Goal: Task Accomplishment & Management: Manage account settings

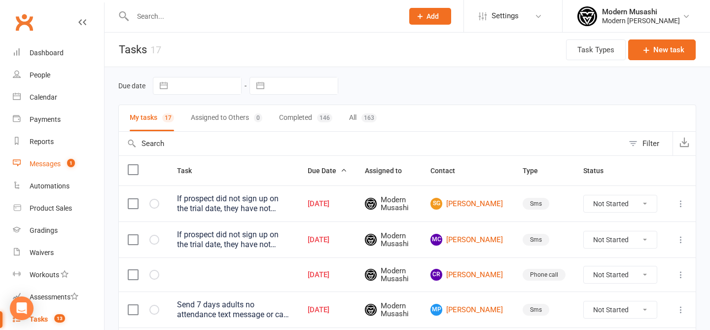
click at [61, 167] on link "Messages 1" at bounding box center [58, 164] width 91 height 22
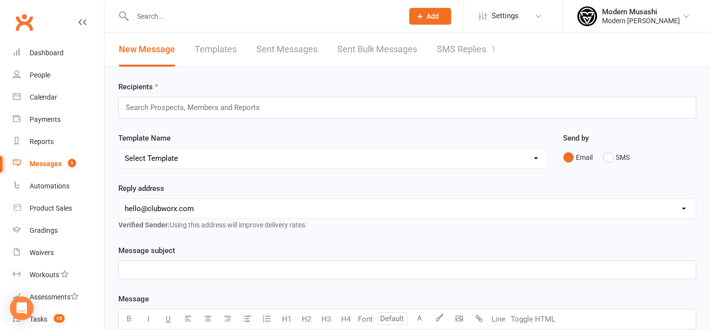
click at [446, 55] on link "SMS Replies 1" at bounding box center [466, 50] width 59 height 34
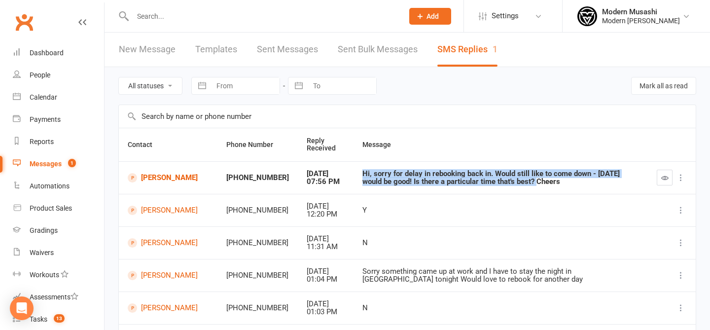
drag, startPoint x: 461, startPoint y: 166, endPoint x: 492, endPoint y: 184, distance: 35.3
click at [492, 184] on td "Hi, sorry for delay in rebooking back in. Would still like to come down - tomor…" at bounding box center [500, 177] width 294 height 33
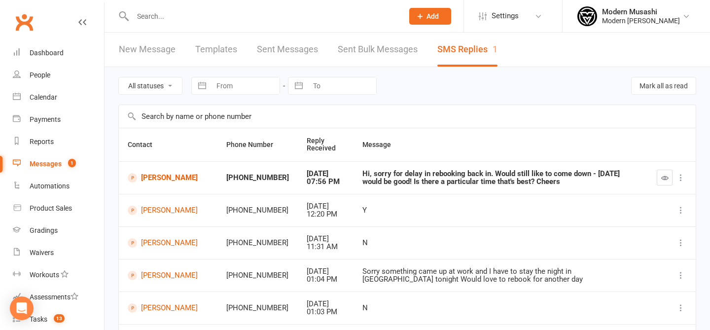
click at [569, 187] on td "Hi, sorry for delay in rebooking back in. Would still like to come down - tomor…" at bounding box center [500, 177] width 294 height 33
click at [660, 179] on button "button" at bounding box center [664, 178] width 16 height 16
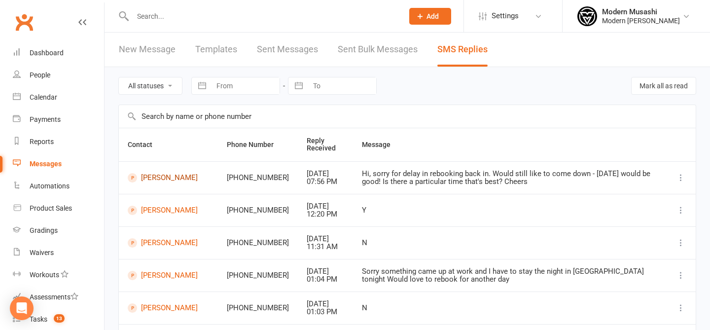
click at [161, 175] on link "Rob Finch" at bounding box center [168, 177] width 81 height 9
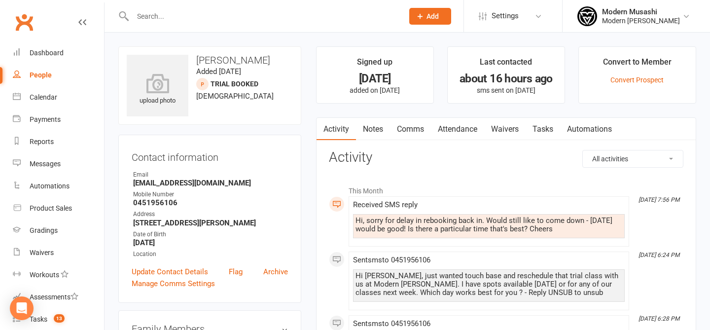
click at [374, 129] on link "Notes" at bounding box center [373, 129] width 34 height 23
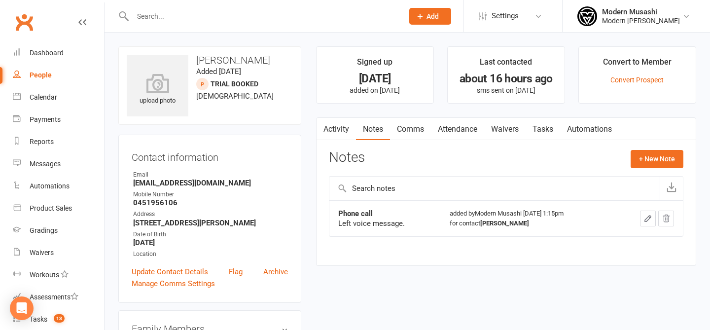
click at [418, 129] on link "Comms" at bounding box center [410, 129] width 41 height 23
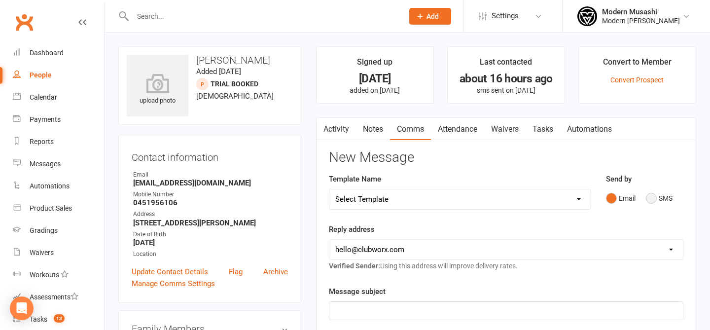
click at [665, 195] on button "SMS" at bounding box center [659, 198] width 27 height 19
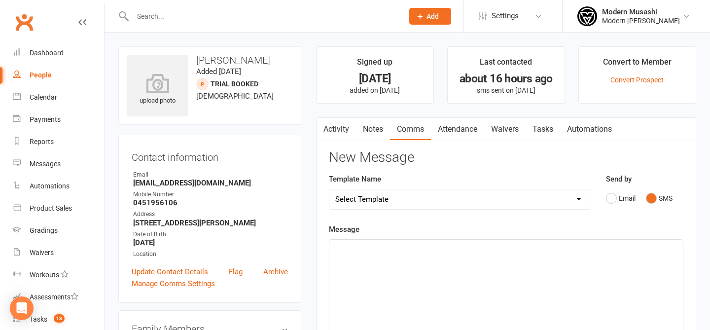
click at [456, 241] on div "﻿" at bounding box center [505, 313] width 353 height 148
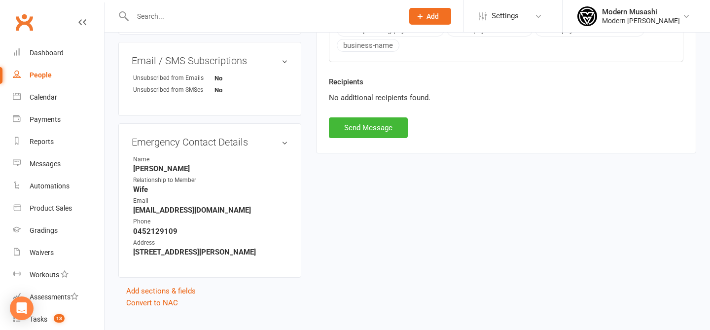
scroll to position [469, 0]
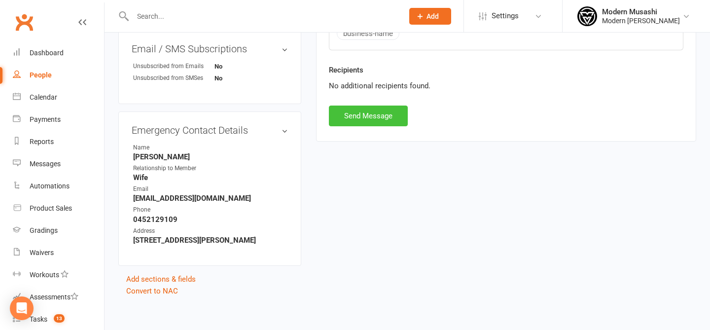
click at [375, 110] on button "Send Message" at bounding box center [368, 115] width 79 height 21
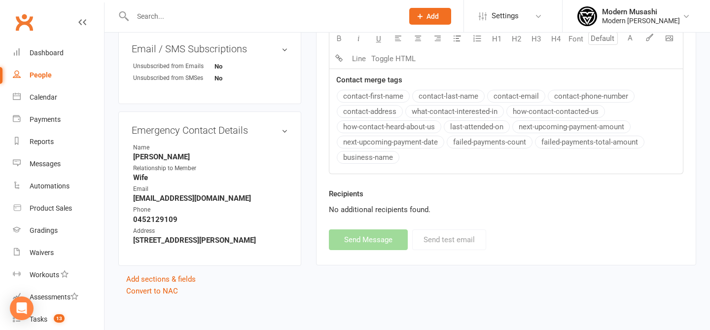
scroll to position [0, 0]
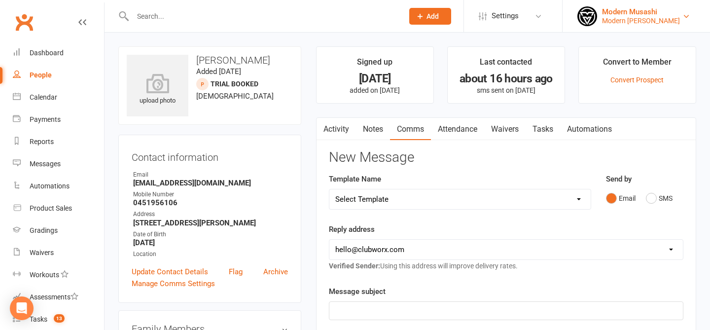
click at [649, 21] on div "Modern Musashi Thirroul" at bounding box center [641, 20] width 78 height 9
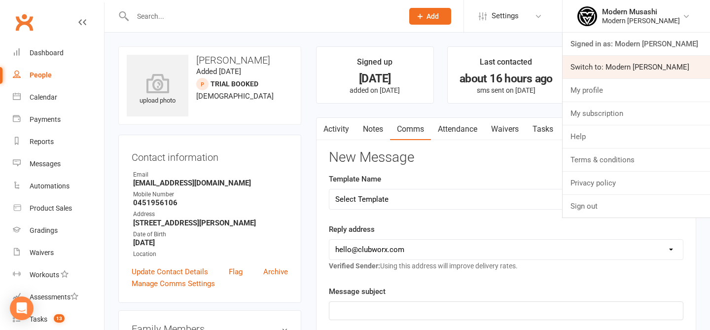
click at [618, 65] on link "Switch to: Modern [PERSON_NAME]" at bounding box center [635, 67] width 147 height 23
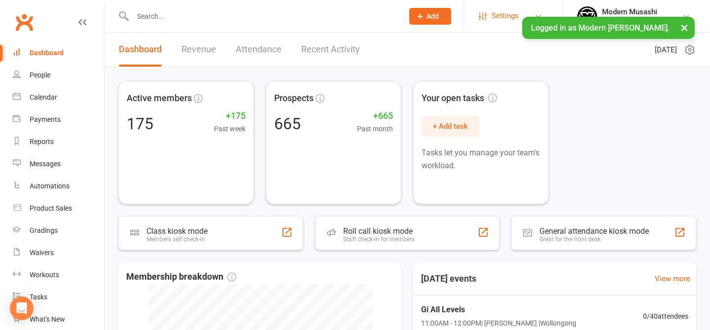
click at [480, 14] on link "Settings" at bounding box center [512, 16] width 68 height 22
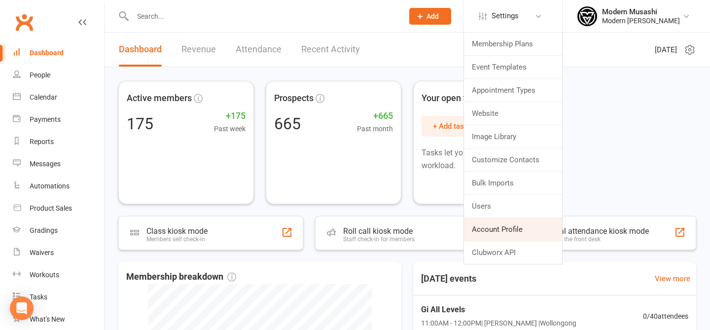
click at [510, 225] on link "Account Profile" at bounding box center [513, 229] width 98 height 23
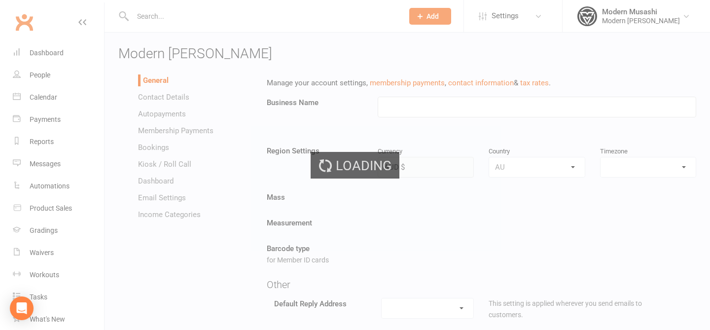
type input "Modern Musashi Wollongong"
select select "Australia/Sydney"
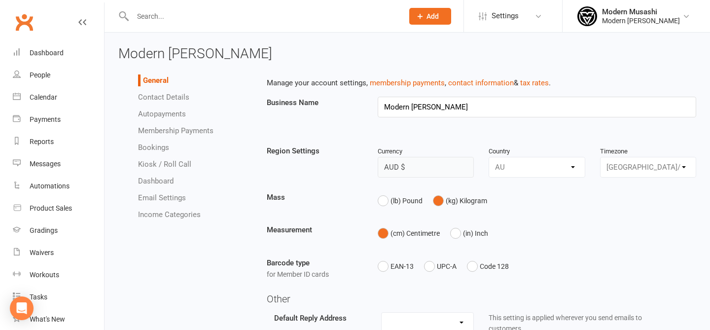
click at [155, 114] on link "Autopayments" at bounding box center [162, 113] width 48 height 9
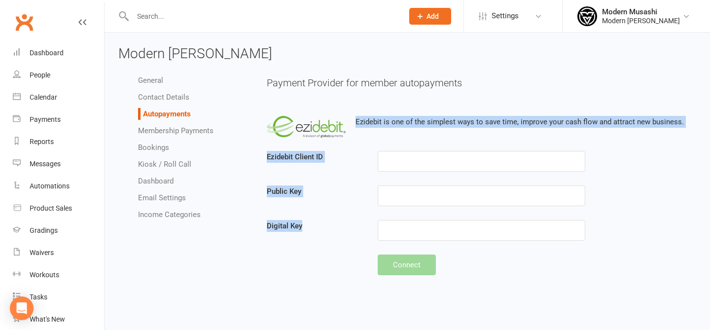
drag, startPoint x: 332, startPoint y: 108, endPoint x: 335, endPoint y: 230, distance: 121.2
click at [335, 230] on div "Ezidebit is one of the simplest ways to save time, improve your cash flow and a…" at bounding box center [482, 190] width 430 height 169
click at [335, 230] on label "Digital Key" at bounding box center [314, 226] width 111 height 12
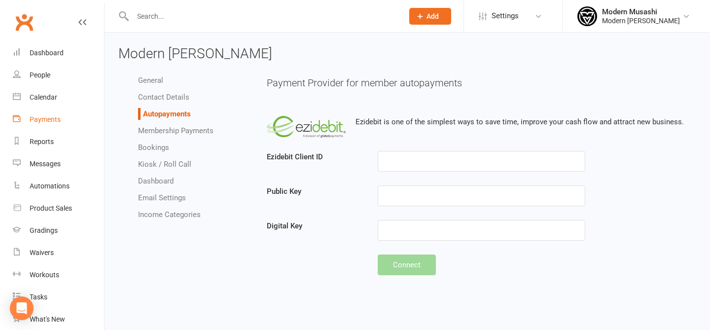
click at [57, 130] on link "Payments" at bounding box center [58, 119] width 91 height 22
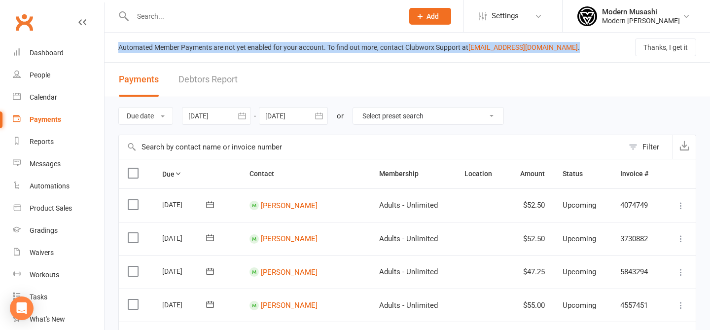
drag, startPoint x: 303, startPoint y: 53, endPoint x: 311, endPoint y: 33, distance: 21.9
click at [311, 33] on div "Automated Member Payments are not yet enabled for your account. To find out mor…" at bounding box center [406, 48] width 605 height 30
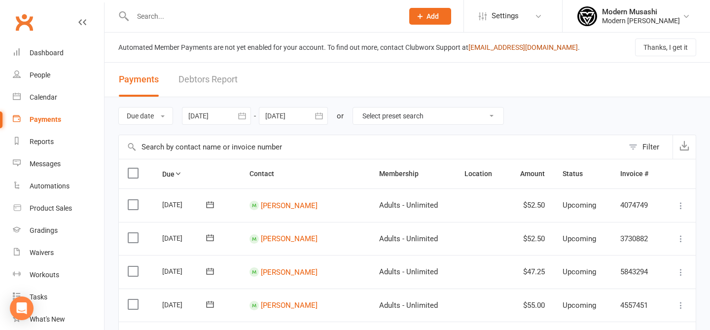
click at [512, 50] on link "support@clubworx.com" at bounding box center [522, 47] width 109 height 8
click at [24, 315] on div "Open Intercom Messenger" at bounding box center [22, 308] width 26 height 26
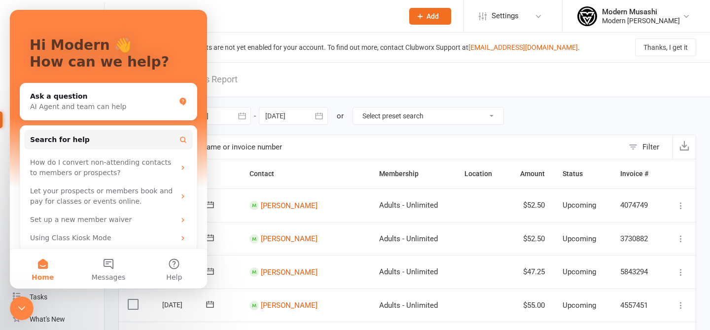
scroll to position [51, 0]
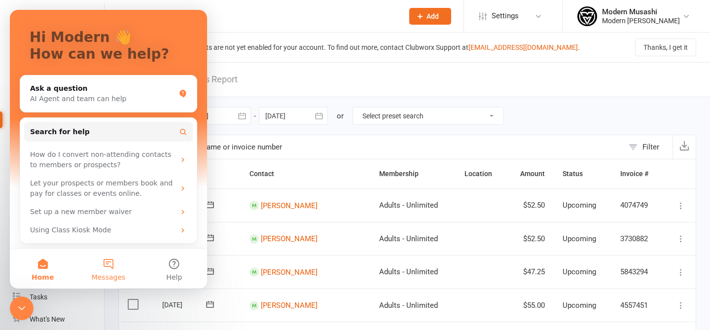
click at [107, 273] on span "Messages" at bounding box center [109, 276] width 34 height 7
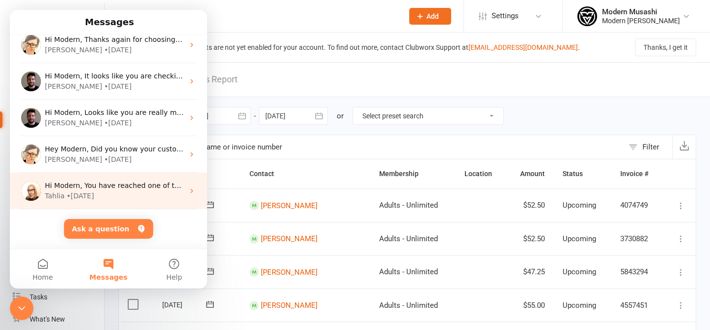
scroll to position [0, 0]
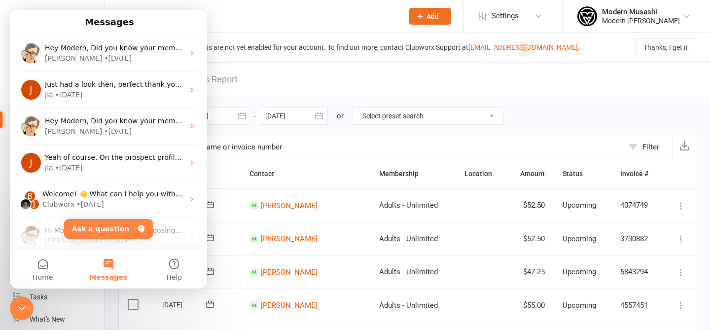
click at [364, 74] on header "Payments Debtors Report" at bounding box center [406, 80] width 605 height 34
click at [13, 314] on div "Close Intercom Messenger" at bounding box center [22, 308] width 24 height 24
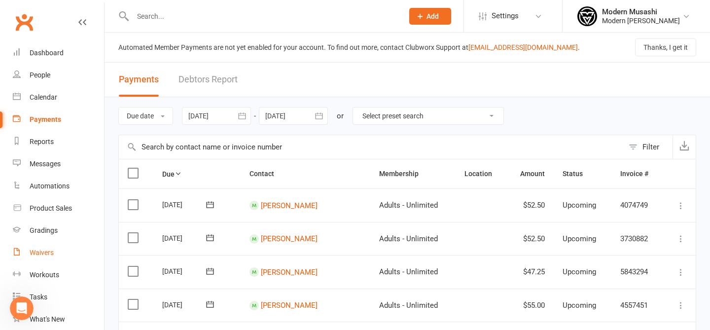
click at [52, 249] on div "Waivers" at bounding box center [42, 252] width 24 height 8
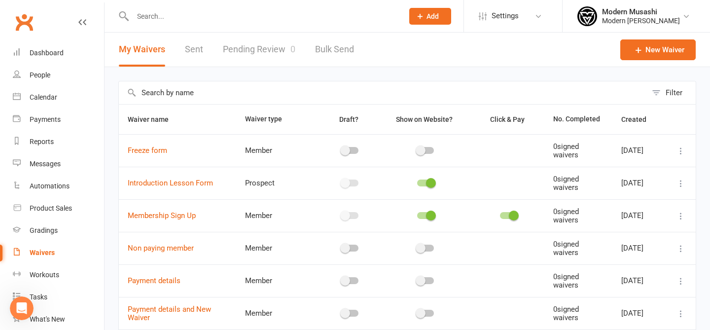
click at [426, 212] on span at bounding box center [431, 215] width 10 height 10
click at [417, 214] on input "checkbox" at bounding box center [417, 214] width 0 height 0
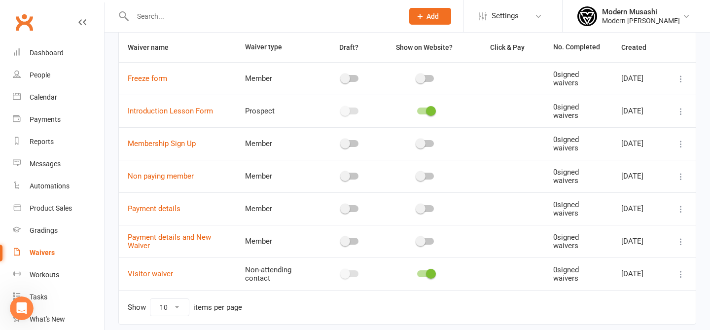
scroll to position [108, 0]
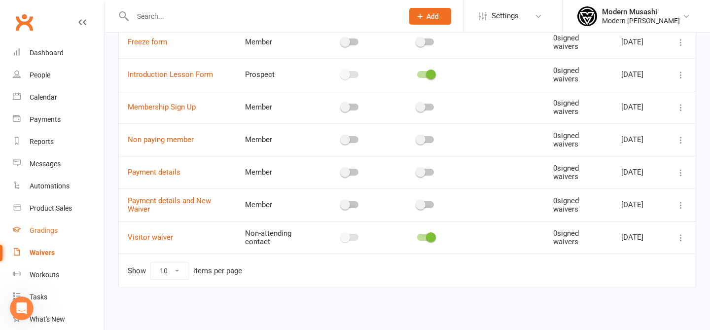
click at [45, 227] on div "Gradings" at bounding box center [44, 230] width 28 height 8
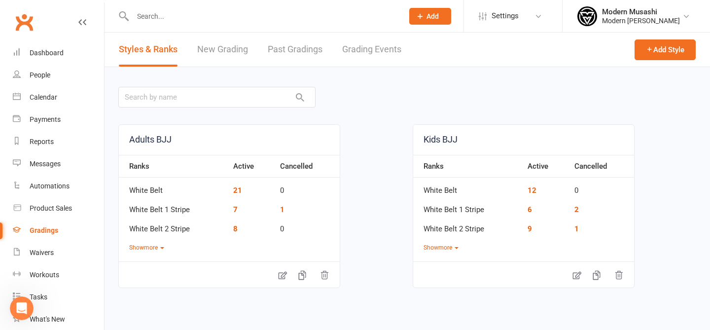
click at [220, 56] on link "New Grading" at bounding box center [222, 50] width 51 height 34
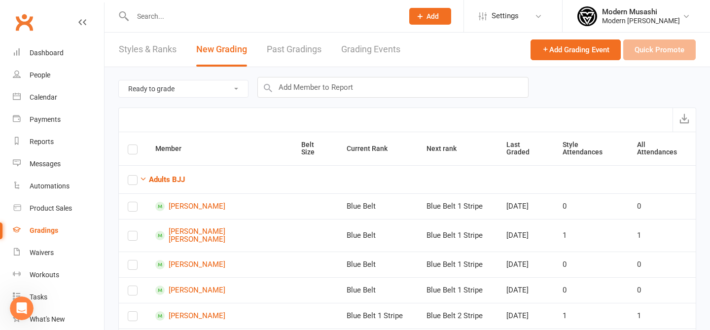
scroll to position [18, 0]
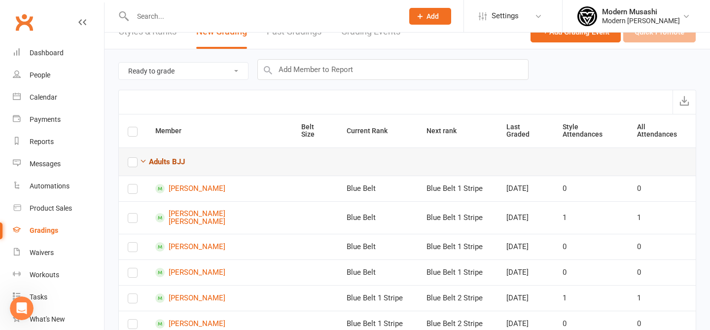
click at [141, 157] on icon "button" at bounding box center [142, 160] width 7 height 7
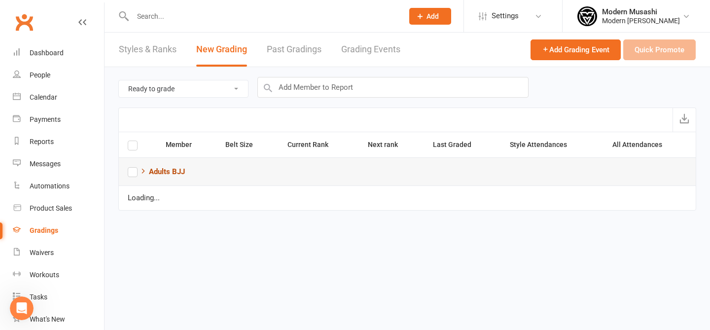
scroll to position [0, 0]
click at [148, 167] on button "Adults BJJ" at bounding box center [161, 172] width 45 height 12
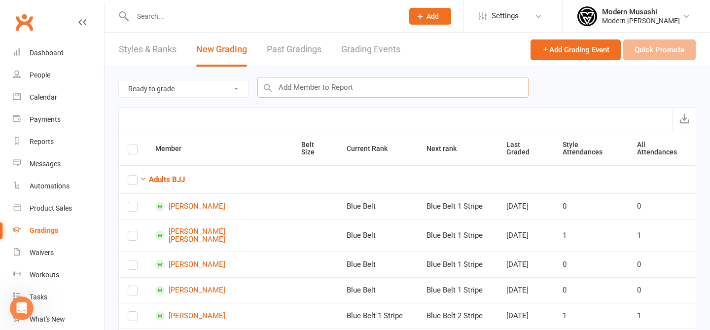
click at [299, 81] on input "text" at bounding box center [392, 87] width 271 height 21
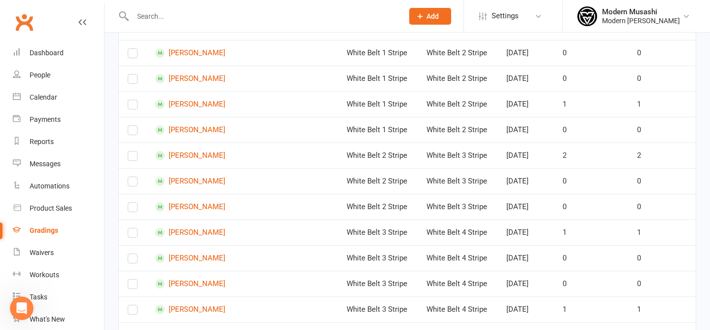
scroll to position [1165, 0]
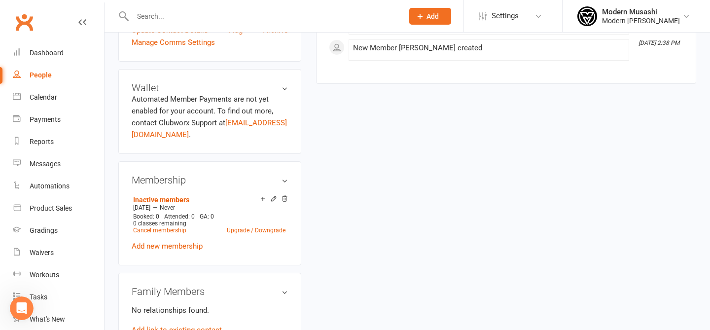
scroll to position [242, 0]
click at [288, 199] on div "Membership Inactive members Aug 11 2025 — Never Booked: 0 Attended: 0 GA: 0 0 c…" at bounding box center [209, 214] width 183 height 104
click at [283, 199] on icon at bounding box center [284, 199] width 7 height 7
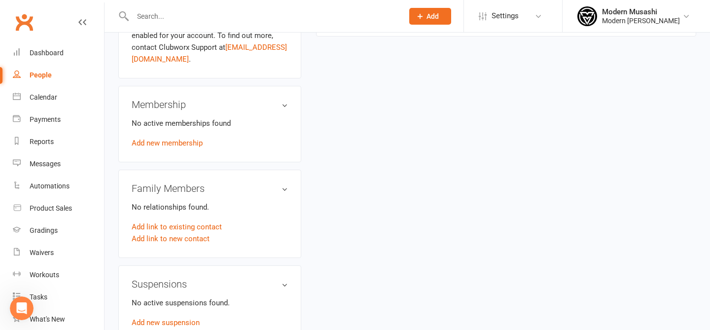
scroll to position [0, 0]
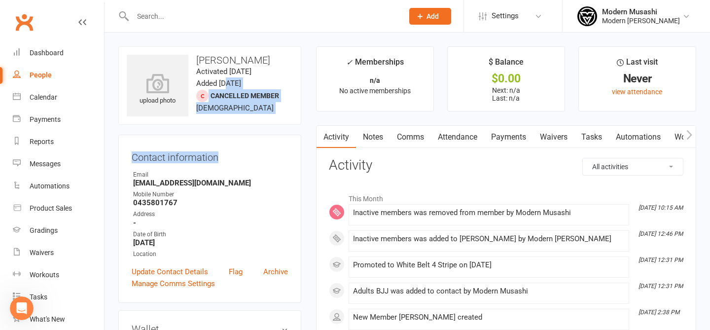
drag, startPoint x: 225, startPoint y: 78, endPoint x: 234, endPoint y: 161, distance: 83.8
click at [234, 161] on contact-information "upload photo Jordyn Elise Activated 11 August, 2025 Added 5 August, 2025 Cancel…" at bounding box center [209, 174] width 183 height 256
click at [234, 161] on h3 "Contact information" at bounding box center [210, 155] width 156 height 15
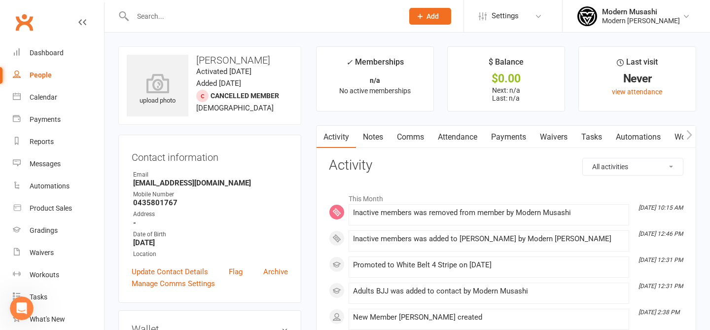
click at [50, 84] on link "People" at bounding box center [58, 75] width 91 height 22
select select "50"
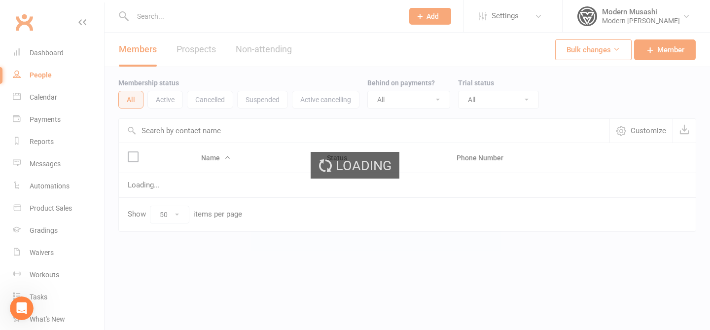
click at [46, 38] on div "Loading" at bounding box center [355, 165] width 710 height 330
click at [48, 61] on link "Dashboard" at bounding box center [58, 53] width 91 height 22
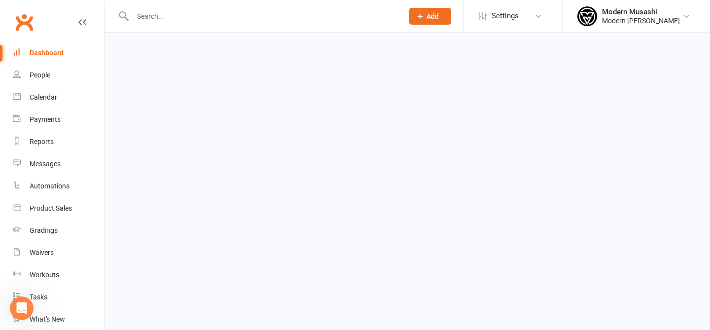
click at [47, 50] on div "Dashboard" at bounding box center [47, 53] width 34 height 8
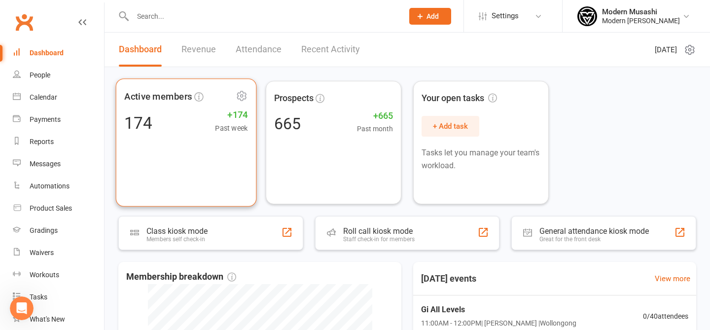
click at [209, 101] on span "Active members" at bounding box center [178, 96] width 109 height 15
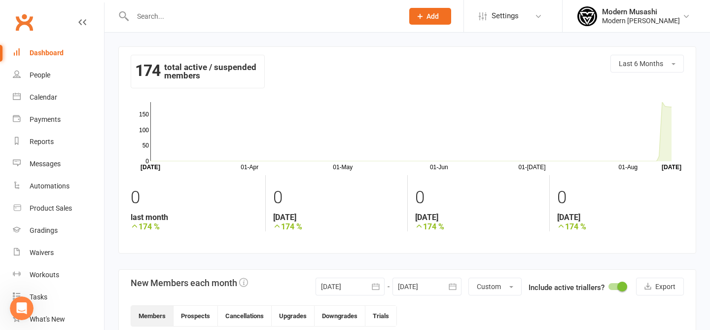
click at [510, 9] on link "Settings" at bounding box center [512, 16] width 68 height 22
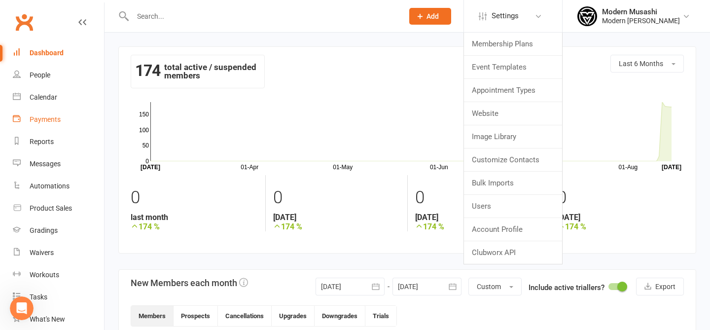
click at [48, 118] on div "Payments" at bounding box center [45, 119] width 31 height 8
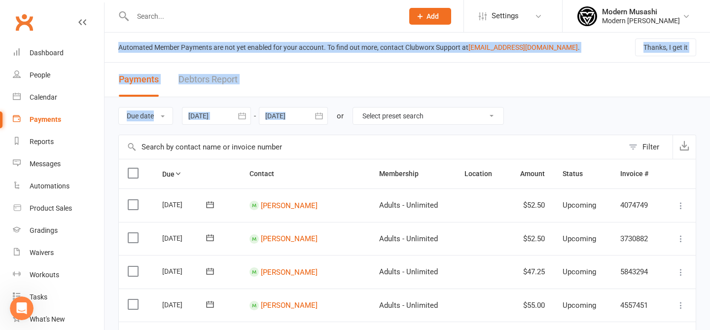
drag, startPoint x: 254, startPoint y: 40, endPoint x: 286, endPoint y: 119, distance: 84.8
click at [381, 65] on header "Payments Debtors Report" at bounding box center [406, 80] width 605 height 34
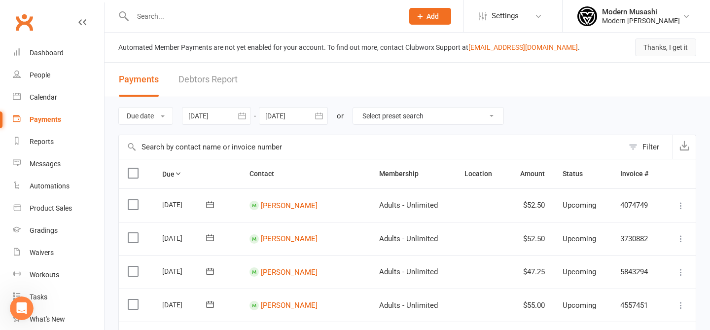
click at [662, 40] on button "Thanks, I get it" at bounding box center [665, 47] width 61 height 18
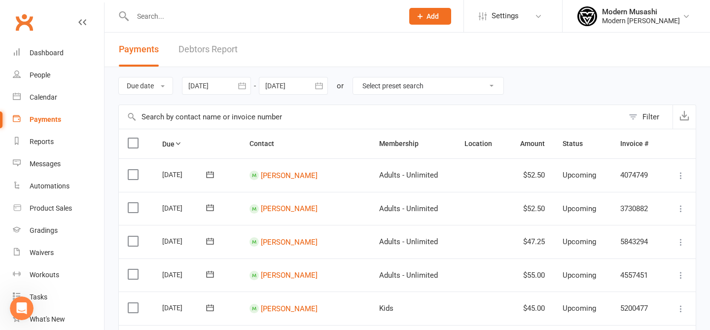
click at [306, 89] on div at bounding box center [293, 86] width 69 height 18
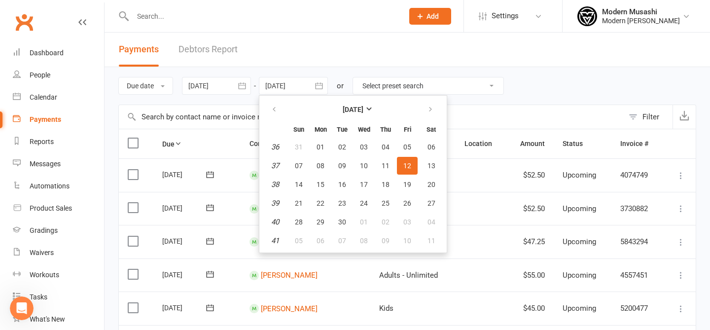
click at [419, 110] on table "September 2025 Sun Mon Tue Wed Thu Fri Sat 36 31 01 02 03 04 05 06 37 07 08 09 …" at bounding box center [352, 174] width 183 height 153
click at [280, 105] on button "button" at bounding box center [274, 110] width 21 height 18
click at [412, 219] on button "29" at bounding box center [407, 222] width 21 height 18
type input "29 Aug 2025"
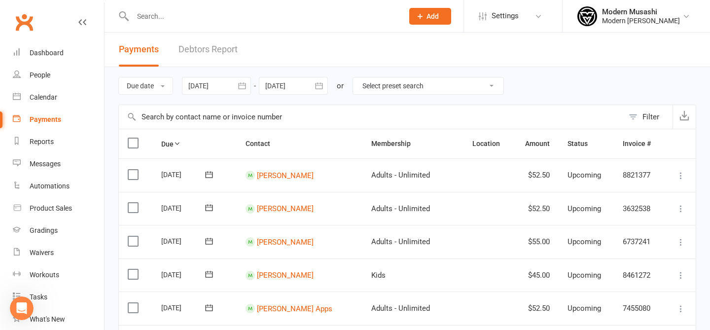
click at [239, 79] on button "button" at bounding box center [242, 86] width 18 height 18
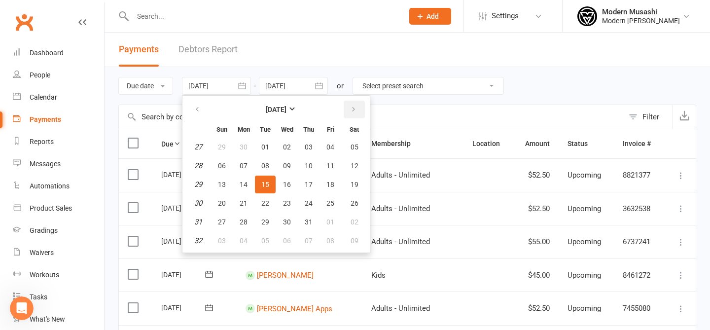
click at [346, 105] on button "button" at bounding box center [353, 110] width 21 height 18
click at [334, 227] on button "29" at bounding box center [330, 222] width 21 height 18
type input "29 Aug 2025"
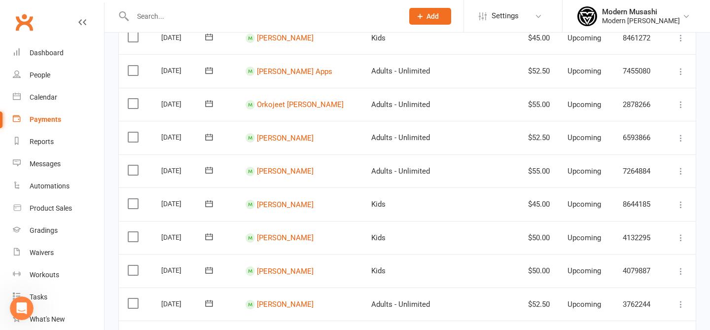
scroll to position [827, 0]
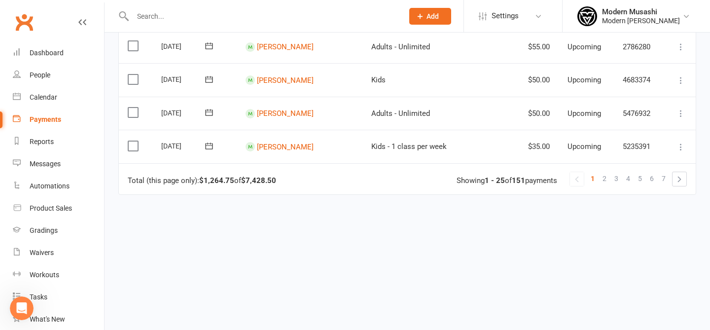
drag, startPoint x: 456, startPoint y: 207, endPoint x: 470, endPoint y: 206, distance: 13.8
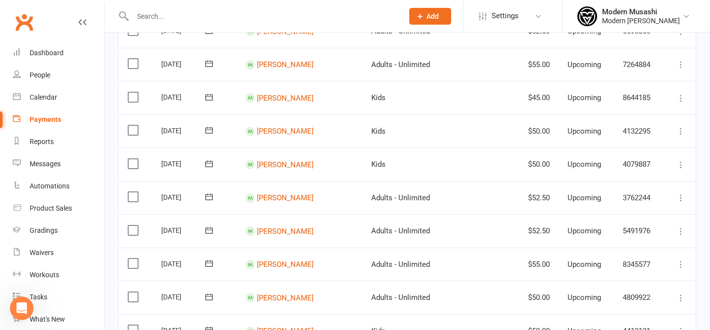
scroll to position [0, 0]
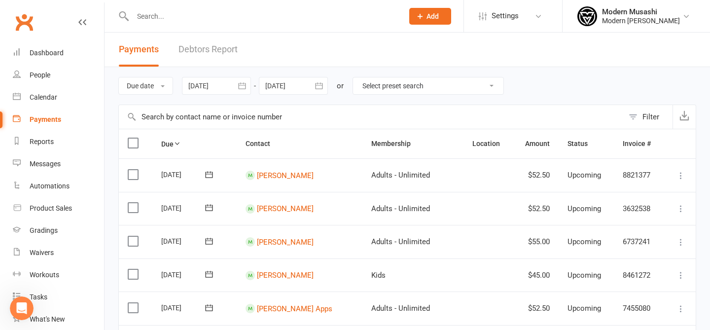
drag, startPoint x: 418, startPoint y: 145, endPoint x: 403, endPoint y: 145, distance: 15.3
click at [415, 145] on th "Membership" at bounding box center [412, 143] width 101 height 29
click at [403, 145] on th "Membership" at bounding box center [412, 143] width 101 height 29
click at [386, 143] on th "Membership" at bounding box center [412, 143] width 101 height 29
click at [448, 143] on th "Membership" at bounding box center [412, 143] width 101 height 29
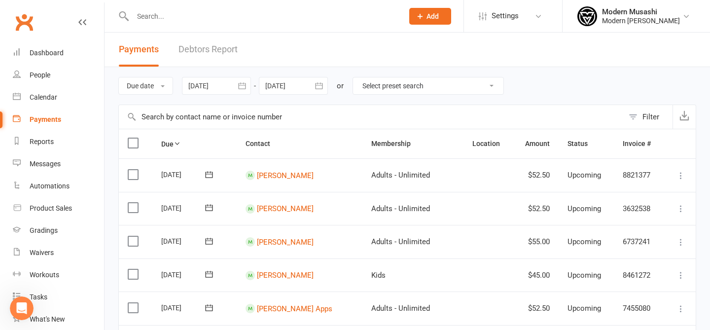
click at [469, 140] on th "Location" at bounding box center [487, 143] width 49 height 29
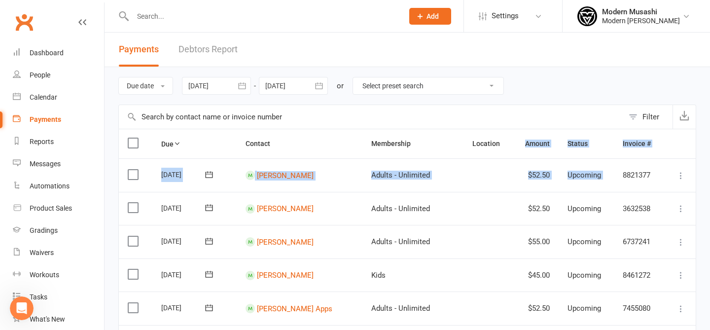
drag, startPoint x: 508, startPoint y: 142, endPoint x: 622, endPoint y: 161, distance: 115.8
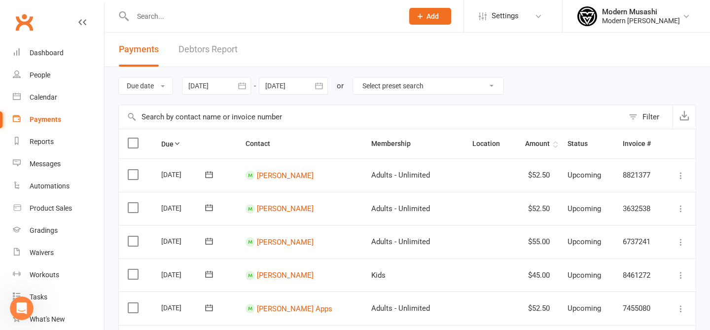
click at [550, 147] on th "Amount" at bounding box center [535, 143] width 46 height 29
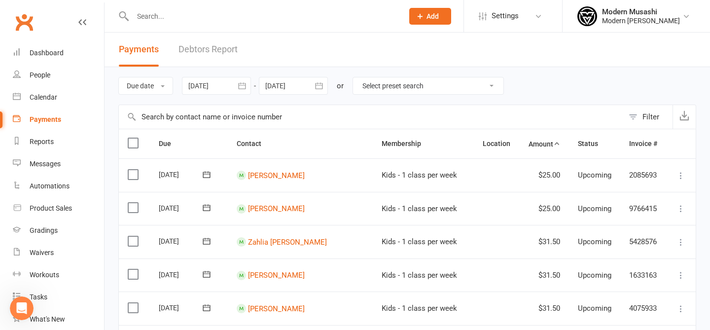
drag, startPoint x: 407, startPoint y: 105, endPoint x: 427, endPoint y: 317, distance: 213.3
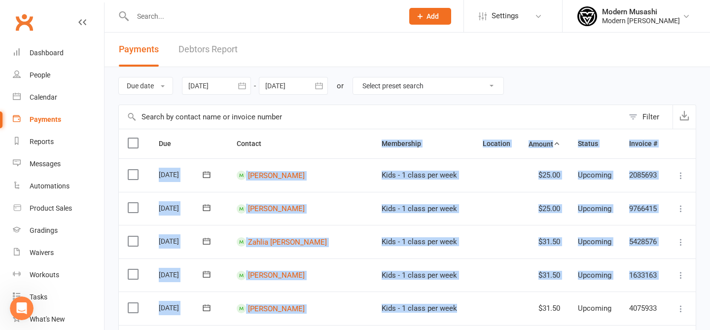
drag, startPoint x: 427, startPoint y: 315, endPoint x: 404, endPoint y: 136, distance: 181.3
click at [404, 136] on th "Membership" at bounding box center [423, 143] width 101 height 29
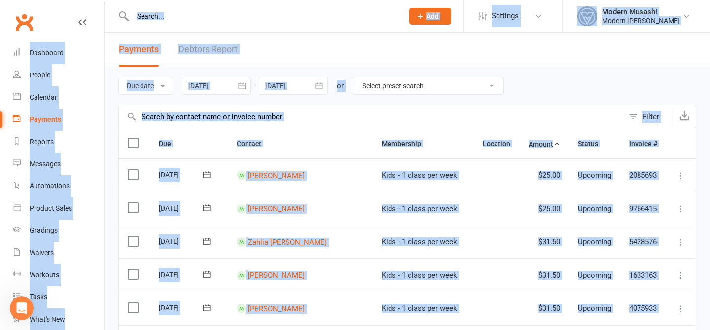
drag, startPoint x: 310, startPoint y: 174, endPoint x: 302, endPoint y: -38, distance: 212.6
click at [375, 142] on th "Membership" at bounding box center [423, 143] width 101 height 29
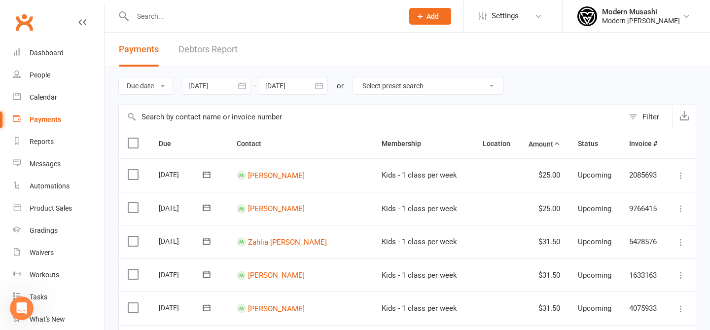
scroll to position [827, 0]
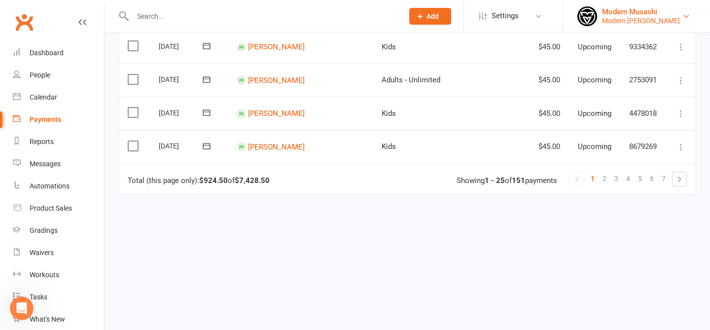
click at [636, 18] on div "Modern [PERSON_NAME]" at bounding box center [641, 20] width 78 height 9
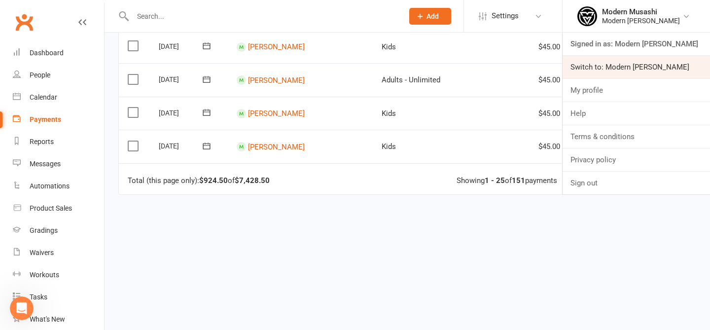
click at [612, 60] on link "Switch to: Modern [PERSON_NAME]" at bounding box center [635, 67] width 147 height 23
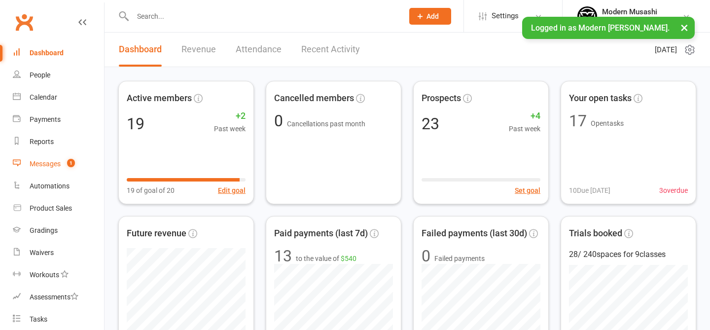
click at [68, 167] on count-badge "1" at bounding box center [68, 164] width 13 height 8
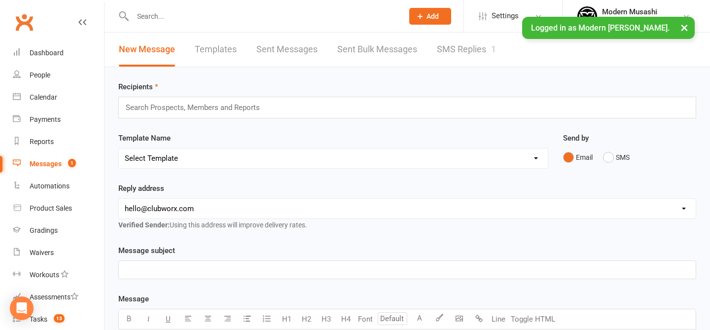
click at [475, 40] on link "SMS Replies 1" at bounding box center [466, 50] width 59 height 34
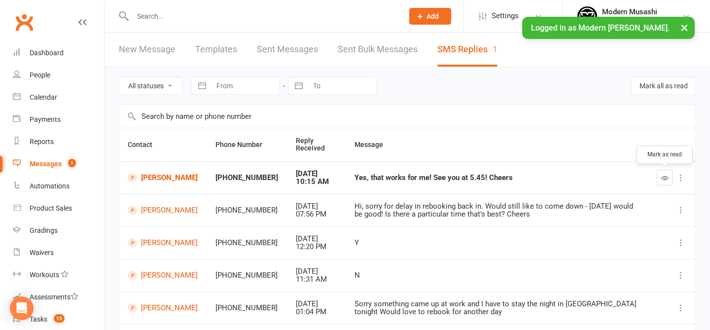
click at [663, 176] on icon "button" at bounding box center [664, 177] width 7 height 7
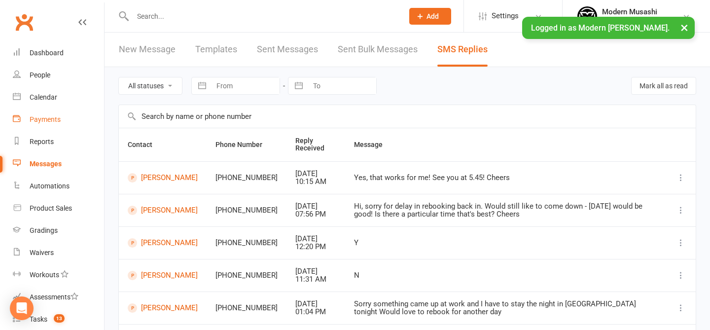
scroll to position [144, 0]
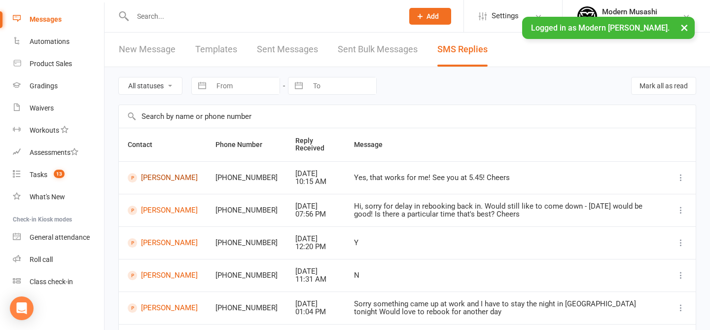
click at [153, 179] on link "Rob Finch" at bounding box center [163, 177] width 70 height 9
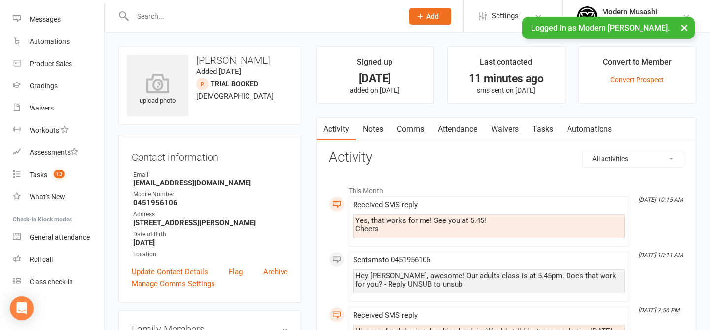
scroll to position [7, 0]
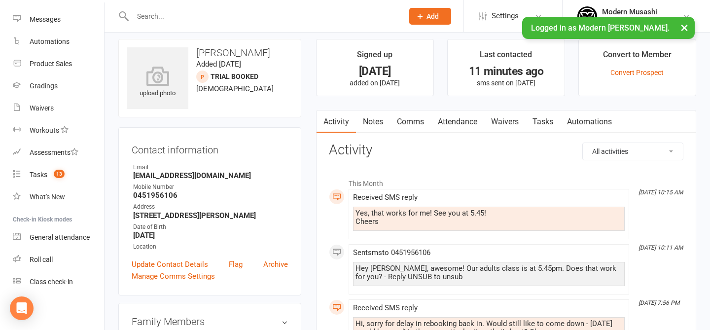
click at [464, 122] on link "Attendance" at bounding box center [457, 121] width 53 height 23
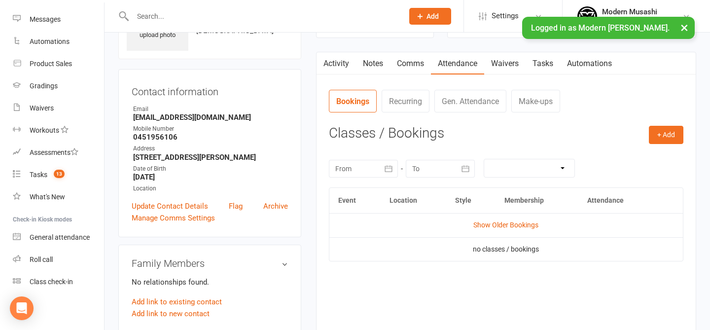
scroll to position [72, 0]
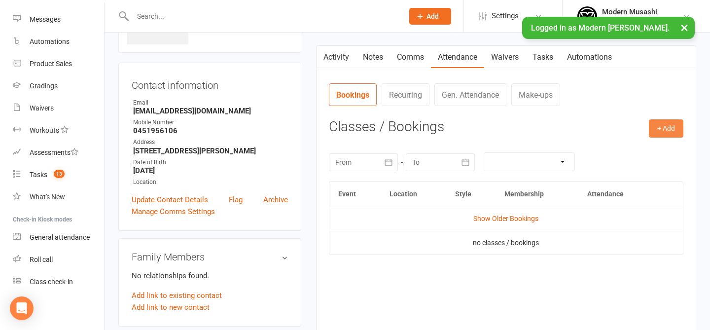
drag, startPoint x: 658, startPoint y: 144, endPoint x: 659, endPoint y: 136, distance: 7.9
click at [658, 137] on div "+ Add Book Event Add Appointment Book a Friend Classes / Bookings August 2025 S…" at bounding box center [506, 218] width 354 height 199
click at [659, 136] on button "+ Add" at bounding box center [665, 128] width 34 height 18
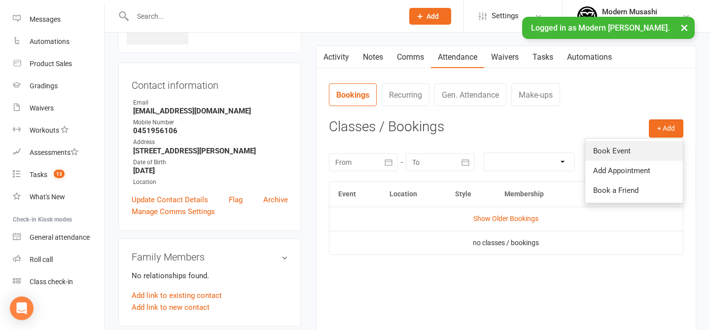
click at [597, 158] on link "Book Event" at bounding box center [634, 151] width 98 height 20
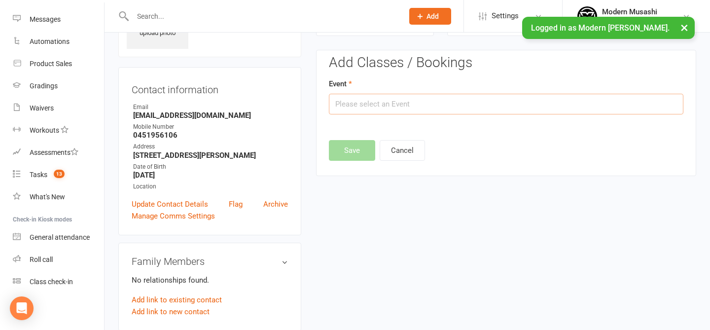
click at [403, 101] on input "text" at bounding box center [506, 104] width 354 height 21
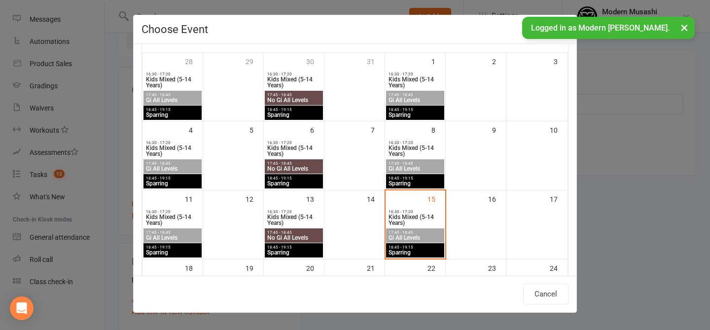
scroll to position [80, 0]
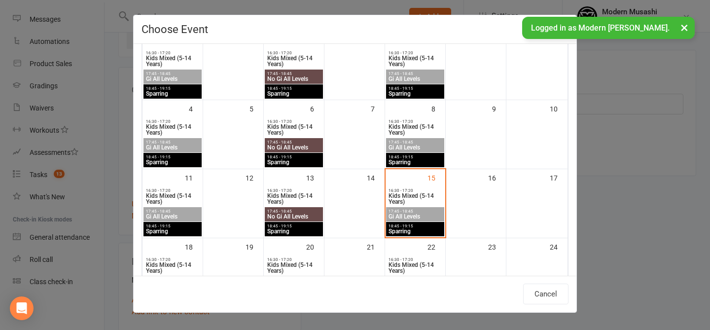
click at [411, 196] on span "Kids Mixed (5-14 Years)" at bounding box center [415, 199] width 54 height 12
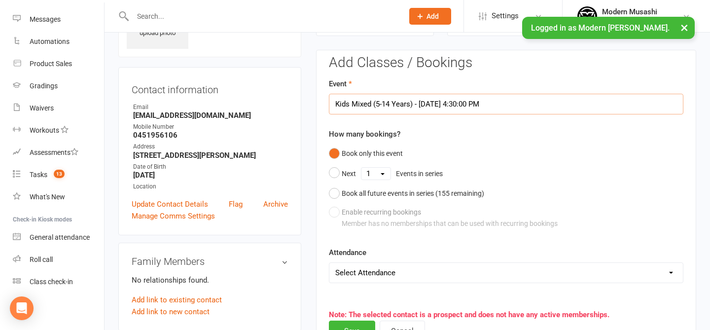
click at [557, 103] on input "Kids Mixed (5-14 Years) - Aug 15, 2025 4:30:00 PM" at bounding box center [506, 104] width 354 height 21
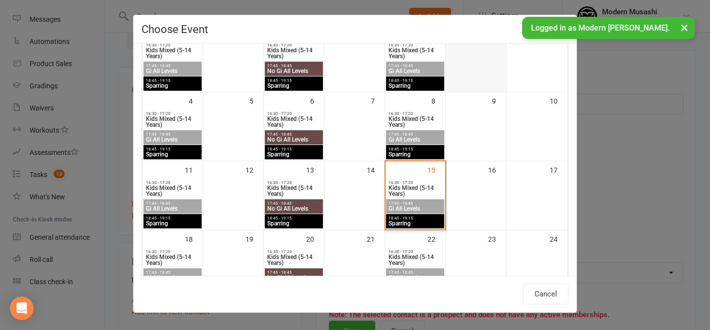
scroll to position [88, 0]
click at [407, 211] on span "Gi All Levels" at bounding box center [415, 208] width 54 height 6
type input "Gi All Levels - Aug 15, 2025 5:45:00 PM"
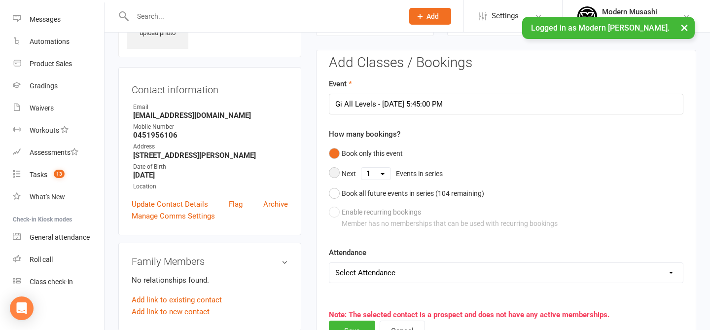
scroll to position [193, 0]
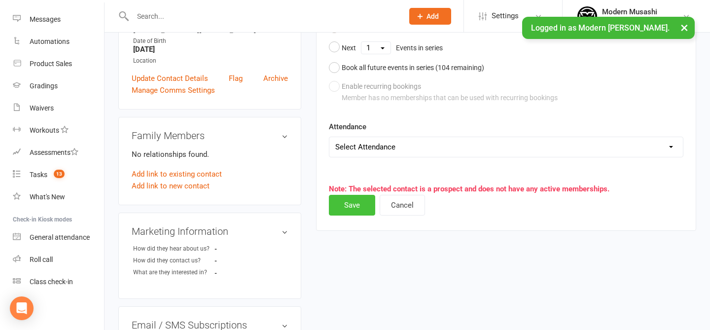
click at [359, 205] on button "Save" at bounding box center [352, 205] width 46 height 21
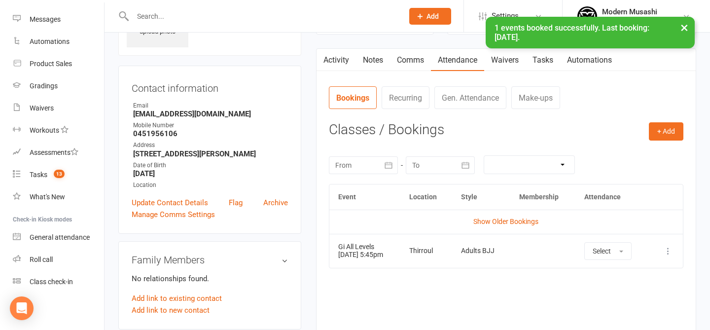
scroll to position [100, 0]
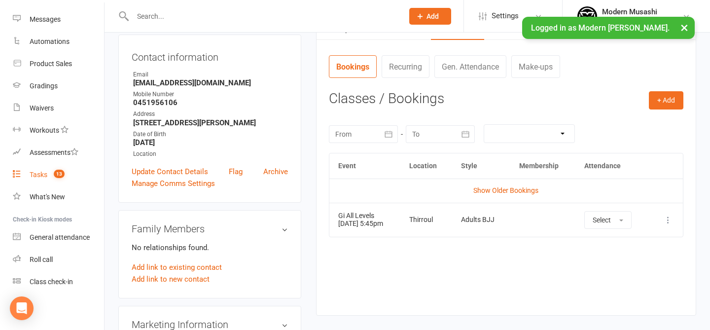
click at [43, 182] on link "Tasks 13" at bounding box center [58, 175] width 91 height 22
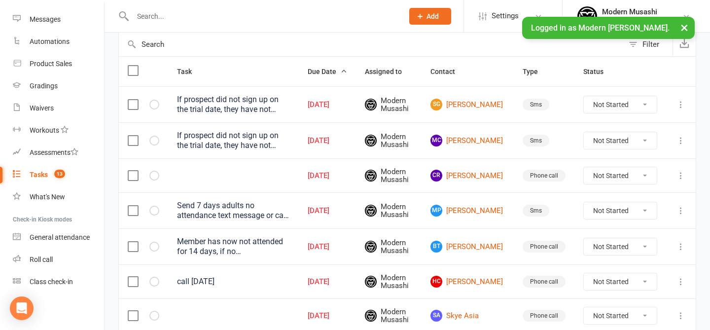
scroll to position [100, 0]
click at [0, 0] on icon "button" at bounding box center [0, 0] width 0 height 0
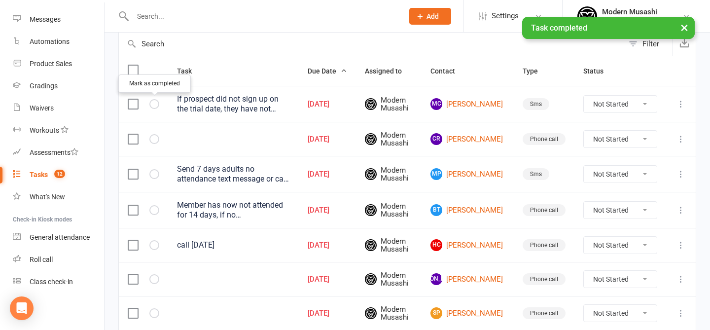
click at [0, 0] on icon "button" at bounding box center [0, 0] width 0 height 0
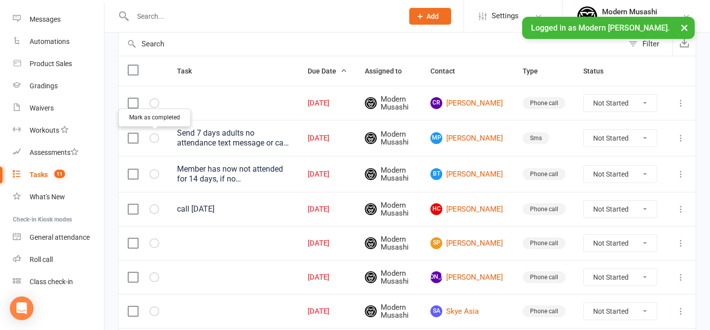
click at [0, 0] on icon "button" at bounding box center [0, 0] width 0 height 0
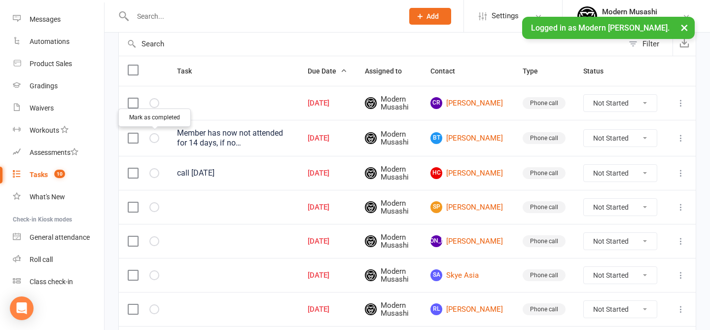
click at [0, 0] on icon "button" at bounding box center [0, 0] width 0 height 0
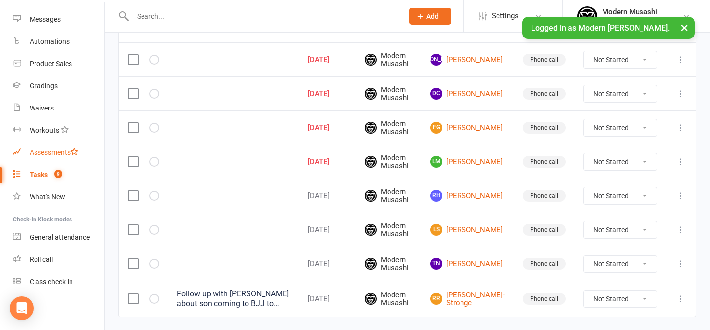
scroll to position [346, 0]
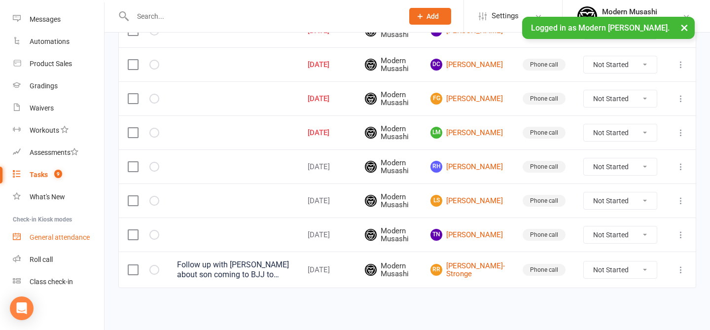
click at [57, 242] on link "General attendance" at bounding box center [58, 237] width 91 height 22
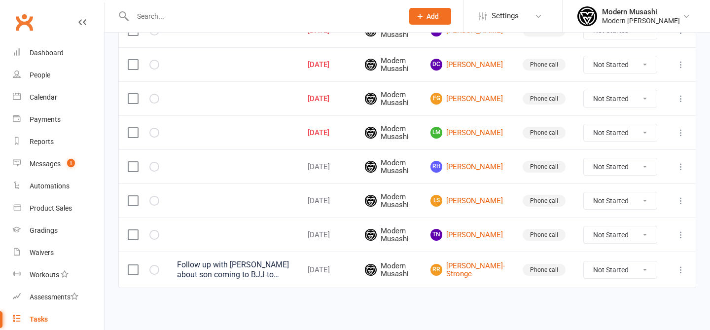
scroll to position [144, 0]
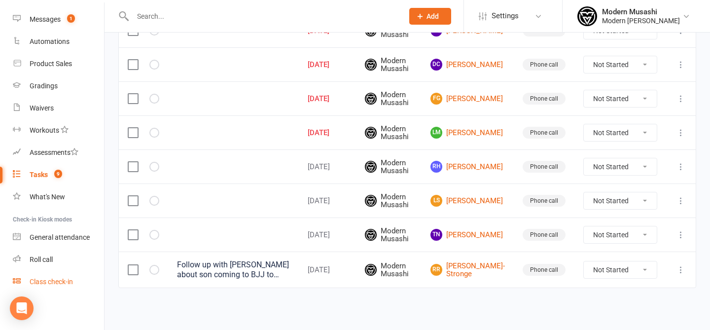
click at [45, 282] on div "Class check-in" at bounding box center [51, 281] width 43 height 8
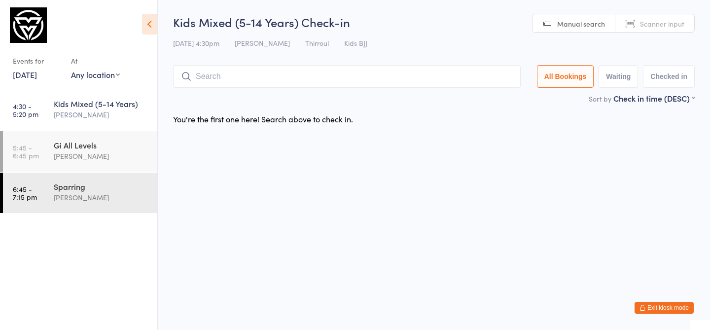
click at [34, 81] on div "Events for 15 Aug, 2025 15 Aug, 2025 August 2025 Sun Mon Tue Wed Thu Fri Sat 31…" at bounding box center [37, 67] width 48 height 29
click at [32, 75] on link "15 Aug, 2025" at bounding box center [25, 74] width 24 height 11
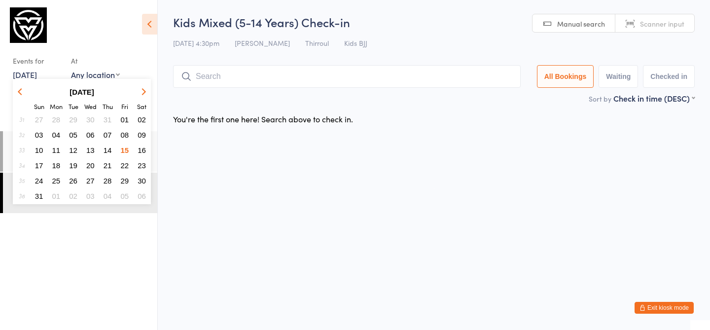
click at [56, 150] on span "11" at bounding box center [56, 150] width 8 height 8
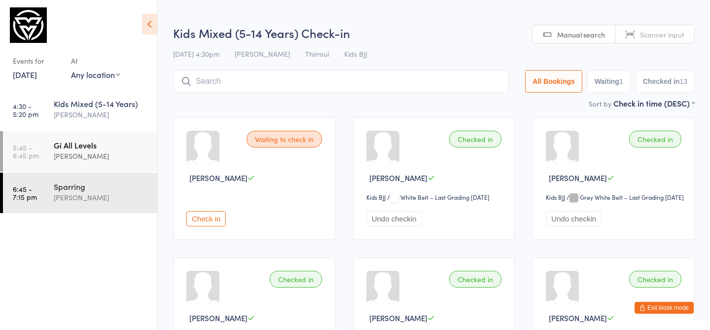
click at [75, 171] on link "5:45 - 6:45 pm Gi All Levels Alan James" at bounding box center [80, 151] width 154 height 40
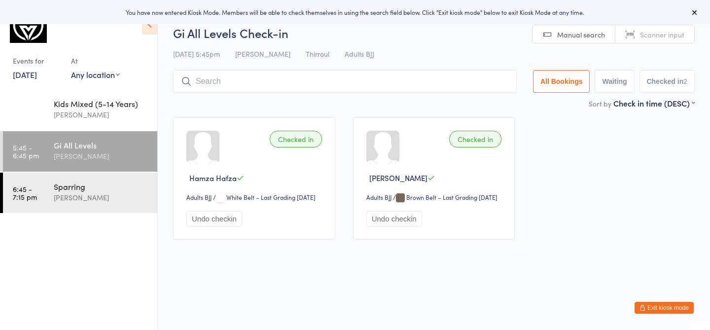
click at [690, 11] on icon at bounding box center [694, 12] width 8 height 8
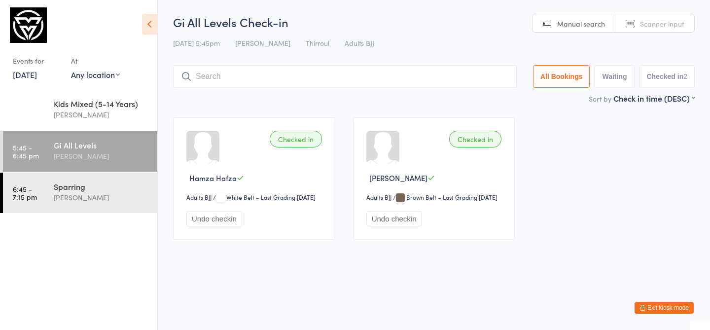
click at [657, 303] on button "Exit kiosk mode" at bounding box center [663, 308] width 59 height 12
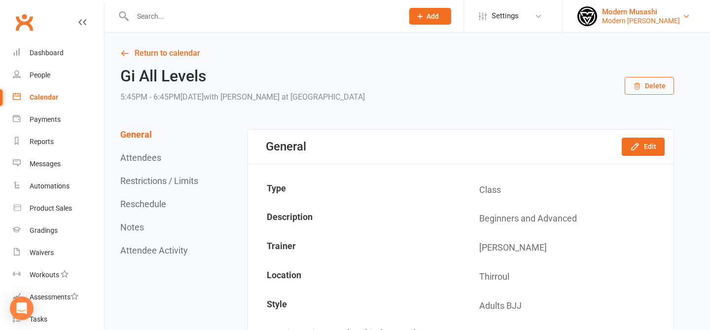
click at [629, 23] on div "Modern [PERSON_NAME]" at bounding box center [641, 20] width 78 height 9
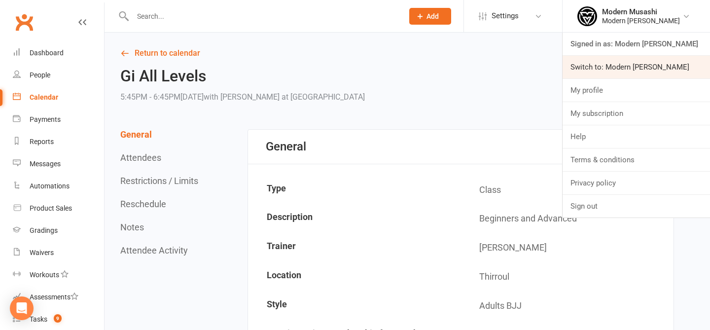
click at [619, 57] on link "Switch to: Modern [PERSON_NAME]" at bounding box center [635, 67] width 147 height 23
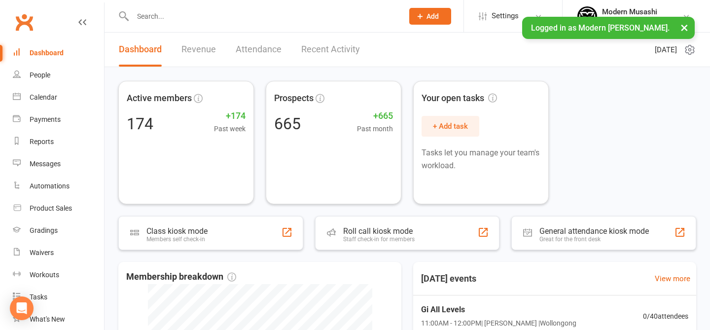
click at [200, 17] on input "text" at bounding box center [263, 16] width 267 height 14
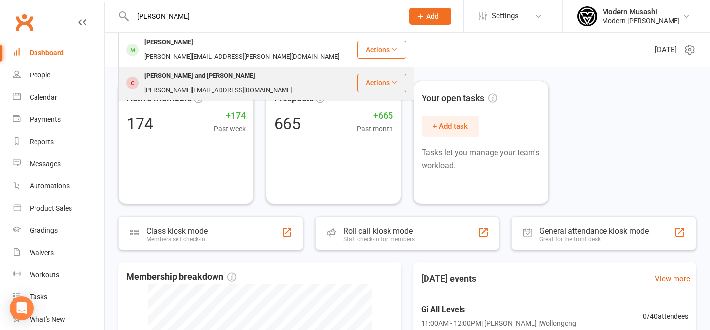
type input "spencer"
click at [238, 83] on div "keith_hutt@yahoo.com.au" at bounding box center [217, 90] width 153 height 14
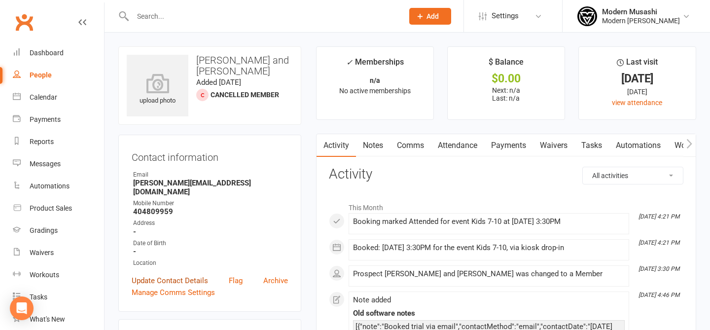
click at [184, 274] on link "Update Contact Details" at bounding box center [170, 280] width 76 height 12
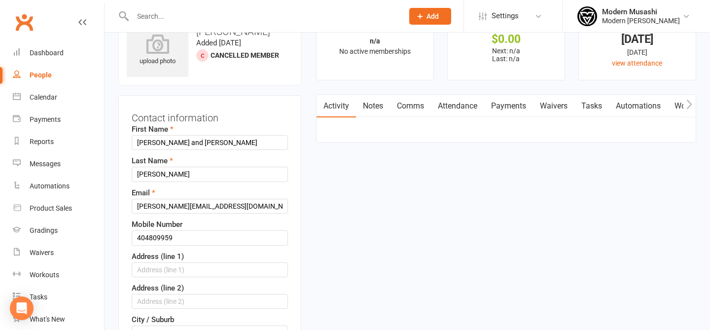
scroll to position [46, 0]
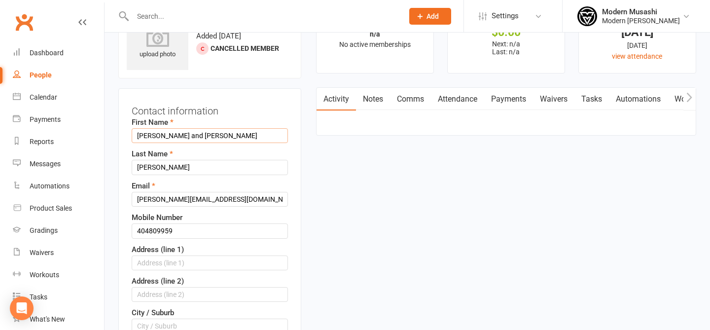
drag, startPoint x: 159, startPoint y: 135, endPoint x: 290, endPoint y: 135, distance: 131.1
click at [290, 135] on div "Contact information First Name Spencer and Ashton Last Name Hutton Email keith_…" at bounding box center [209, 310] width 183 height 445
type input "Spencer"
click at [130, 230] on div "Contact information First Name Spencer Last Name Hutton Email keith_hutt@yahoo.…" at bounding box center [209, 310] width 183 height 445
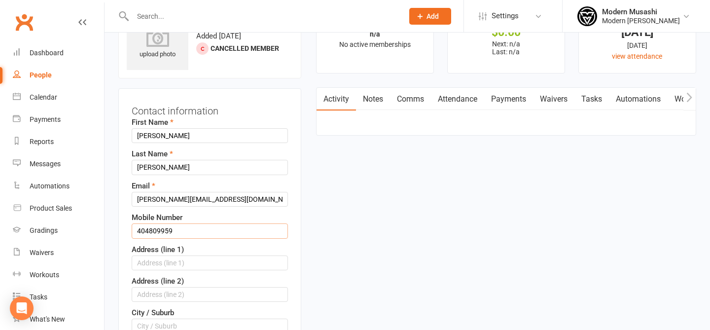
click at [135, 230] on input "404809959" at bounding box center [210, 230] width 156 height 15
type input "0404809959"
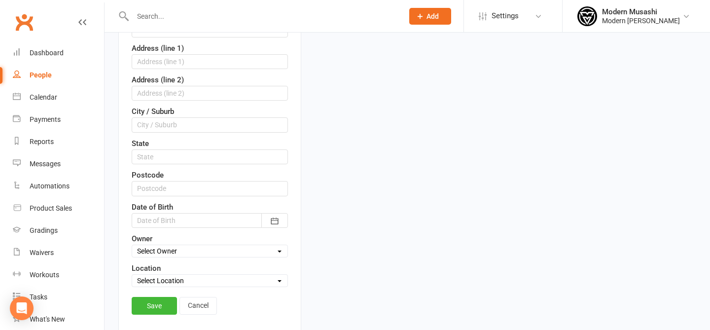
scroll to position [411, 0]
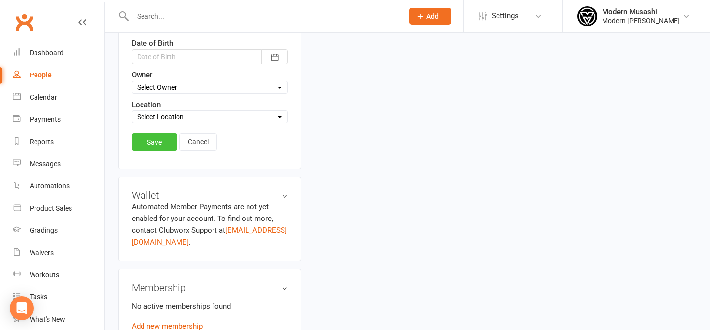
click at [142, 140] on link "Save" at bounding box center [154, 142] width 45 height 18
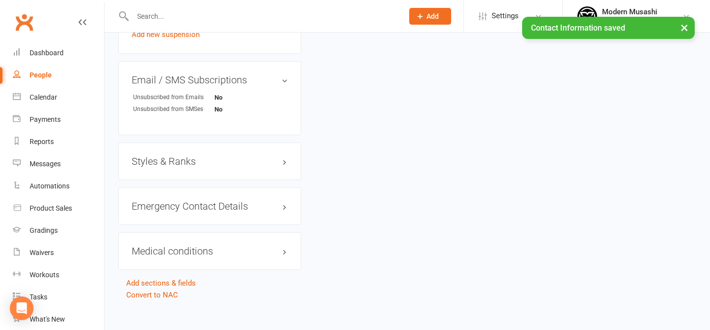
scroll to position [0, 0]
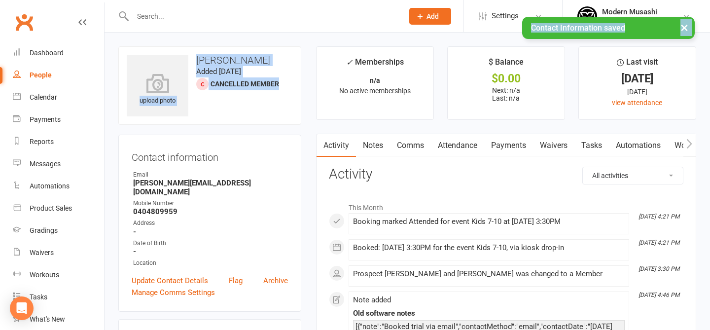
drag, startPoint x: 294, startPoint y: 21, endPoint x: 298, endPoint y: 102, distance: 80.9
click at [298, 102] on div "upload photo Spencer Hutton Added 11 August, 2025 Cancelled member" at bounding box center [209, 85] width 183 height 78
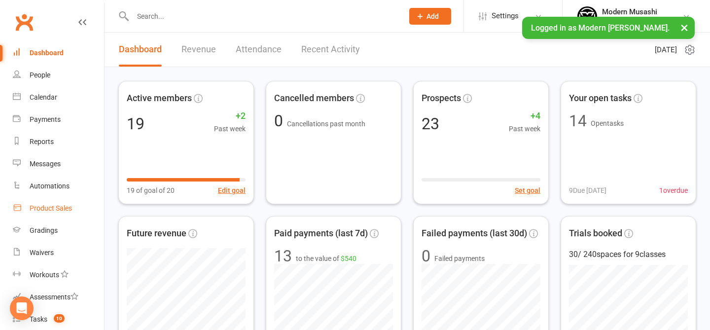
scroll to position [144, 0]
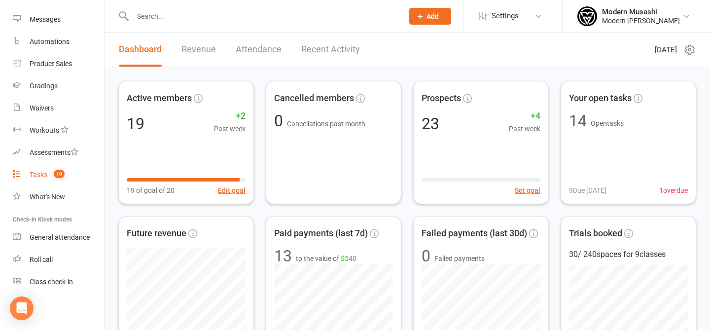
click at [72, 175] on link "Tasks 10" at bounding box center [58, 175] width 91 height 22
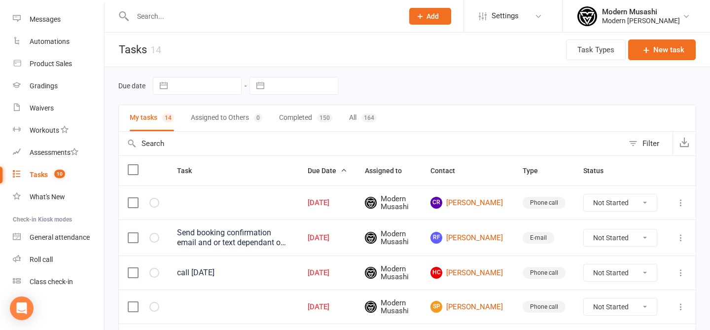
click at [168, 16] on input "text" at bounding box center [263, 16] width 267 height 14
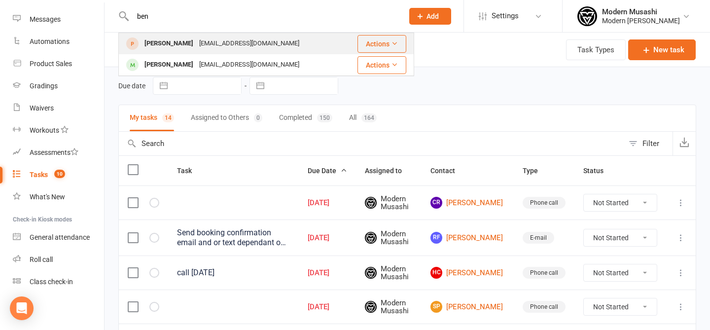
type input "ben"
click at [196, 45] on div "Ben.Bell5@hotmail.com" at bounding box center [249, 43] width 106 height 14
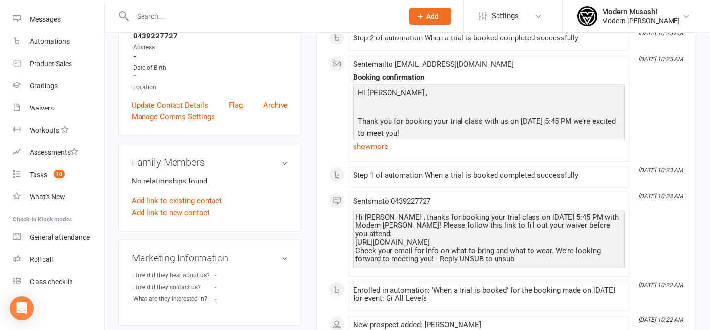
scroll to position [165, 0]
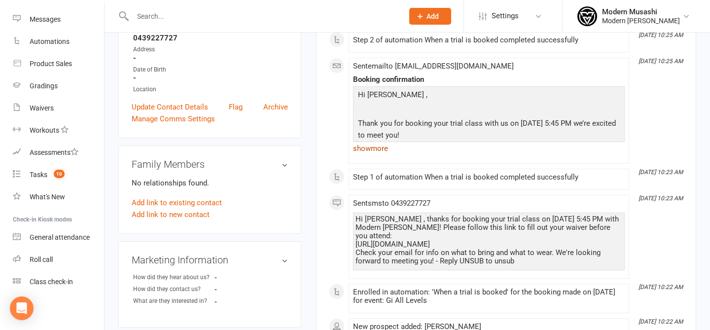
click at [388, 150] on link "show more" at bounding box center [489, 148] width 272 height 14
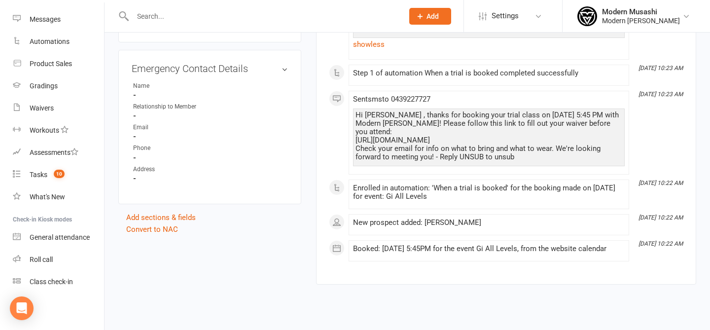
scroll to position [541, 0]
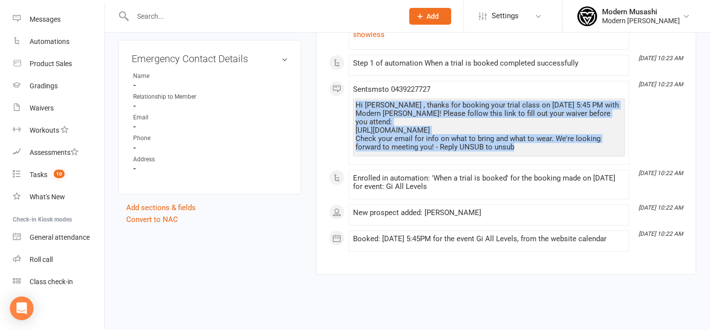
drag, startPoint x: 443, startPoint y: 106, endPoint x: 486, endPoint y: 178, distance: 83.6
click at [486, 160] on div "Sent sms to 0439227727 Hi Benjamin , thanks for booking your trial class on Aug…" at bounding box center [489, 122] width 272 height 75
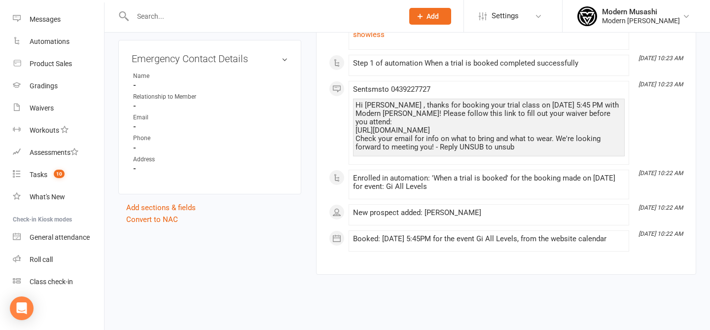
click at [486, 160] on div "Sent sms to 0439227727 Hi Benjamin , thanks for booking your trial class on Aug…" at bounding box center [489, 122] width 272 height 75
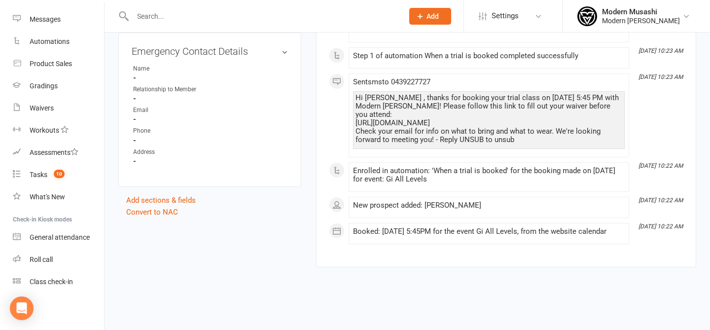
scroll to position [0, 0]
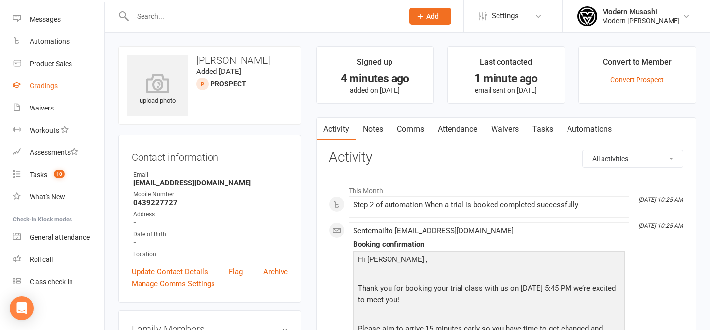
click at [52, 82] on div "Gradings" at bounding box center [44, 86] width 28 height 8
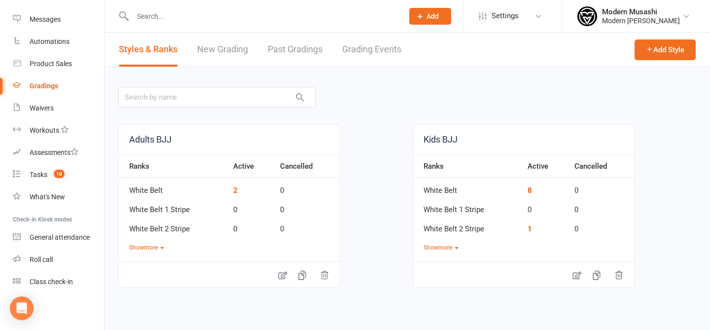
click at [224, 56] on link "New Grading" at bounding box center [222, 50] width 51 height 34
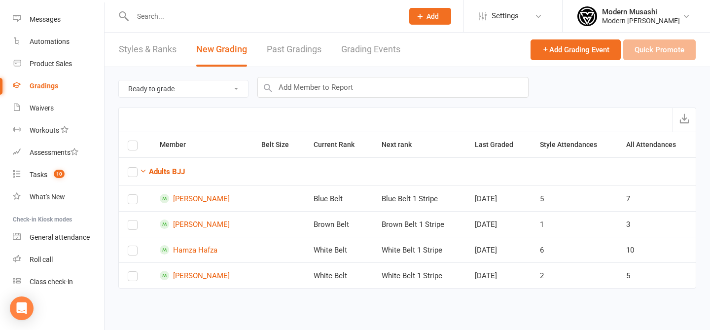
click at [141, 53] on link "Styles & Ranks" at bounding box center [148, 50] width 58 height 34
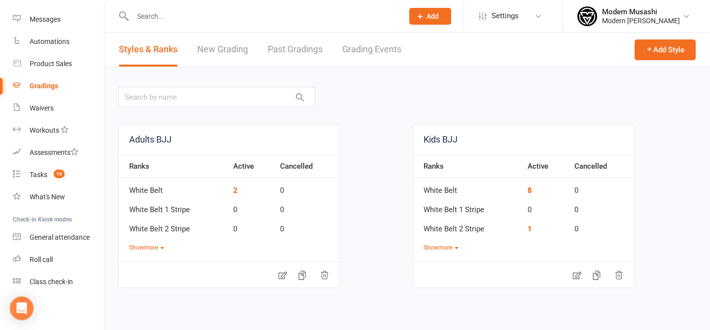
click at [375, 49] on link "Grading Events" at bounding box center [371, 50] width 59 height 34
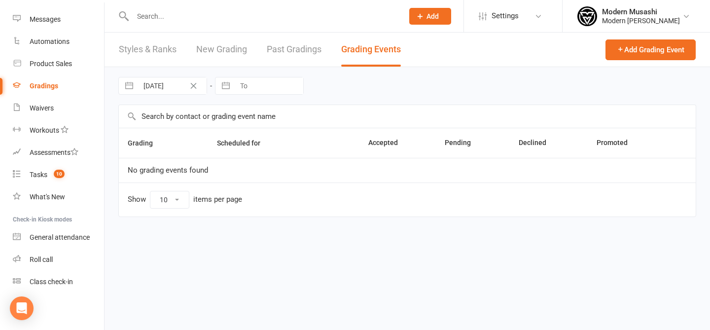
click at [232, 45] on link "New Grading" at bounding box center [221, 50] width 51 height 34
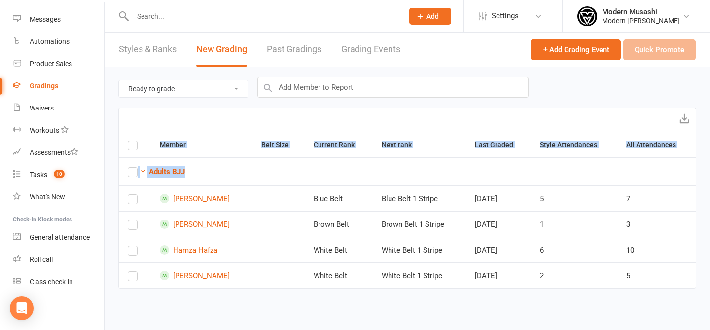
drag, startPoint x: 280, startPoint y: 184, endPoint x: 326, endPoint y: 292, distance: 117.2
click at [326, 292] on div "Member Belt Size Current Rank Next rank Last Graded Style Attendances All Atten…" at bounding box center [407, 217] width 578 height 171
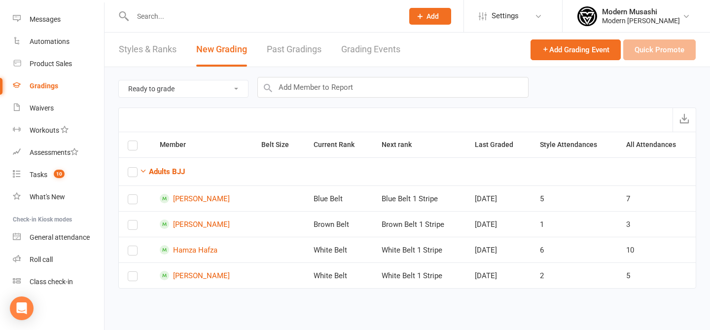
click at [155, 50] on link "Styles & Ranks" at bounding box center [148, 50] width 58 height 34
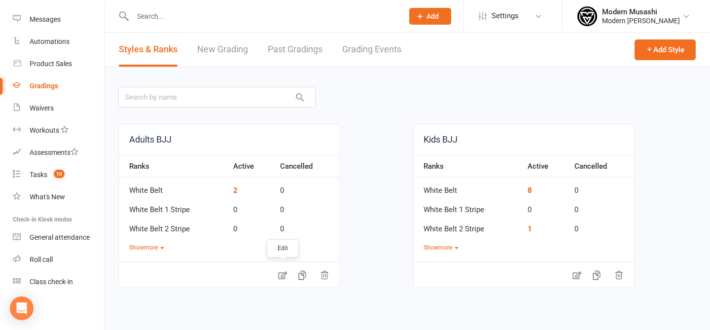
click at [278, 273] on icon at bounding box center [282, 275] width 10 height 10
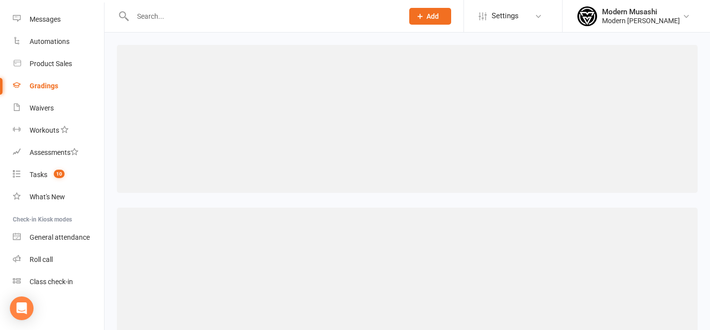
select select ">="
select select "contact_summaries:styles_style_most_recently_promoted_on"
select select ">"
select select "contact_summaries:styles_style_most_recently_promoted_on"
select select ">"
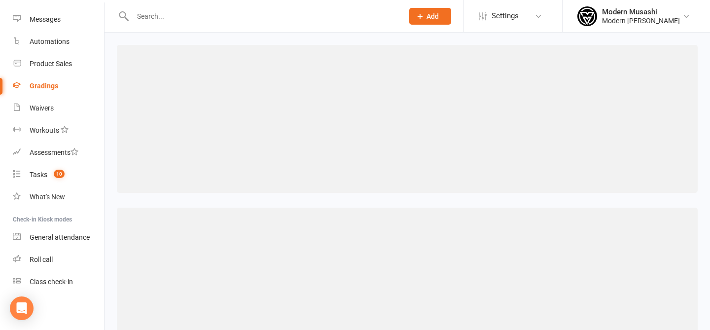
select select "contact_summaries:styles_style_most_recently_promoted_on"
select select ">"
select select "contact_summaries:styles_style_most_recently_promoted_on"
select select ">"
select select "contact_summaries:styles_style_most_recently_promoted_on"
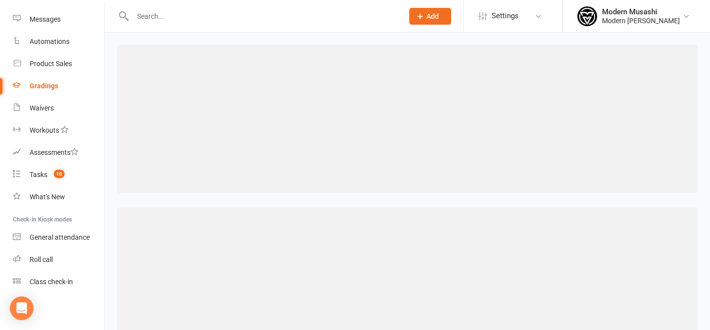
select select ">"
select select "contact_summaries:styles_style_most_recently_promoted_on"
select select ">"
select select "contact_summaries:styles_style_most_recently_promoted_on"
select select ">"
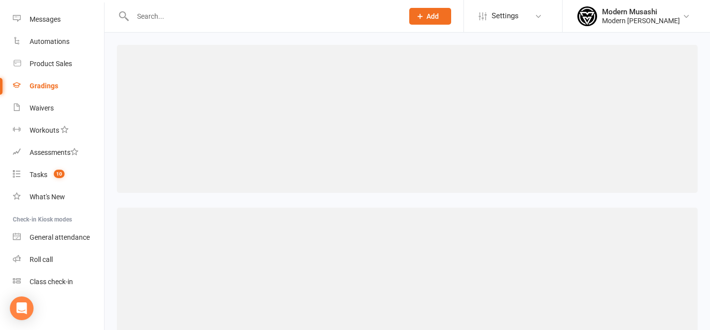
select select "contact_summaries:styles_style_most_recently_promoted_on"
select select ">"
select select "contact_summaries:styles_style_most_recently_promoted_on"
select select ">"
select select "contact_summaries:styles_style_most_recently_promoted_on"
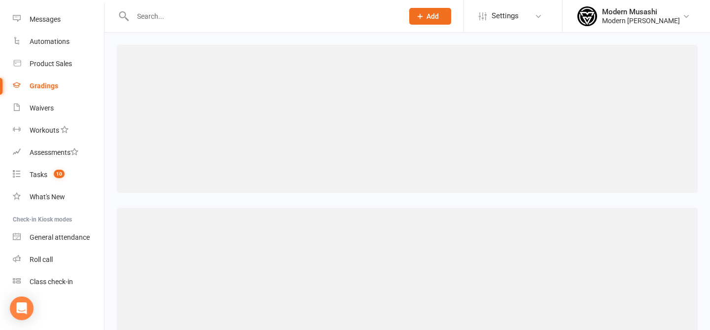
select select ">"
select select "contact_summaries:styles_style_most_recently_promoted_on"
select select ">"
select select "contact_summaries:styles_style_most_recently_promoted_on"
select select ">"
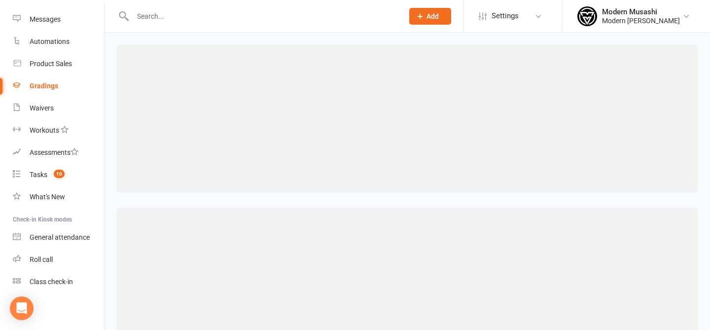
select select "contact_summaries:styles_style_most_recently_promoted_on"
select select ">"
select select "contact_summaries:styles_style_most_recently_promoted_on"
select select ">"
select select "contact_summaries:styles_style_most_recently_promoted_on"
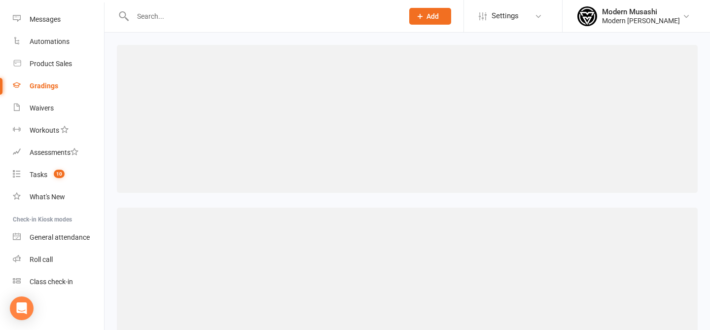
select select ">"
select select "contact_summaries:styles_style_most_recently_promoted_on"
select select ">"
select select "contact_summaries:styles_style_most_recently_promoted_on"
select select ">"
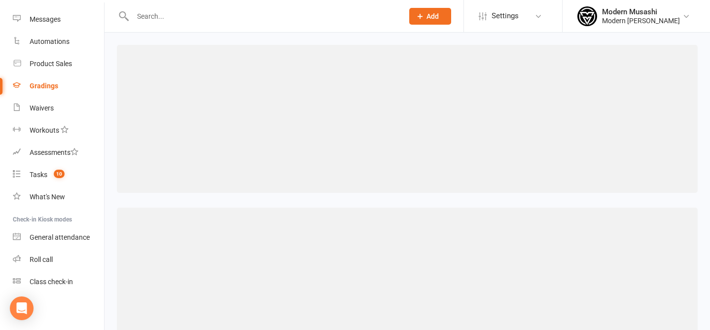
select select "contact_summaries:styles_style_most_recently_promoted_on"
select select ">"
select select "contact_summaries:styles_style_most_recently_promoted_on"
select select ">"
select select "contact_summaries:styles_style_most_recently_promoted_on"
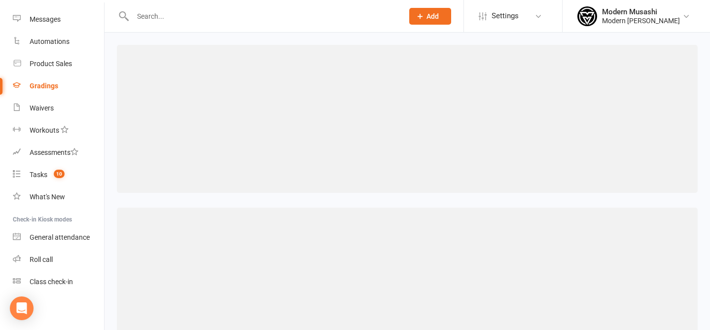
select select ">"
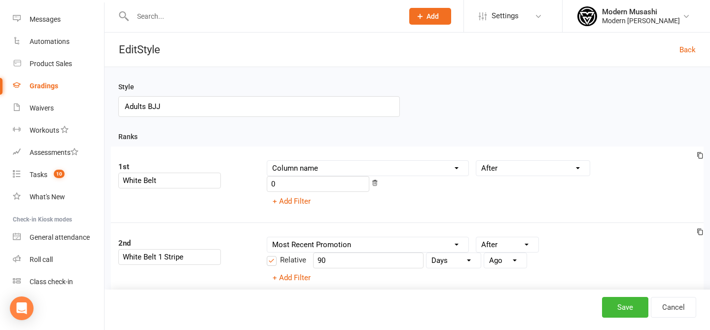
scroll to position [22, 0]
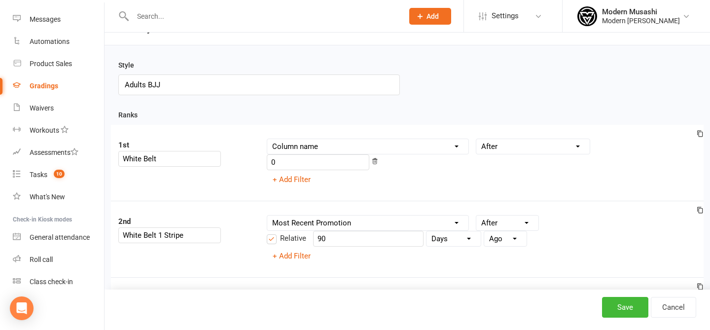
click at [500, 215] on select "Condition Is Is not Before After Before or on After or on Is blank Is not blank" at bounding box center [507, 222] width 62 height 15
click at [499, 215] on select "Condition Is Is not Before After Before or on After or on Is blank Is not blank" at bounding box center [507, 222] width 62 height 15
select select "<="
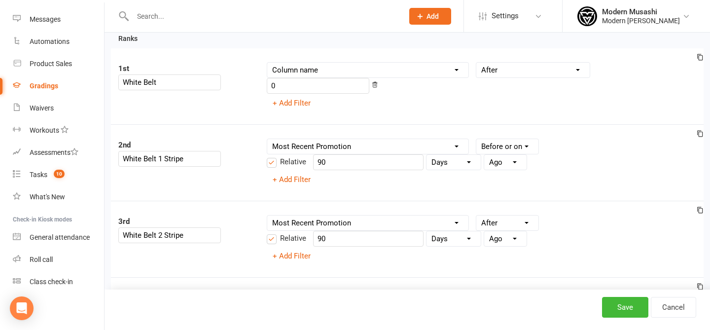
scroll to position [103, 0]
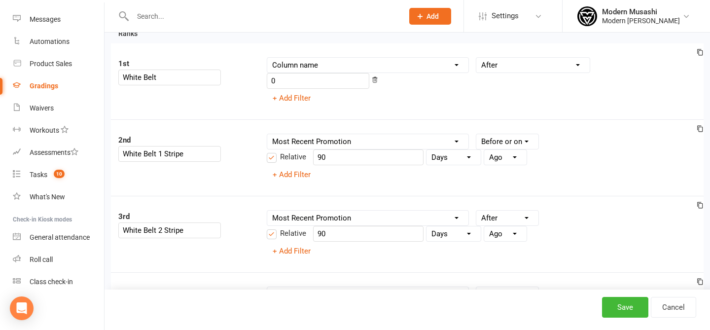
click at [495, 196] on div "3rd White Belt 2 Stripe Column name Belt Size Active for Grading? Most Recent P…" at bounding box center [407, 234] width 592 height 76
click at [501, 210] on select "Condition Is Is not Before After Before or on After or on Is blank Is not blank" at bounding box center [507, 217] width 62 height 15
select select "<="
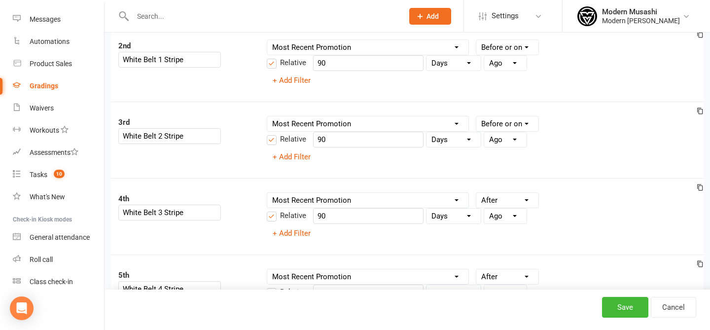
scroll to position [208, 0]
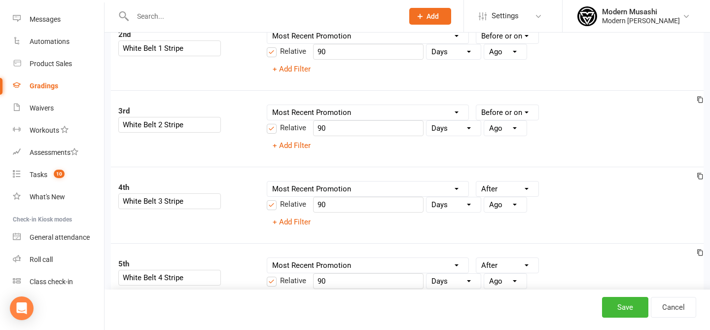
click at [497, 181] on select "Condition Is Is not Before After Before or on After or on Is blank Is not blank" at bounding box center [507, 188] width 62 height 15
select select "<="
click at [501, 258] on select "Condition Is Is not Before After Before or on After or on Is blank Is not blank" at bounding box center [507, 265] width 62 height 15
select select "<="
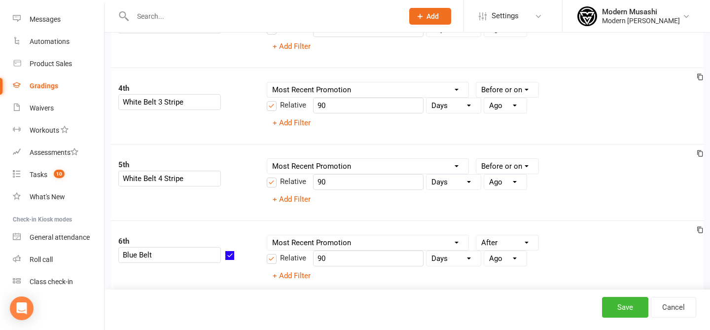
scroll to position [328, 0]
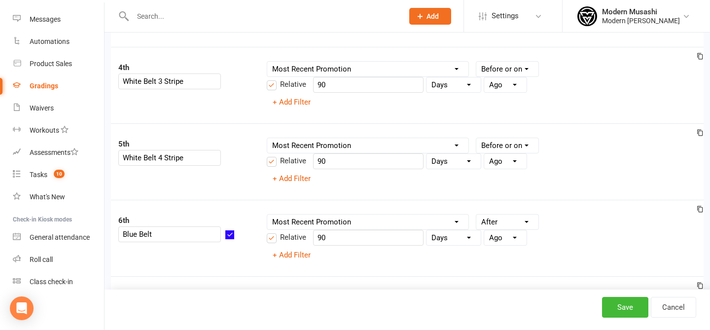
click at [501, 214] on select "Condition Is Is not Before After Before or on After or on Is blank Is not blank" at bounding box center [507, 221] width 62 height 15
select select "<="
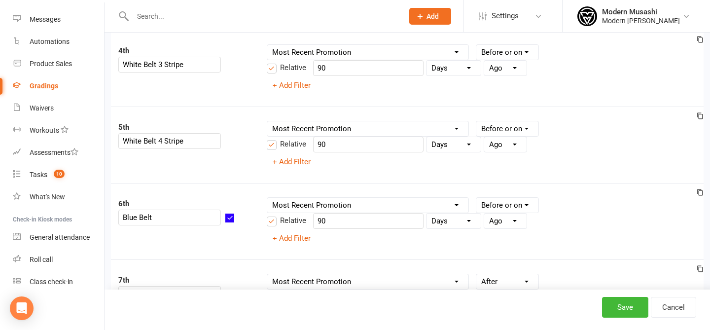
scroll to position [388, 0]
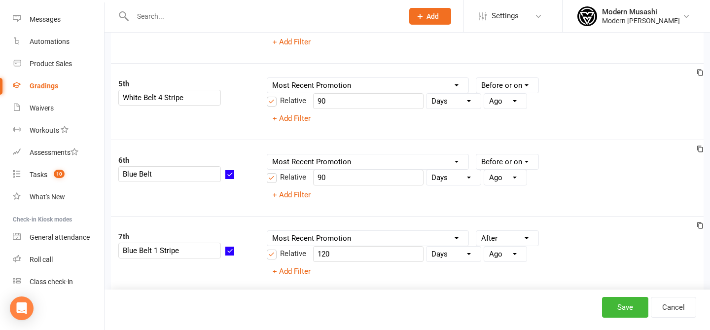
click at [505, 231] on select "Condition Is Is not Before After Before or on After or on Is blank Is not blank" at bounding box center [507, 238] width 62 height 15
select select "<="
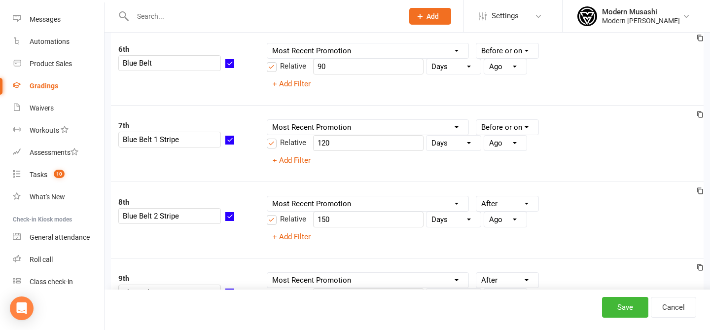
scroll to position [502, 0]
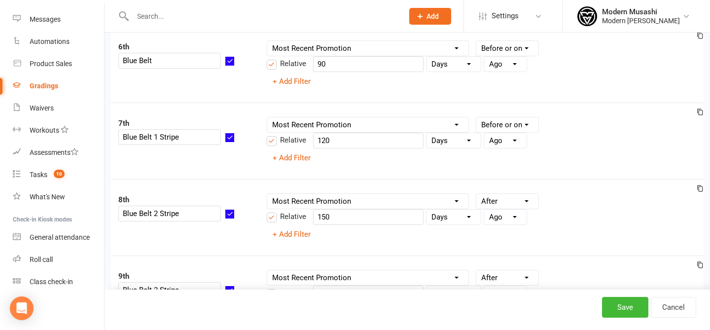
click at [499, 194] on select "Condition Is Is not Before After Before or on After or on Is blank Is not blank" at bounding box center [507, 201] width 62 height 15
select select "<="
click at [503, 270] on select "Condition Is Is not Before After Before or on After or on Is blank Is not blank" at bounding box center [507, 277] width 62 height 15
select select "<="
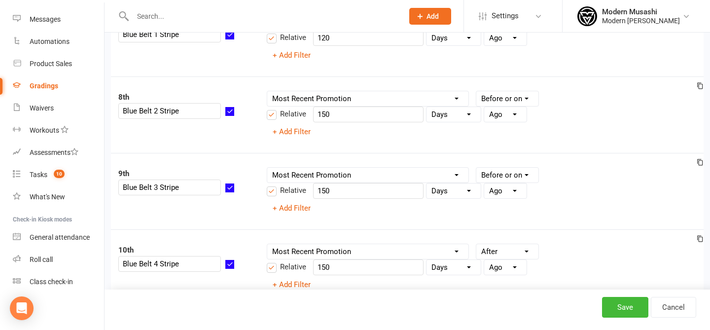
scroll to position [605, 0]
click at [511, 243] on select "Condition Is Is not Before After Before or on After or on Is blank Is not blank" at bounding box center [507, 250] width 62 height 15
select select "<="
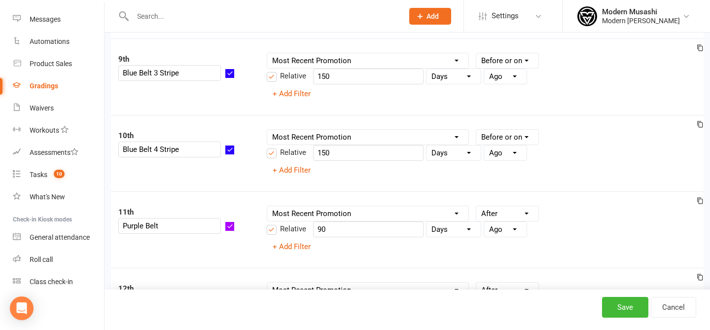
scroll to position [730, 0]
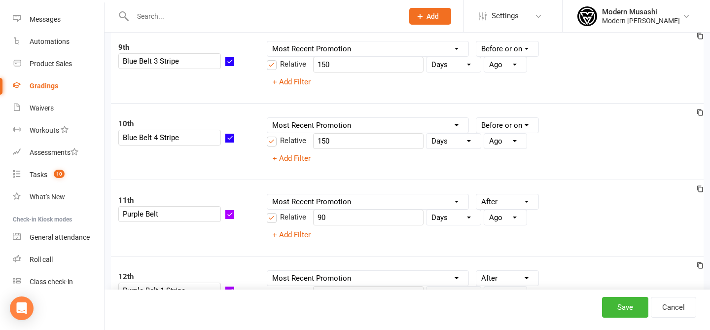
click at [492, 194] on select "Condition Is Is not Before After Before or on After or on Is blank Is not blank" at bounding box center [507, 201] width 62 height 15
select select "<="
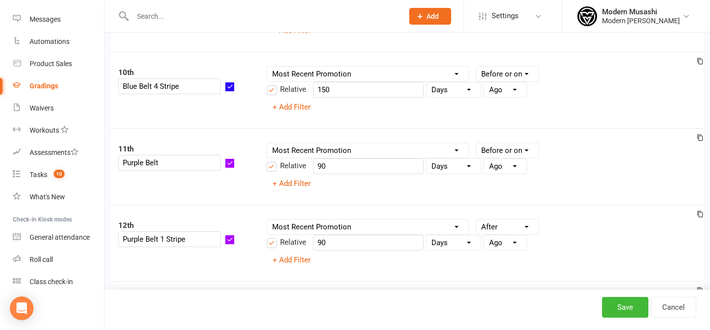
scroll to position [791, 0]
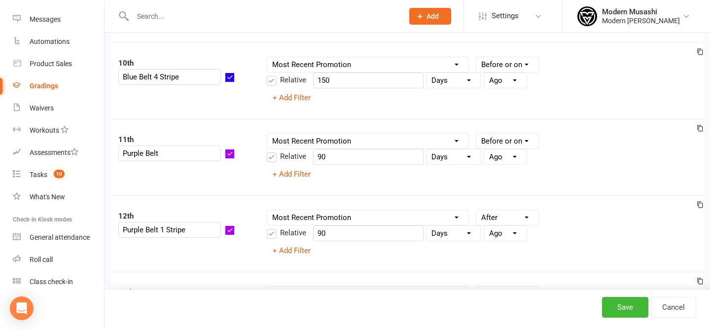
click at [499, 210] on select "Condition Is Is not Before After Before or on After or on Is blank Is not blank" at bounding box center [507, 217] width 62 height 15
select select "<="
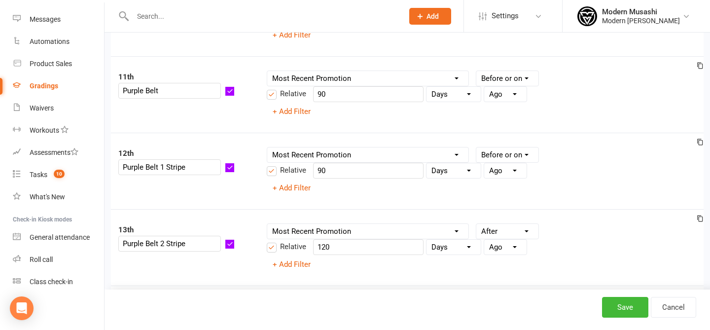
scroll to position [862, 0]
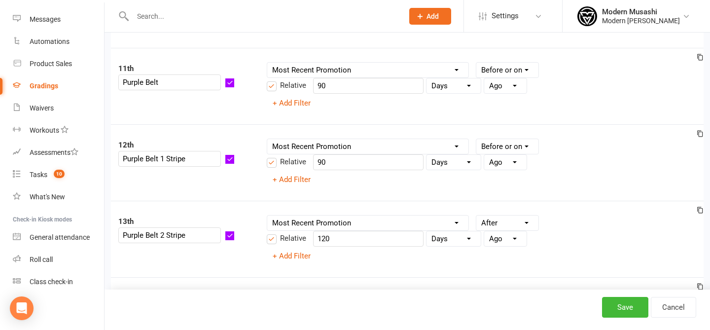
click at [511, 215] on select "Condition Is Is not Before After Before or on After or on Is blank Is not blank" at bounding box center [507, 222] width 62 height 15
select select "<="
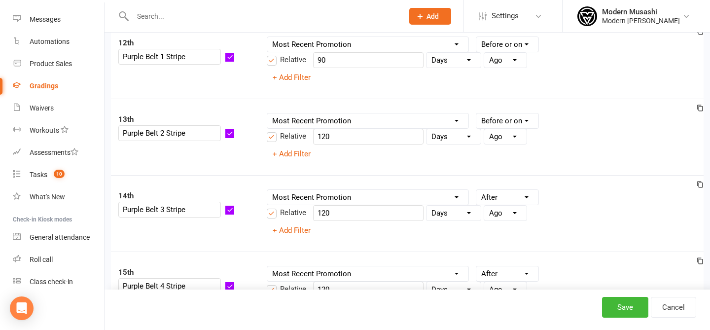
scroll to position [985, 0]
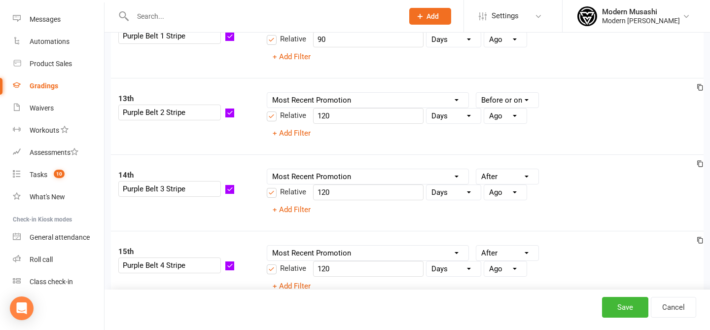
click at [495, 169] on select "Condition Is Is not Before After Before or on After or on Is blank Is not blank" at bounding box center [507, 176] width 62 height 15
select select "<="
click at [506, 245] on select "Condition Is Is not Before After Before or on After or on Is blank Is not blank" at bounding box center [507, 252] width 62 height 15
select select "<="
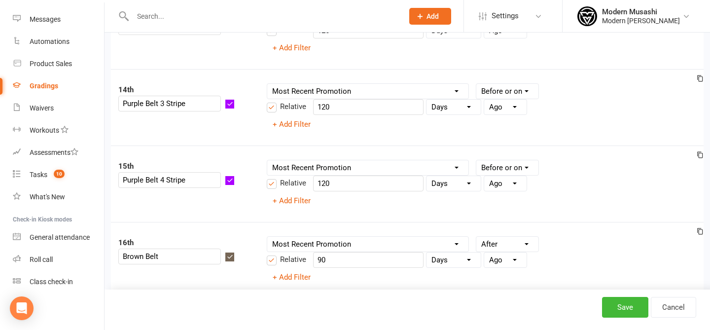
scroll to position [1082, 0]
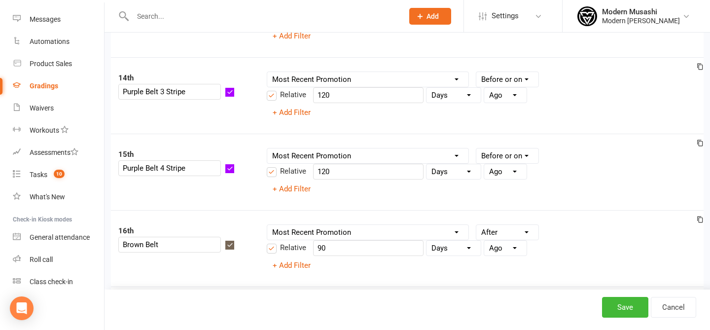
click at [504, 225] on select "Condition Is Is not Before After Before or on After or on Is blank Is not blank" at bounding box center [507, 232] width 62 height 15
select select "<="
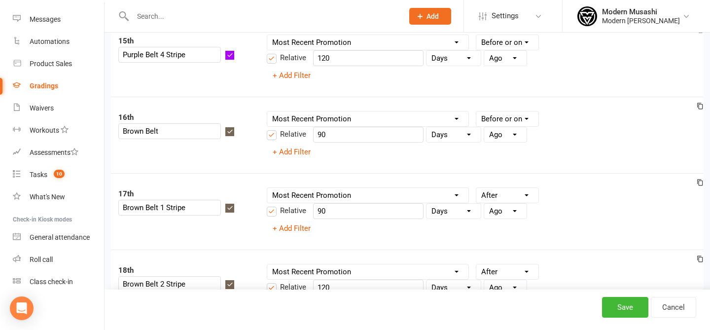
scroll to position [1209, 0]
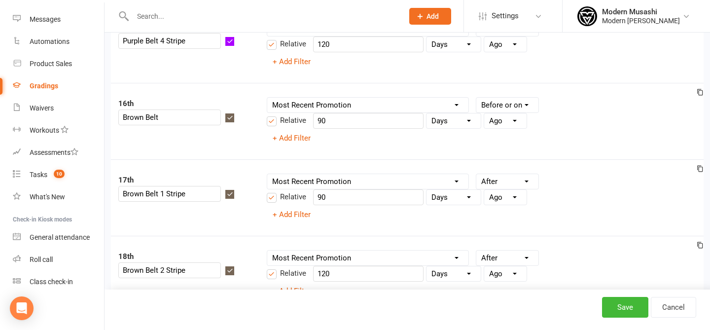
click at [495, 174] on select "Condition Is Is not Before After Before or on After or on Is blank Is not blank" at bounding box center [507, 181] width 62 height 15
select select "<="
click at [502, 250] on select "Condition Is Is not Before After Before or on After or on Is blank Is not blank" at bounding box center [507, 257] width 62 height 15
select select "<="
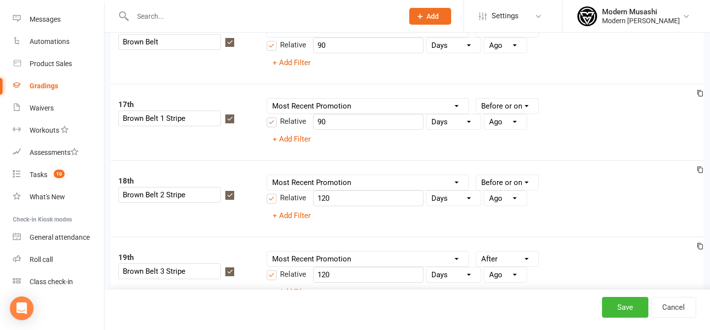
scroll to position [1301, 0]
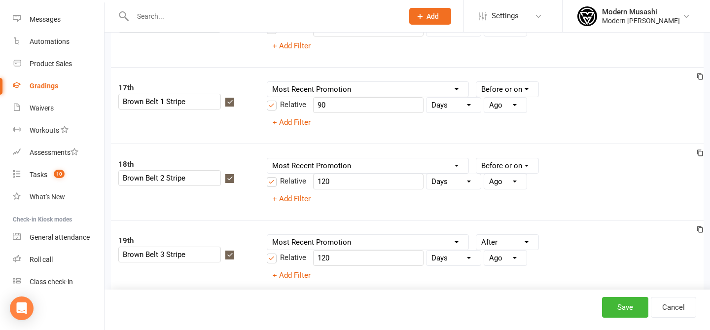
click at [497, 235] on select "Condition Is Is not Before After Before or on After or on Is blank Is not blank" at bounding box center [507, 242] width 62 height 15
select select "<="
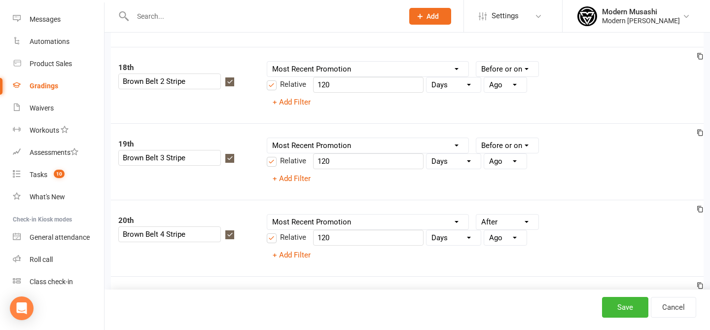
scroll to position [1411, 0]
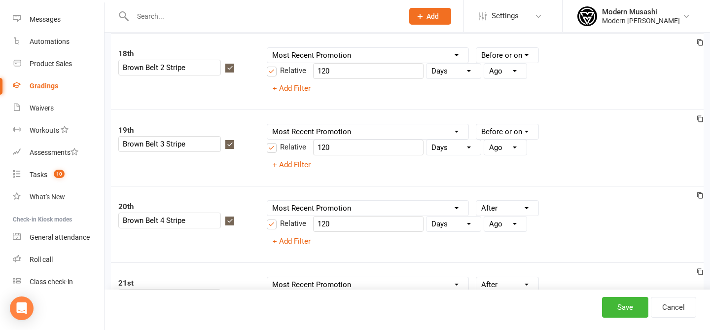
click at [493, 201] on select "Condition Is Is not Before After Before or on After or on Is blank Is not blank" at bounding box center [507, 208] width 62 height 15
select select "<="
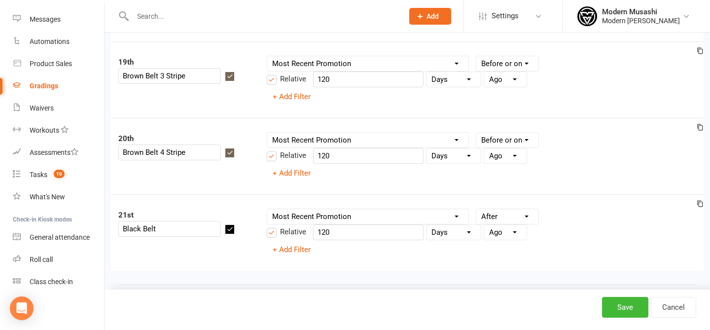
scroll to position [1517, 0]
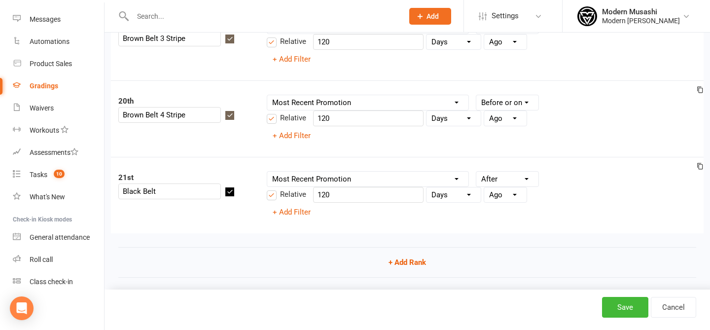
click at [500, 171] on div "Condition Is Is not Before After Before or on After or on Is blank Is not blank" at bounding box center [507, 179] width 63 height 16
click at [504, 171] on select "Condition Is Is not Before After Before or on After or on Is blank Is not blank" at bounding box center [507, 178] width 62 height 15
select select "<="
click at [620, 307] on button "Save" at bounding box center [625, 307] width 46 height 21
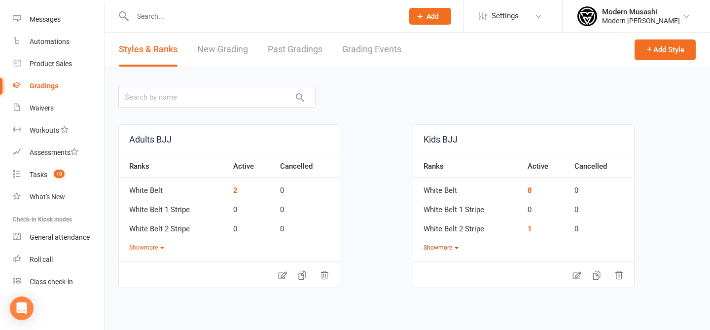
click at [435, 245] on button "Show more" at bounding box center [440, 247] width 35 height 9
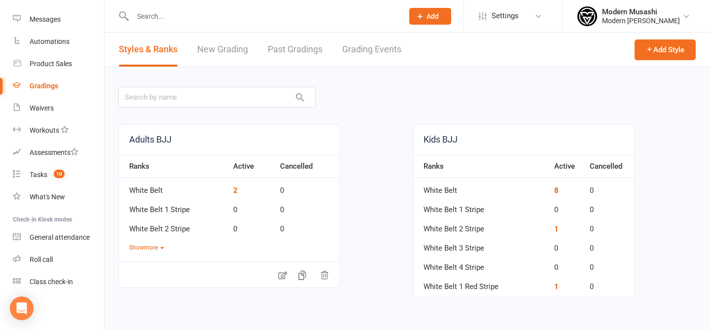
click at [235, 46] on link "New Grading" at bounding box center [222, 50] width 51 height 34
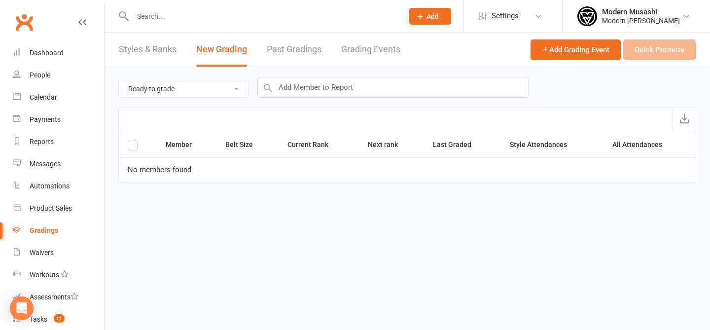
click at [215, 87] on select "Ready to grade All members enrolled in a style Active members enrolled in a sty…" at bounding box center [183, 88] width 129 height 17
select select "all_members_in_style"
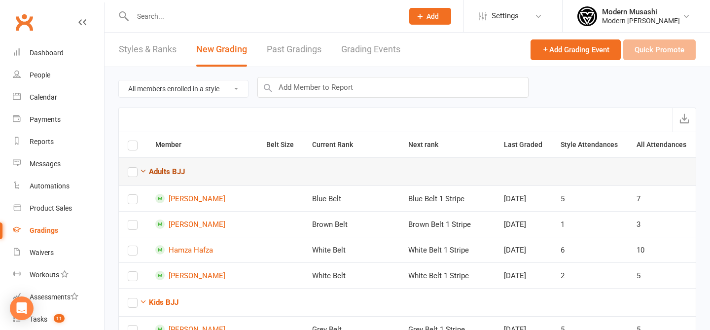
click at [143, 170] on icon "button" at bounding box center [142, 170] width 7 height 7
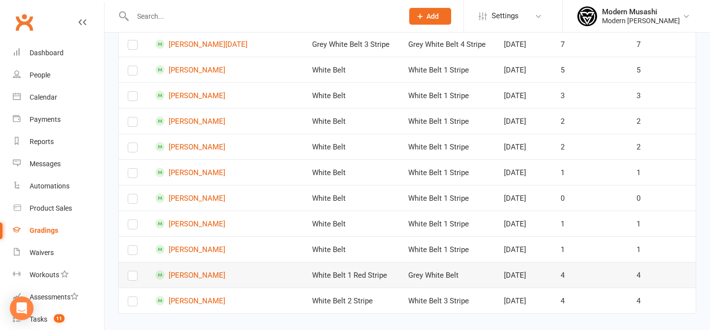
scroll to position [231, 0]
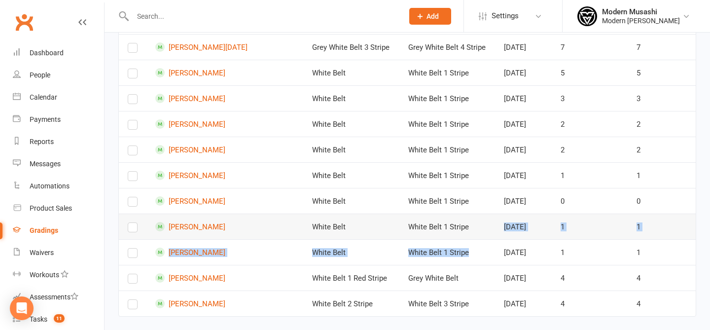
drag, startPoint x: 463, startPoint y: 262, endPoint x: 460, endPoint y: 227, distance: 35.6
click at [460, 227] on tbody "Kids BJJ [PERSON_NAME] Grey Belt Grey Belt 1 Stripe [DATE] 5 5 Zion Van Rhyn Gr…" at bounding box center [407, 135] width 577 height 361
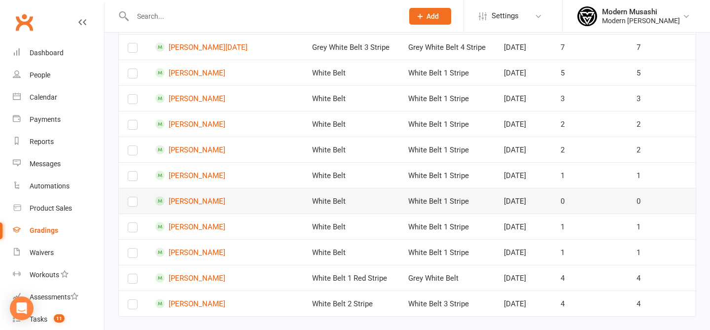
click at [438, 204] on td "White Belt 1 Stripe" at bounding box center [447, 201] width 96 height 26
drag, startPoint x: 380, startPoint y: 210, endPoint x: 333, endPoint y: 177, distance: 57.7
click at [333, 177] on tbody "Kids BJJ [PERSON_NAME] Grey Belt Grey Belt 1 Stripe [DATE] 5 5 Zion Van Rhyn Gr…" at bounding box center [407, 135] width 577 height 361
click at [333, 177] on td "White Belt" at bounding box center [351, 175] width 96 height 26
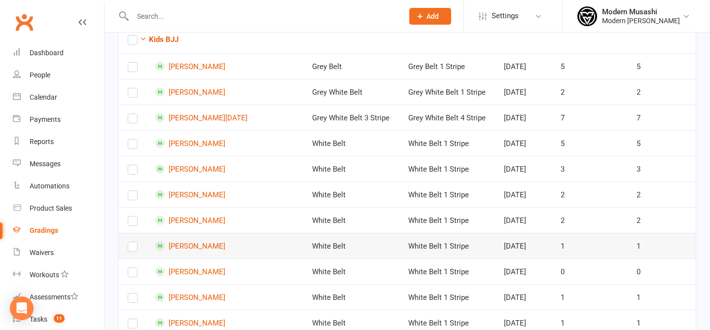
scroll to position [159, 0]
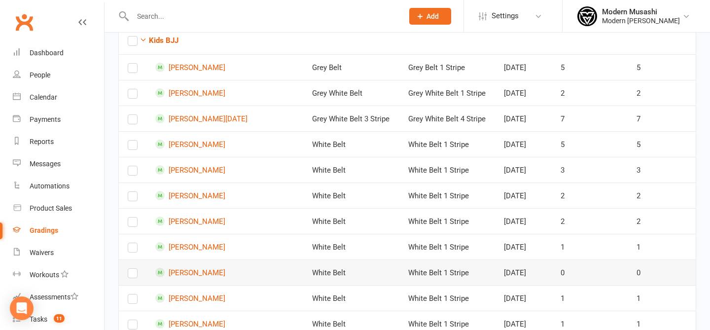
drag, startPoint x: 333, startPoint y: 177, endPoint x: 384, endPoint y: 266, distance: 102.9
click at [384, 266] on tbody "Kids BJJ [PERSON_NAME] Grey Belt Grey Belt 1 Stripe [DATE] 5 5 Zion Van Rhyn Gr…" at bounding box center [407, 206] width 577 height 361
click at [384, 266] on td "White Belt" at bounding box center [351, 272] width 96 height 26
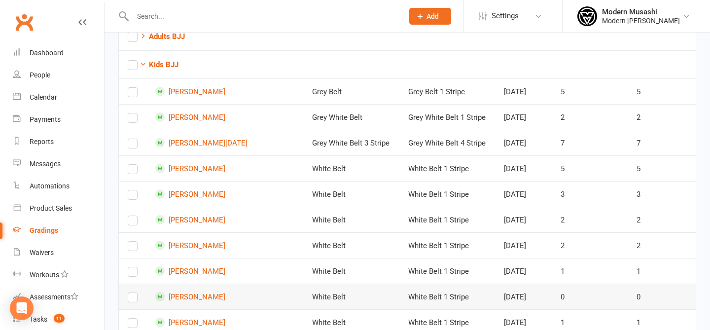
scroll to position [134, 0]
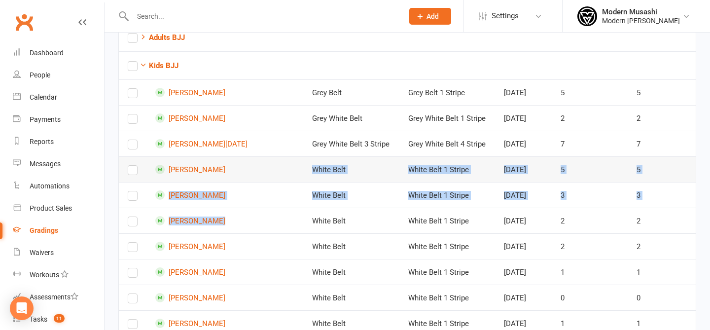
drag, startPoint x: 273, startPoint y: 212, endPoint x: 273, endPoint y: 170, distance: 42.4
click at [273, 170] on tbody "Kids BJJ William Starling Grey Belt Grey Belt 1 Stripe Jul 23, 2025 5 5 Zion Va…" at bounding box center [407, 231] width 577 height 361
click at [273, 170] on td at bounding box center [280, 169] width 46 height 26
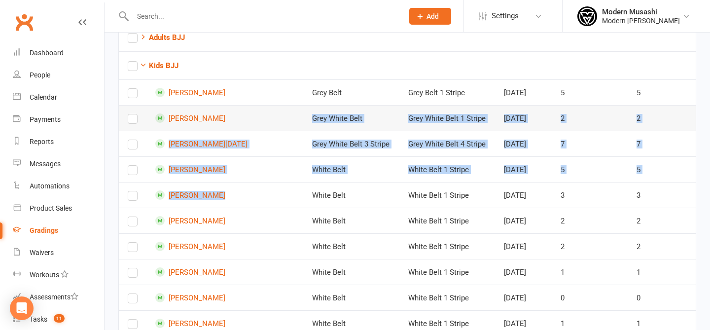
drag, startPoint x: 250, startPoint y: 181, endPoint x: 244, endPoint y: 129, distance: 53.1
click at [244, 129] on tbody "Kids BJJ William Starling Grey Belt Grey Belt 1 Stripe Jul 23, 2025 5 5 Zion Va…" at bounding box center [407, 231] width 577 height 361
click at [257, 129] on td at bounding box center [280, 118] width 46 height 26
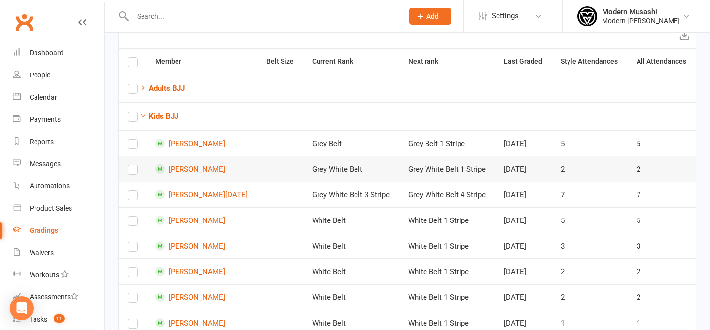
scroll to position [82, 0]
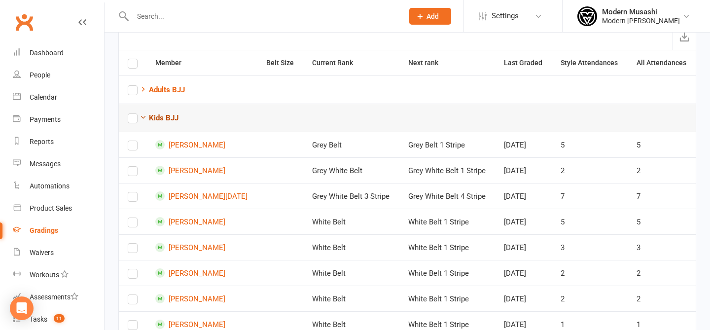
click at [146, 116] on icon "button" at bounding box center [142, 116] width 7 height 7
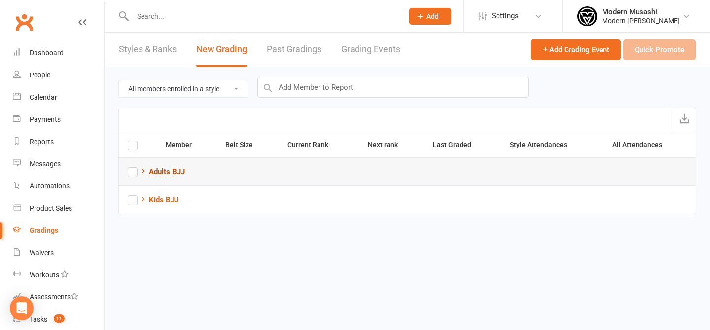
click at [143, 173] on icon "button" at bounding box center [142, 170] width 7 height 7
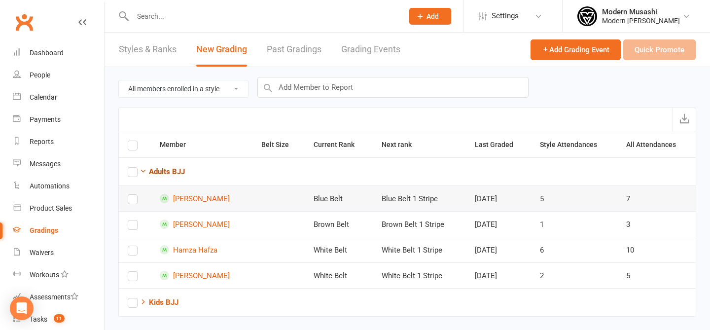
scroll to position [15, 0]
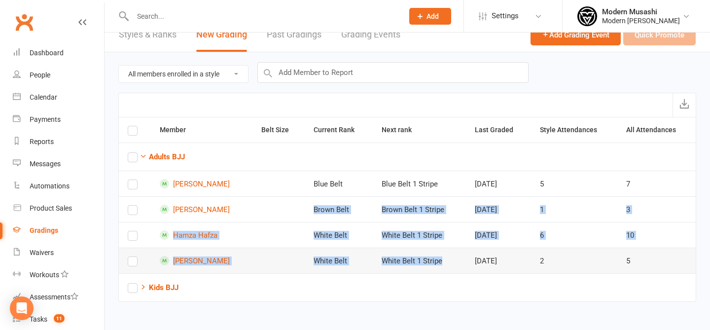
drag, startPoint x: 304, startPoint y: 203, endPoint x: 418, endPoint y: 268, distance: 130.9
click at [418, 268] on tbody "Adults BJJ Martin Parmenter Blue Belt Blue Belt 1 Stripe Jul 23, 2025 5 7 Mat B…" at bounding box center [407, 207] width 577 height 131
click at [456, 233] on td "White Belt 1 Stripe" at bounding box center [419, 235] width 93 height 26
drag, startPoint x: 551, startPoint y: 272, endPoint x: 557, endPoint y: 269, distance: 6.2
click at [555, 270] on tbody "Adults BJJ Martin Parmenter Blue Belt Blue Belt 1 Stripe Jul 23, 2025 5 7 Mat B…" at bounding box center [407, 207] width 577 height 131
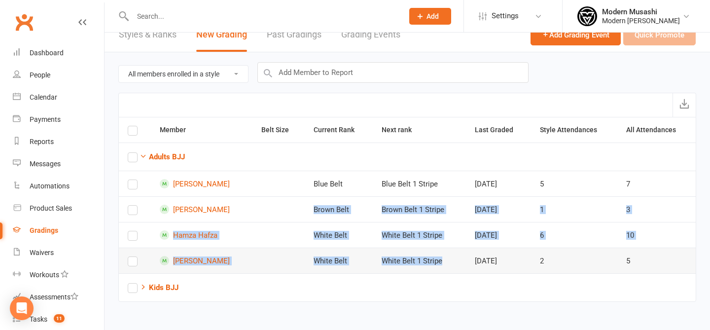
click at [560, 266] on td "2" at bounding box center [574, 260] width 87 height 26
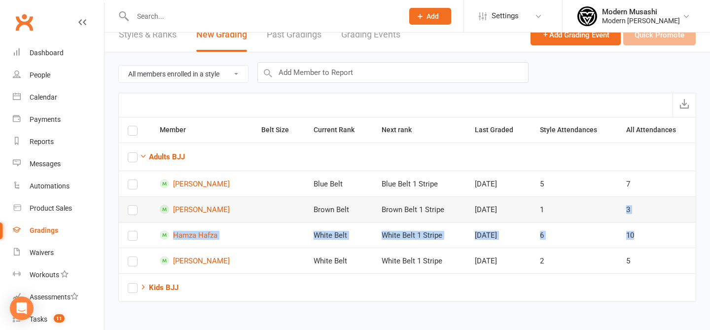
drag, startPoint x: 635, startPoint y: 243, endPoint x: 590, endPoint y: 207, distance: 57.1
click at [590, 207] on tbody "Adults BJJ Martin Parmenter Blue Belt Blue Belt 1 Stripe Jul 23, 2025 5 7 Mat B…" at bounding box center [407, 207] width 577 height 131
click at [590, 207] on td "1" at bounding box center [574, 209] width 87 height 26
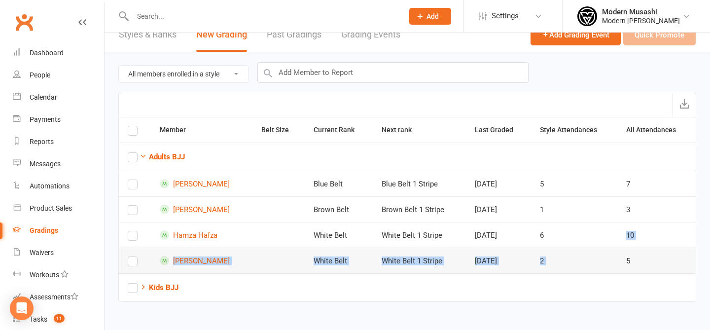
drag, startPoint x: 641, startPoint y: 226, endPoint x: 628, endPoint y: 257, distance: 33.8
click at [628, 257] on tbody "Adults BJJ Martin Parmenter Blue Belt Blue Belt 1 Stripe Jul 23, 2025 5 7 Mat B…" at bounding box center [407, 207] width 577 height 131
click at [628, 257] on td "5" at bounding box center [656, 260] width 78 height 26
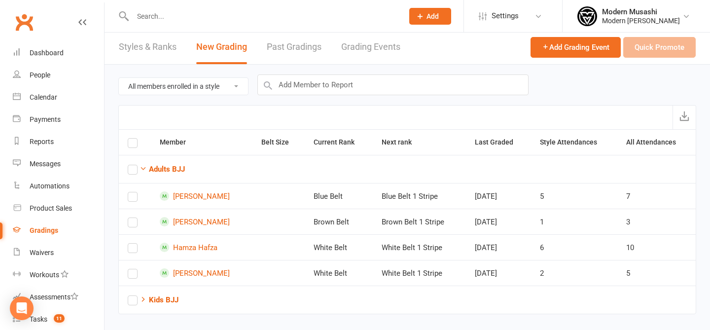
scroll to position [2, 0]
click at [141, 171] on icon "button" at bounding box center [142, 168] width 7 height 7
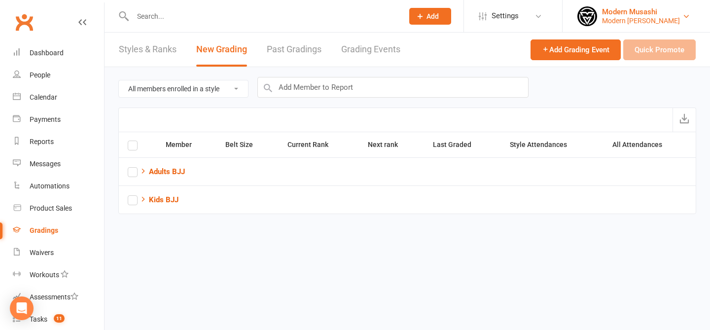
click at [630, 20] on div "Modern Musashi Thirroul" at bounding box center [641, 20] width 78 height 9
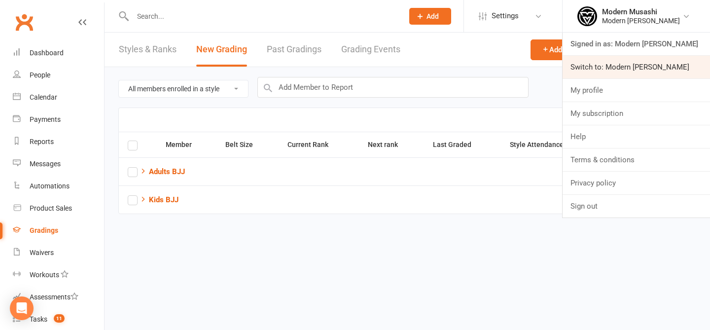
click at [618, 59] on link "Switch to: Modern Musashi Wollongong" at bounding box center [635, 67] width 147 height 23
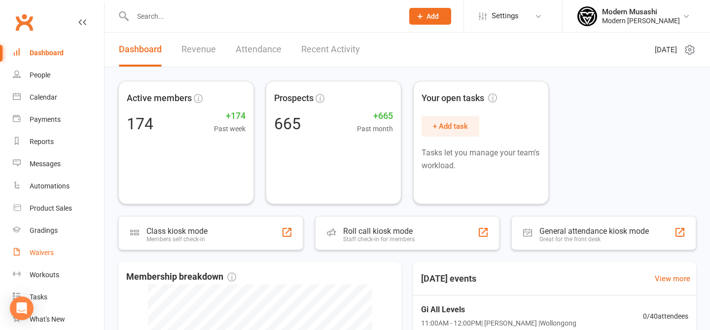
click at [69, 243] on link "Waivers" at bounding box center [58, 252] width 91 height 22
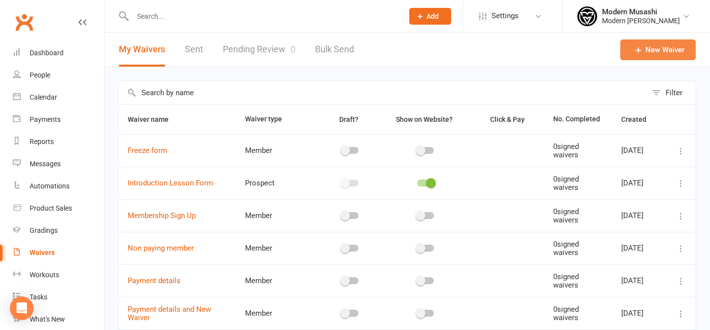
click at [648, 53] on link "New Waiver" at bounding box center [657, 49] width 75 height 21
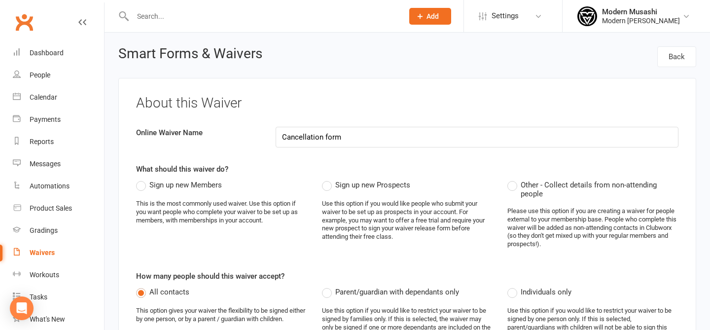
type input "Cancellation form"
click at [201, 187] on span "Sign up new Members" at bounding box center [185, 184] width 72 height 10
click at [142, 179] on input "Sign up new Members" at bounding box center [139, 179] width 6 height 0
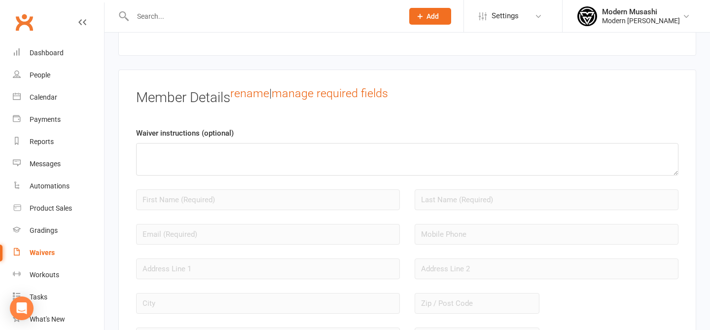
scroll to position [752, 0]
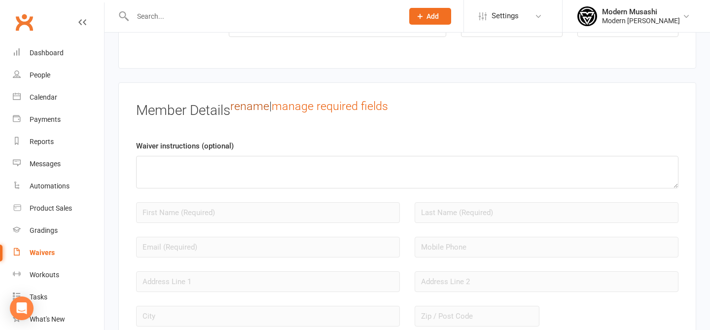
click at [243, 104] on link "rename" at bounding box center [249, 106] width 39 height 14
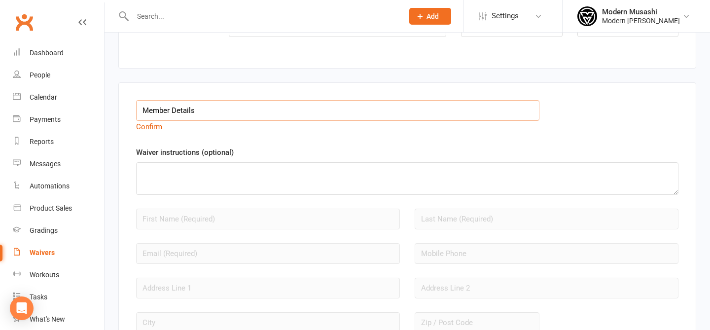
click at [292, 115] on input "Member Details" at bounding box center [337, 110] width 403 height 21
click at [312, 146] on div "Waiver instructions (optional)" at bounding box center [407, 170] width 542 height 48
click at [158, 126] on link "Confirm" at bounding box center [149, 126] width 26 height 9
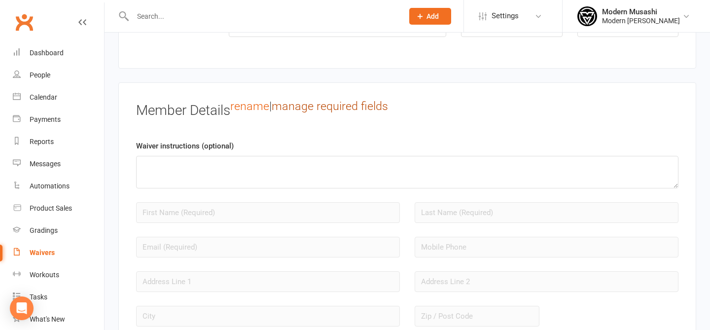
click at [357, 101] on link "manage required fields" at bounding box center [330, 106] width 116 height 14
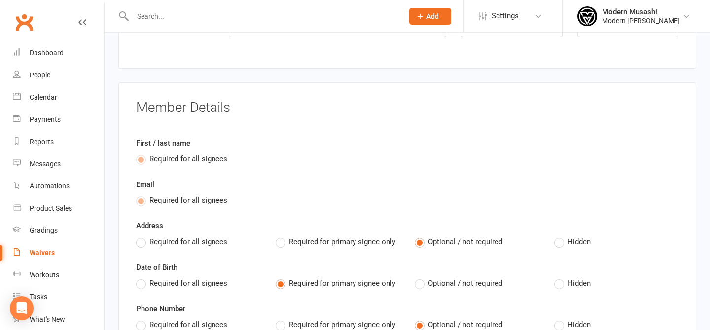
scroll to position [806, 0]
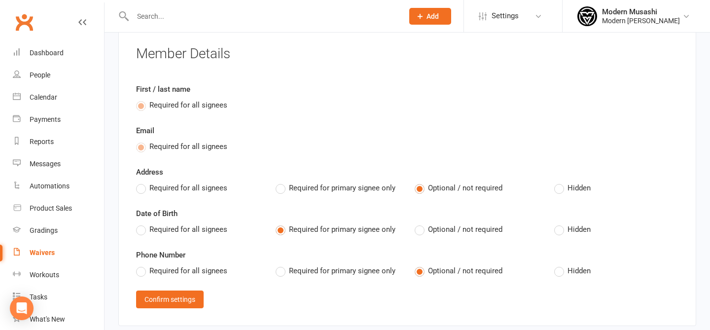
click at [564, 182] on label "Hidden" at bounding box center [572, 188] width 36 height 12
click at [560, 182] on input "Hidden" at bounding box center [557, 182] width 6 height 0
click at [560, 234] on div "First / last name Required for all signees Email Required for all signees Addre…" at bounding box center [407, 195] width 542 height 225
click at [564, 225] on label "Hidden" at bounding box center [572, 229] width 36 height 12
click at [560, 223] on input "Hidden" at bounding box center [557, 223] width 6 height 0
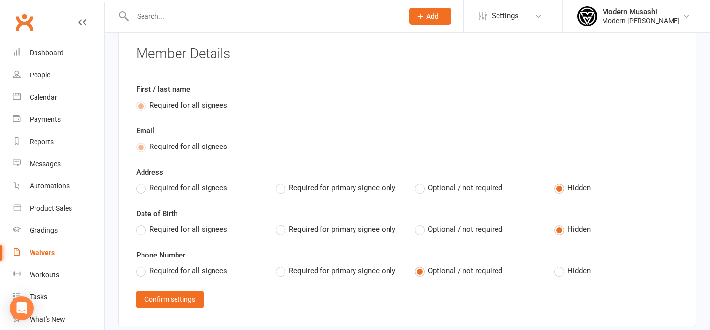
click at [569, 271] on span "Hidden" at bounding box center [578, 270] width 23 height 10
click at [560, 265] on input "Hidden" at bounding box center [557, 265] width 6 height 0
click at [180, 299] on button "Confirm settings" at bounding box center [170, 299] width 68 height 18
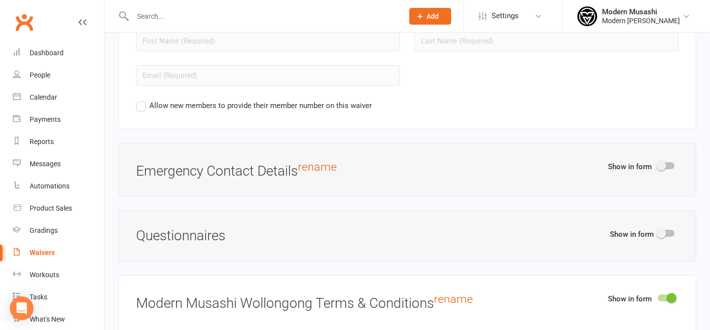
scroll to position [1000, 0]
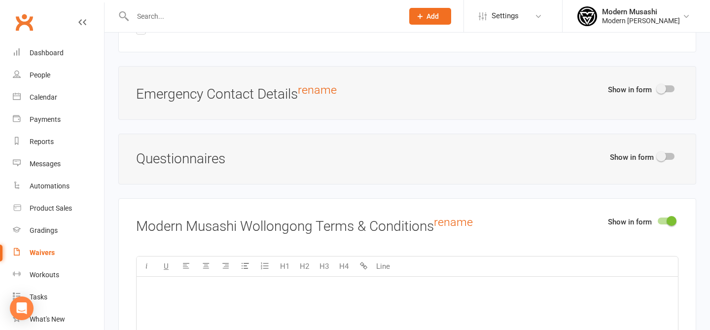
click at [659, 153] on span at bounding box center [661, 156] width 10 height 10
click at [657, 155] on input "checkbox" at bounding box center [657, 155] width 0 height 0
select select "do_not_copy_answers"
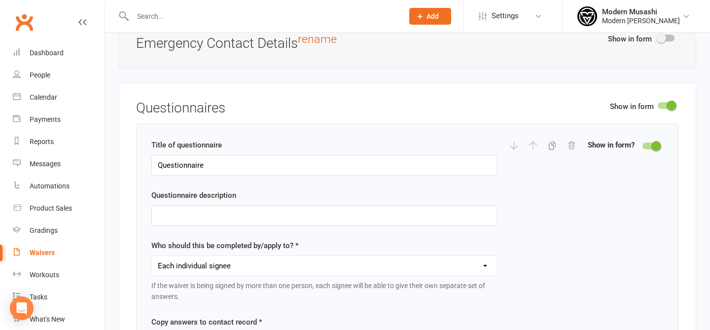
scroll to position [1055, 0]
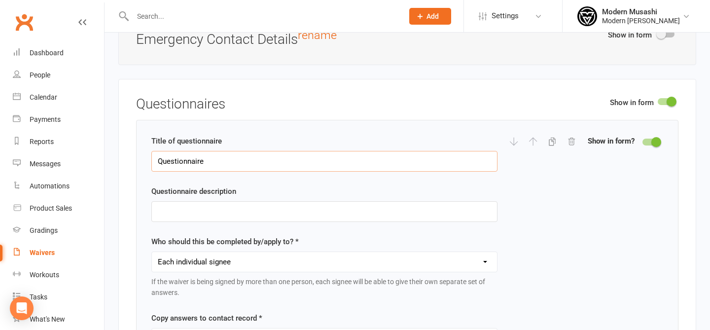
click at [256, 153] on input "Questionnaire" at bounding box center [324, 161] width 346 height 21
click at [239, 185] on div "Questionnaire description" at bounding box center [324, 203] width 346 height 36
click at [205, 199] on div "Questionnaire description" at bounding box center [324, 203] width 346 height 36
click at [190, 207] on input "text" at bounding box center [324, 211] width 346 height 21
click at [350, 193] on div "Questionnaire description" at bounding box center [324, 203] width 346 height 36
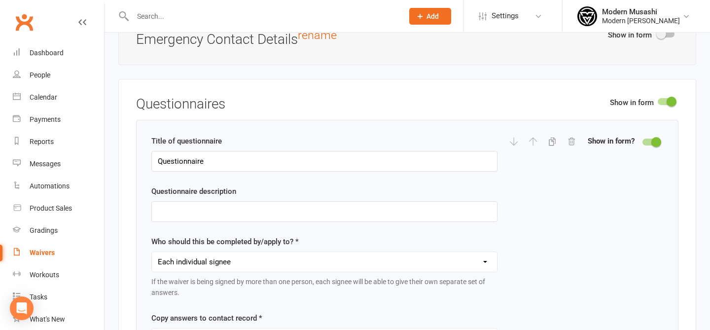
click at [380, 220] on div "Title of questionnaire Questionnaire Questionnaire description Who should this …" at bounding box center [324, 248] width 346 height 227
click at [356, 213] on input "text" at bounding box center [324, 211] width 346 height 21
type input "What is the reason for cancellation?"
click at [337, 265] on select "Each individual signee Primary signee only Dependent signees only Attending sig…" at bounding box center [324, 262] width 345 height 20
select select "applies_to_attending_signees"
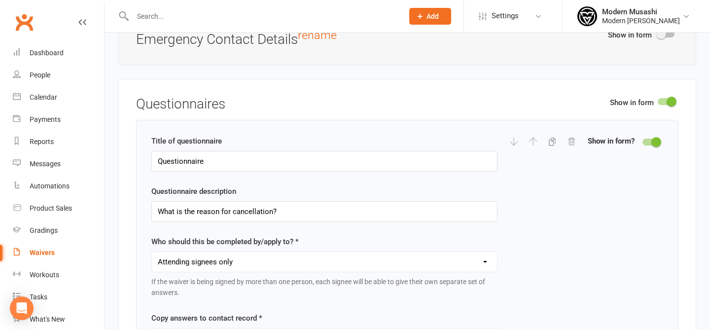
click at [513, 228] on div "Title of questionnaire Questionnaire Questionnaire description What is the reas…" at bounding box center [407, 248] width 512 height 227
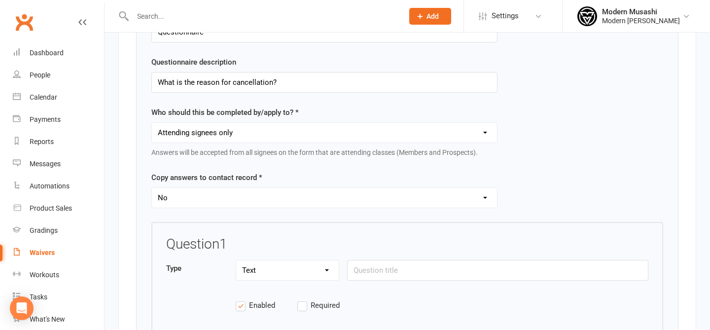
scroll to position [1186, 0]
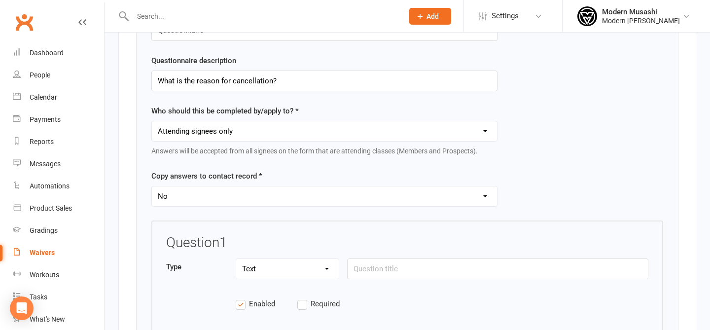
click at [290, 213] on div "Title of questionnaire Questionnaire Questionnaire description What is the reas…" at bounding box center [324, 112] width 346 height 216
click at [271, 201] on select "Yes No" at bounding box center [324, 196] width 345 height 20
select select "copy_answers_for_all_signees"
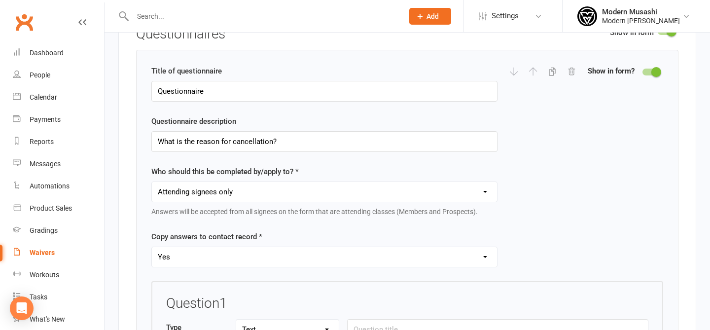
scroll to position [1106, 0]
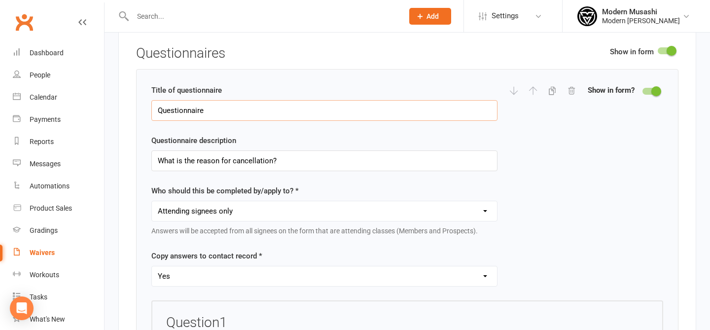
drag, startPoint x: 214, startPoint y: 102, endPoint x: 149, endPoint y: 95, distance: 65.0
click at [149, 95] on div "Title of questionnaire Questionnaire Questionnaire description What is the reas…" at bounding box center [407, 263] width 542 height 389
drag, startPoint x: 251, startPoint y: 112, endPoint x: 60, endPoint y: 76, distance: 194.9
type input "Cancellation reason"
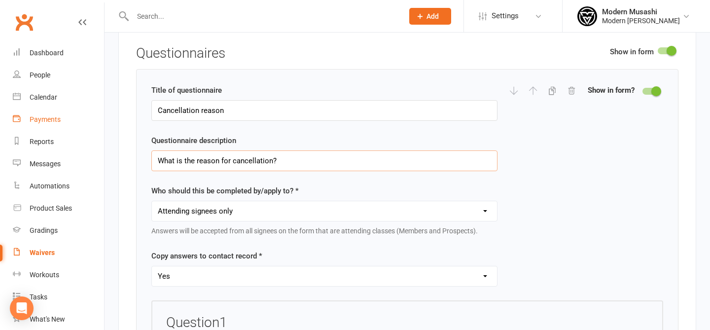
drag, startPoint x: 294, startPoint y: 162, endPoint x: 99, endPoint y: 123, distance: 198.9
type input "Reason for cancelling"
click at [571, 166] on div "Title of questionnaire Cancellation reason Questionnaire description Reason for…" at bounding box center [407, 192] width 512 height 216
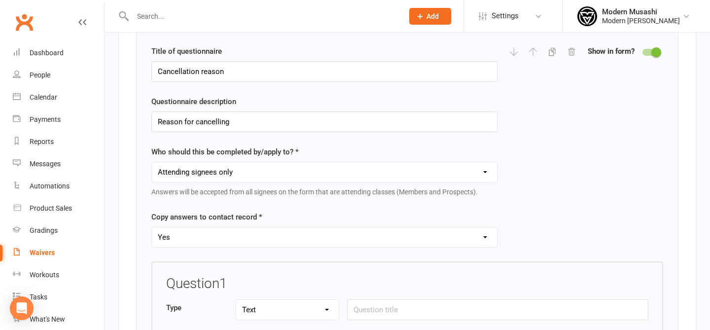
scroll to position [1146, 0]
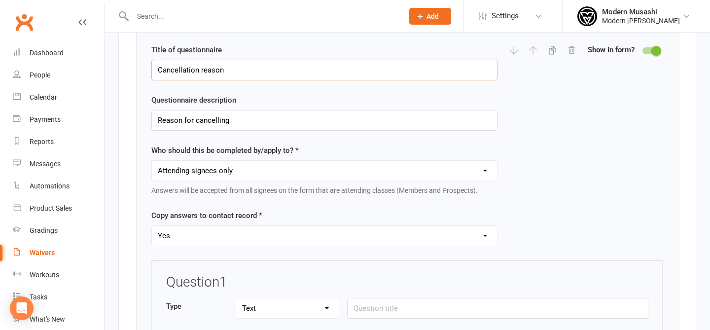
click at [243, 70] on input "Cancellation reason" at bounding box center [324, 70] width 346 height 21
type input "Cancellation questions"
click at [245, 122] on input "Reason for cancelling" at bounding box center [324, 120] width 346 height 21
drag, startPoint x: 245, startPoint y: 122, endPoint x: 113, endPoint y: 99, distance: 134.2
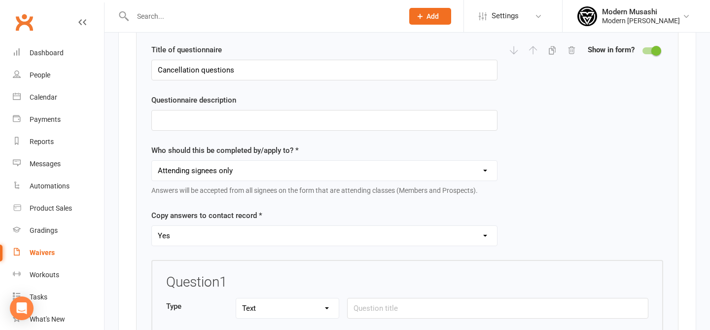
click at [575, 134] on div "Title of questionnaire Cancellation questions Questionnaire description Who sho…" at bounding box center [407, 152] width 512 height 216
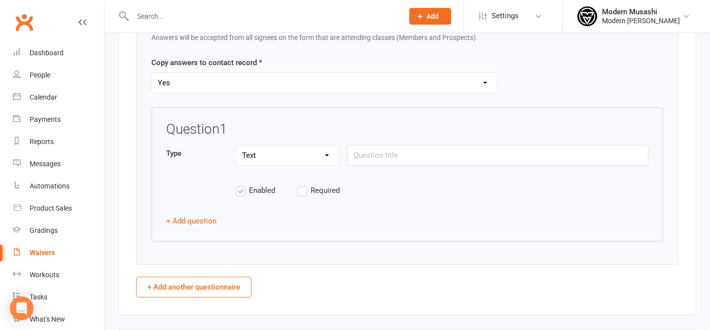
scroll to position [1304, 0]
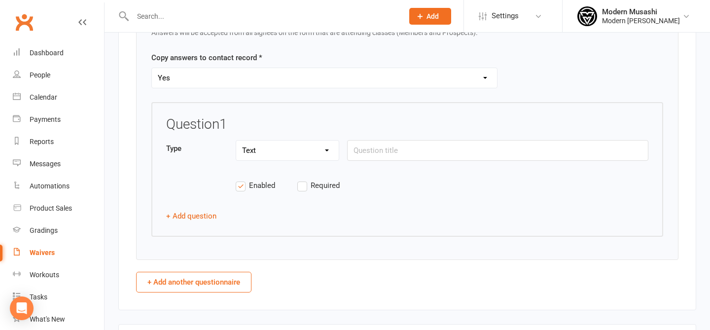
click at [295, 144] on select "Text Select Checkbox" at bounding box center [287, 150] width 102 height 20
click at [391, 149] on input "text" at bounding box center [497, 150] width 301 height 21
type input "w"
type input "What is the reason for cancellation?"
click at [331, 179] on span "Required" at bounding box center [324, 184] width 29 height 10
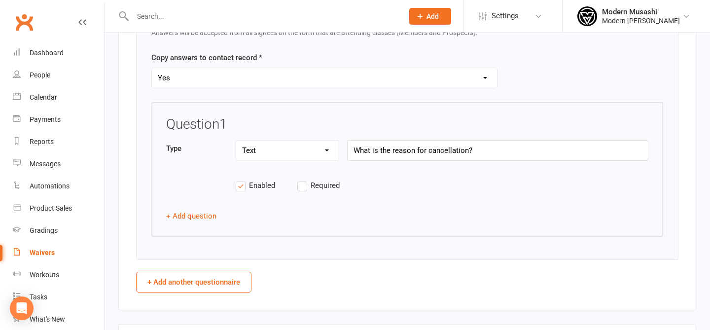
click at [331, 179] on input "Required" at bounding box center [328, 179] width 62 height 0
click at [202, 214] on button "+ Add question" at bounding box center [191, 216] width 50 height 12
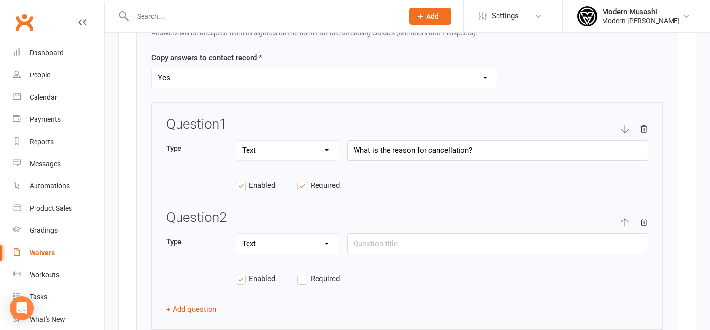
click at [392, 226] on div "Question 2" at bounding box center [407, 221] width 482 height 23
click at [402, 246] on input "text" at bounding box center [497, 243] width 301 height 21
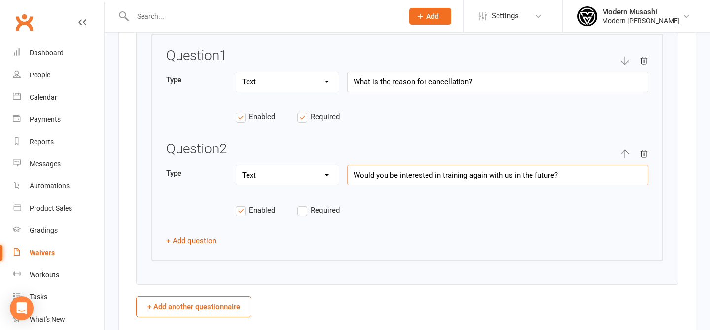
scroll to position [1379, 0]
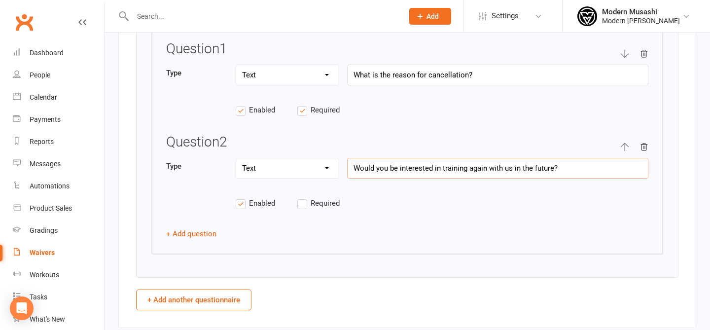
type input "Would you be interested in training again with us in the future?"
click at [311, 203] on span "Required" at bounding box center [324, 202] width 29 height 10
click at [311, 197] on input "Required" at bounding box center [328, 197] width 62 height 0
click at [196, 235] on button "+ Add question" at bounding box center [191, 234] width 50 height 12
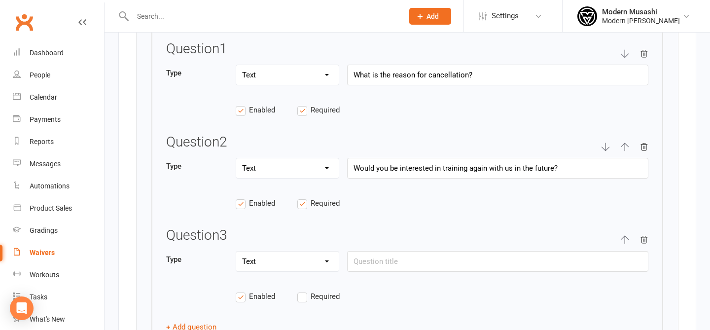
click at [278, 258] on select "Text Select Checkbox" at bounding box center [287, 261] width 102 height 20
click at [397, 257] on input "text" at bounding box center [497, 261] width 301 height 21
type input "If yes please provide a date in which we should contact you"
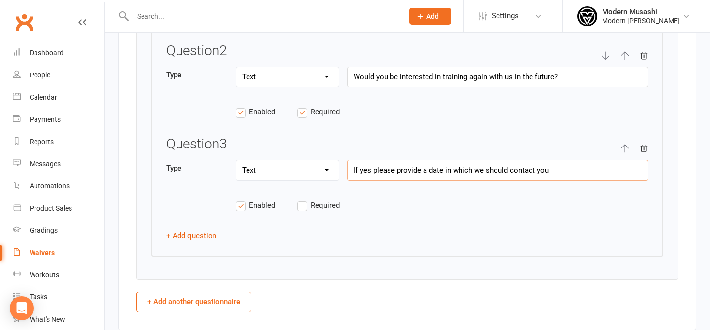
scroll to position [1488, 0]
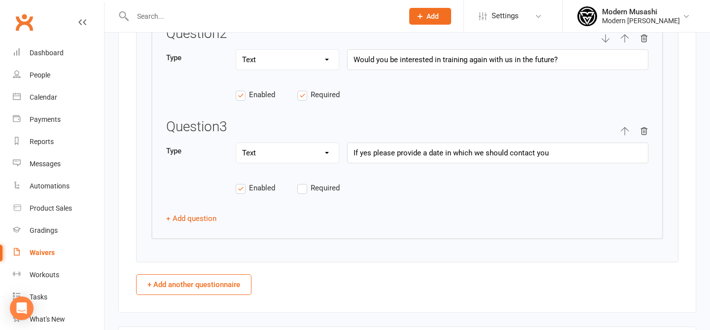
click at [184, 224] on div "Question 1 Type Text Select Checkbox What is the reason for cancellation? Enabl…" at bounding box center [407, 78] width 512 height 320
click at [188, 218] on button "+ Add question" at bounding box center [191, 218] width 50 height 12
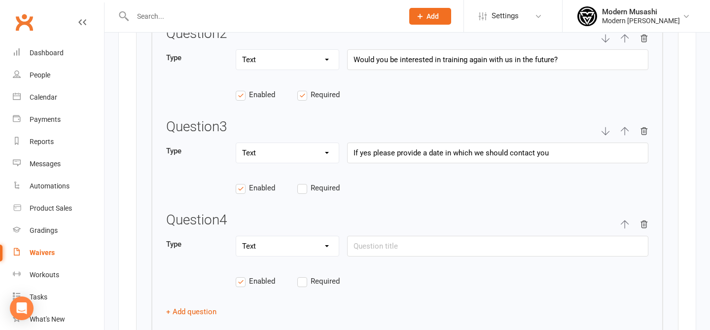
click at [377, 256] on div at bounding box center [497, 257] width 301 height 2
click at [380, 244] on input "text" at bounding box center [497, 246] width 301 height 21
type input "Rate your overall experience with us"
click at [306, 279] on label "Required" at bounding box center [328, 281] width 62 height 12
click at [306, 275] on input "Required" at bounding box center [328, 275] width 62 height 0
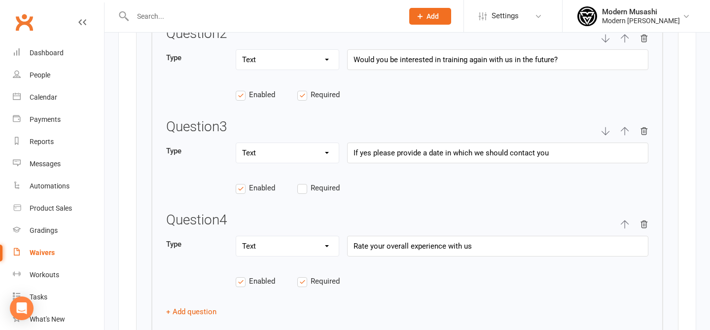
click at [279, 245] on select "Text Select Checkbox" at bounding box center [287, 246] width 102 height 20
select select "select"
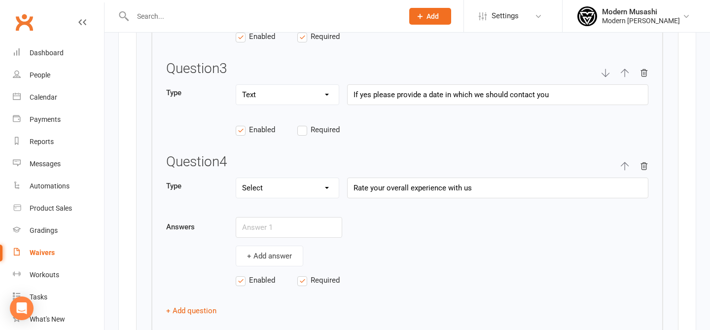
scroll to position [1556, 0]
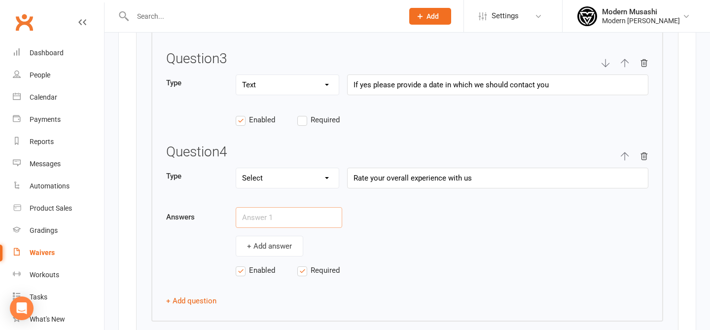
click at [249, 214] on input "text" at bounding box center [289, 217] width 106 height 21
type input "1"
click at [268, 232] on div "1 + Add answer" at bounding box center [442, 231] width 412 height 49
click at [269, 243] on button "+ Add answer" at bounding box center [270, 246] width 68 height 21
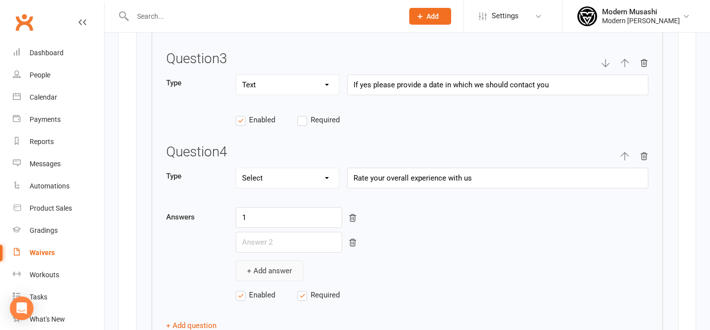
click at [278, 260] on button "+ Add answer" at bounding box center [270, 270] width 68 height 21
click at [277, 240] on input "text" at bounding box center [289, 242] width 106 height 21
type input "2"
click at [273, 269] on input "text" at bounding box center [289, 266] width 106 height 21
type input "3"
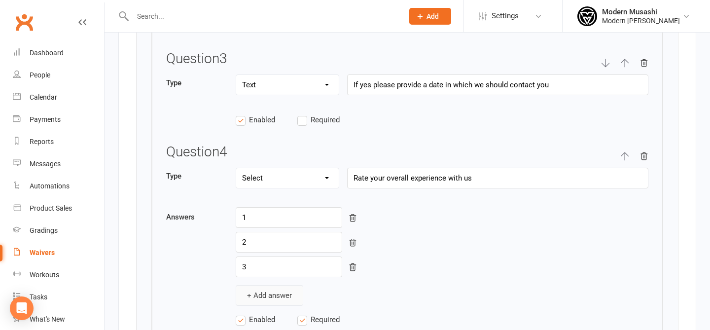
click at [278, 295] on button "+ Add answer" at bounding box center [270, 295] width 68 height 21
click at [280, 291] on input "text" at bounding box center [289, 291] width 106 height 21
type input "4"
click at [284, 311] on button "+ Add answer" at bounding box center [270, 319] width 68 height 21
click at [285, 301] on div "1 2 3 4 + Add answer" at bounding box center [442, 281] width 412 height 148
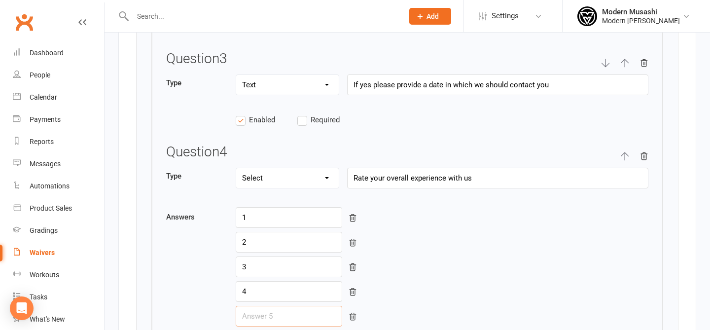
click at [282, 306] on input "text" at bounding box center [289, 316] width 106 height 21
type input "5"
click at [454, 245] on div "2" at bounding box center [442, 242] width 412 height 21
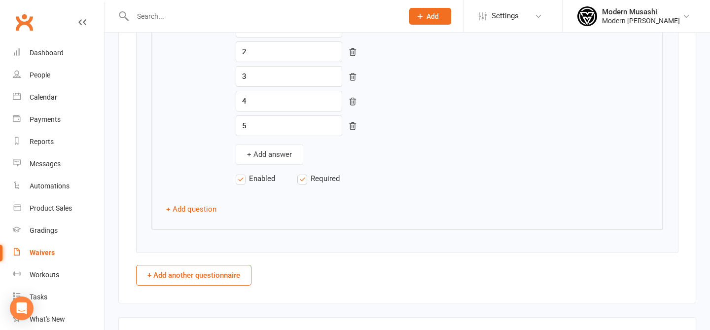
scroll to position [1745, 0]
click at [190, 206] on button "+ Add question" at bounding box center [191, 210] width 50 height 12
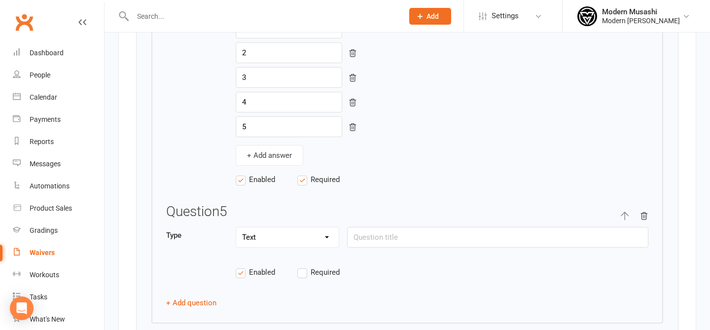
click at [273, 228] on select "Text Select Checkbox" at bounding box center [287, 237] width 102 height 20
click at [380, 233] on input "text" at bounding box center [497, 237] width 301 height 21
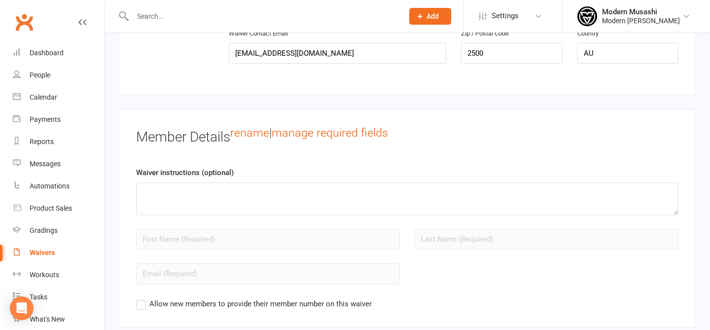
scroll to position [746, 0]
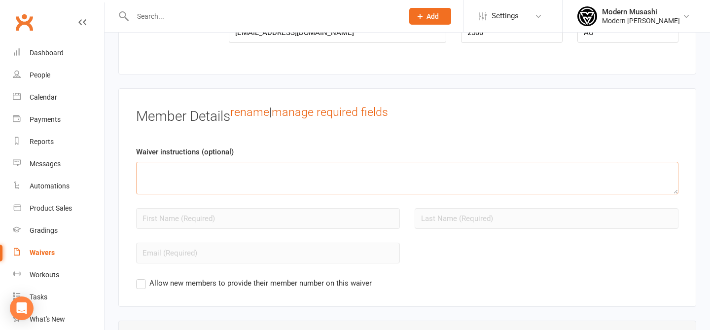
click at [281, 177] on textarea at bounding box center [407, 178] width 542 height 33
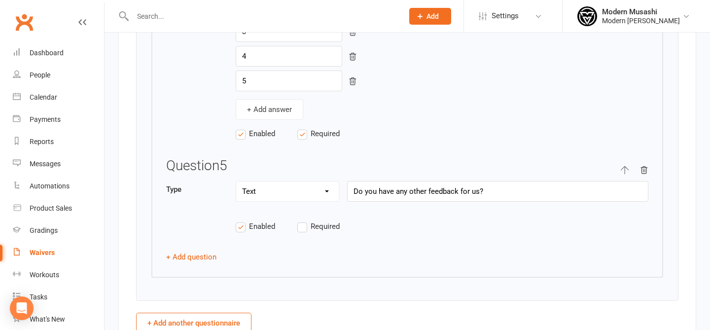
scroll to position [1790, 0]
drag, startPoint x: 508, startPoint y: 191, endPoint x: 230, endPoint y: 158, distance: 280.4
click at [230, 159] on div "Question 5 Type Text Select Checkbox Do you have any other feedback for us? Ena…" at bounding box center [407, 201] width 482 height 85
paste input "Please leave us your feedback to help us improve our school and services:"
type input "Please leave us your feedback to help us improve our school and services:"
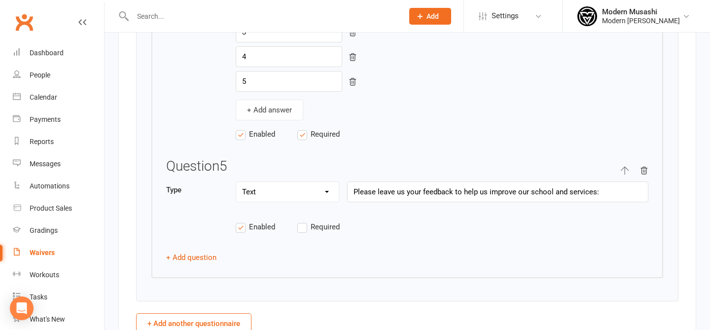
click at [593, 222] on div "Enabled Required" at bounding box center [407, 232] width 482 height 23
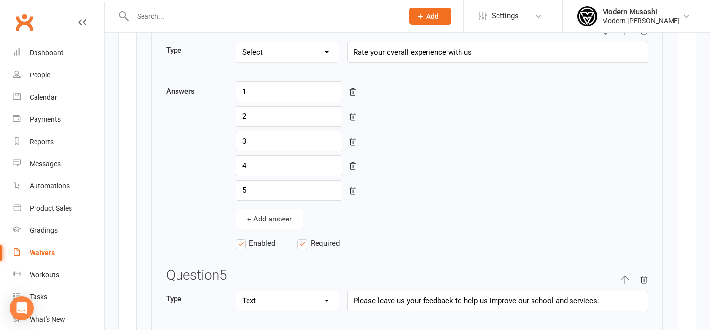
scroll to position [1624, 0]
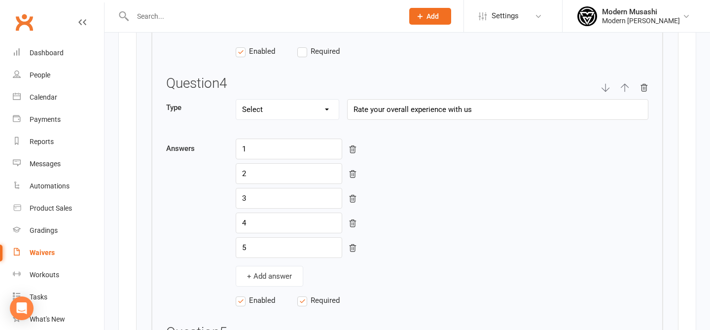
click at [305, 128] on div "Question 4 Type Text Select Checkbox Rate your overall experience with us Answe…" at bounding box center [407, 196] width 482 height 241
click at [299, 107] on select "Text Select Checkbox" at bounding box center [287, 110] width 102 height 20
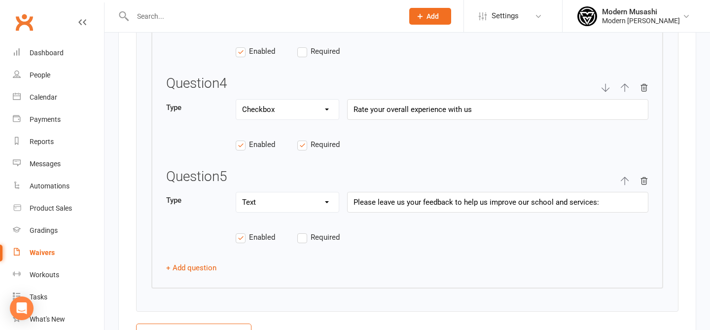
click at [288, 107] on select "Text Select Checkbox" at bounding box center [287, 110] width 102 height 20
select select "select"
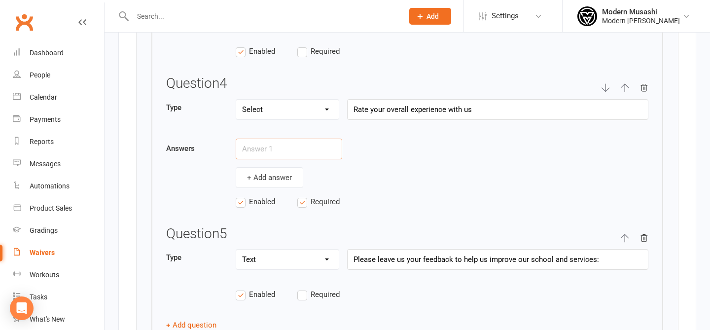
click at [287, 138] on input "text" at bounding box center [289, 148] width 106 height 21
type input "1"
click at [280, 171] on button "+ Add answer" at bounding box center [270, 177] width 68 height 21
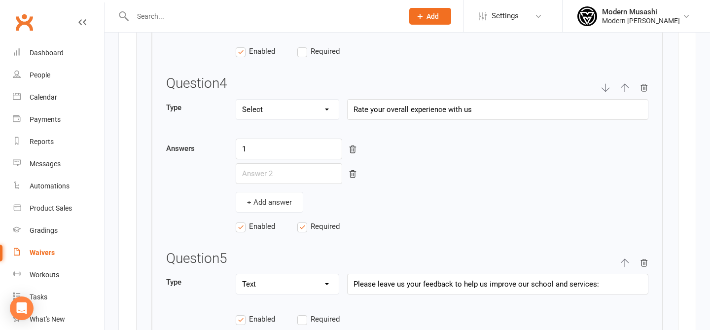
click at [280, 183] on div "1 + Add answer" at bounding box center [442, 175] width 412 height 74
click at [280, 176] on input "text" at bounding box center [289, 173] width 106 height 21
type input "2"
click at [279, 197] on button "+ Add answer" at bounding box center [270, 202] width 68 height 21
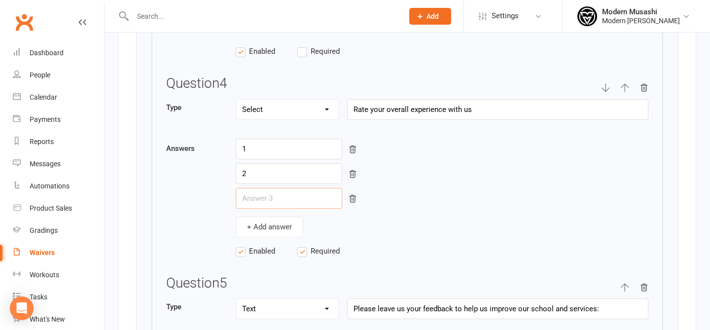
click at [280, 199] on input "text" at bounding box center [289, 198] width 106 height 21
type input "3"
click at [281, 221] on button "+ Add answer" at bounding box center [270, 226] width 68 height 21
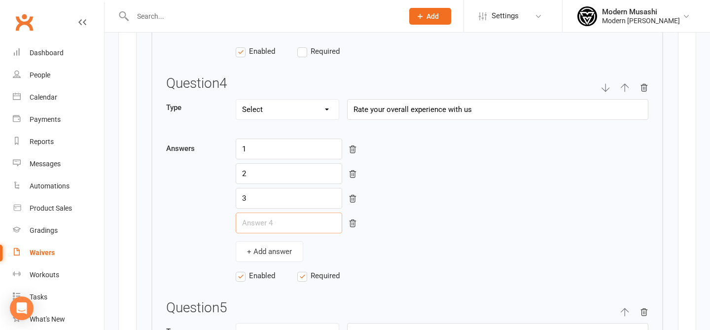
click at [281, 218] on input "text" at bounding box center [289, 222] width 106 height 21
type input "4"
drag, startPoint x: 283, startPoint y: 238, endPoint x: 283, endPoint y: 250, distance: 12.3
click at [283, 239] on div "1 2 3 4 + Add answer" at bounding box center [442, 199] width 412 height 123
click at [283, 250] on button "+ Add answer" at bounding box center [270, 251] width 68 height 21
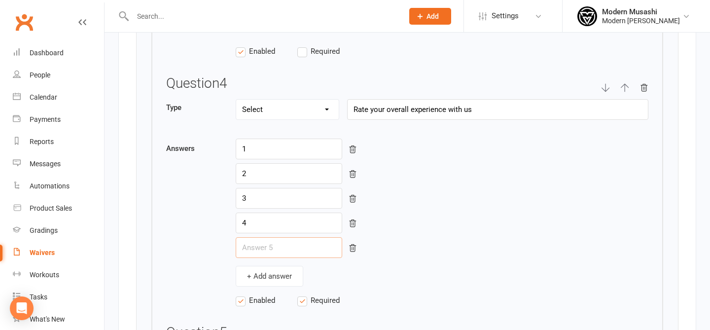
click at [283, 239] on input "text" at bounding box center [289, 247] width 106 height 21
type input "5"
click at [388, 249] on div "5" at bounding box center [442, 247] width 412 height 21
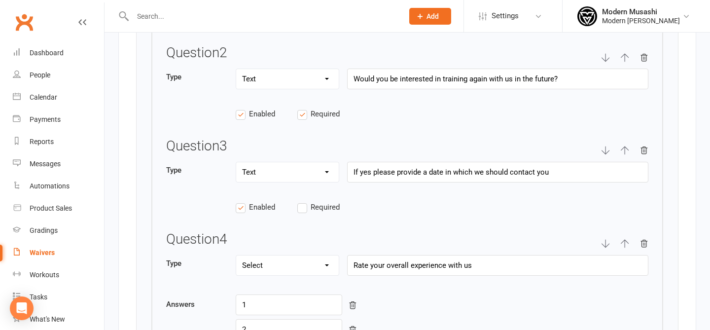
scroll to position [1465, 0]
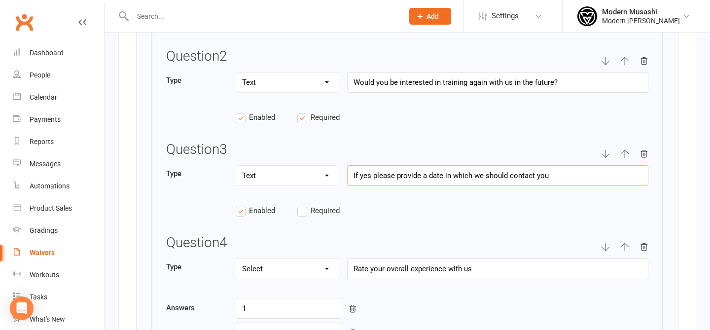
click at [374, 174] on input "If yes please provide a date in which we should contact you" at bounding box center [497, 175] width 301 height 21
type input "If YES please provide a date in which we should contact you"
click at [458, 215] on div "Enabled Required" at bounding box center [407, 216] width 482 height 23
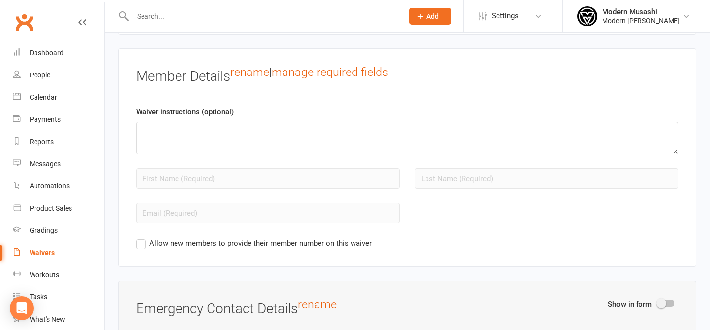
scroll to position [787, 0]
click at [228, 136] on textarea at bounding box center [407, 136] width 542 height 33
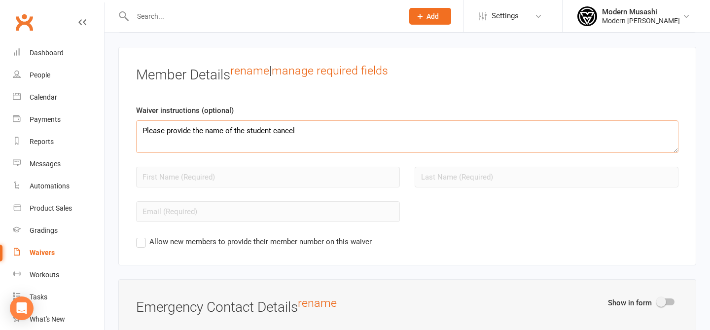
type textarea "Please provide the name of the student cancell"
click at [235, 133] on textarea at bounding box center [407, 136] width 542 height 33
click at [272, 115] on div "Waiver instructions (optional)" at bounding box center [407, 128] width 542 height 48
click at [249, 132] on textarea at bounding box center [407, 136] width 542 height 33
click at [262, 146] on textarea at bounding box center [407, 136] width 542 height 33
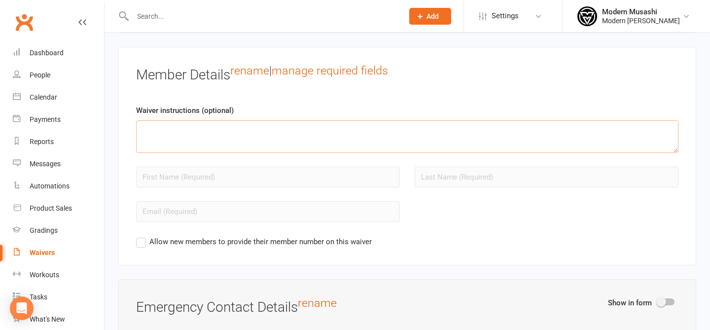
paste textarea "Please fill out the details below and submit this form to begin the cancellatio…"
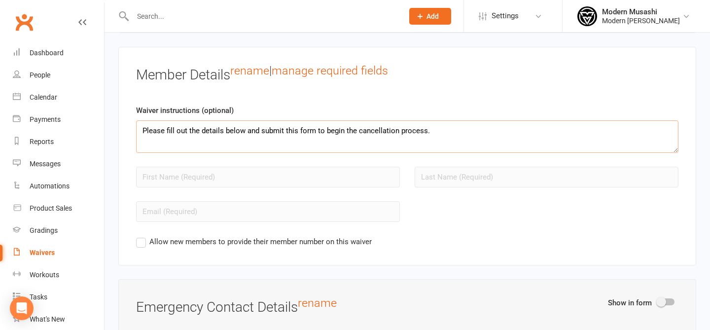
click at [239, 132] on textarea "Please fill out the details below and submit this form to begin the cancellatio…" at bounding box center [407, 136] width 542 height 33
click at [246, 132] on textarea "Please fill out the details below and submit this form to begin the cancellatio…" at bounding box center [407, 136] width 542 height 33
click at [475, 125] on textarea "Please fill out the details below for the Student and submit this form to begin…" at bounding box center [407, 136] width 542 height 33
click at [501, 131] on textarea "Please fill out the details below for the Student and submit this form to begin…" at bounding box center [407, 136] width 542 height 33
type textarea "Please fill out the details below for the Student and submit this form to begin…"
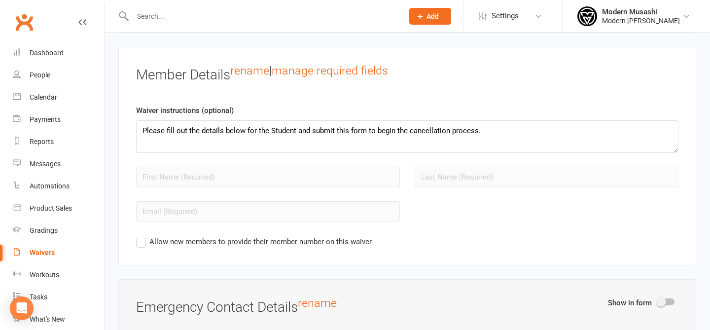
click at [212, 48] on div "Member Details rename | manage required fields Waiver instructions (optional) P…" at bounding box center [407, 156] width 578 height 218
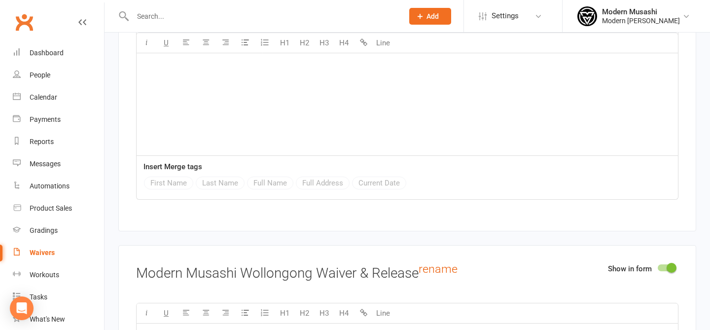
scroll to position [2228, 0]
click at [666, 266] on div at bounding box center [665, 266] width 17 height 7
click at [657, 265] on input "checkbox" at bounding box center [657, 265] width 0 height 0
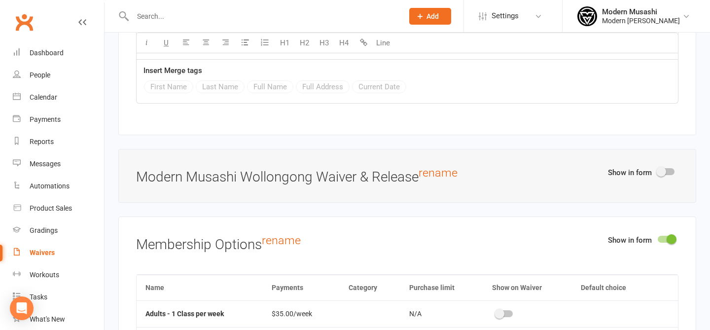
scroll to position [2323, 0]
click at [662, 236] on div at bounding box center [665, 238] width 17 height 7
click at [657, 237] on input "checkbox" at bounding box center [657, 237] width 0 height 0
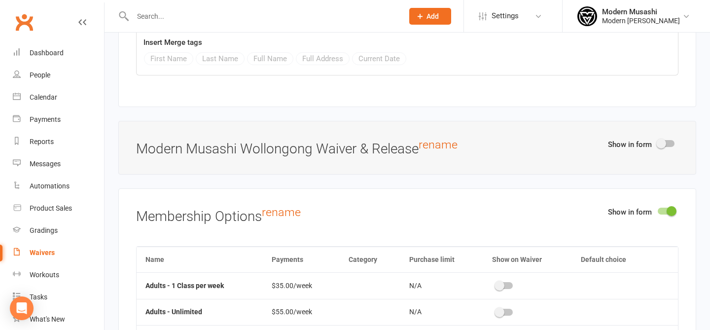
scroll to position [2358, 0]
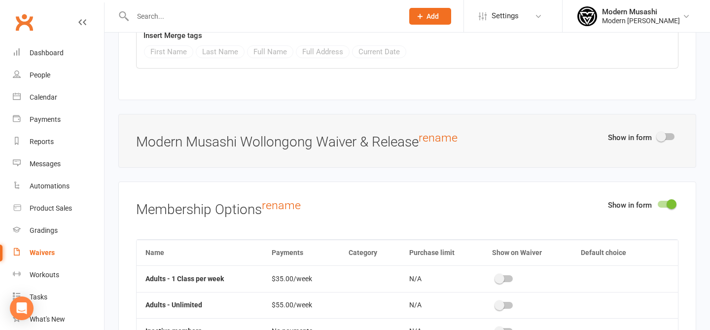
click at [675, 205] on switch at bounding box center [665, 205] width 25 height 9
click at [668, 205] on span at bounding box center [671, 204] width 10 height 10
click at [657, 203] on input "checkbox" at bounding box center [657, 203] width 0 height 0
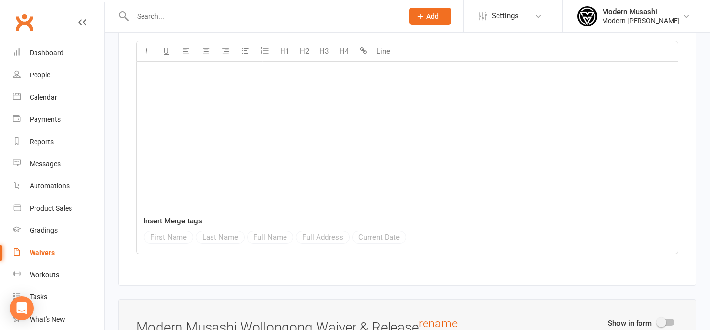
scroll to position [2169, 0]
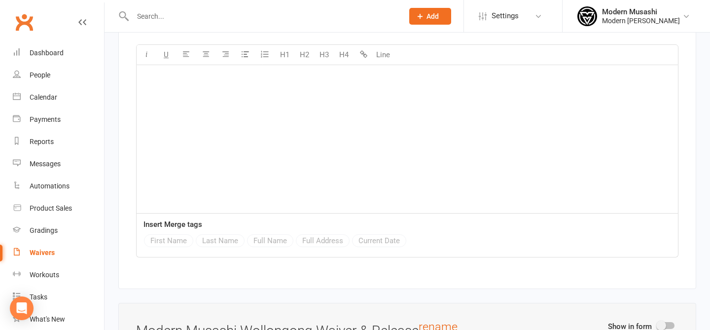
click at [168, 108] on div "﻿" at bounding box center [406, 139] width 541 height 148
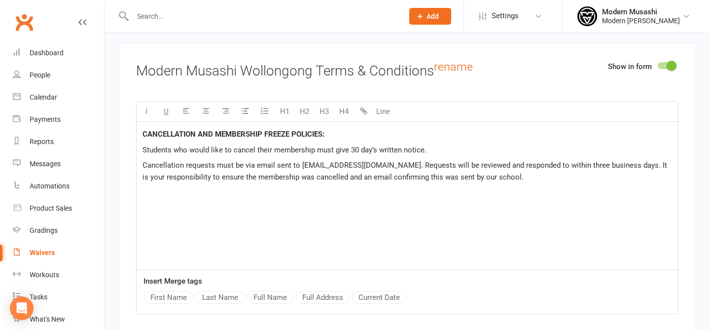
scroll to position [2106, 0]
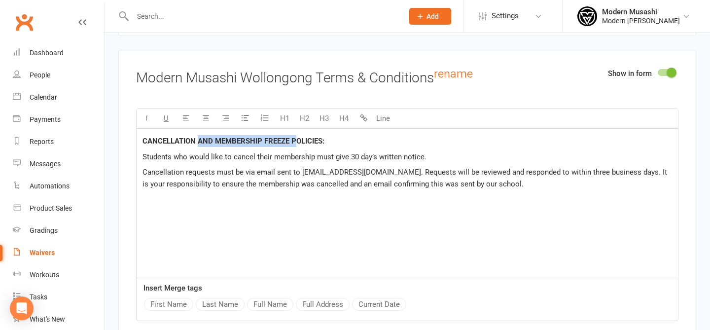
drag, startPoint x: 200, startPoint y: 138, endPoint x: 295, endPoint y: 136, distance: 95.6
click at [295, 136] on span "CANCELLATION AND MEMBERSHIP FREEZE POLICIES:" at bounding box center [233, 140] width 182 height 9
click at [422, 200] on p "﻿" at bounding box center [406, 200] width 529 height 12
click at [549, 210] on div "CANCELLATION POLICIES: Students who would like to cancel their membership must …" at bounding box center [406, 203] width 541 height 148
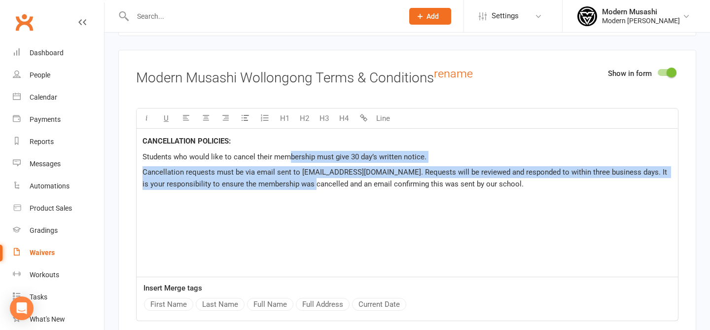
drag, startPoint x: 300, startPoint y: 180, endPoint x: 290, endPoint y: 150, distance: 31.0
click at [290, 150] on div "CANCELLATION POLICIES: Students who would like to cancel their membership must …" at bounding box center [406, 203] width 541 height 148
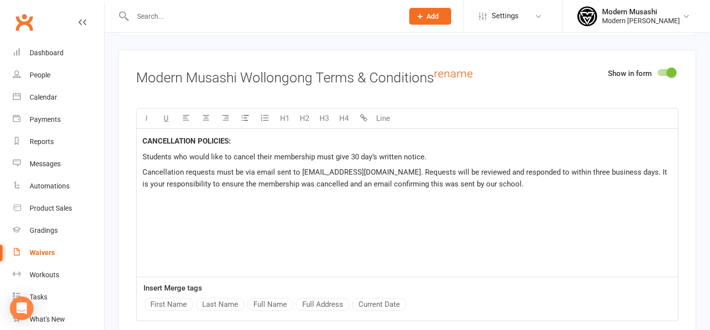
click at [386, 189] on div "CANCELLATION POLICIES: Students who would like to cancel their membership must …" at bounding box center [406, 203] width 541 height 148
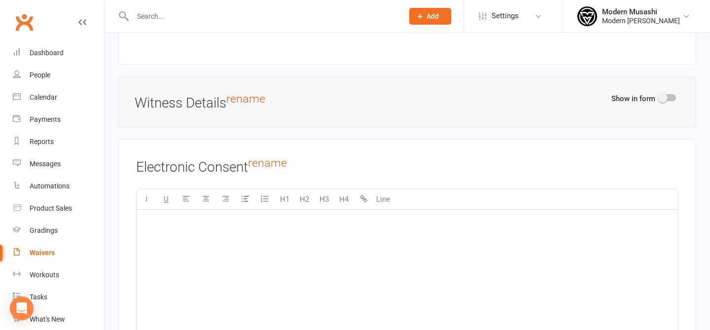
scroll to position [2697, 0]
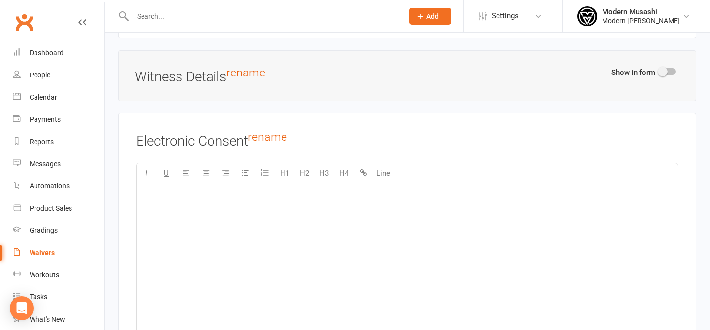
click at [186, 216] on div "﻿" at bounding box center [406, 257] width 541 height 148
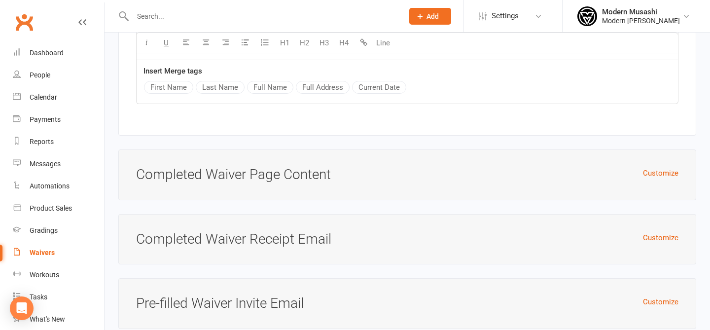
scroll to position [3091, 0]
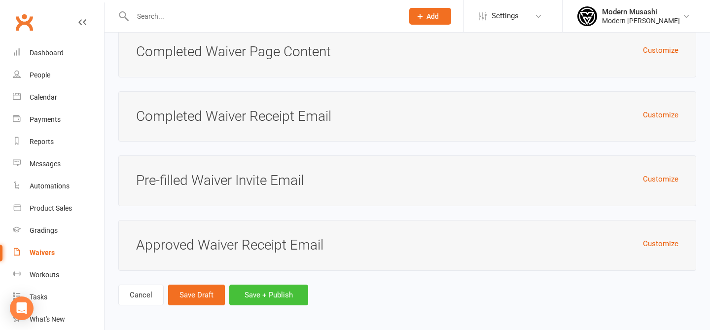
click at [248, 290] on button "Save + Publish" at bounding box center [268, 294] width 79 height 21
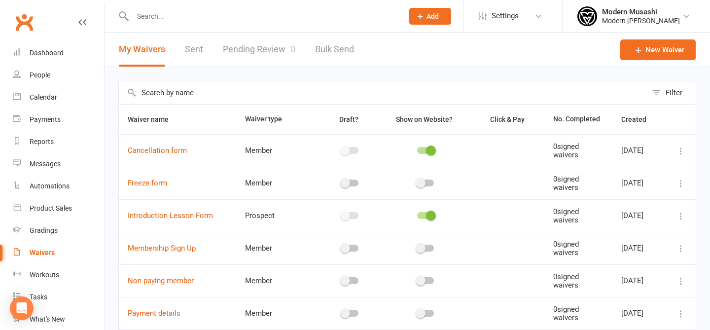
click at [426, 148] on span at bounding box center [431, 150] width 10 height 10
click at [417, 149] on input "checkbox" at bounding box center [417, 149] width 0 height 0
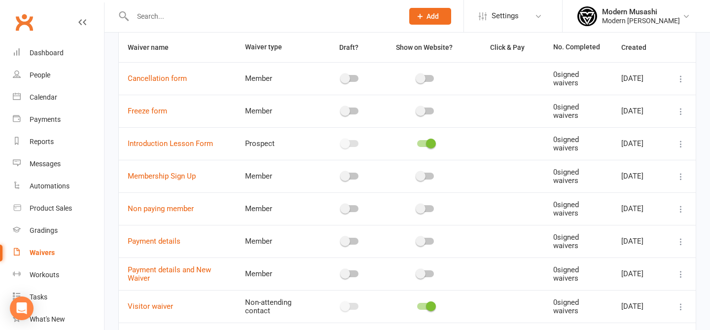
scroll to position [64, 0]
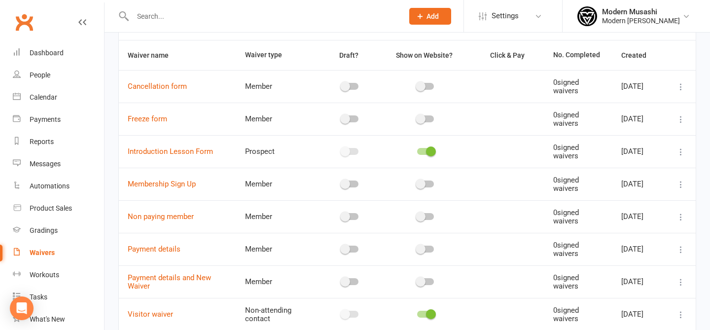
click at [511, 28] on li "Settings Membership Plans Event Templates Appointment Types Website Image Libra…" at bounding box center [512, 16] width 99 height 32
click at [511, 27] on link "Settings" at bounding box center [512, 16] width 68 height 22
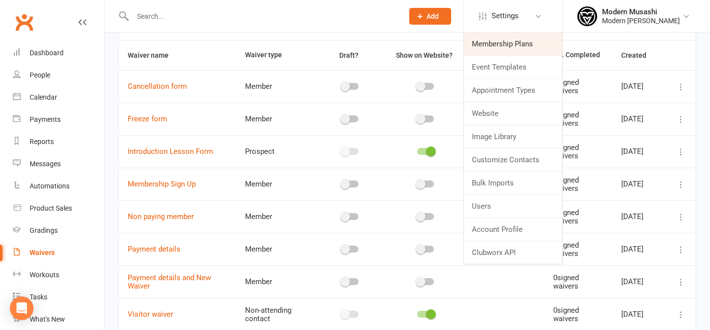
click at [497, 47] on link "Membership Plans" at bounding box center [513, 44] width 98 height 23
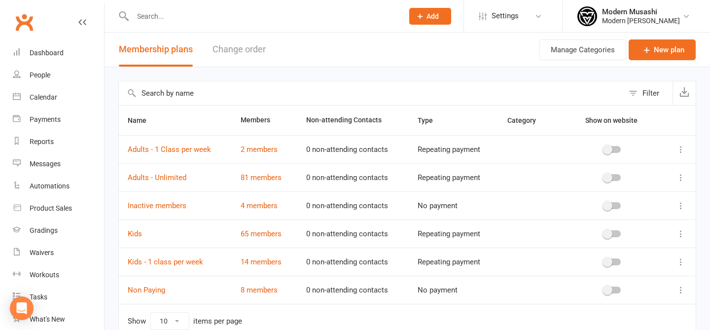
scroll to position [50, 0]
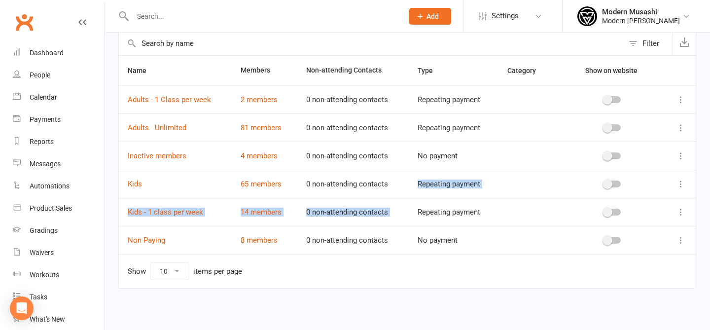
drag, startPoint x: 470, startPoint y: 201, endPoint x: 470, endPoint y: 168, distance: 32.5
click at [470, 169] on tbody "Adults - 1 Class per week 2 members 0 non-attending contacts Repeating payment …" at bounding box center [407, 169] width 577 height 169
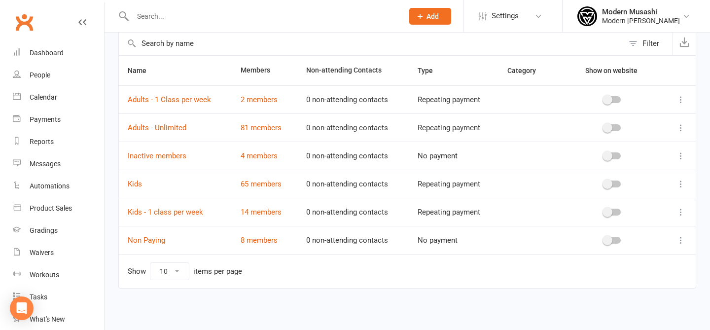
click at [470, 168] on td "No payment" at bounding box center [454, 155] width 90 height 28
click at [658, 27] on li "Modern Musashi Modern Musashi Wollongong Signed in as: Modern Musashi Wollongon…" at bounding box center [636, 16] width 148 height 32
click at [648, 19] on div "Modern Musashi Wollongong" at bounding box center [641, 20] width 78 height 9
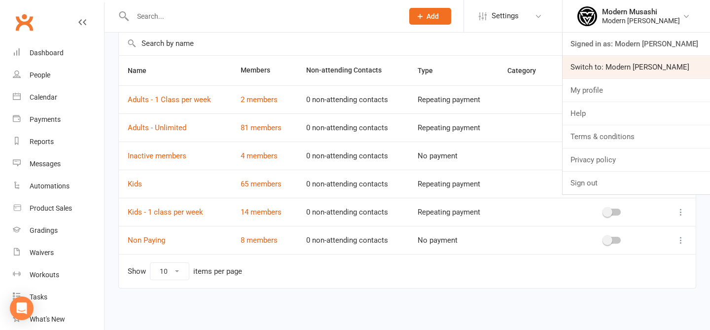
click at [627, 67] on link "Switch to: Modern Musashi Thirroul" at bounding box center [635, 67] width 147 height 23
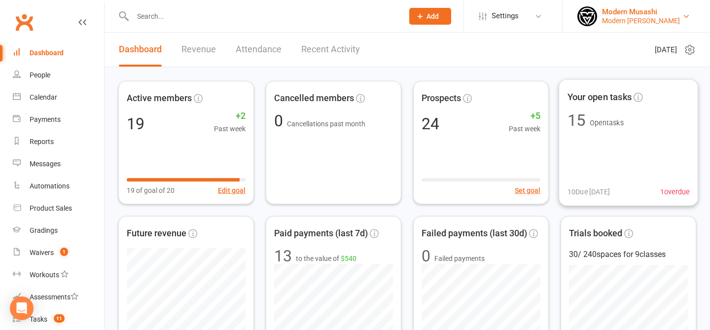
click at [615, 14] on div "Modern Musashi" at bounding box center [641, 11] width 78 height 9
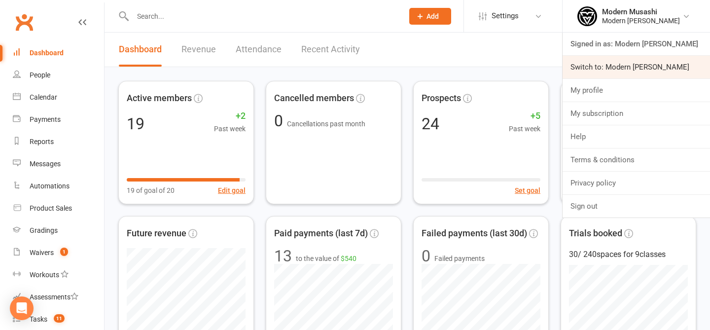
click at [611, 65] on link "Switch to: Modern [PERSON_NAME]" at bounding box center [635, 67] width 147 height 23
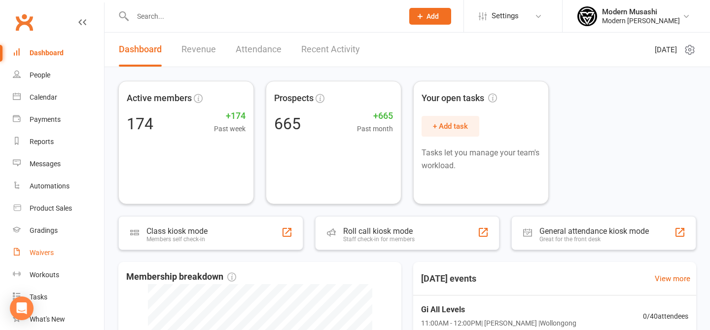
click at [61, 258] on link "Waivers" at bounding box center [58, 252] width 91 height 22
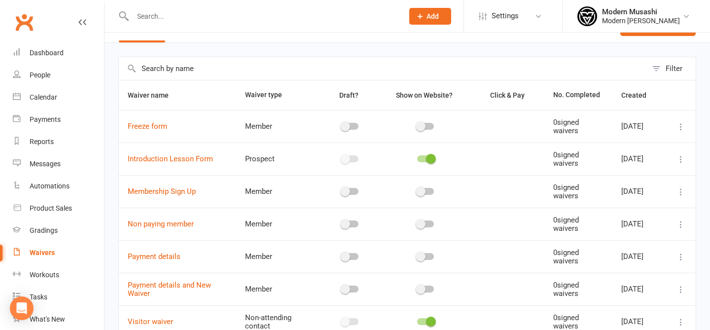
scroll to position [25, 0]
click at [169, 197] on span "Membership Sign Up" at bounding box center [162, 190] width 68 height 19
click at [170, 191] on link "Membership Sign Up" at bounding box center [162, 190] width 68 height 9
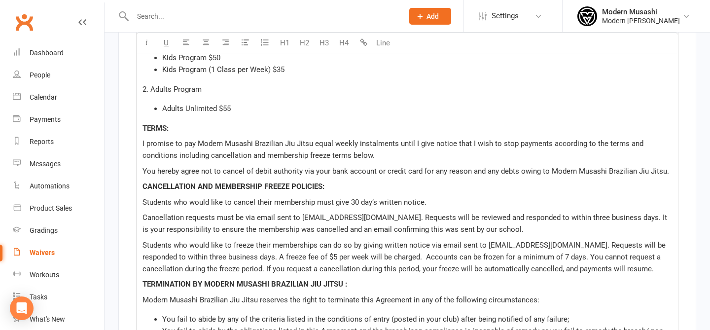
scroll to position [1514, 0]
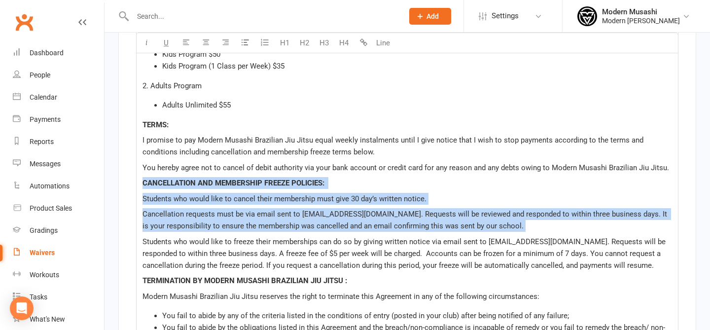
drag, startPoint x: 139, startPoint y: 182, endPoint x: 567, endPoint y: 232, distance: 430.1
copy div "CANCELLATION AND MEMBERSHIP FREEZE POLICIES: Students who would like to cancel …"
click at [546, 225] on p "Cancellation requests must be via email sent to [EMAIL_ADDRESS][DOMAIN_NAME]. R…" at bounding box center [406, 220] width 529 height 24
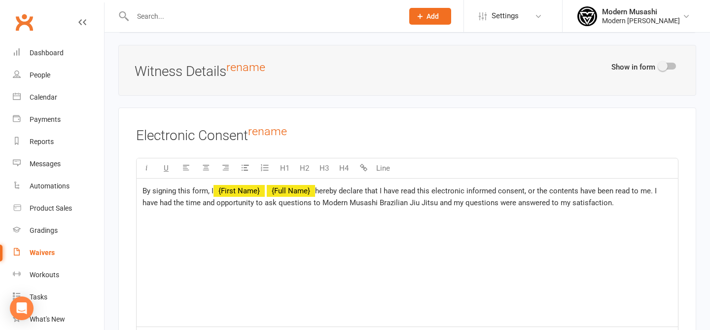
scroll to position [5070, 0]
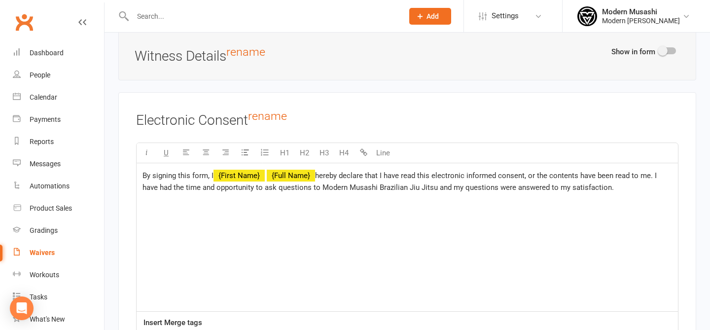
click at [367, 219] on div "By signing this form, I ﻿ {First Name} ﻿ {Full Name} hereby declare that I have…" at bounding box center [406, 237] width 541 height 148
copy p "By signing this form, I ﻿ {First Name} ﻿ {Full Name} hereby declare that I have…"
click at [463, 219] on div "By signing this form, I ﻿ {First Name} ﻿ {Full Name} hereby declare that I have…" at bounding box center [406, 237] width 541 height 148
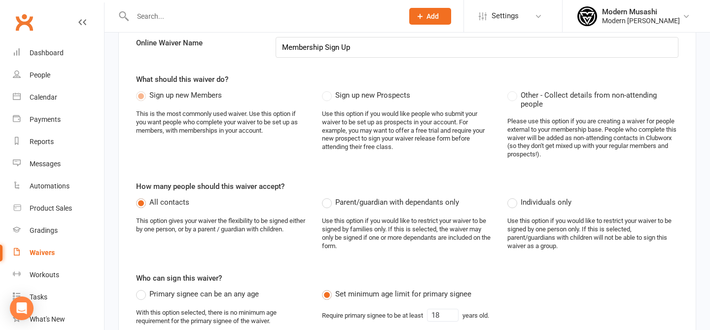
scroll to position [106, 0]
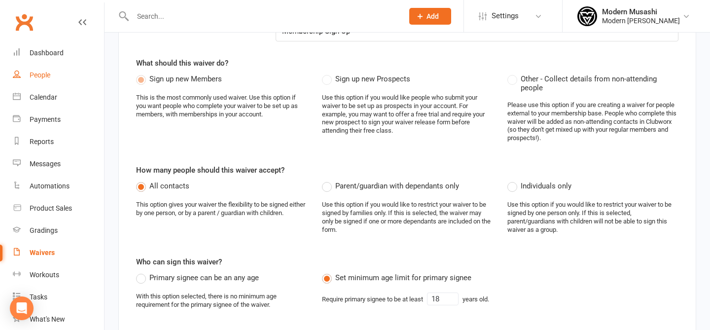
click at [53, 68] on link "People" at bounding box center [58, 75] width 91 height 22
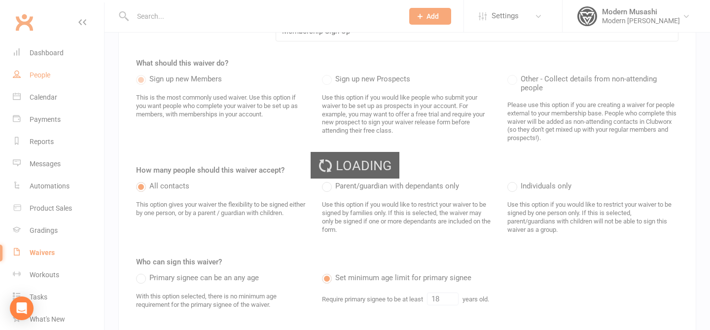
select select "50"
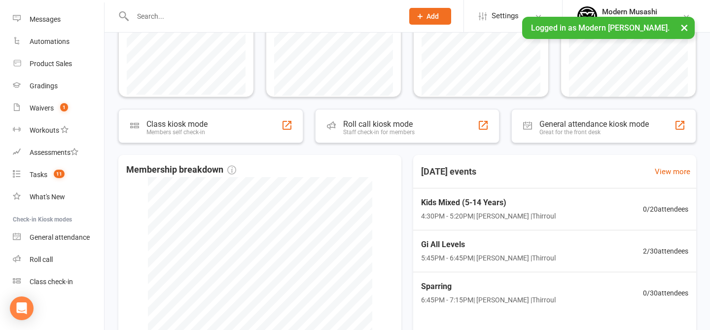
scroll to position [373, 0]
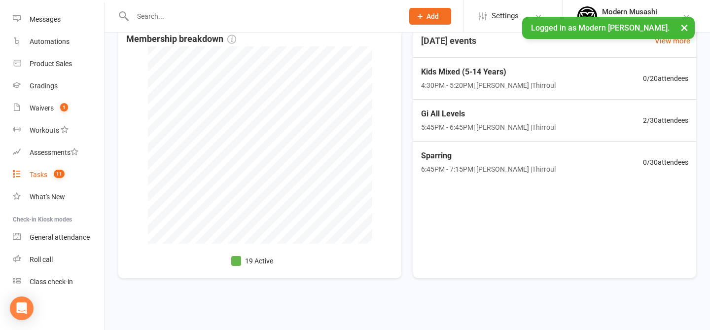
click at [51, 174] on count-badge "11" at bounding box center [57, 175] width 16 height 8
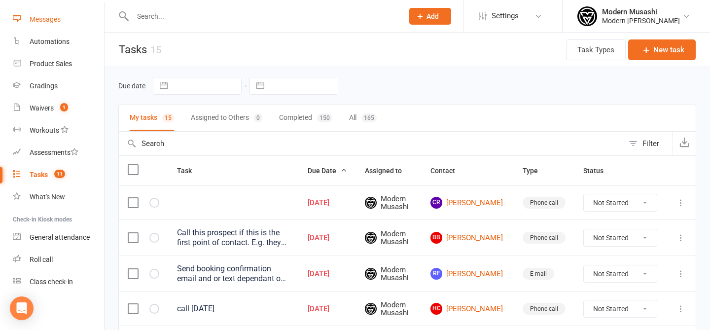
scroll to position [144, 0]
click at [154, 21] on input "text" at bounding box center [263, 16] width 267 height 14
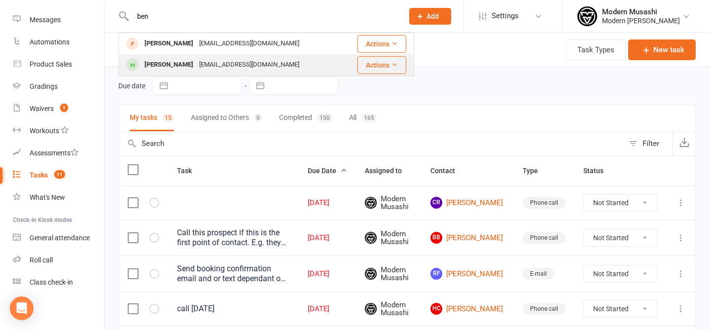
type input "ben"
click at [243, 70] on div "[EMAIL_ADDRESS][DOMAIN_NAME]" at bounding box center [249, 65] width 106 height 14
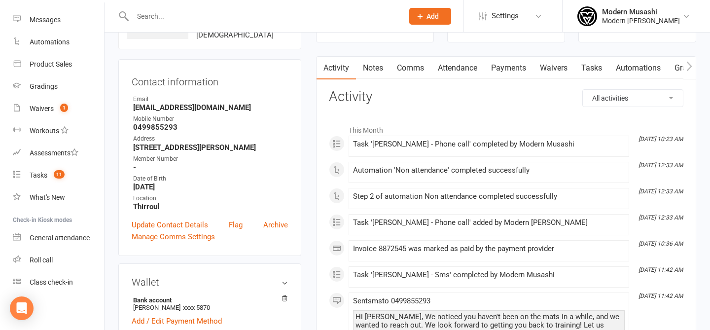
scroll to position [78, 0]
click at [592, 66] on link "Tasks" at bounding box center [591, 67] width 34 height 23
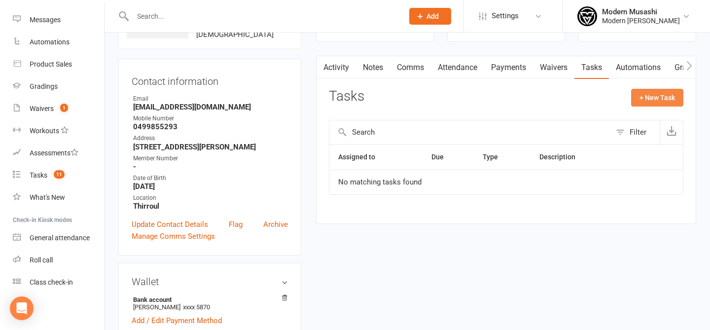
click at [654, 102] on button "+ New Task" at bounding box center [657, 98] width 52 height 18
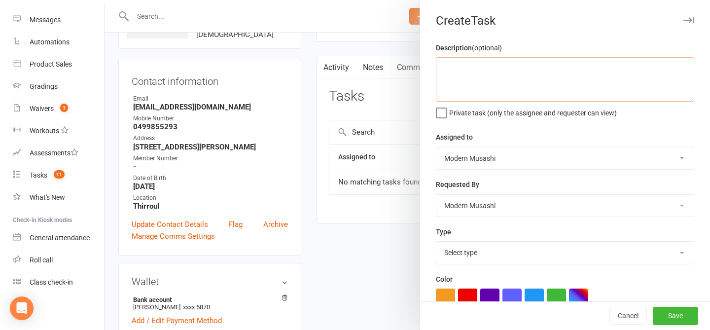
click at [496, 83] on textarea at bounding box center [565, 79] width 258 height 44
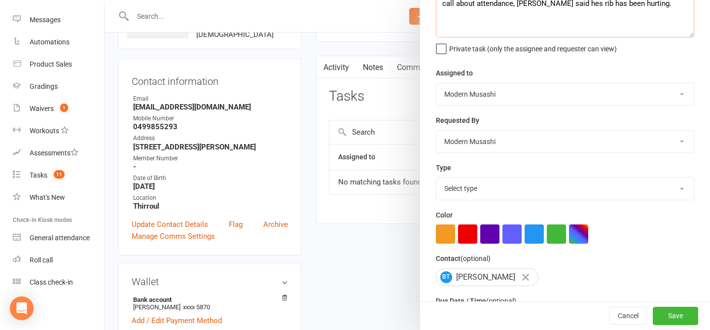
scroll to position [71, 0]
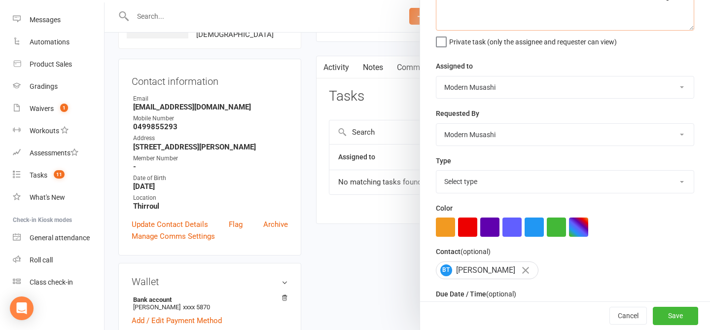
type textarea "call about attendance, [PERSON_NAME] said hes rib has been hurting."
click at [491, 192] on select "Select type E-mail Meeting Phone call Sms Add new task type" at bounding box center [564, 182] width 257 height 22
click at [472, 174] on select "E-mail Meeting Phone call Sms Add new task type" at bounding box center [564, 182] width 257 height 22
select select "34512"
click at [667, 228] on div at bounding box center [565, 226] width 258 height 19
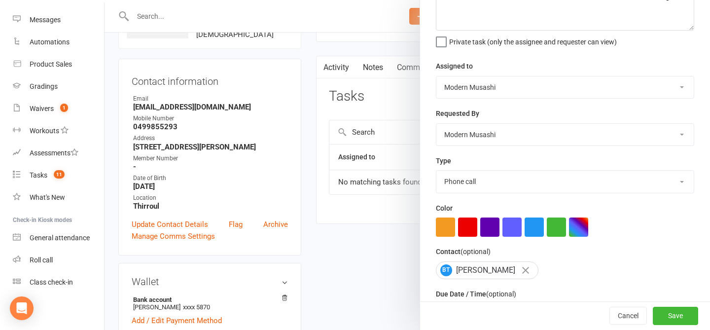
scroll to position [140, 0]
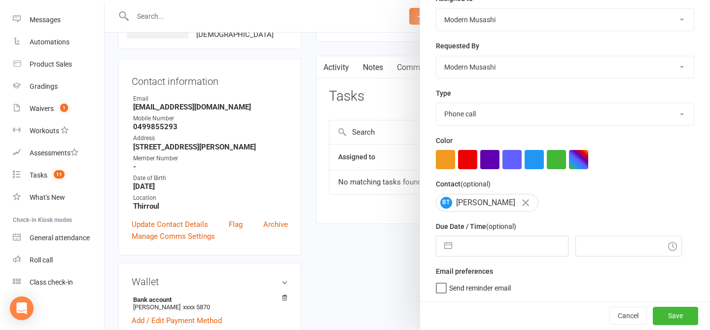
select select "6"
select select "2025"
select select "7"
select select "2025"
select select "8"
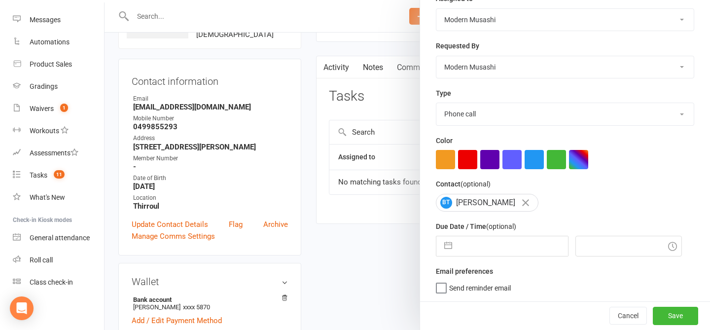
select select "2025"
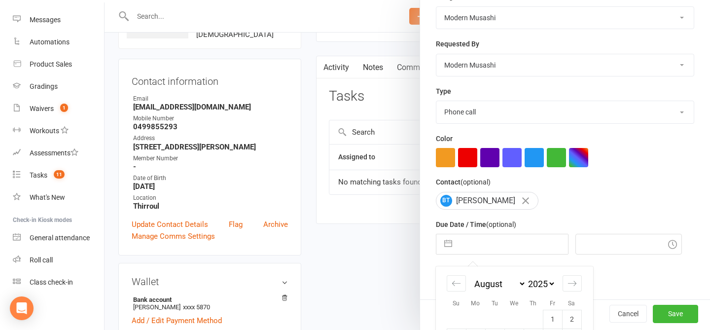
click at [476, 241] on input "text" at bounding box center [512, 244] width 111 height 20
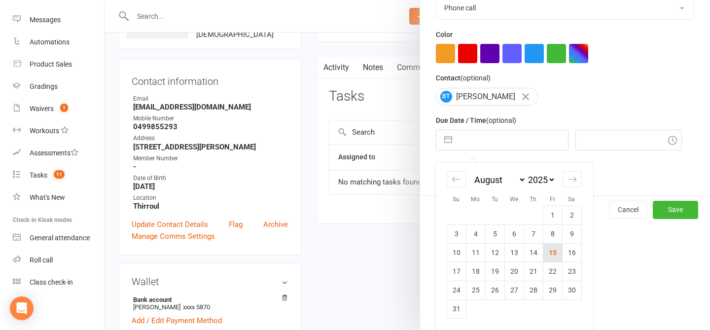
click at [553, 251] on td "15" at bounding box center [552, 252] width 19 height 19
type input "[DATE]"
type input "10:45am"
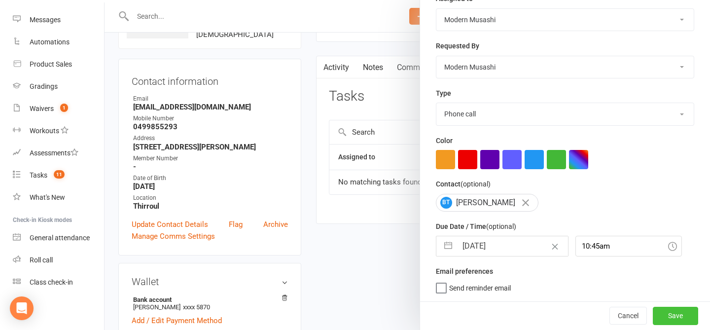
click at [669, 314] on button "Save" at bounding box center [674, 316] width 45 height 18
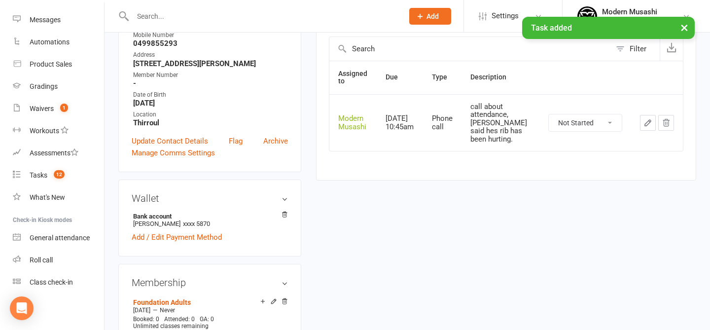
scroll to position [180, 0]
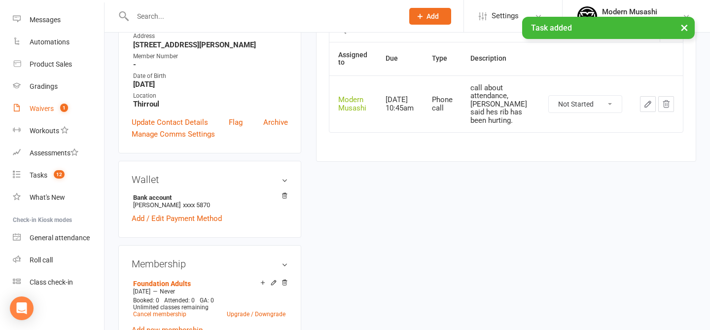
click at [66, 108] on span "1" at bounding box center [64, 107] width 8 height 8
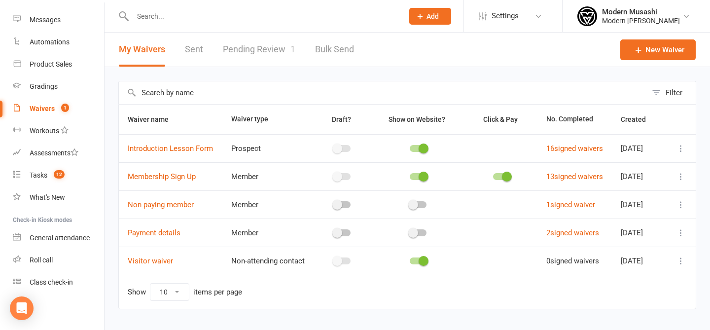
click at [264, 56] on link "Pending Review 1" at bounding box center [259, 50] width 72 height 34
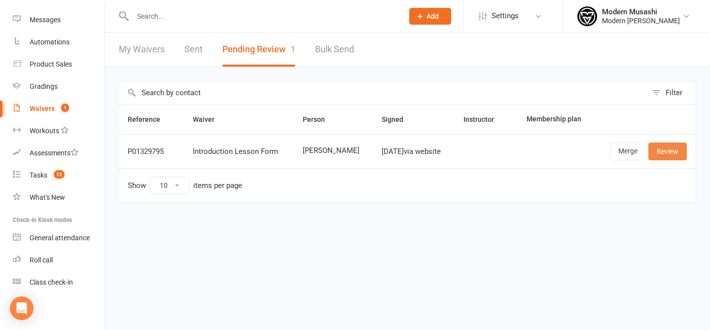
click at [676, 151] on link "Review" at bounding box center [667, 151] width 38 height 18
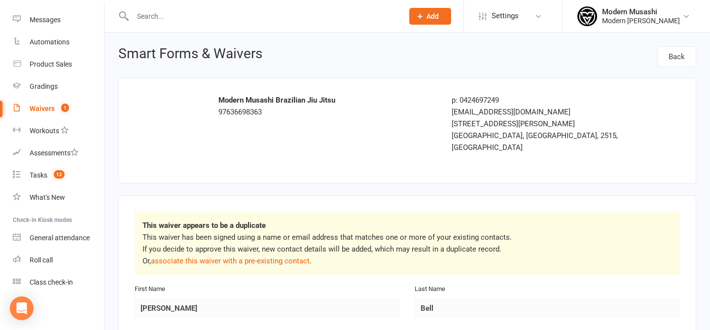
scroll to position [3, 0]
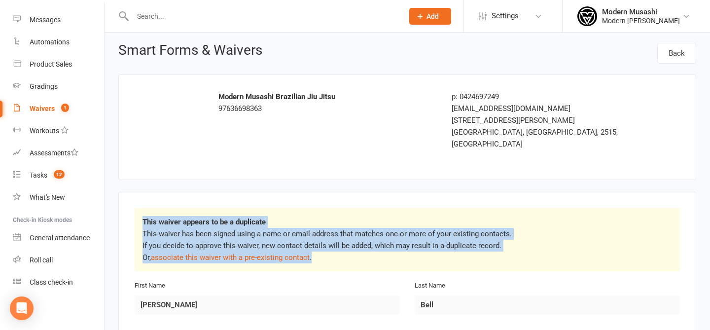
drag, startPoint x: 293, startPoint y: 190, endPoint x: 320, endPoint y: 248, distance: 64.2
click at [265, 253] on link "associate this waiver with a pre-existing contact" at bounding box center [230, 257] width 159 height 9
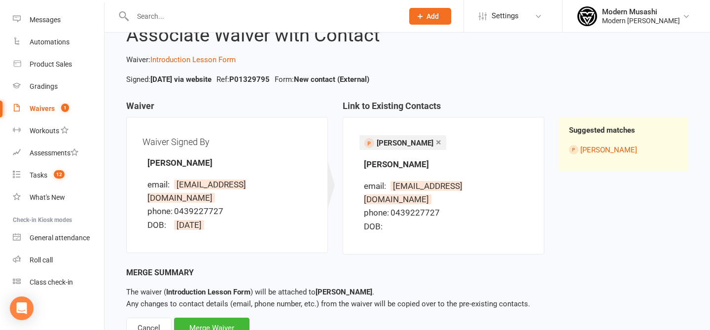
scroll to position [42, 0]
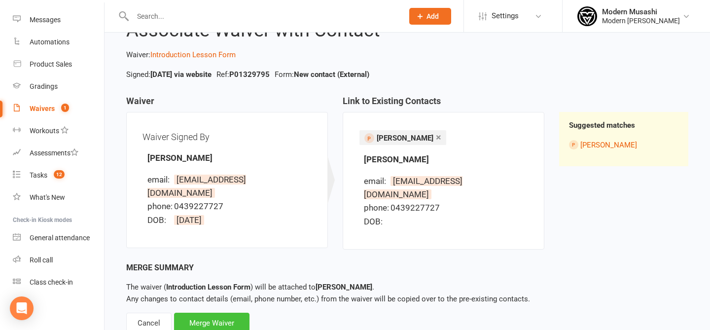
click at [211, 312] on div "Merge Waiver" at bounding box center [211, 322] width 75 height 21
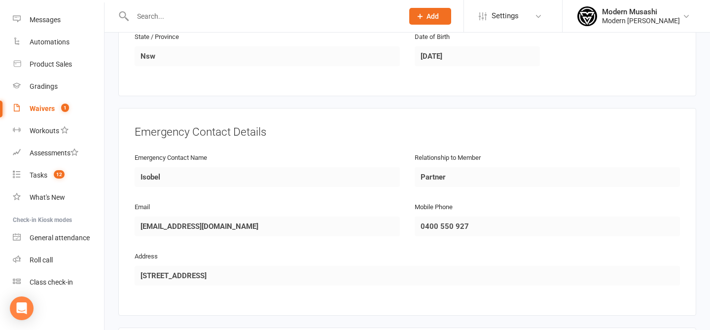
scroll to position [380, 0]
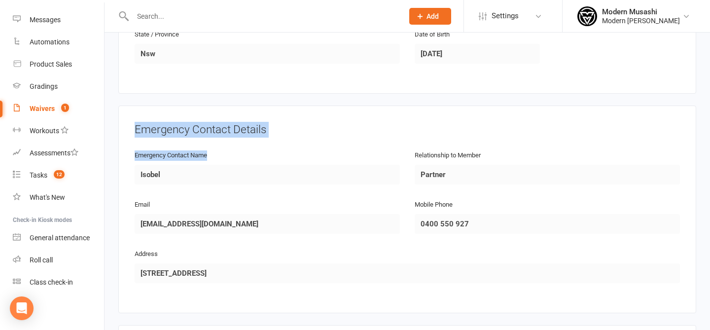
drag, startPoint x: 296, startPoint y: 160, endPoint x: 325, endPoint y: 102, distance: 64.6
click at [325, 105] on div "Emergency Contact Details Emergency Contact Name [PERSON_NAME] Relationship to …" at bounding box center [407, 208] width 578 height 207
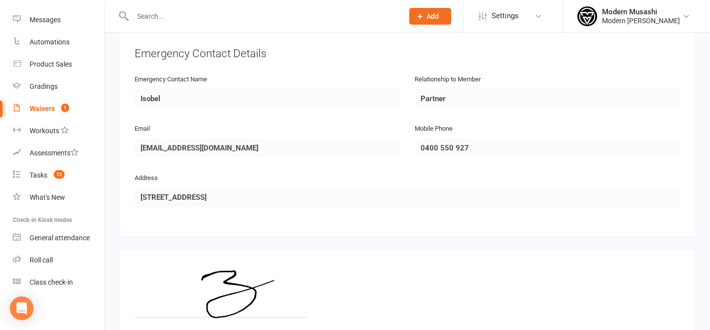
scroll to position [547, 0]
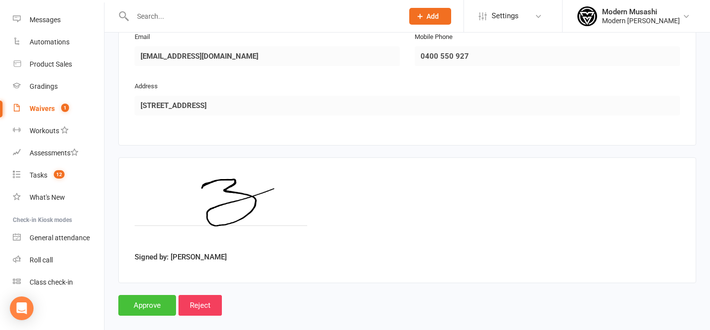
click at [141, 295] on input "Approve" at bounding box center [147, 305] width 58 height 21
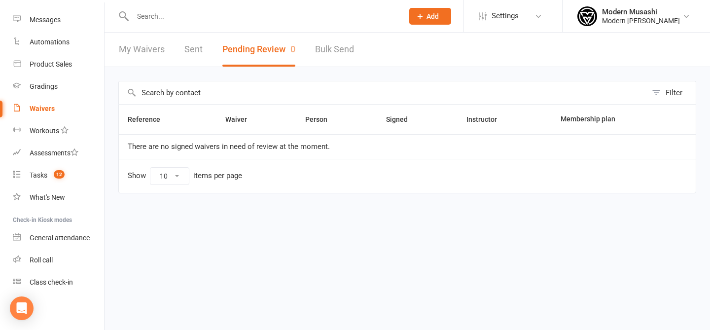
click at [157, 5] on div at bounding box center [257, 16] width 278 height 32
click at [179, 27] on div at bounding box center [257, 16] width 278 height 32
click at [170, 23] on div at bounding box center [257, 16] width 278 height 32
click at [164, 18] on input "text" at bounding box center [263, 16] width 267 height 14
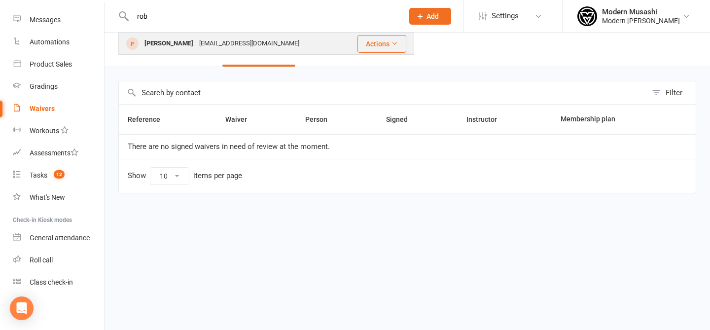
type input "rob"
click at [212, 51] on div "[PERSON_NAME] [EMAIL_ADDRESS][DOMAIN_NAME]" at bounding box center [231, 44] width 225 height 20
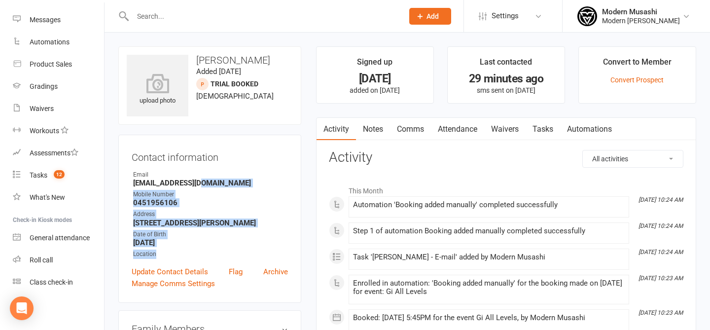
drag, startPoint x: 192, startPoint y: 251, endPoint x: 200, endPoint y: 180, distance: 70.9
click at [200, 180] on ul "Owner Email [EMAIL_ADDRESS][DOMAIN_NAME] Mobile Number [PHONE_NUMBER] Address […" at bounding box center [210, 214] width 156 height 89
click at [200, 180] on strong "[EMAIL_ADDRESS][DOMAIN_NAME]" at bounding box center [210, 182] width 155 height 9
drag, startPoint x: 201, startPoint y: 183, endPoint x: 211, endPoint y: 237, distance: 54.7
click at [211, 237] on ul "Owner Email [EMAIL_ADDRESS][DOMAIN_NAME] Mobile Number [PHONE_NUMBER] Address […" at bounding box center [210, 214] width 156 height 89
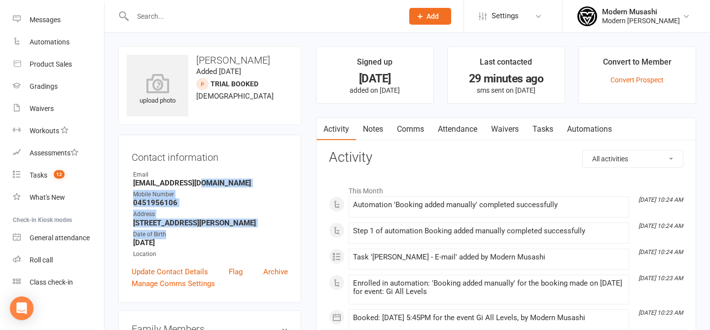
click at [211, 237] on div "Date of Birth" at bounding box center [210, 234] width 155 height 9
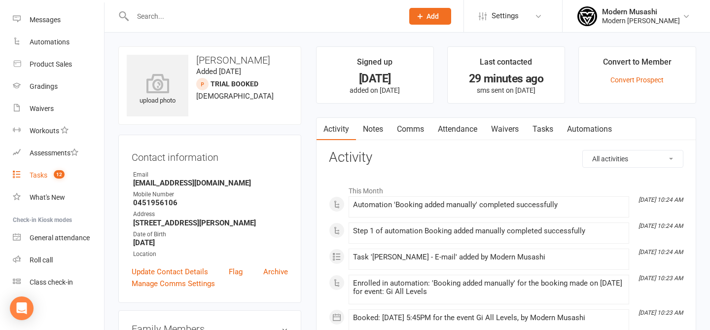
click at [28, 180] on link "Tasks 12" at bounding box center [58, 175] width 91 height 22
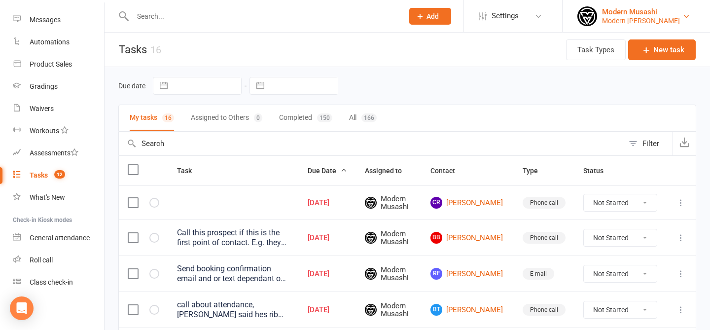
click at [601, 11] on link "Modern Musashi Modern Musashi Thirroul" at bounding box center [636, 16] width 118 height 20
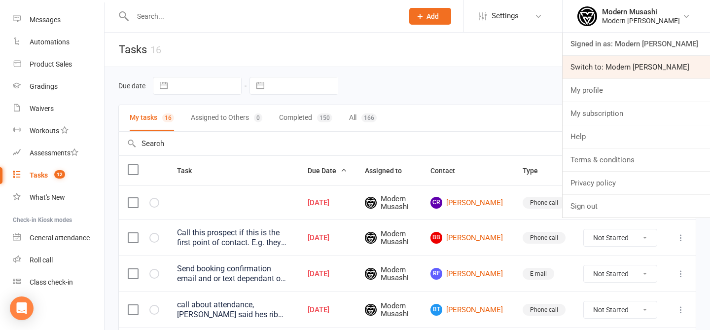
click at [626, 65] on link "Switch to: Modern Musashi Wollongong" at bounding box center [635, 67] width 147 height 23
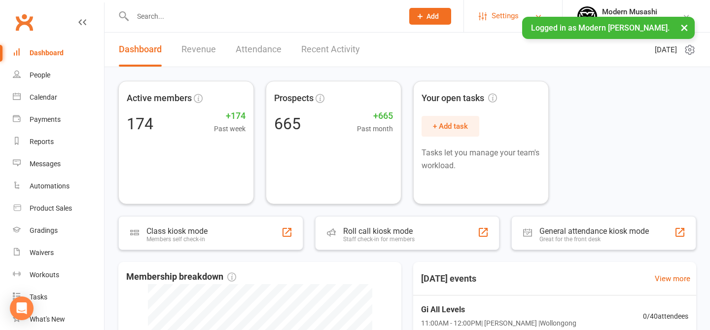
click at [499, 15] on span "Settings" at bounding box center [504, 16] width 27 height 22
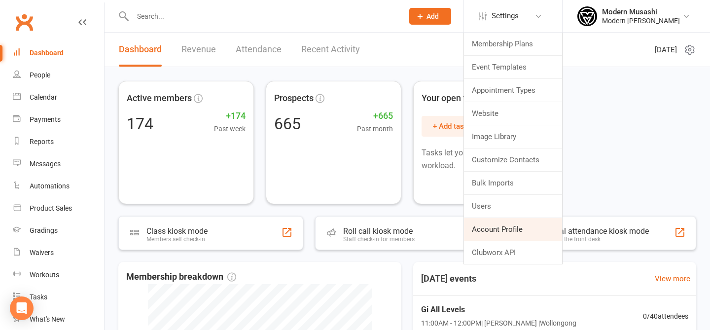
click at [494, 222] on link "Account Profile" at bounding box center [513, 229] width 98 height 23
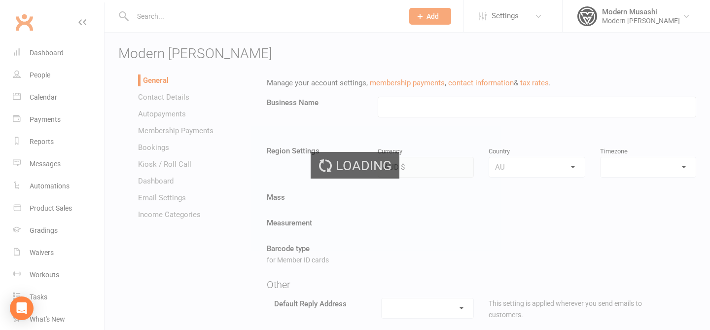
type input "Modern [PERSON_NAME]"
select select "[GEOGRAPHIC_DATA]/[GEOGRAPHIC_DATA]"
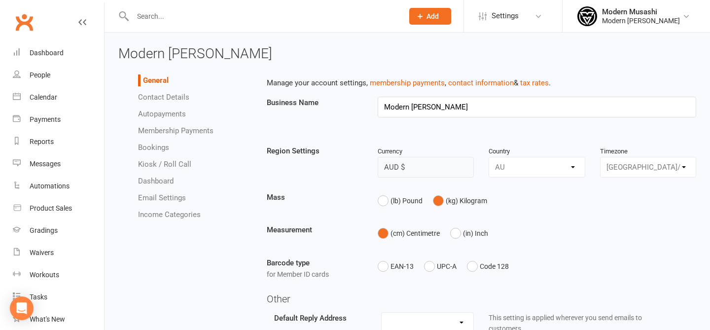
click at [178, 125] on li "Membership Payments" at bounding box center [195, 131] width 114 height 12
click at [174, 116] on link "Autopayments" at bounding box center [162, 113] width 48 height 9
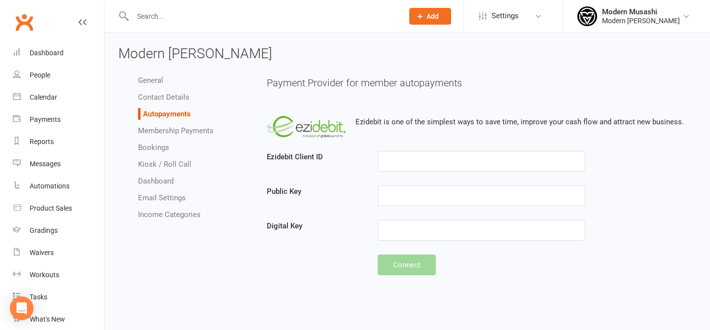
click at [157, 17] on input "text" at bounding box center [263, 16] width 267 height 14
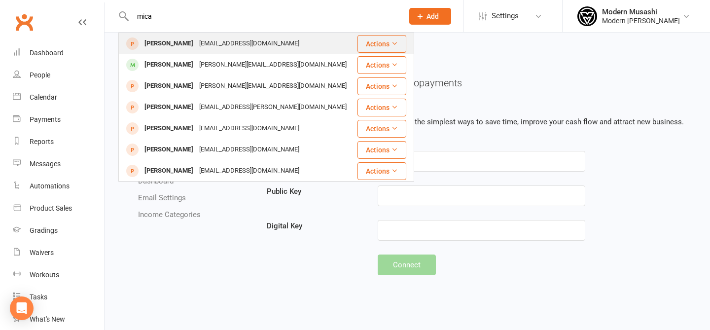
type input "mica"
click at [157, 41] on div "[PERSON_NAME]" at bounding box center [168, 43] width 55 height 14
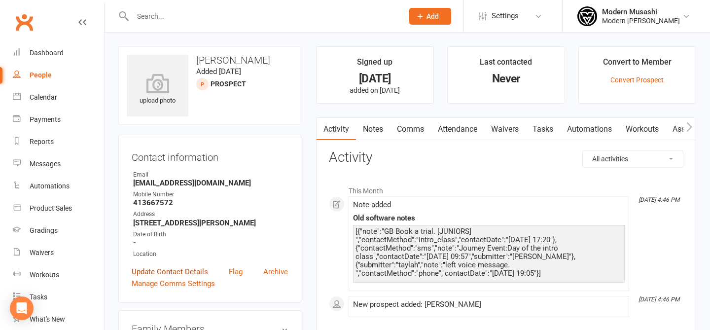
click at [139, 268] on link "Update Contact Details" at bounding box center [170, 272] width 76 height 12
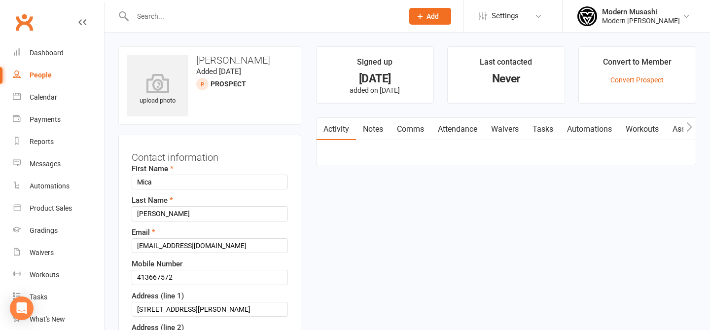
scroll to position [46, 0]
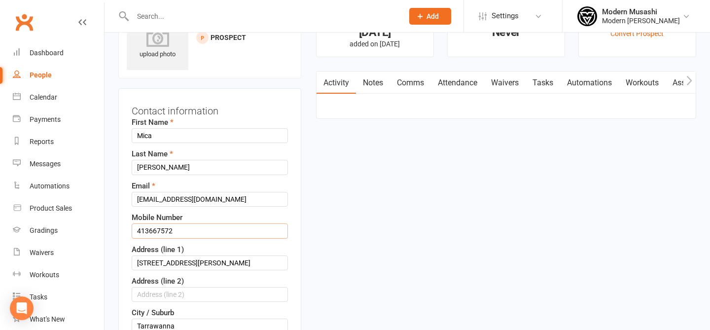
click at [135, 226] on input "413667572" at bounding box center [210, 230] width 156 height 15
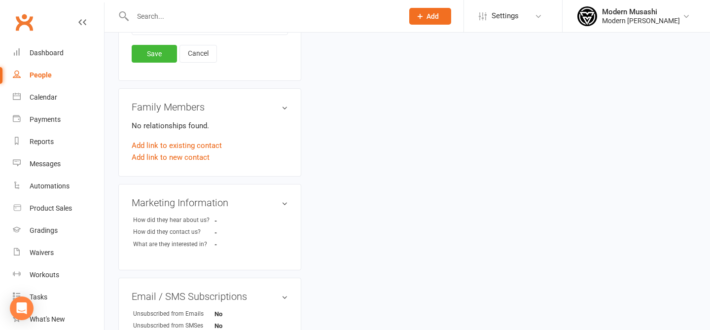
scroll to position [528, 0]
type input "0413667572"
click at [156, 45] on link "Save" at bounding box center [154, 54] width 45 height 18
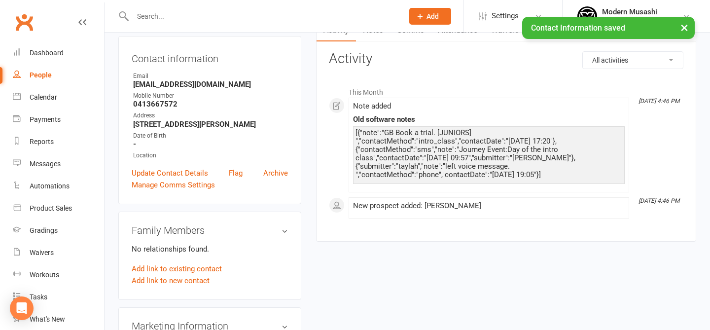
scroll to position [0, 0]
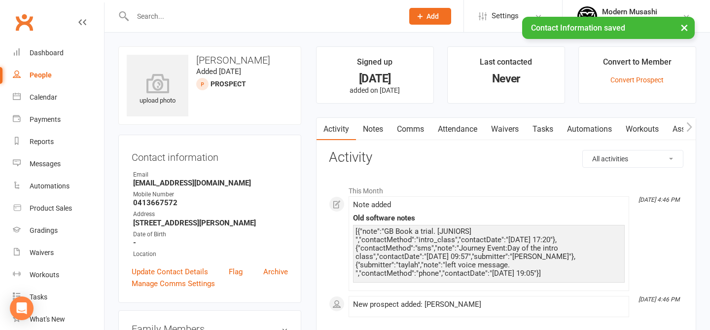
click at [360, 130] on link "Notes" at bounding box center [373, 129] width 34 height 23
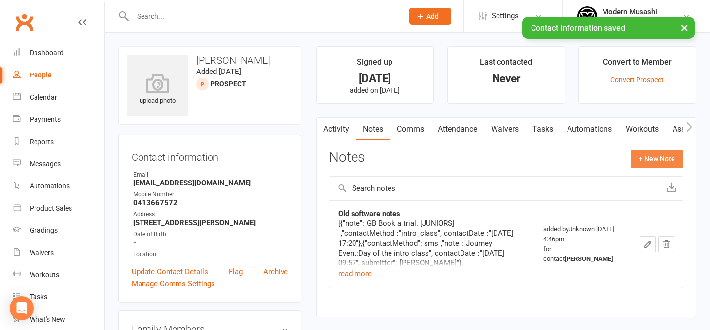
click at [640, 162] on button "+ New Note" at bounding box center [656, 159] width 53 height 18
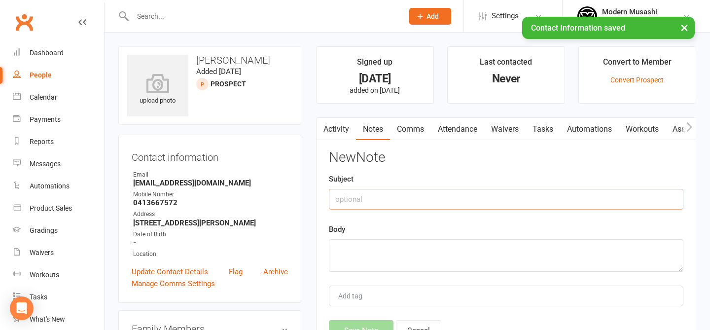
click at [448, 201] on input "text" at bounding box center [506, 199] width 354 height 21
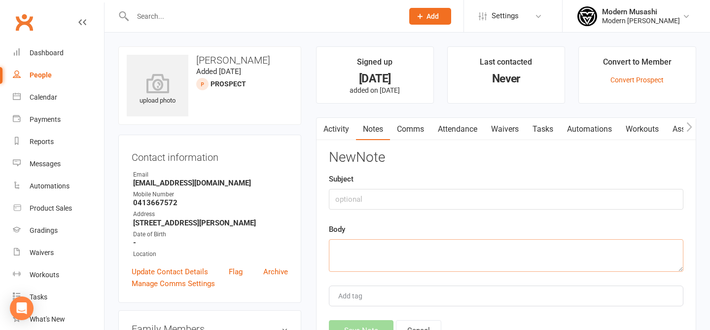
click at [392, 261] on textarea at bounding box center [506, 255] width 354 height 33
type textarea "h"
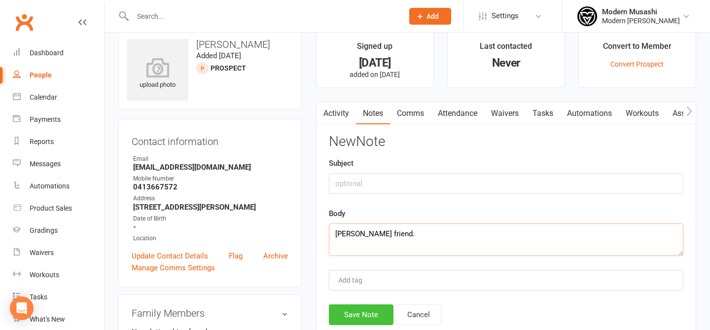
type textarea "Hailey's friend."
click at [364, 318] on button "Save Note" at bounding box center [361, 314] width 65 height 21
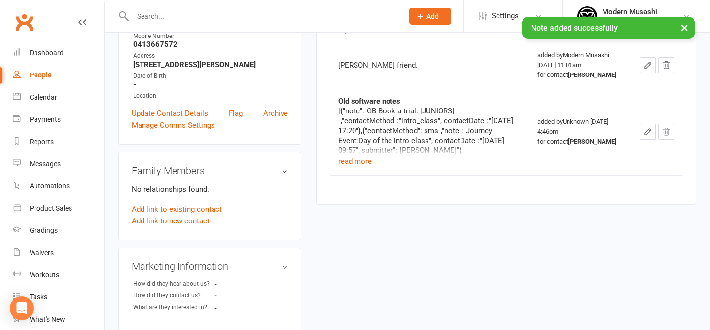
scroll to position [161, 0]
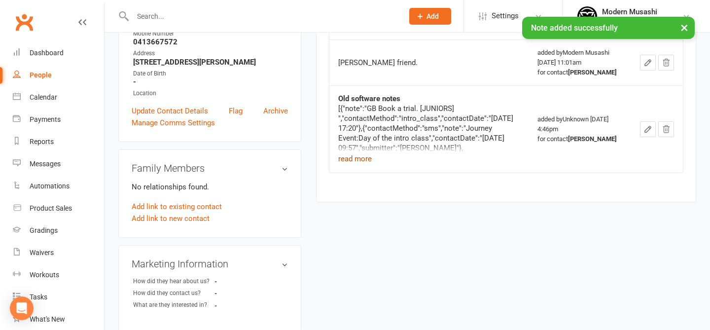
click at [362, 165] on button "read more" at bounding box center [355, 159] width 34 height 12
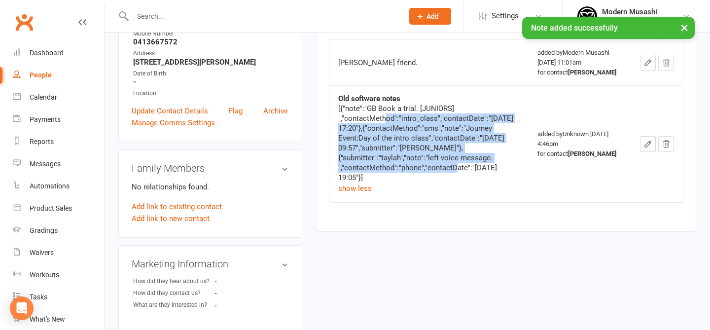
drag, startPoint x: 385, startPoint y: 123, endPoint x: 426, endPoint y: 174, distance: 64.9
click at [426, 174] on div "[{"note":"GB Book a trial. [JUNIORS] ","contactMethod":"intro_class","contactDa…" at bounding box center [429, 142] width 182 height 79
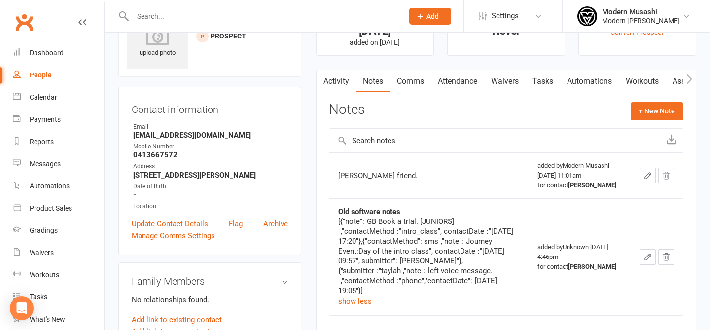
scroll to position [58, 0]
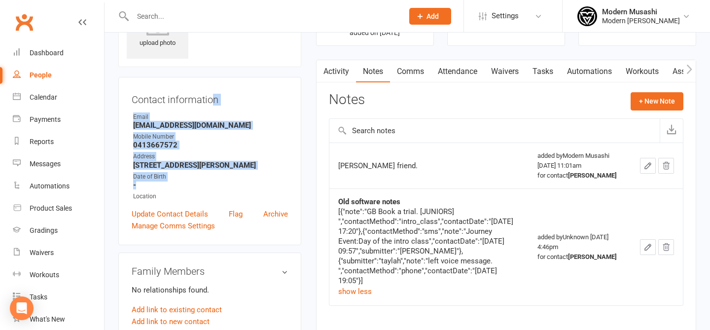
drag, startPoint x: 212, startPoint y: 104, endPoint x: 201, endPoint y: 179, distance: 76.2
click at [201, 179] on div "Contact information Owner Email mymaoyan@gmail.com Mobile Number 0413667572 Add…" at bounding box center [209, 161] width 183 height 168
click at [201, 180] on strong "-" at bounding box center [210, 184] width 155 height 9
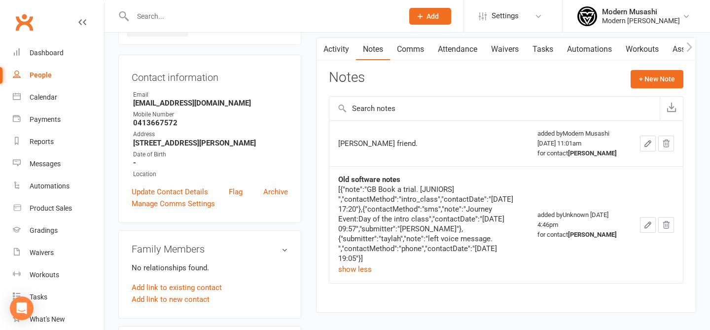
scroll to position [63, 0]
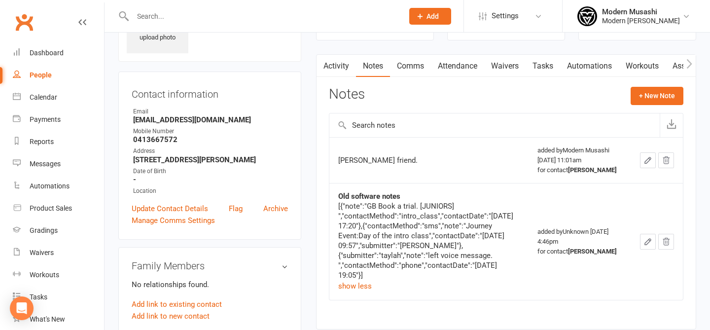
click at [413, 67] on link "Comms" at bounding box center [410, 66] width 41 height 23
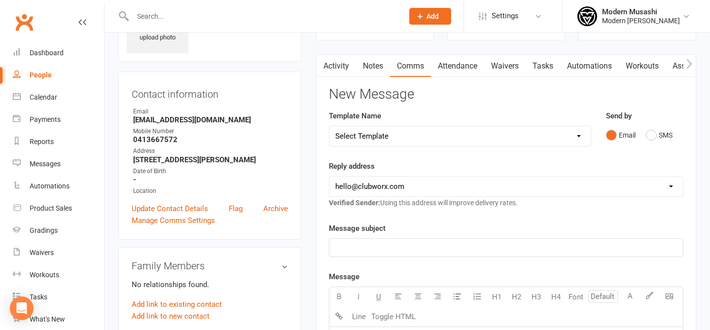
click at [376, 64] on link "Notes" at bounding box center [373, 66] width 34 height 23
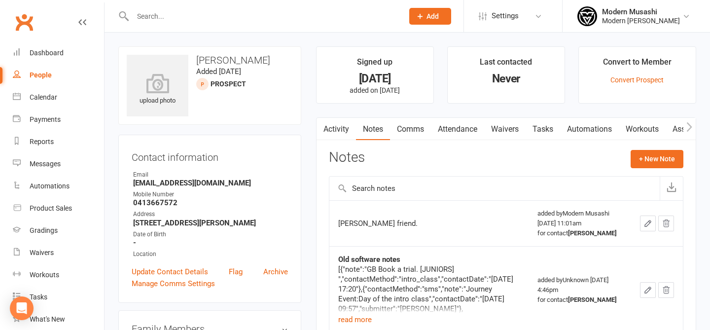
scroll to position [24, 0]
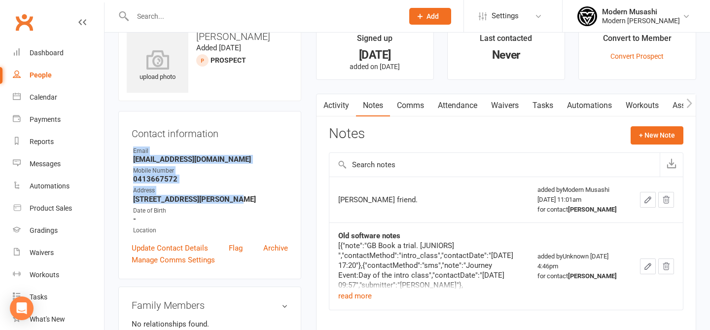
drag, startPoint x: 230, startPoint y: 197, endPoint x: 209, endPoint y: 141, distance: 59.4
click at [209, 141] on div "Contact information Owner Email mymaoyan@gmail.com Mobile Number 0413667572 Add…" at bounding box center [209, 195] width 183 height 168
drag, startPoint x: 215, startPoint y: 145, endPoint x: 275, endPoint y: 222, distance: 97.3
click at [275, 222] on div "Contact information Owner Email mymaoyan@gmail.com Mobile Number 0413667572 Add…" at bounding box center [209, 195] width 183 height 168
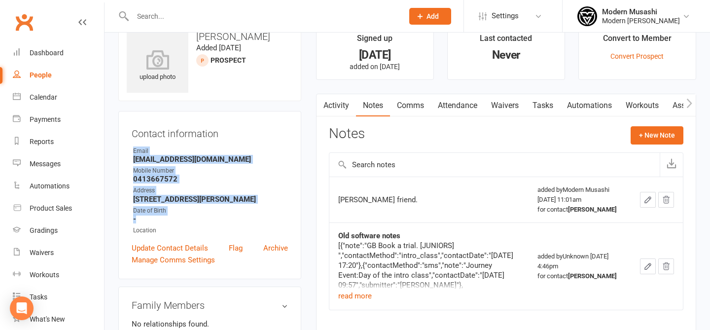
click at [275, 222] on strong "-" at bounding box center [210, 218] width 155 height 9
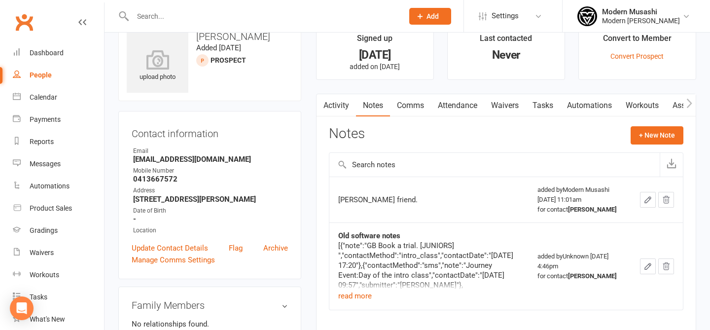
drag, startPoint x: 234, startPoint y: 166, endPoint x: 231, endPoint y: 97, distance: 69.1
click at [231, 97] on contact-information "upload photo Mica Wu Added 11 August, 2025 prospect Contact information Owner E…" at bounding box center [209, 151] width 183 height 256
click at [267, 136] on h3 "Contact information" at bounding box center [210, 131] width 156 height 15
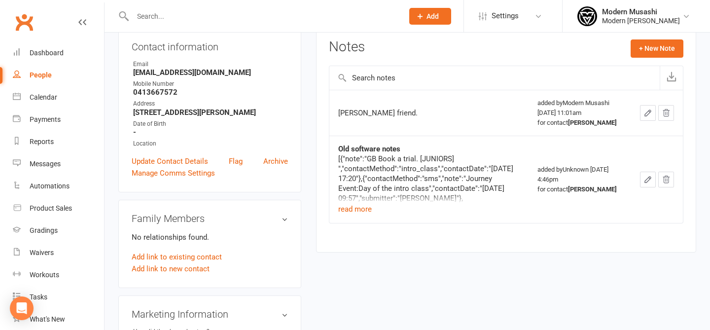
scroll to position [148, 0]
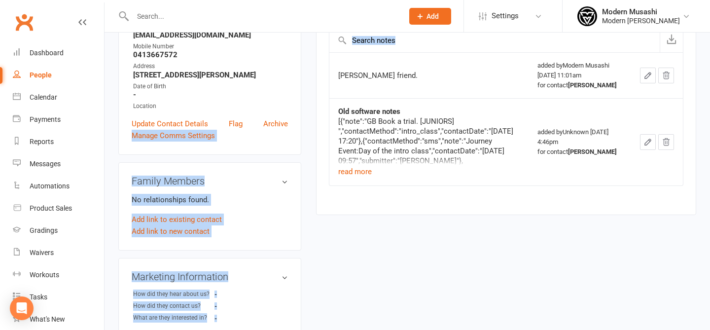
drag, startPoint x: 419, startPoint y: 269, endPoint x: 307, endPoint y: 123, distance: 183.5
click at [307, 123] on div "upload photo Mica Wu Added 11 August, 2025 prospect Contact information Owner E…" at bounding box center [407, 237] width 592 height 678
click at [381, 147] on div "[{"note":"GB Book a trial. [JUNIORS] ","contactMethod":"intro_class","contactDa…" at bounding box center [429, 155] width 182 height 79
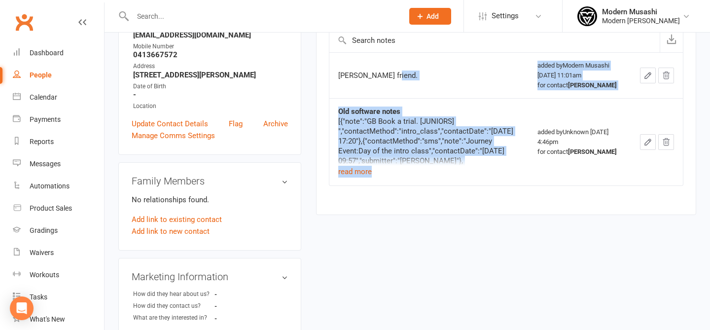
drag, startPoint x: 386, startPoint y: 102, endPoint x: 427, endPoint y: 186, distance: 93.2
click at [427, 185] on tbody "Hailey's friend. added by Modern Musashi Aug 15, 2025 11:01am for contact Mica …" at bounding box center [505, 118] width 353 height 133
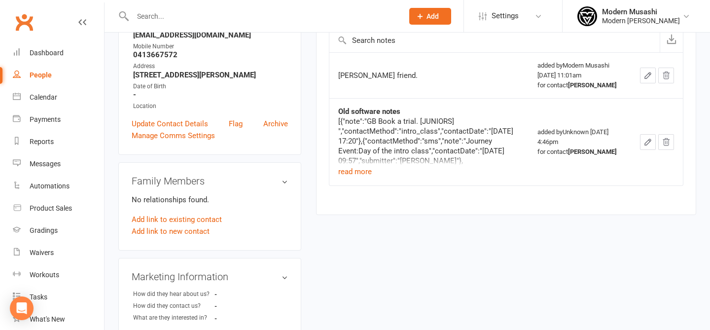
click at [427, 177] on div "[{"note":"GB Book a trial. [JUNIORS] ","contactMethod":"intro_class","contactDa…" at bounding box center [429, 146] width 182 height 61
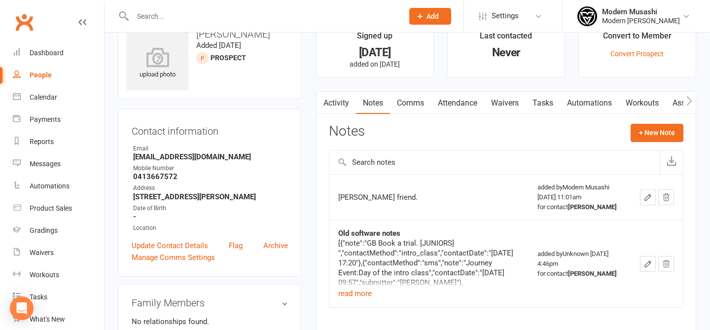
scroll to position [19, 0]
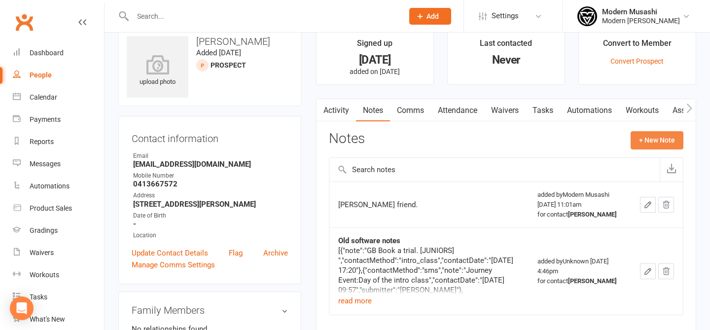
click at [671, 141] on button "+ New Note" at bounding box center [656, 140] width 53 height 18
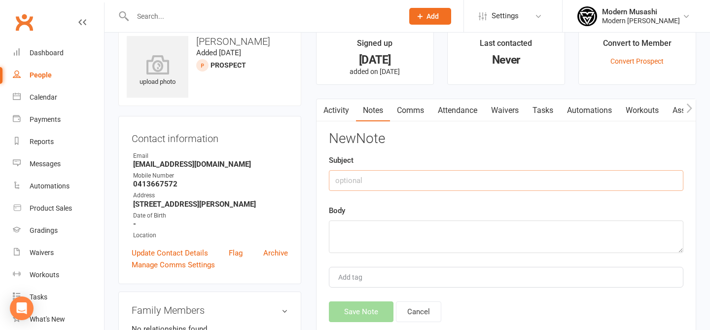
click at [407, 178] on input "text" at bounding box center [506, 180] width 354 height 21
type input "Phone call"
type textarea "Left voice message"
click at [362, 325] on div "Activity Notes Comms Attendance Waivers Tasks Automations Workouts Assessments …" at bounding box center [506, 225] width 380 height 253
click at [350, 308] on button "Save Note" at bounding box center [361, 311] width 65 height 21
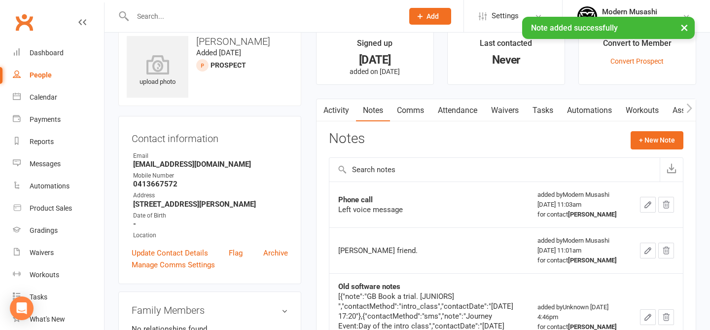
click at [534, 113] on link "Tasks" at bounding box center [542, 110] width 34 height 23
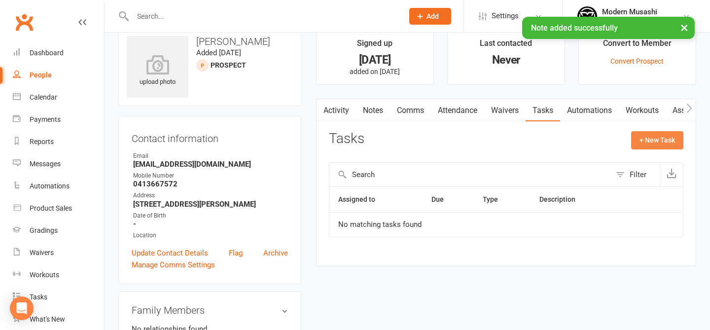
click at [651, 145] on button "+ New Task" at bounding box center [657, 140] width 52 height 18
select select "53179"
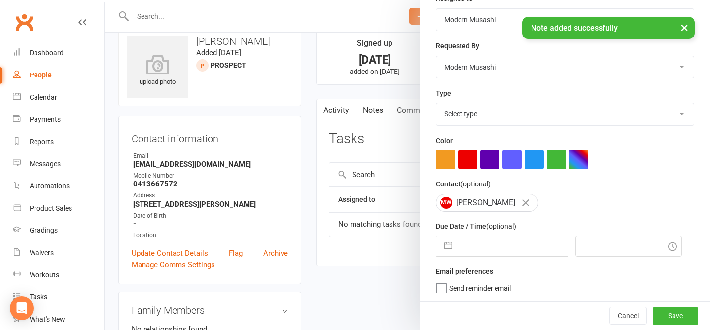
scroll to position [42, 0]
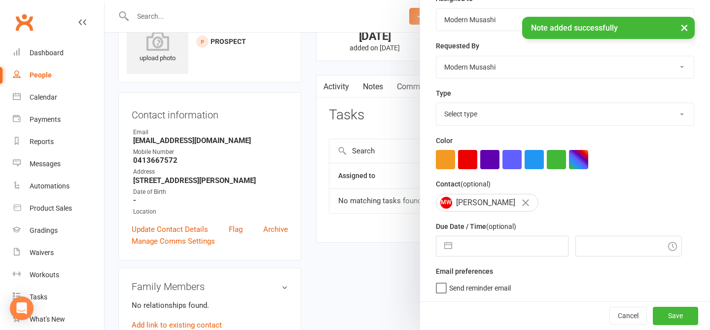
select select "6"
select select "2025"
select select "7"
select select "2025"
select select "8"
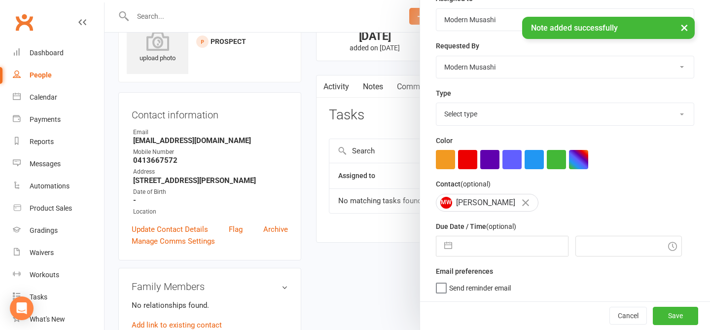
select select "2025"
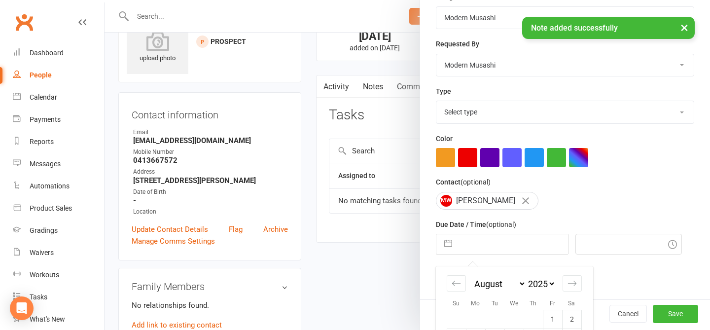
click at [481, 247] on input "text" at bounding box center [512, 244] width 111 height 20
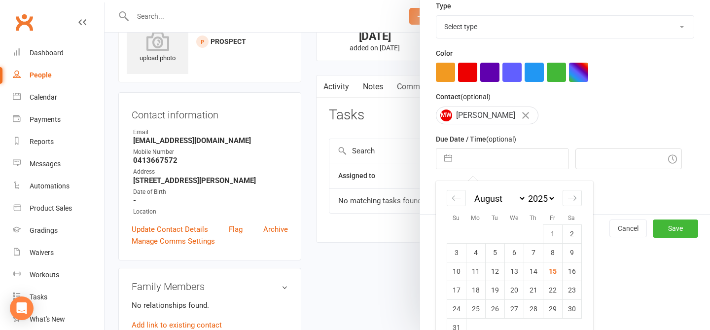
scroll to position [246, 0]
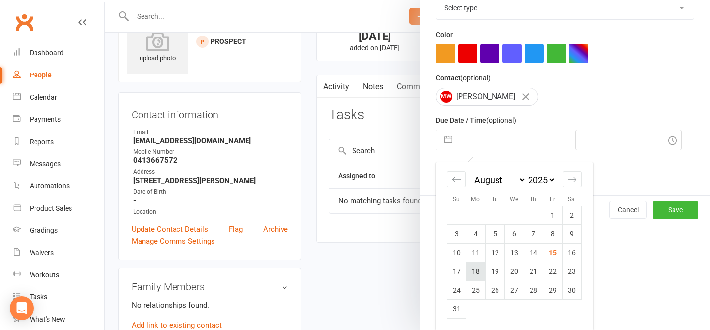
click at [478, 272] on td "18" at bounding box center [475, 271] width 19 height 19
type input "18 Aug 2025"
type input "11:15am"
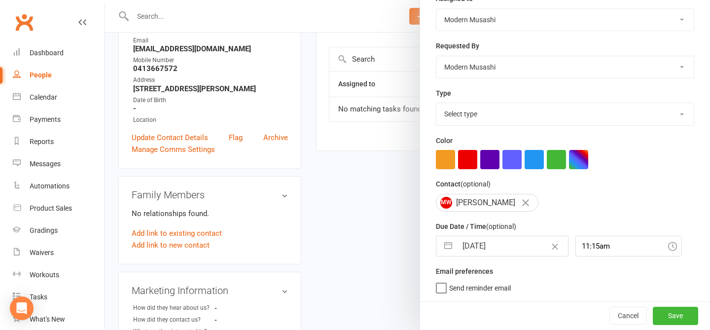
scroll to position [0, 0]
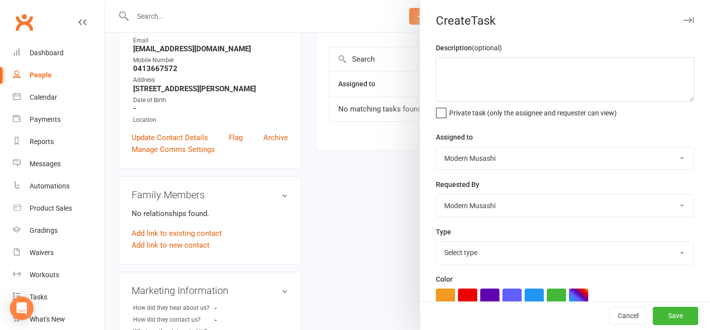
click at [443, 252] on select "Select type E-mail Meeting Phone call Sms Add new task type" at bounding box center [564, 252] width 257 height 22
select select "35117"
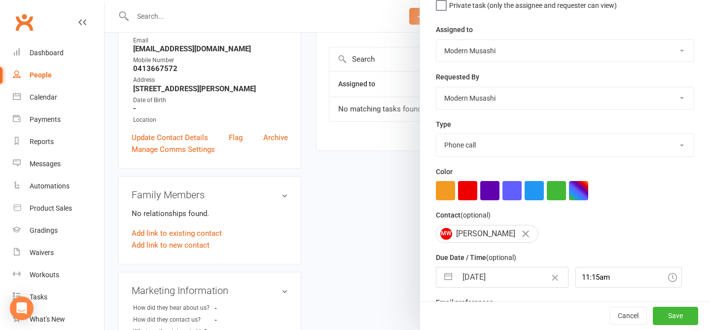
click at [489, 283] on input "18 Aug 2025" at bounding box center [512, 277] width 111 height 20
select select "6"
select select "2025"
select select "7"
select select "2025"
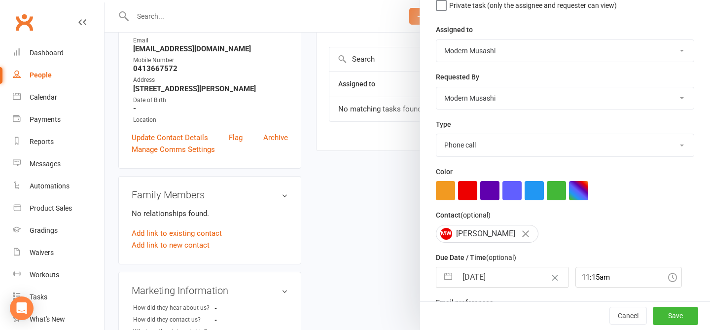
select select "8"
select select "2025"
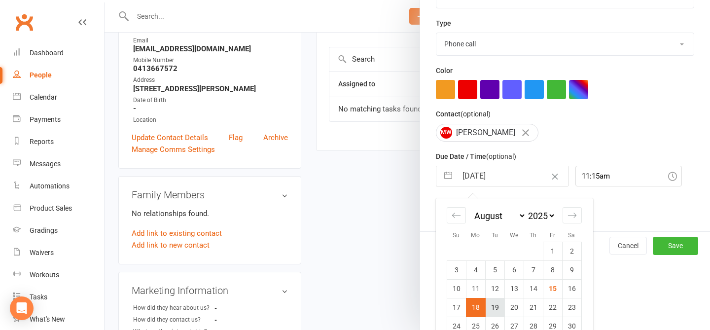
click at [494, 308] on td "19" at bounding box center [494, 307] width 19 height 19
type input "19 Aug 2025"
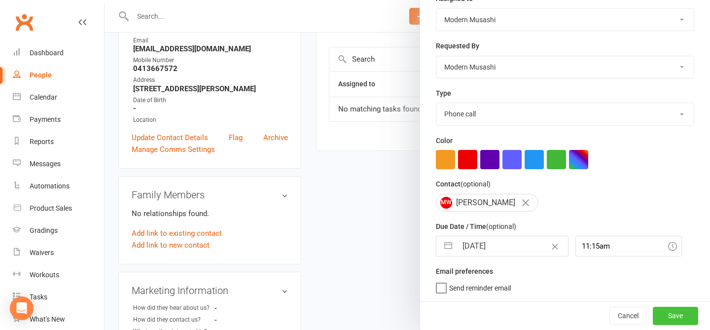
click at [667, 314] on button "Save" at bounding box center [674, 316] width 45 height 18
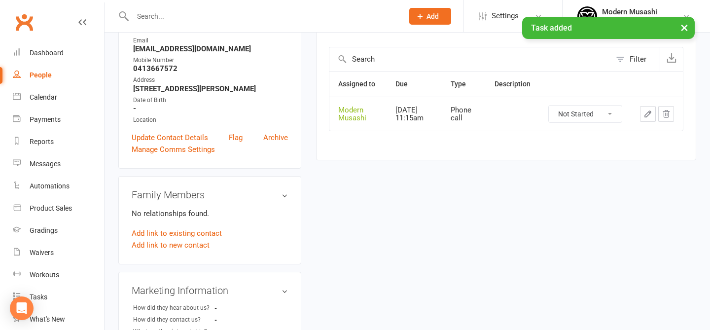
scroll to position [0, 0]
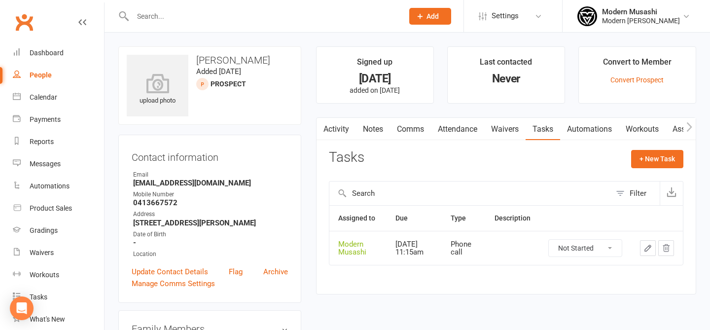
click at [241, 20] on input "text" at bounding box center [263, 16] width 267 height 14
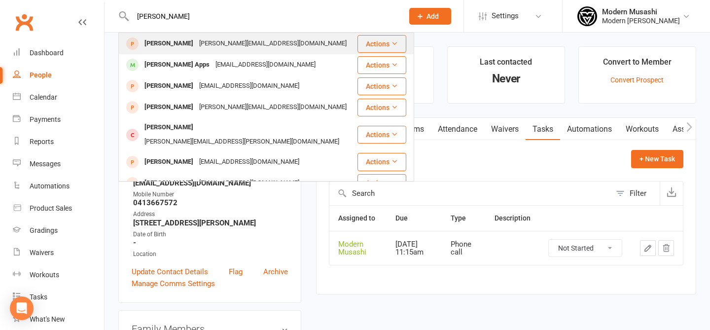
type input "sam ras"
click at [206, 46] on div "c.raschilla@gmail.com" at bounding box center [272, 43] width 153 height 14
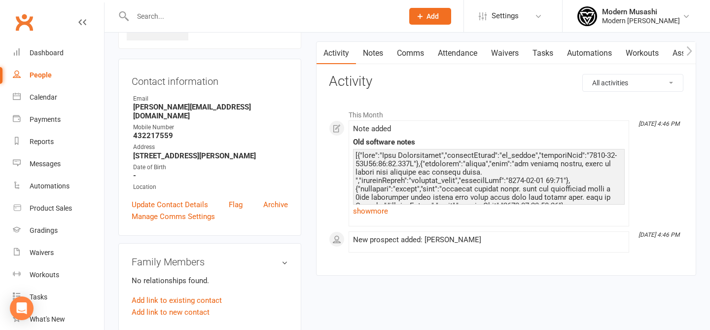
scroll to position [77, 0]
click at [423, 171] on div at bounding box center [488, 225] width 267 height 151
click at [377, 195] on div at bounding box center [488, 225] width 267 height 151
click at [369, 211] on link "show more" at bounding box center [489, 210] width 272 height 14
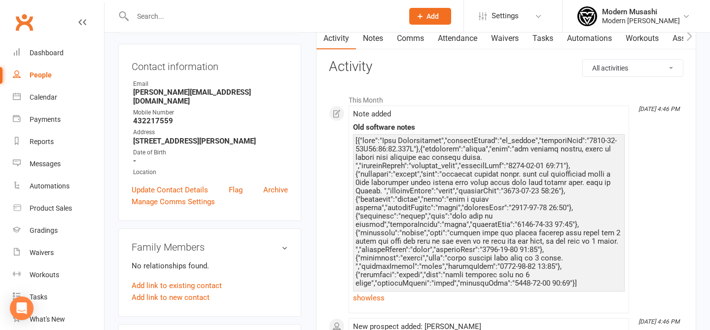
scroll to position [0, 0]
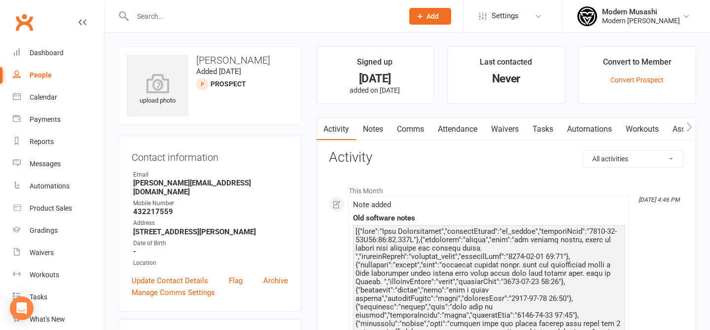
click at [375, 125] on link "Notes" at bounding box center [373, 129] width 34 height 23
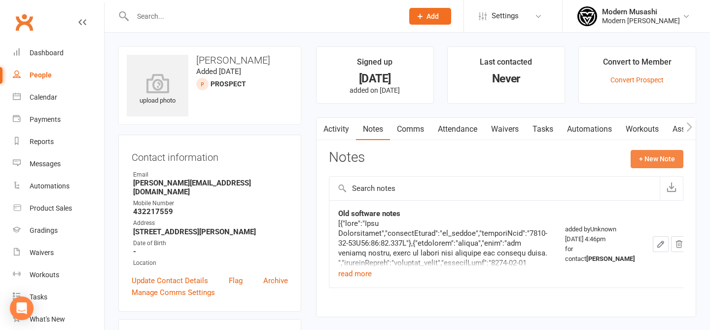
click at [667, 162] on button "+ New Note" at bounding box center [656, 159] width 53 height 18
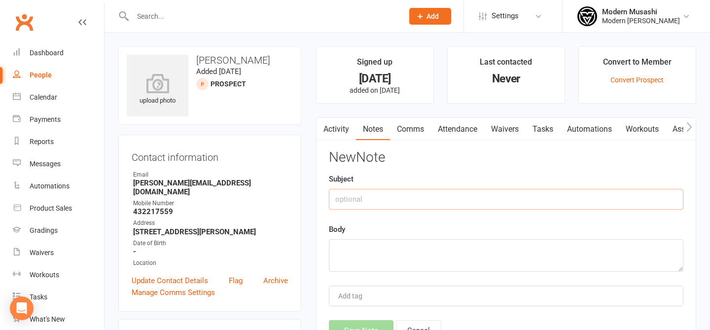
click at [399, 199] on input "text" at bounding box center [506, 199] width 354 height 21
type input "Phone call"
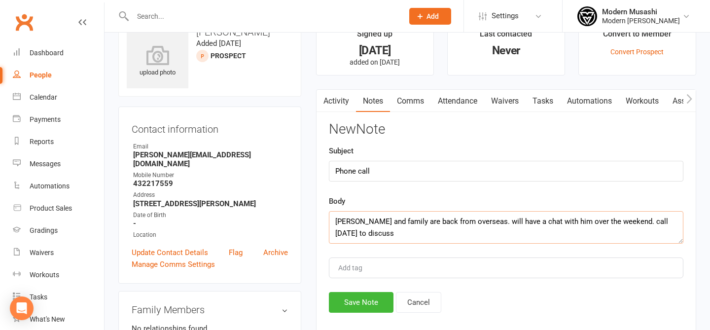
scroll to position [30, 0]
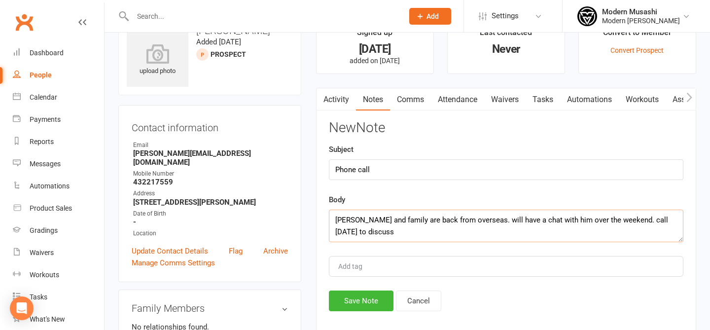
type textarea "Carmela and family are back from overseas. will have a chat with him over the w…"
click at [356, 289] on div "New Note Subject Phone call Body Carmela and family are back from overseas. wil…" at bounding box center [506, 215] width 354 height 191
click at [372, 303] on button "Save Note" at bounding box center [361, 300] width 65 height 21
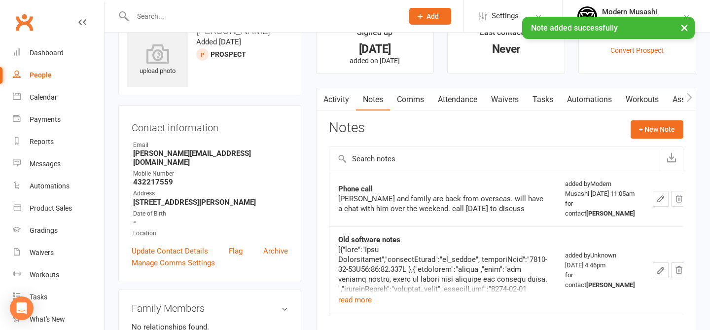
click at [539, 98] on link "Tasks" at bounding box center [542, 99] width 34 height 23
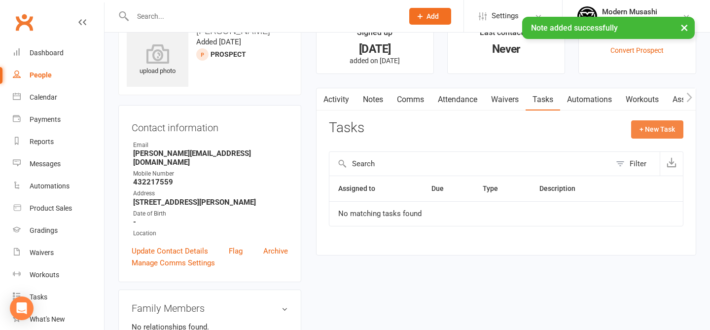
click at [660, 134] on button "+ New Task" at bounding box center [657, 129] width 52 height 18
select select "53179"
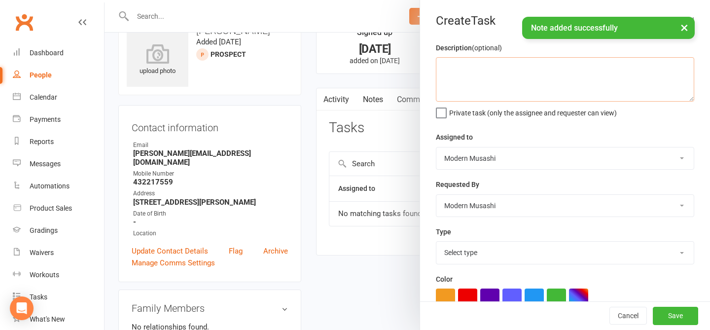
click at [476, 74] on textarea at bounding box center [565, 79] width 258 height 44
click at [462, 250] on select "Select type E-mail Meeting Phone call Sms Add new task type" at bounding box center [564, 252] width 257 height 22
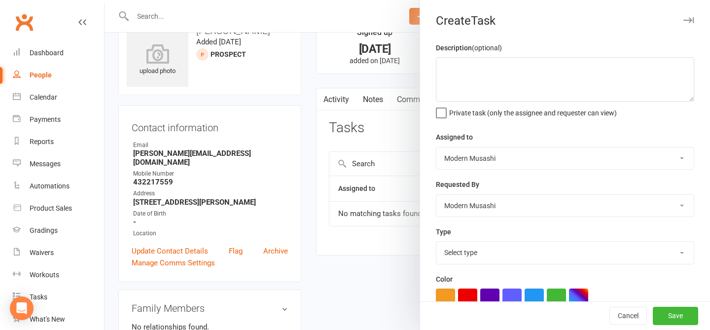
select select "35117"
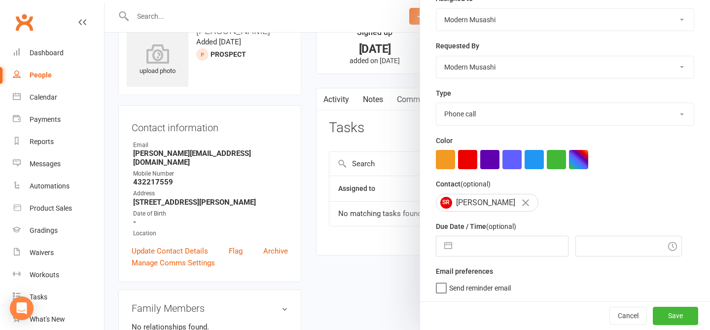
click at [483, 255] on input "text" at bounding box center [512, 246] width 111 height 20
select select "6"
select select "2025"
select select "7"
select select "2025"
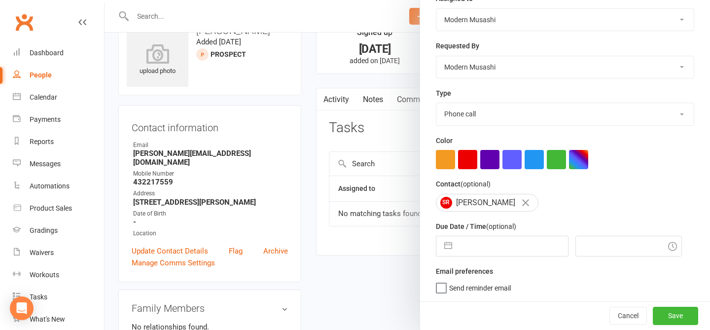
select select "8"
select select "2025"
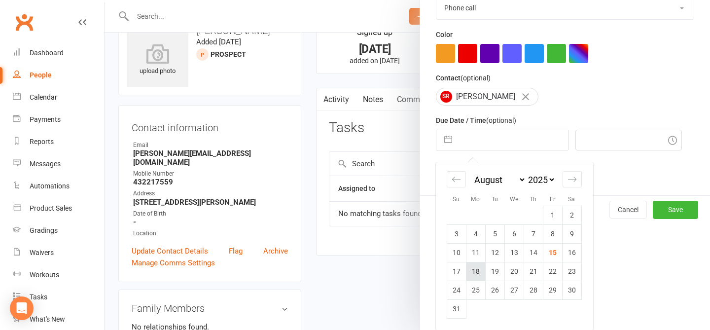
click at [470, 273] on td "18" at bounding box center [475, 271] width 19 height 19
type input "18 Aug 2025"
type input "11:15am"
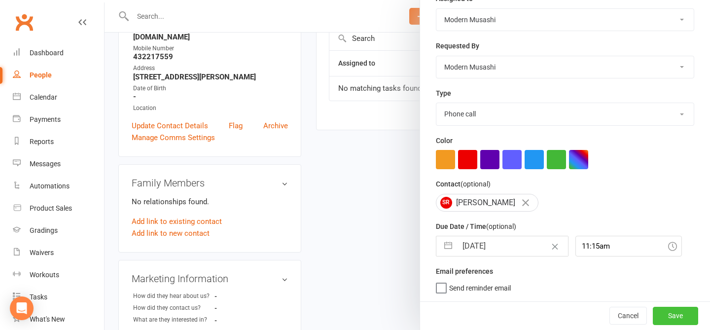
scroll to position [195, 0]
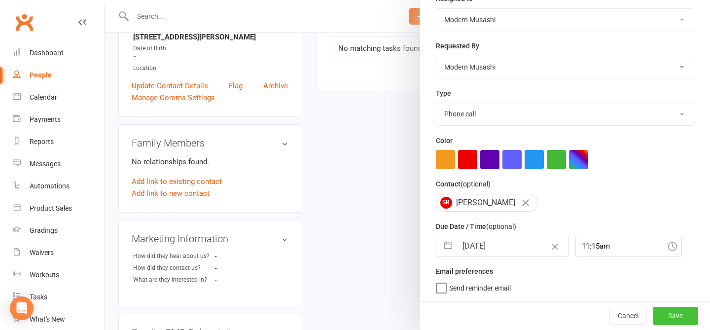
click at [672, 308] on button "Save" at bounding box center [674, 316] width 45 height 18
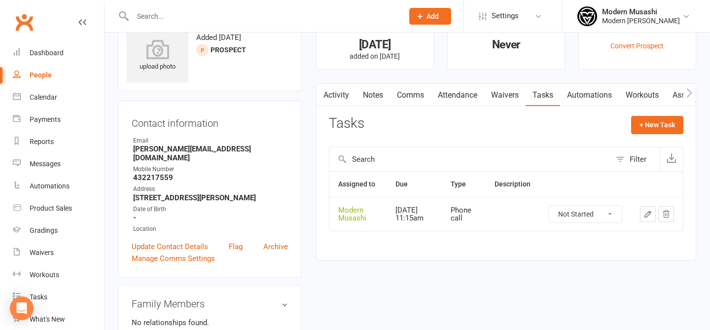
scroll to position [36, 0]
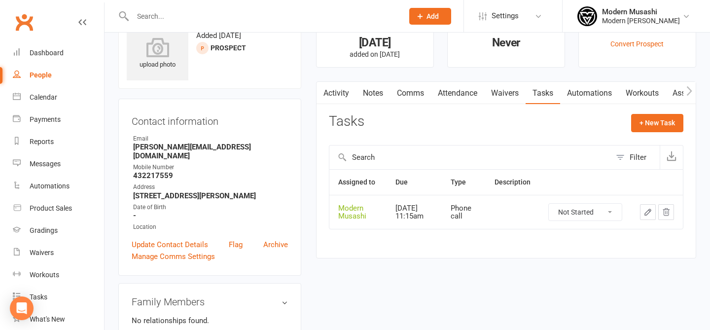
click at [203, 45] on div at bounding box center [202, 48] width 12 height 12
drag, startPoint x: 215, startPoint y: 48, endPoint x: 257, endPoint y: 48, distance: 41.4
click at [257, 48] on div "upload photo Sam Raschilla Added 11 August, 2025 prospect" at bounding box center [209, 49] width 183 height 78
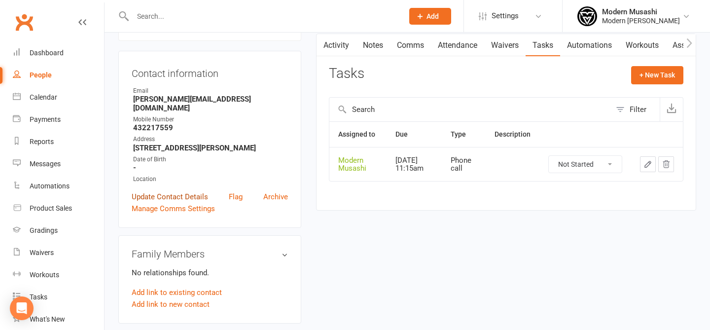
click at [177, 191] on link "Update Contact Details" at bounding box center [170, 197] width 76 height 12
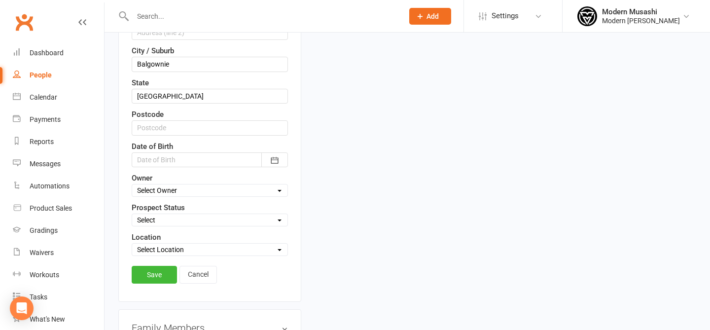
scroll to position [307, 0]
click at [201, 221] on select "Select Inquiry Free Trial Link Sent Trial Booked Trial Attended Interested Not …" at bounding box center [209, 220] width 155 height 11
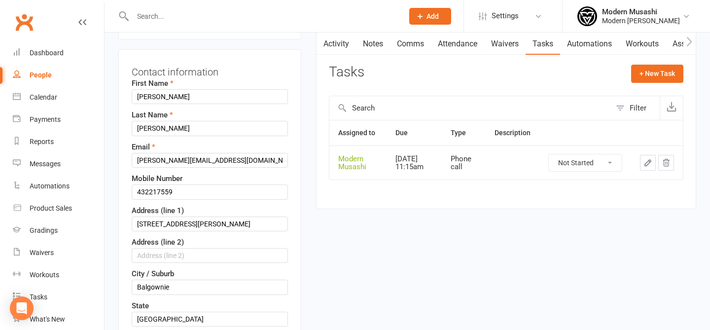
scroll to position [77, 0]
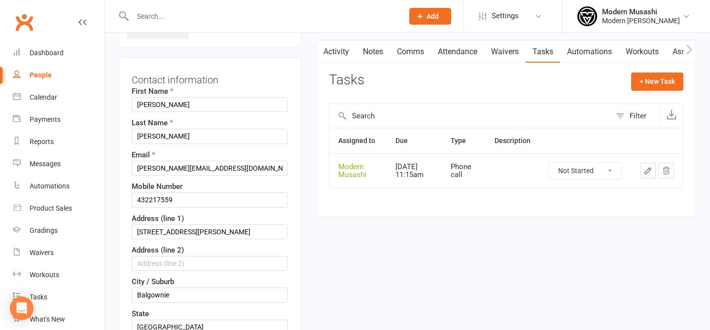
click at [131, 202] on div "Contact information First Name Sam Last Name Raschilla Email c.raschilla@gmail.…" at bounding box center [209, 294] width 183 height 475
click at [134, 201] on input "432217559" at bounding box center [210, 199] width 156 height 15
type input "0432217559"
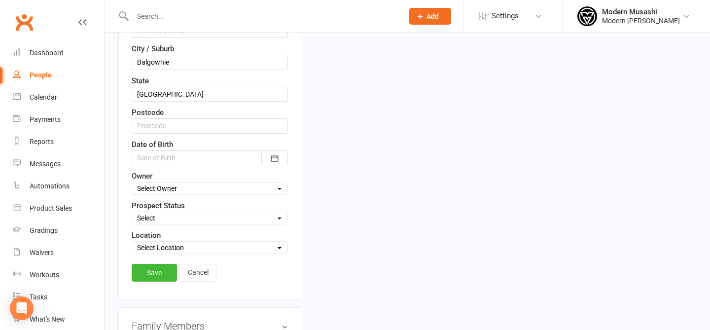
scroll to position [346, 0]
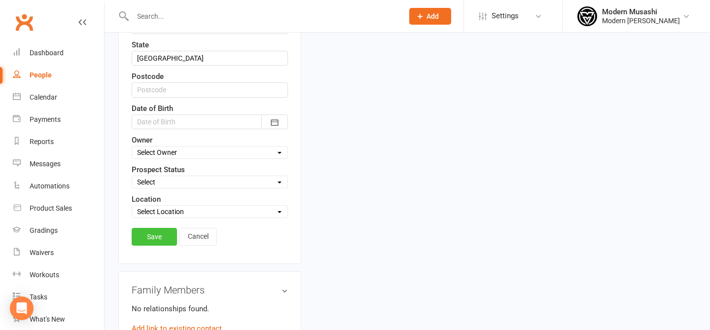
click at [153, 242] on link "Save" at bounding box center [154, 237] width 45 height 18
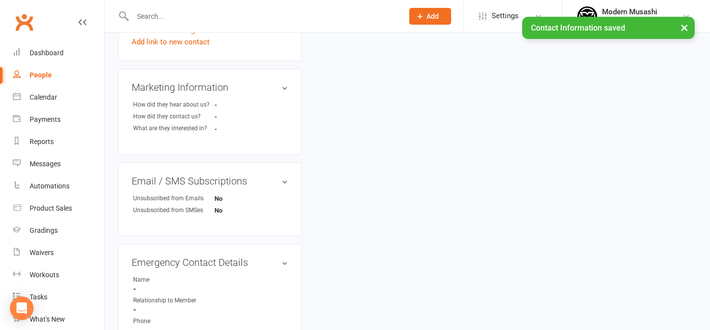
scroll to position [0, 0]
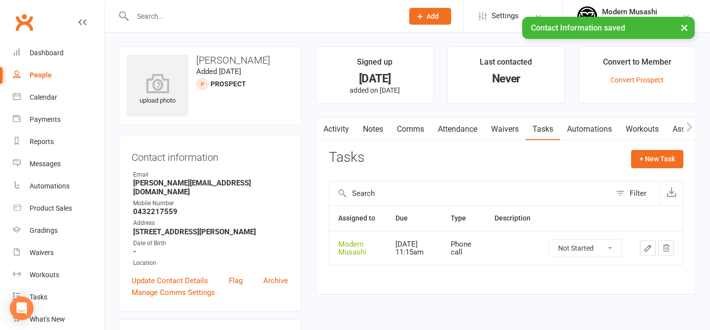
drag, startPoint x: 215, startPoint y: 158, endPoint x: 230, endPoint y: 245, distance: 88.5
click at [230, 245] on div "Contact information Owner Email c.raschilla@gmail.com Mobile Number 0432217559 …" at bounding box center [209, 223] width 183 height 177
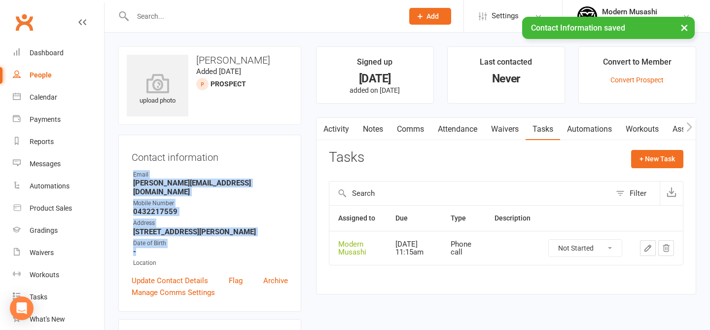
drag, startPoint x: 230, startPoint y: 245, endPoint x: 219, endPoint y: 166, distance: 79.6
click at [219, 166] on div "Contact information Owner Email c.raschilla@gmail.com Mobile Number 0432217559 …" at bounding box center [209, 223] width 183 height 177
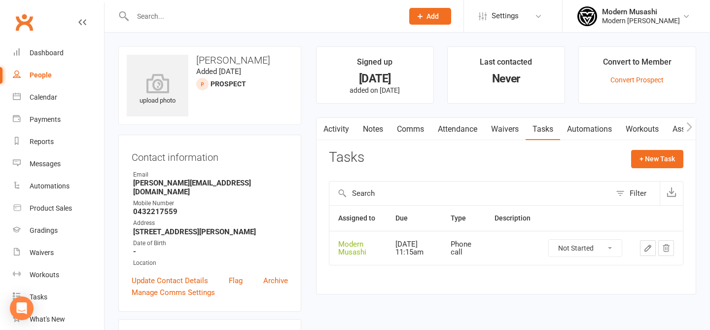
click at [193, 9] on input "text" at bounding box center [263, 16] width 267 height 14
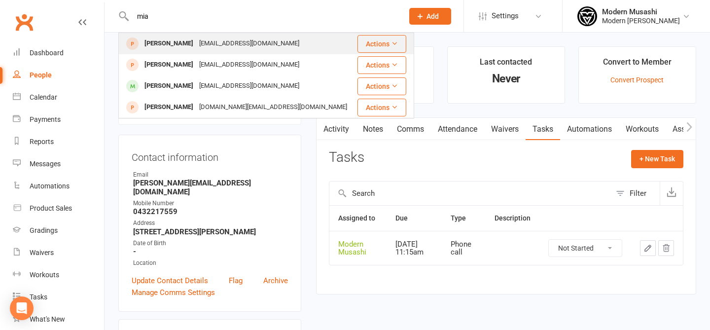
type input "mia"
click at [294, 39] on div "Mia Louwen unknown@unknown.com" at bounding box center [237, 44] width 237 height 20
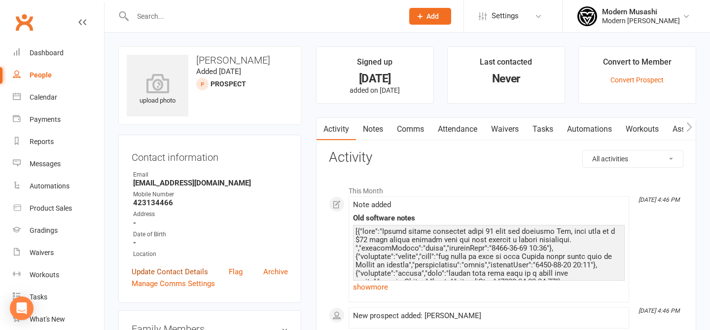
click at [178, 271] on link "Update Contact Details" at bounding box center [170, 272] width 76 height 12
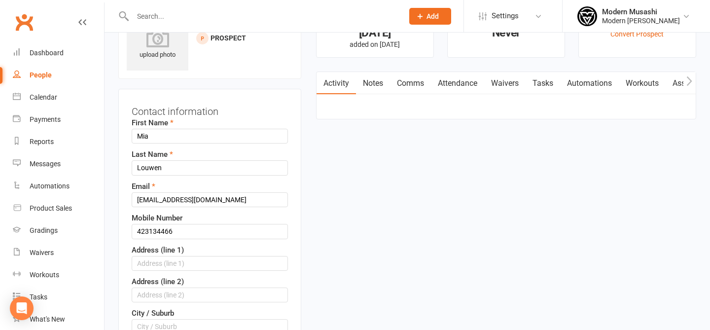
scroll to position [46, 0]
click at [136, 226] on input "423134466" at bounding box center [210, 230] width 156 height 15
type input "0423134466"
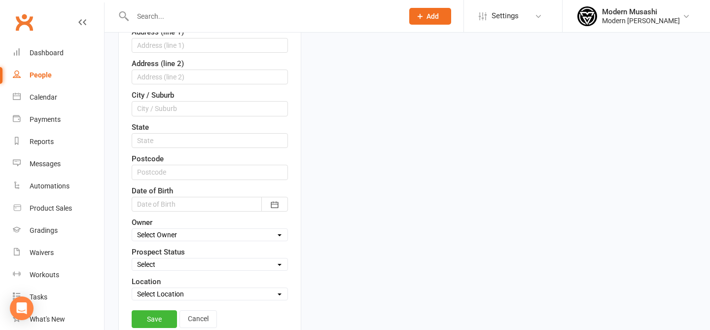
scroll to position [277, 0]
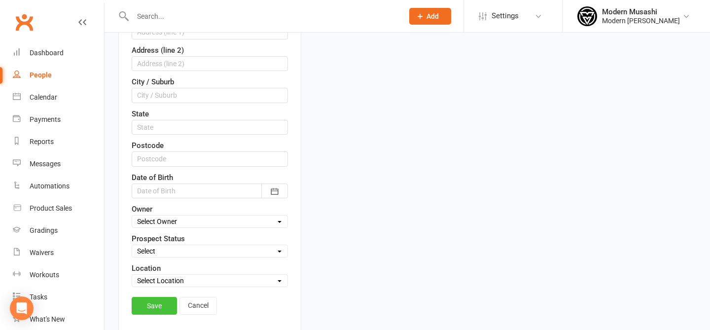
click at [153, 301] on link "Save" at bounding box center [154, 306] width 45 height 18
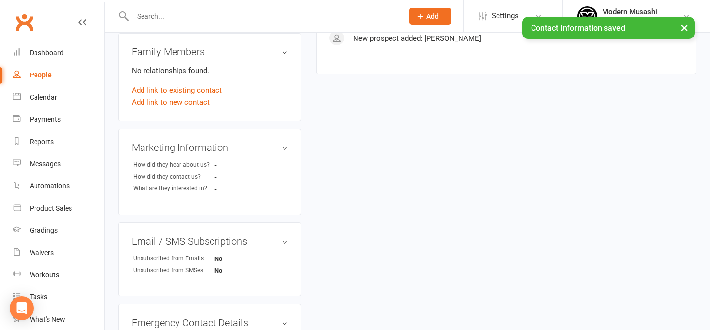
scroll to position [0, 0]
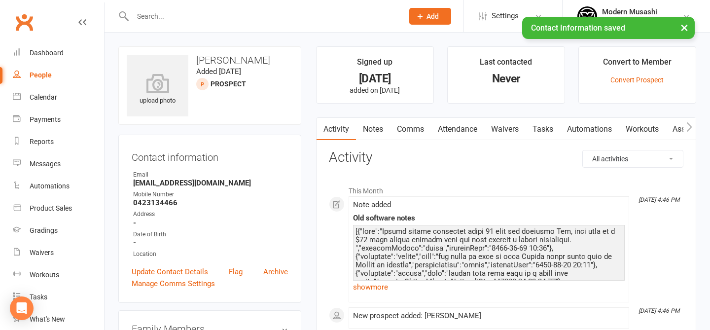
click at [374, 129] on link "Notes" at bounding box center [373, 129] width 34 height 23
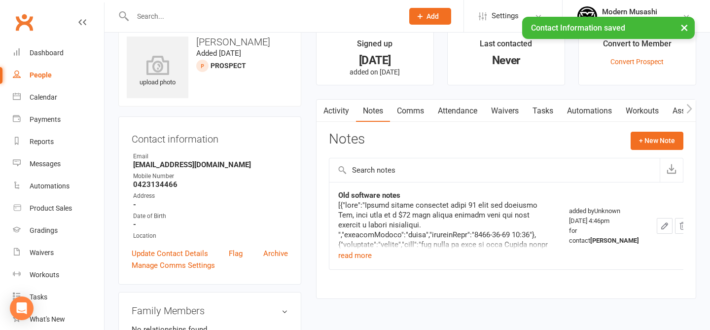
scroll to position [21, 0]
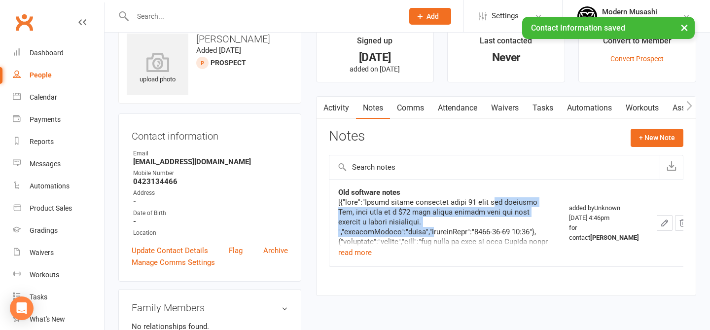
drag, startPoint x: 491, startPoint y: 205, endPoint x: 498, endPoint y: 218, distance: 14.8
click at [498, 218] on div at bounding box center [444, 335] width 213 height 276
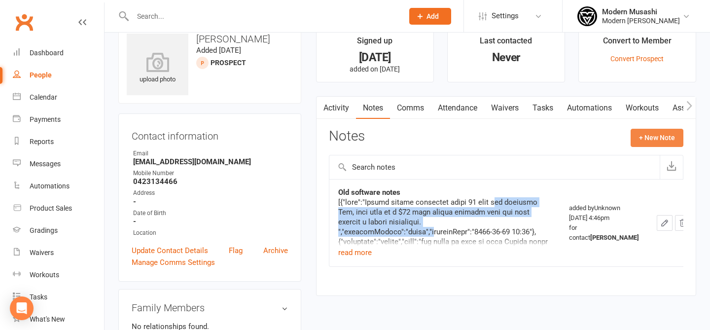
click at [630, 133] on button "+ New Note" at bounding box center [656, 138] width 53 height 18
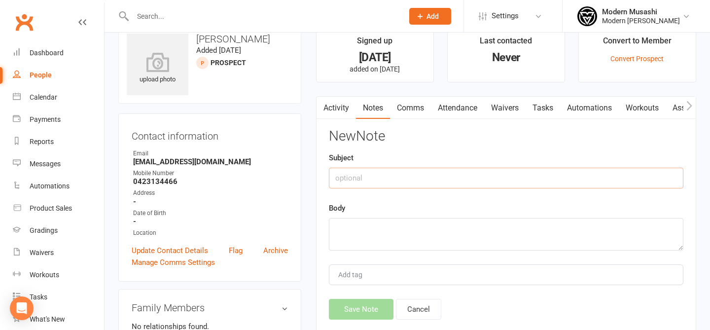
click at [421, 175] on input "text" at bounding box center [506, 178] width 354 height 21
type input "P"
click at [418, 224] on textarea at bounding box center [506, 234] width 354 height 33
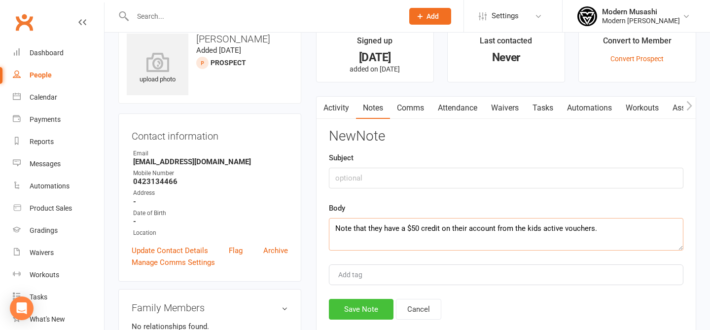
type textarea "Note that they have a $50 credit on their account from the kids active vouchers."
click at [350, 309] on button "Save Note" at bounding box center [361, 309] width 65 height 21
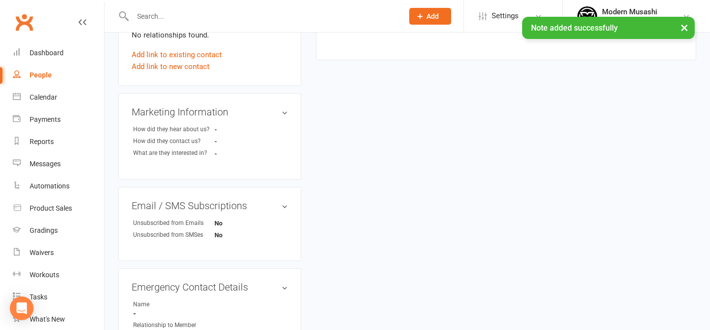
scroll to position [432, 0]
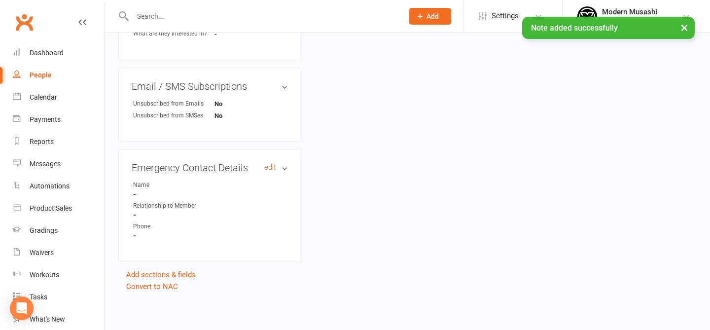
click at [271, 167] on link "edit" at bounding box center [270, 167] width 12 height 8
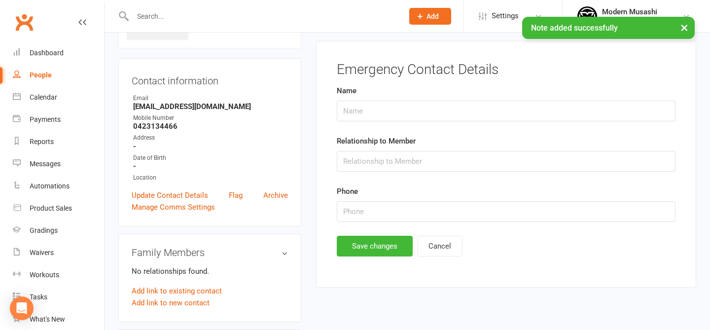
scroll to position [68, 0]
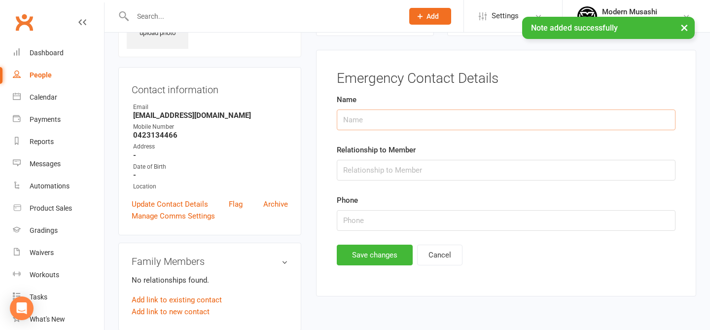
click at [376, 119] on input "text" at bounding box center [506, 119] width 339 height 21
type input "Daniel"
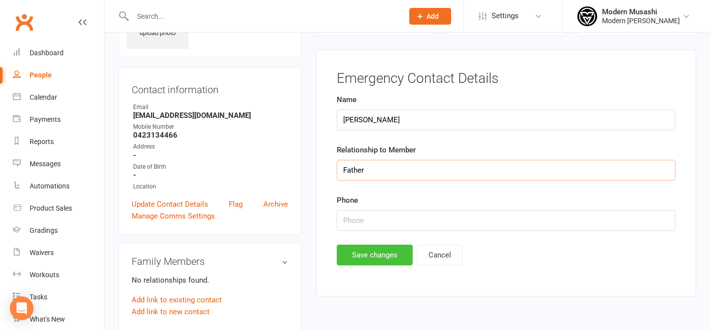
type input "Father"
click at [380, 258] on button "Save changes" at bounding box center [375, 254] width 76 height 21
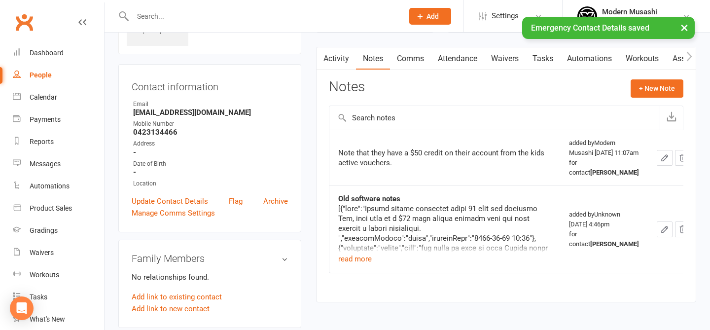
scroll to position [0, 0]
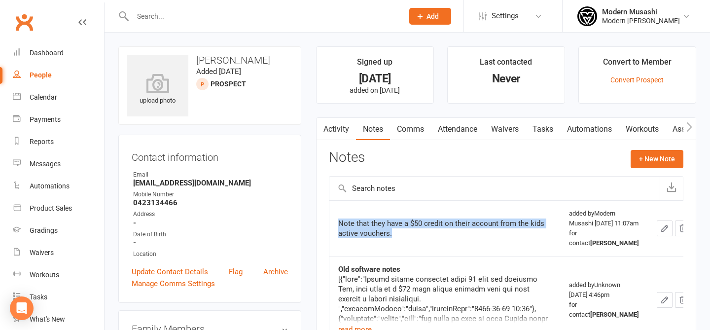
drag, startPoint x: 487, startPoint y: 255, endPoint x: 475, endPoint y: 230, distance: 28.4
click at [475, 230] on td "Note that they have a $50 credit on their account from the kids active vouchers." at bounding box center [444, 228] width 231 height 56
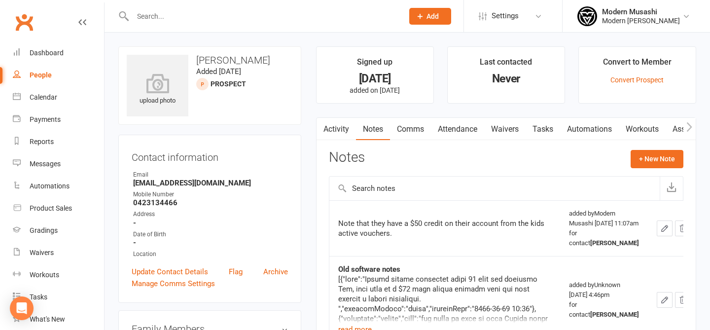
click at [549, 122] on link "Tasks" at bounding box center [542, 129] width 34 height 23
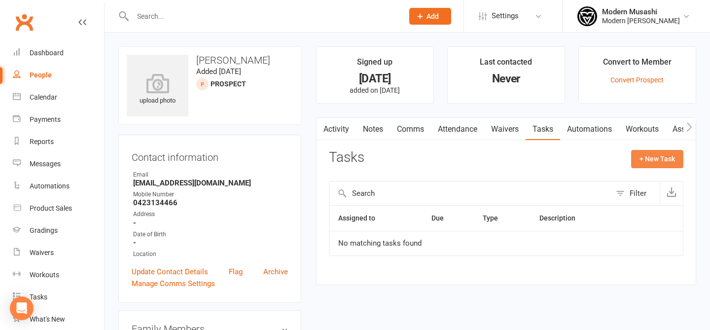
click at [651, 154] on button "+ New Task" at bounding box center [657, 159] width 52 height 18
select select "53179"
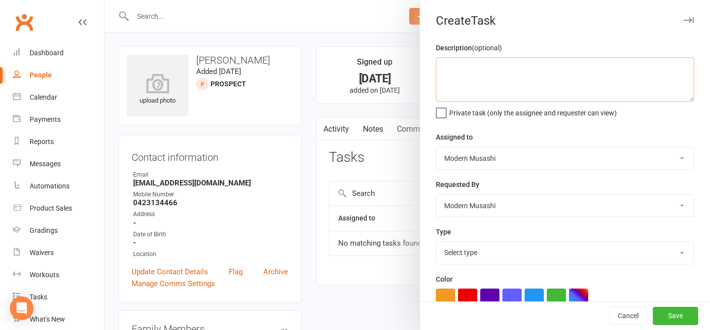
click at [511, 74] on textarea at bounding box center [565, 79] width 258 height 44
click at [486, 253] on select "Select type E-mail Meeting Phone call Sms Add new task type" at bounding box center [564, 252] width 257 height 22
select select "35117"
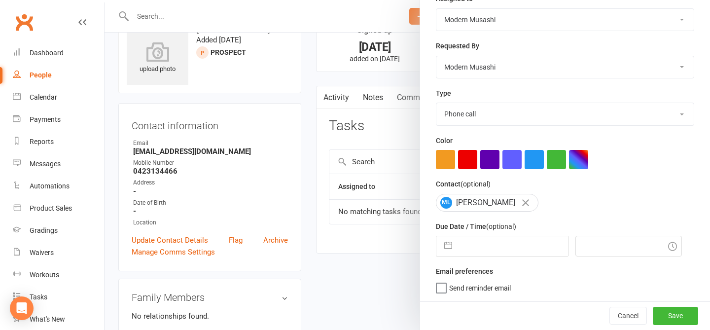
scroll to position [53, 0]
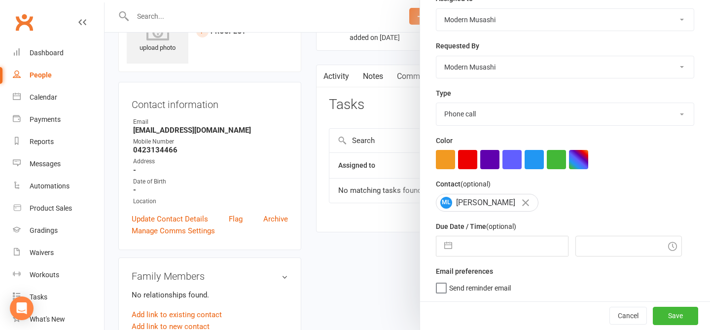
click at [488, 240] on input "text" at bounding box center [512, 246] width 111 height 20
select select "6"
select select "2025"
select select "7"
select select "2025"
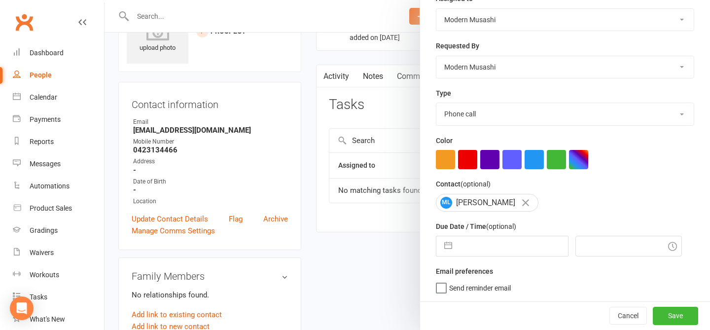
select select "8"
select select "2025"
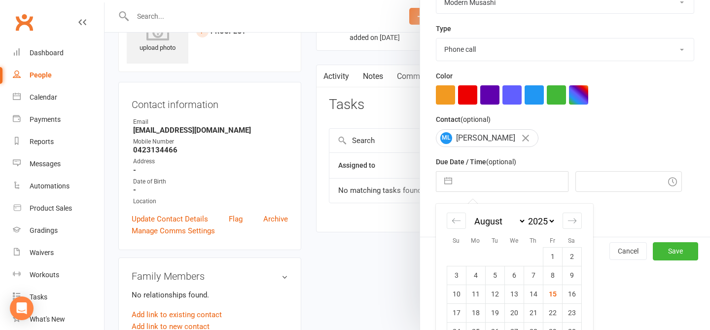
scroll to position [221, 0]
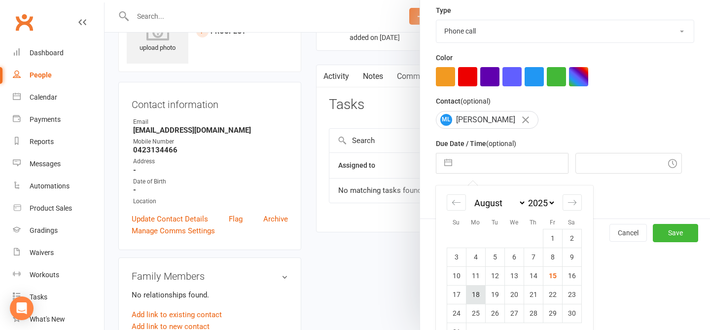
click at [476, 298] on td "18" at bounding box center [475, 294] width 19 height 19
type input "18 Aug 2025"
type input "11:15am"
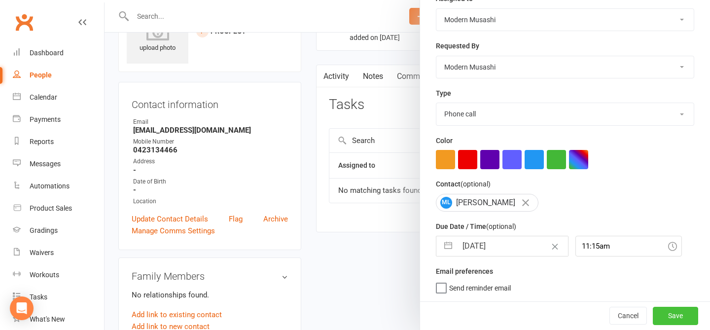
click at [678, 314] on button "Save" at bounding box center [674, 316] width 45 height 18
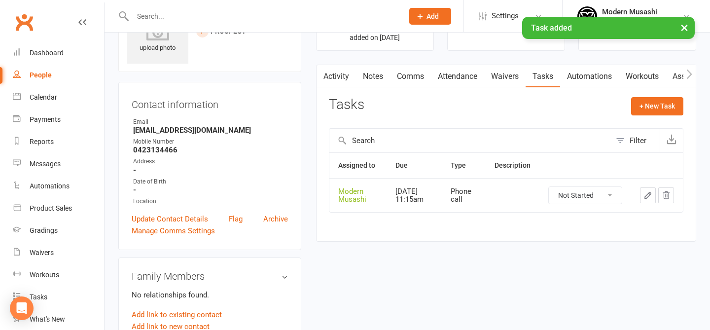
click at [337, 74] on link "Activity" at bounding box center [335, 76] width 39 height 23
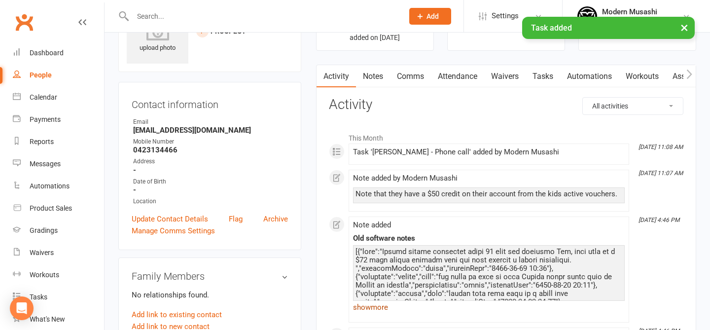
click at [384, 308] on link "show more" at bounding box center [489, 307] width 272 height 14
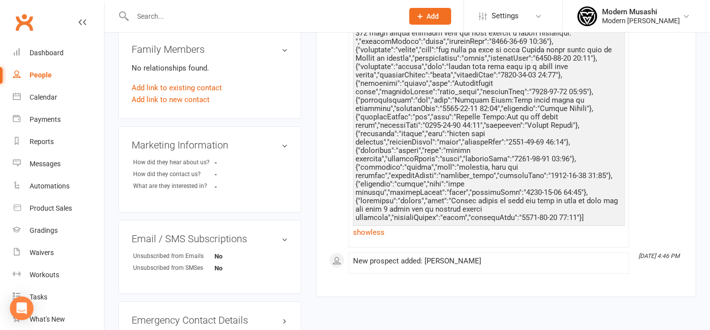
scroll to position [281, 0]
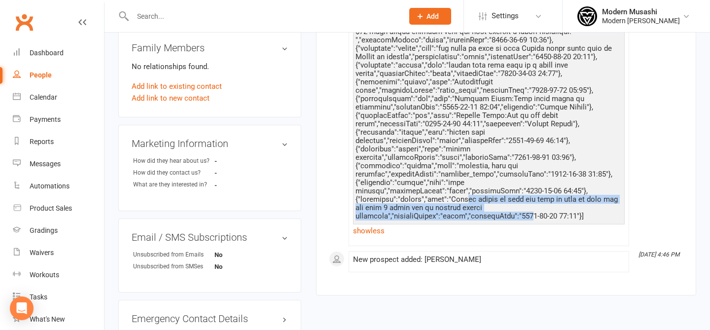
drag, startPoint x: 460, startPoint y: 202, endPoint x: 538, endPoint y: 216, distance: 79.6
click at [538, 216] on div at bounding box center [488, 119] width 267 height 201
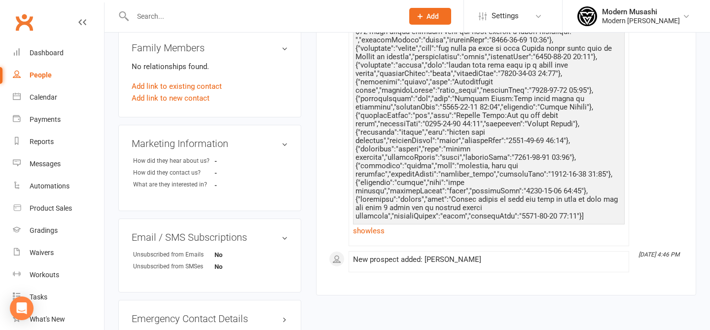
scroll to position [0, 0]
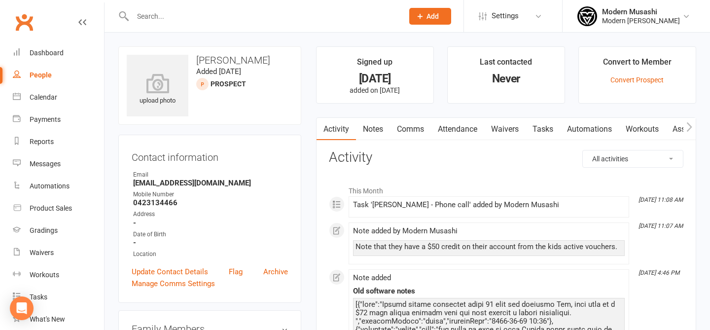
click at [233, 25] on div at bounding box center [257, 16] width 278 height 32
click at [181, 24] on div at bounding box center [257, 16] width 278 height 32
click at [157, 15] on input "text" at bounding box center [263, 16] width 267 height 14
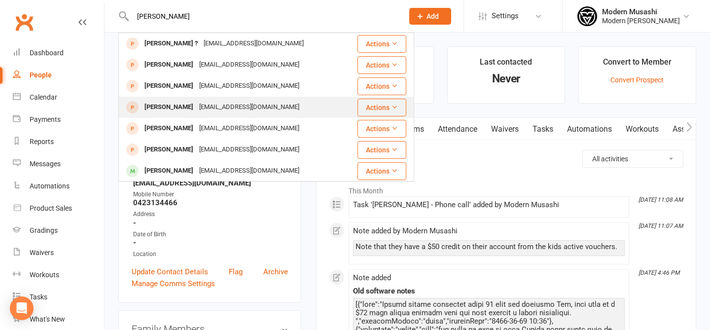
type input "adam"
click at [217, 106] on div "adamkadmon24@gmail.com" at bounding box center [249, 107] width 106 height 14
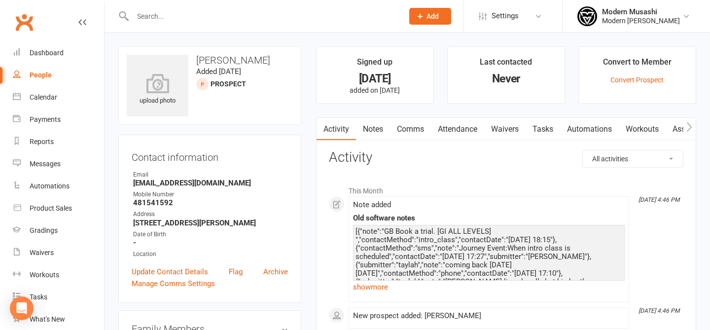
click at [359, 135] on link "Notes" at bounding box center [373, 129] width 34 height 23
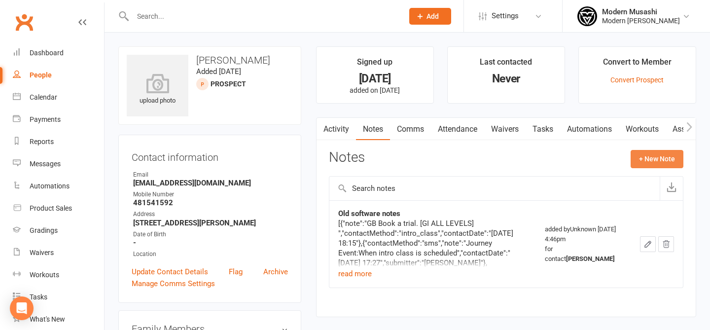
click at [660, 159] on button "+ New Note" at bounding box center [656, 159] width 53 height 18
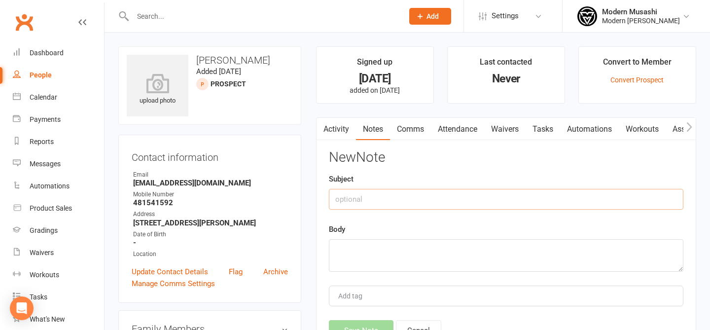
click at [411, 202] on input "text" at bounding box center [506, 199] width 354 height 21
type input "Phone call"
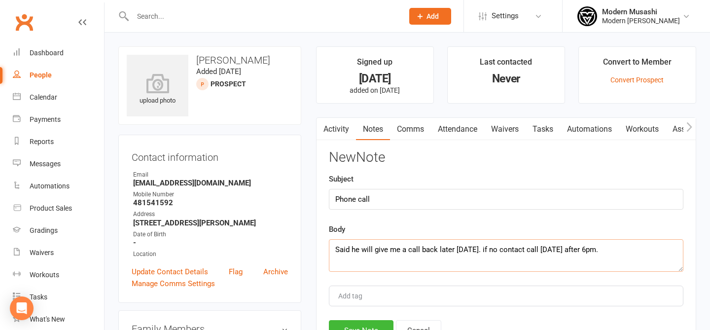
scroll to position [12, 0]
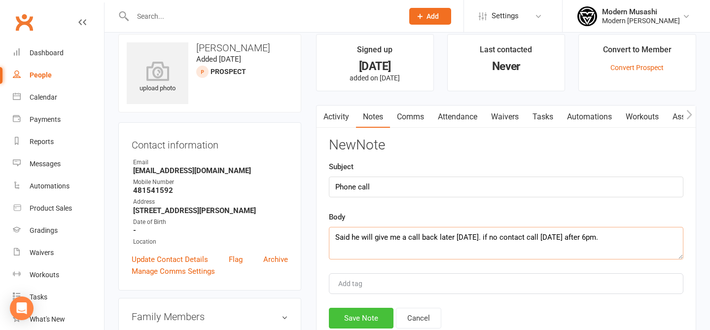
type textarea "Said he will give me a call back later today. if no contact call monday after 6…"
click at [359, 320] on button "Save Note" at bounding box center [361, 317] width 65 height 21
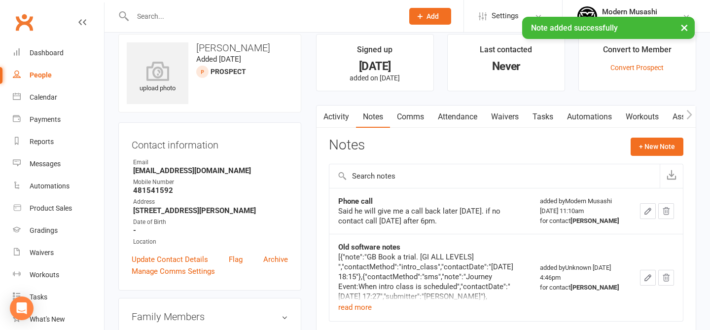
click at [537, 117] on link "Tasks" at bounding box center [542, 116] width 34 height 23
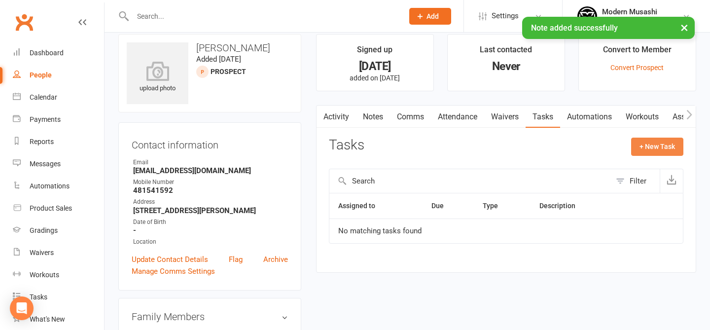
click at [662, 152] on button "+ New Task" at bounding box center [657, 146] width 52 height 18
select select "53179"
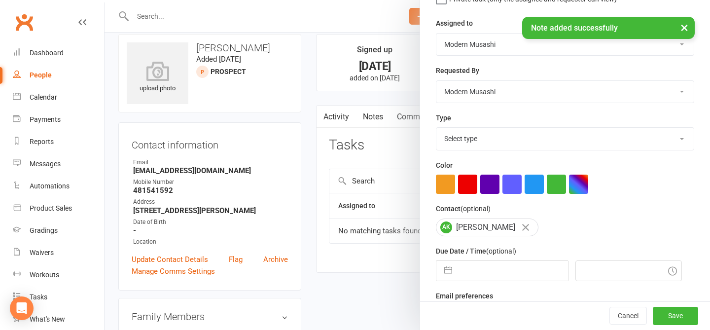
scroll to position [140, 0]
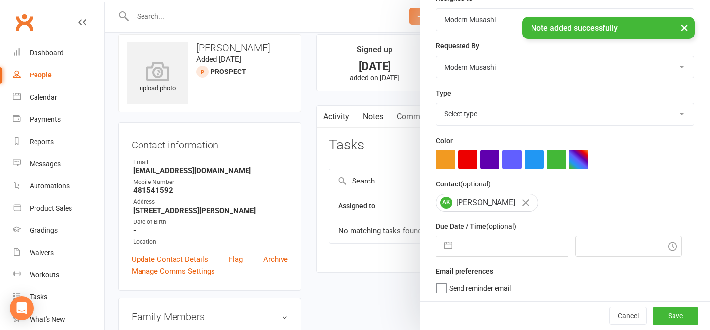
click at [442, 266] on label "Email preferences" at bounding box center [464, 271] width 57 height 11
click at [478, 229] on label "Due Date / Time (optional)" at bounding box center [476, 226] width 80 height 11
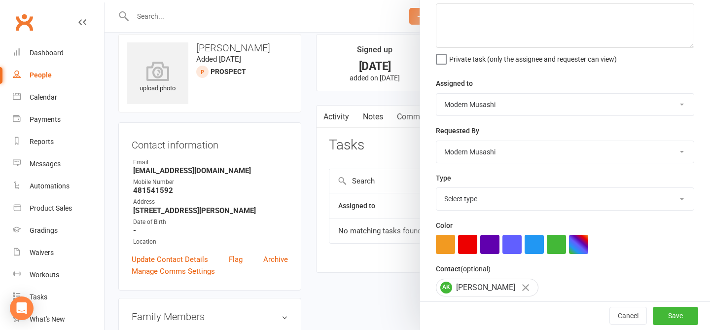
scroll to position [37, 0]
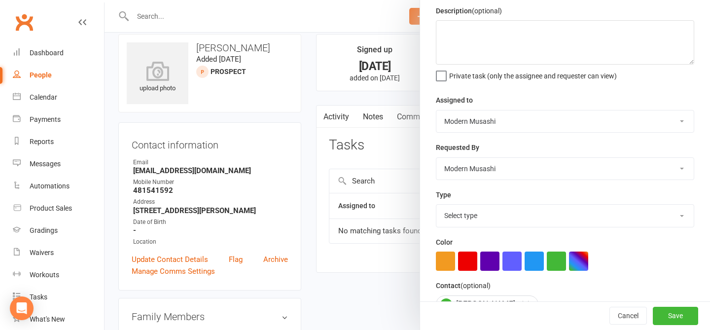
click at [462, 119] on select "Gabriel Oliveira Modern Musashi" at bounding box center [564, 121] width 257 height 22
click at [483, 170] on select "Gabriel Oliveira Modern Musashi" at bounding box center [564, 169] width 257 height 22
click at [499, 219] on select "Select type E-mail Meeting Phone call Sms Add new task type" at bounding box center [564, 216] width 257 height 22
select select "35117"
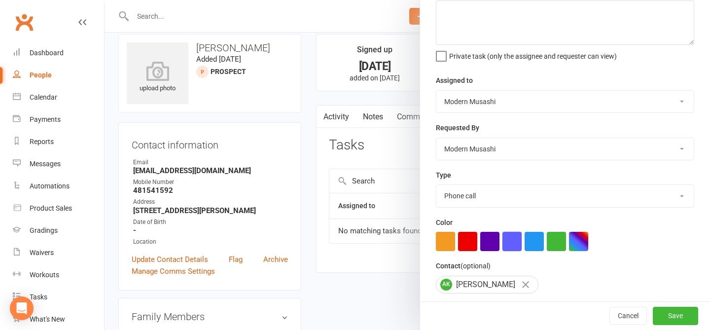
scroll to position [140, 0]
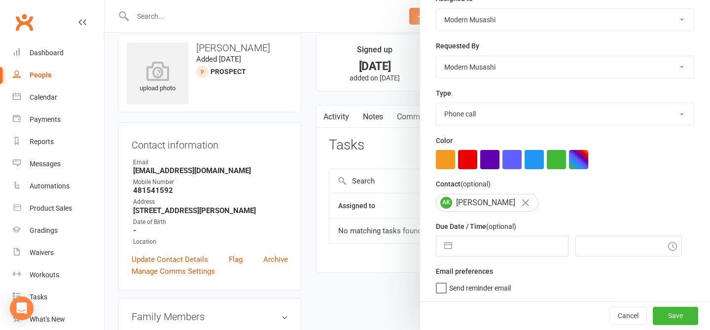
click at [481, 251] on input "text" at bounding box center [512, 246] width 111 height 20
select select "6"
select select "2025"
select select "7"
select select "2025"
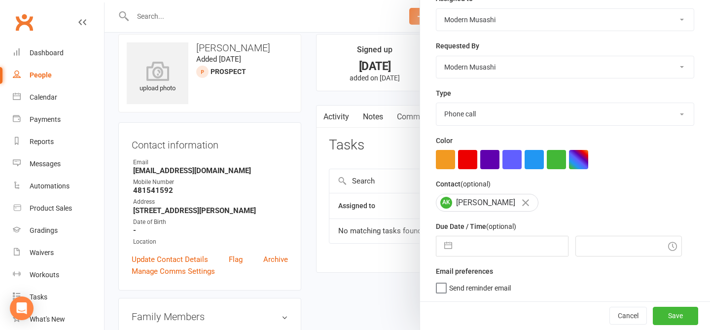
select select "8"
select select "2025"
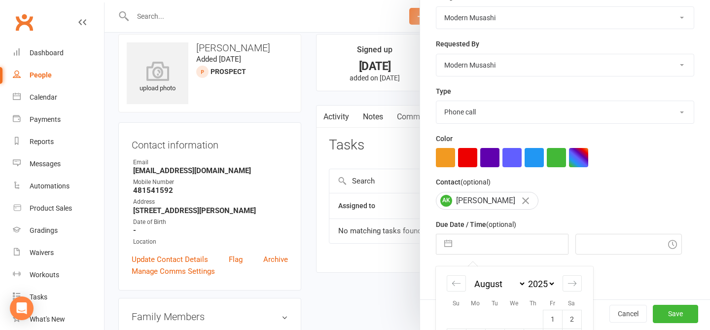
scroll to position [246, 0]
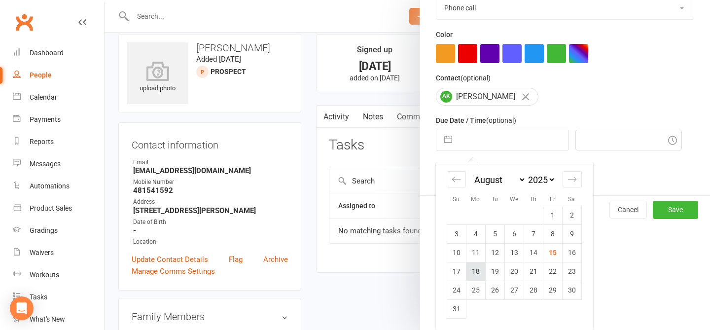
click at [481, 268] on td "18" at bounding box center [475, 271] width 19 height 19
type input "18 Aug 2025"
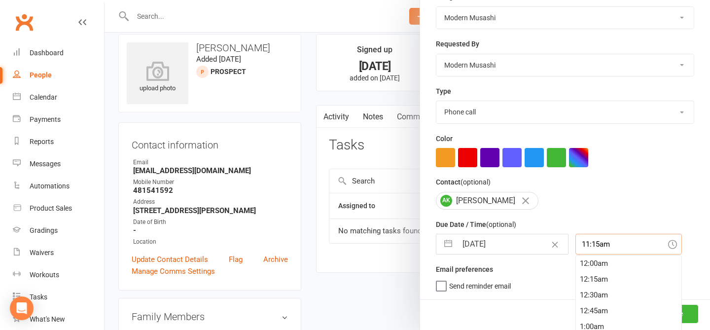
click at [592, 240] on div "11:15am 12:00am 12:15am 12:30am 12:45am 1:00am 1:15am 1:30am 1:45am 2:00am 2:15…" at bounding box center [628, 244] width 106 height 21
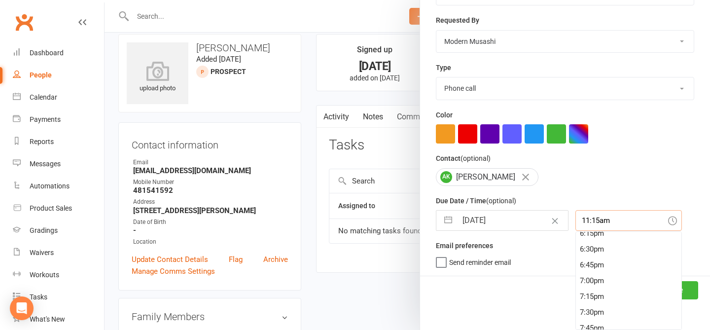
scroll to position [1171, 0]
click at [593, 249] on div "6:45pm" at bounding box center [628, 251] width 105 height 16
type input "6:45pm"
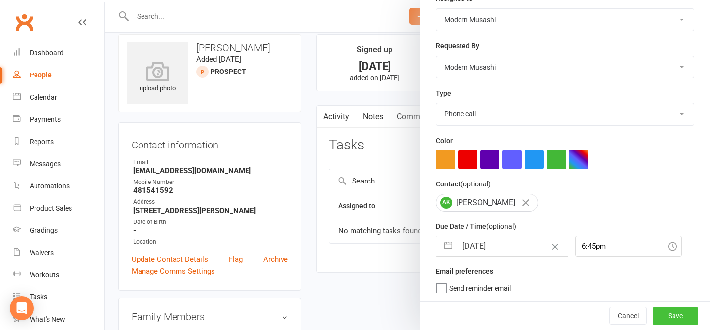
click at [680, 313] on button "Save" at bounding box center [674, 316] width 45 height 18
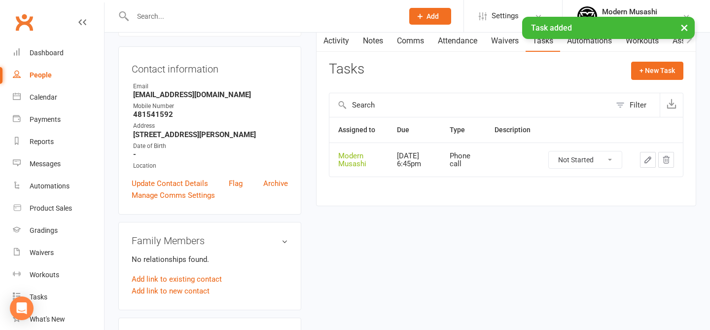
scroll to position [0, 0]
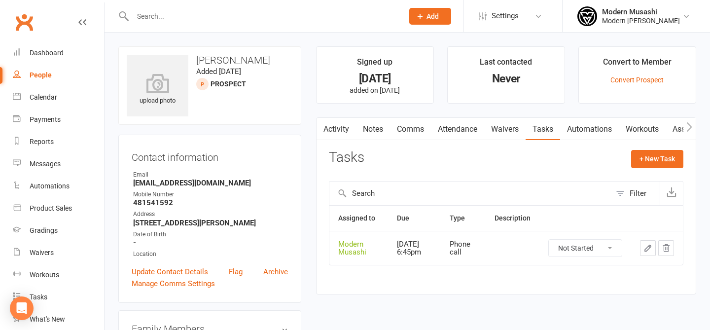
click at [172, 14] on input "text" at bounding box center [263, 16] width 267 height 14
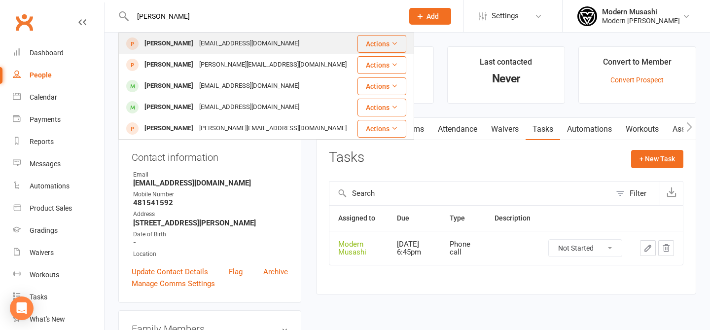
type input "elena"
click at [222, 44] on div "birdie_01@hotmail.com" at bounding box center [249, 43] width 106 height 14
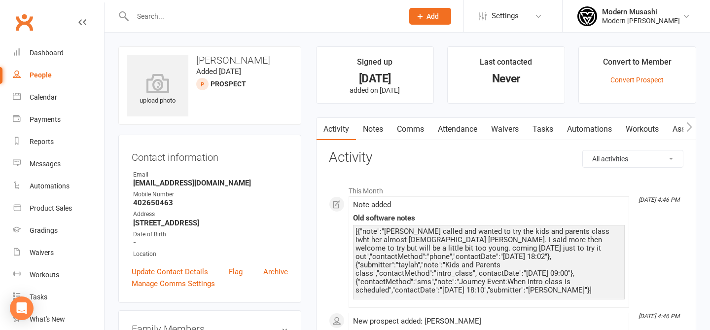
click at [372, 134] on link "Notes" at bounding box center [373, 129] width 34 height 23
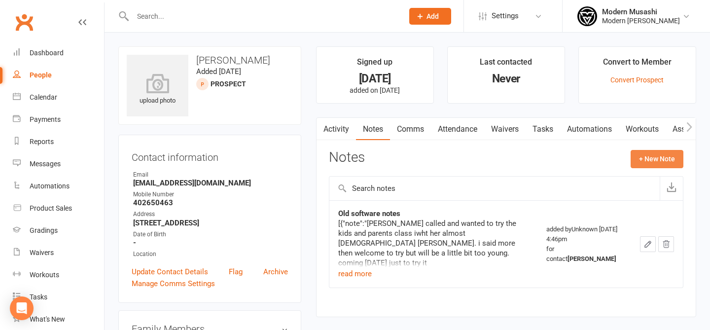
click at [638, 163] on button "+ New Note" at bounding box center [656, 159] width 53 height 18
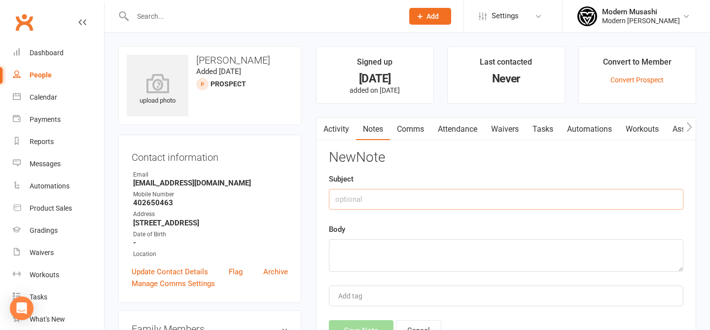
click at [405, 206] on input "text" at bounding box center [506, 199] width 354 height 21
type input "Attende"
type input "Notes"
type textarea "Atten"
drag, startPoint x: 382, startPoint y: 192, endPoint x: 368, endPoint y: 192, distance: 14.3
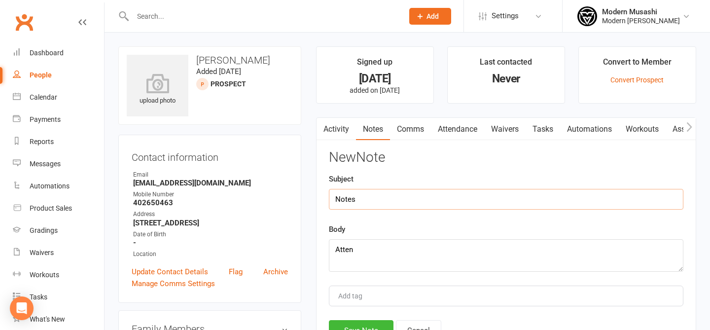
click at [368, 192] on input "Notes" at bounding box center [506, 199] width 354 height 21
drag, startPoint x: 369, startPoint y: 202, endPoint x: 309, endPoint y: 191, distance: 60.5
click at [309, 191] on main "Signed up 4 days ago added on 11 Aug 2025 Last contacted Never Convert to Membe…" at bounding box center [505, 212] width 395 height 333
click at [364, 258] on textarea "Atten" at bounding box center [506, 255] width 354 height 33
paste textarea "Jisella"
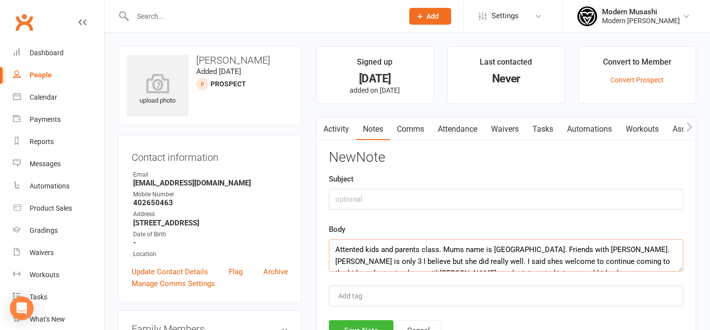
click at [440, 260] on textarea "Attented kids and parents class. Mums name is Jisella. Friends with Jessie Pill…" at bounding box center [506, 255] width 354 height 33
click at [488, 255] on textarea "Attented kids and parents class. Mums name is Jisella. Friends with Jessie Pill…" at bounding box center [506, 255] width 354 height 33
click at [507, 249] on textarea "Attented kids and parents class. Mums name is Jisella. Friends with Jessie Pill…" at bounding box center [506, 255] width 354 height 33
click at [349, 250] on textarea "Attented kids and parents class. Mums name is Jisella. Friends with Jessie Pill…" at bounding box center [506, 255] width 354 height 33
click at [359, 249] on textarea "Attented kids and parents class. Mums name is Jisella. Friends with Jessie Pill…" at bounding box center [506, 255] width 354 height 33
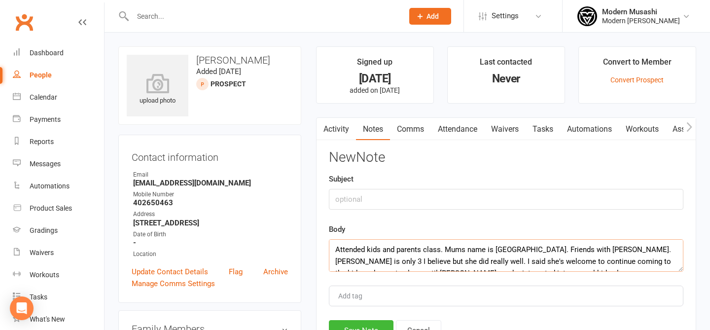
click at [478, 258] on textarea "Attended kids and parents class. Mums name is Jisella. Friends with Jessie Pill…" at bounding box center [506, 255] width 354 height 33
type textarea "Attended kids and parents class. Mums name is Jisella. Friends with Jessie Pill…"
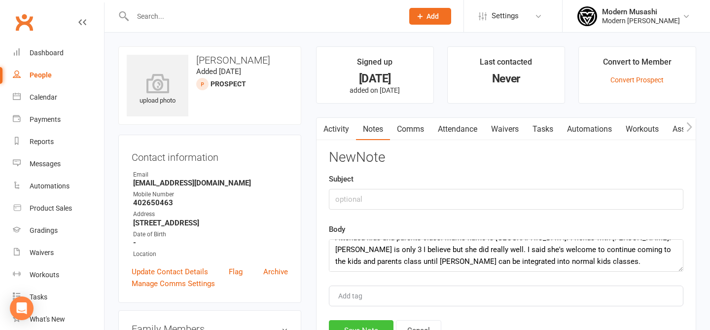
click at [363, 323] on button "Save Note" at bounding box center [361, 330] width 65 height 21
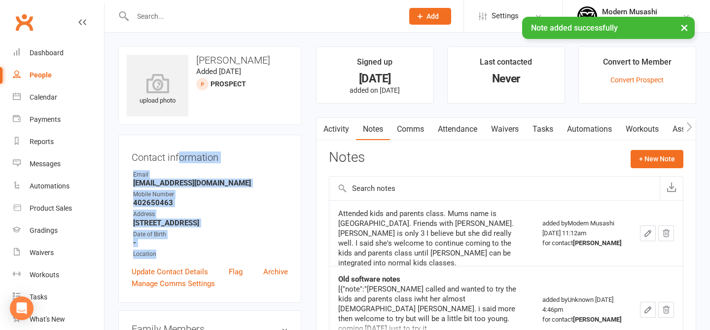
drag, startPoint x: 181, startPoint y: 154, endPoint x: 240, endPoint y: 256, distance: 117.9
click at [240, 256] on div "Contact information Owner Email birdie_01@hotmail.com Mobile Number 402650463 A…" at bounding box center [209, 219] width 183 height 168
click at [274, 223] on strong "11 Eastern Avenue Mangerton NSW" at bounding box center [210, 222] width 155 height 9
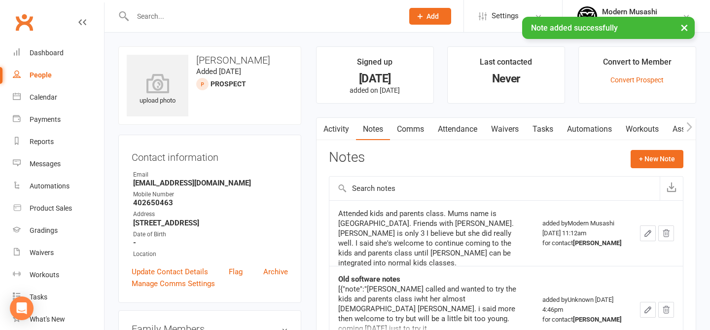
click at [545, 132] on link "Tasks" at bounding box center [542, 129] width 34 height 23
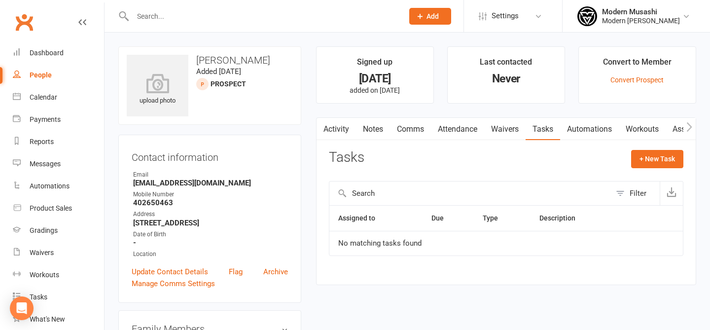
click at [448, 129] on link "Attendance" at bounding box center [457, 129] width 53 height 23
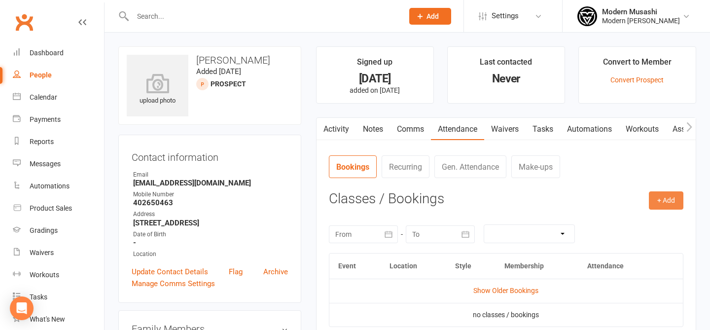
click at [651, 204] on button "+ Add" at bounding box center [665, 200] width 34 height 18
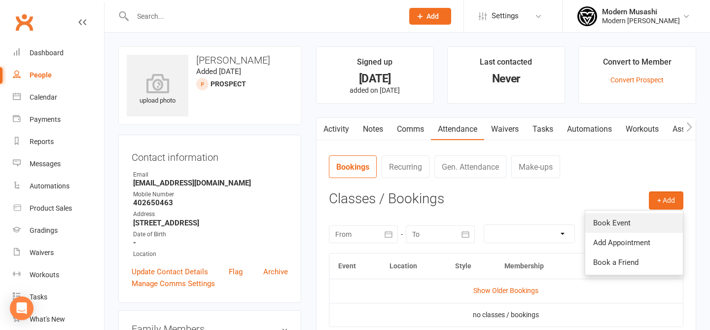
click at [625, 218] on link "Book Event" at bounding box center [634, 223] width 98 height 20
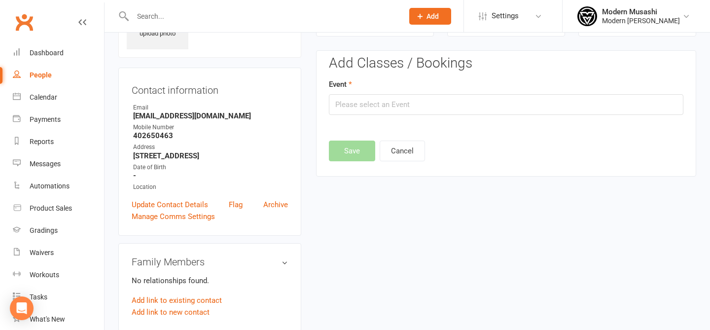
scroll to position [68, 0]
click at [450, 92] on div "Event" at bounding box center [506, 96] width 354 height 36
click at [433, 102] on input "text" at bounding box center [506, 104] width 354 height 21
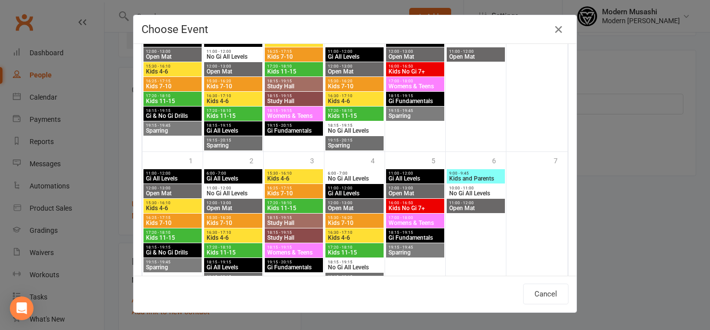
scroll to position [461, 0]
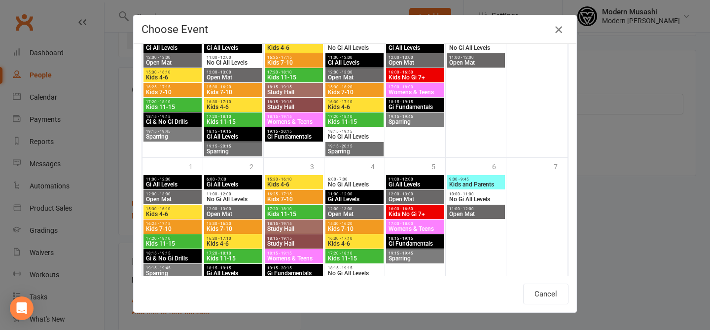
click at [563, 29] on icon "button" at bounding box center [558, 30] width 12 height 12
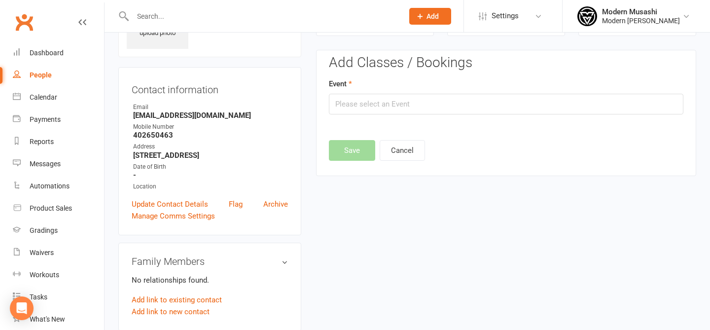
scroll to position [0, 0]
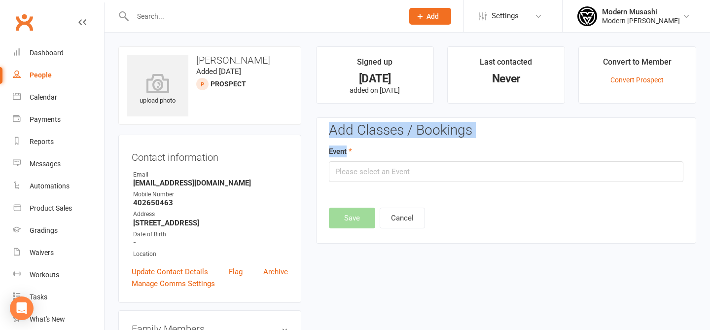
drag, startPoint x: 355, startPoint y: 151, endPoint x: 342, endPoint y: 121, distance: 32.9
click at [342, 121] on div "Add Classes / Bookings Event Save Cancel Attendance Number of visits past 12 mo…" at bounding box center [506, 180] width 380 height 127
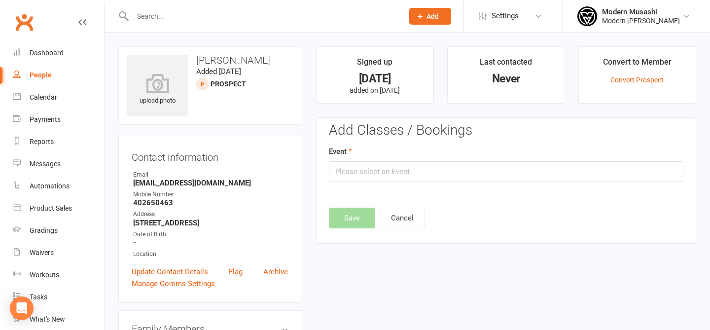
click at [342, 121] on div "Add Classes / Bookings Event Save Cancel Attendance Number of visits past 12 mo…" at bounding box center [506, 180] width 380 height 127
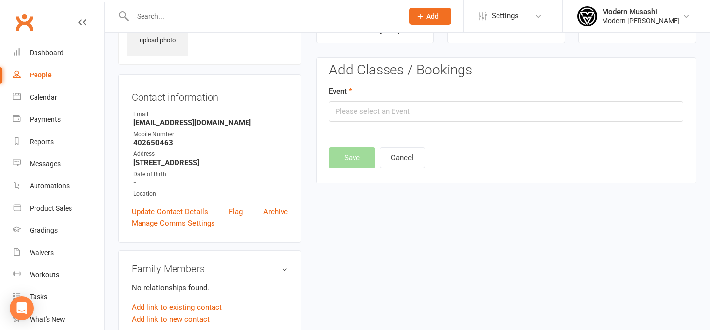
scroll to position [109, 0]
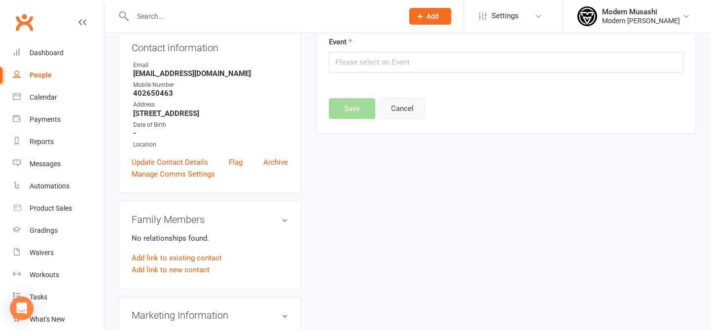
click at [404, 112] on button "Cancel" at bounding box center [401, 108] width 45 height 21
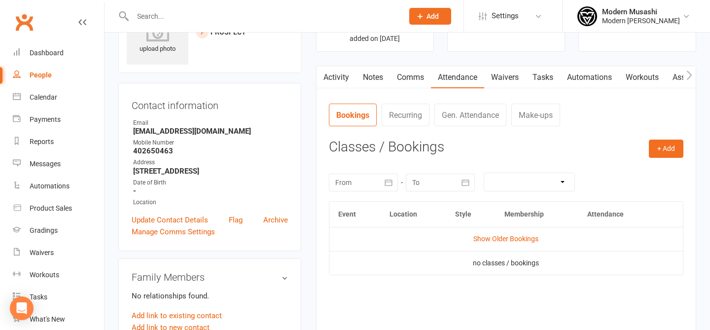
scroll to position [52, 0]
click at [546, 73] on link "Tasks" at bounding box center [542, 77] width 34 height 23
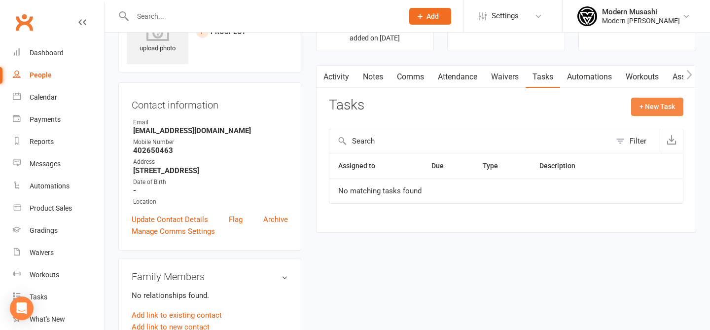
click at [659, 105] on button "+ New Task" at bounding box center [657, 107] width 52 height 18
select select "53179"
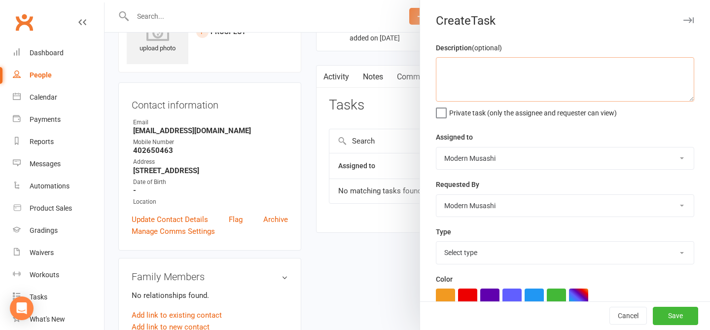
click at [472, 69] on textarea at bounding box center [565, 79] width 258 height 44
type textarea "V"
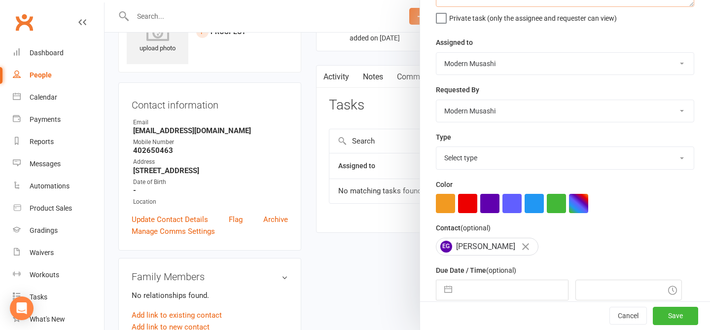
type textarea "Call to remind about kids and parents class"
click at [473, 162] on select "Select type E-mail Meeting Phone call Sms Add new task type" at bounding box center [564, 158] width 257 height 22
select select "35117"
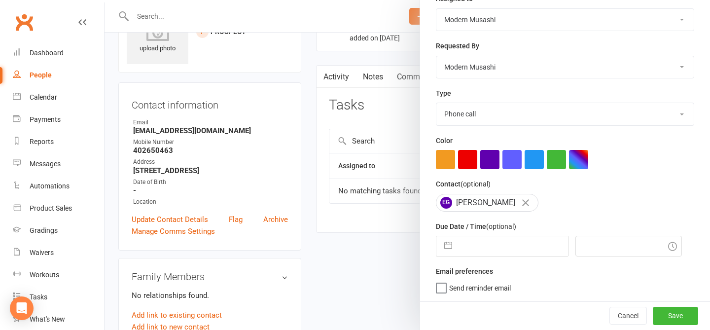
click at [484, 249] on input "text" at bounding box center [512, 246] width 111 height 20
select select "6"
select select "2025"
select select "7"
select select "2025"
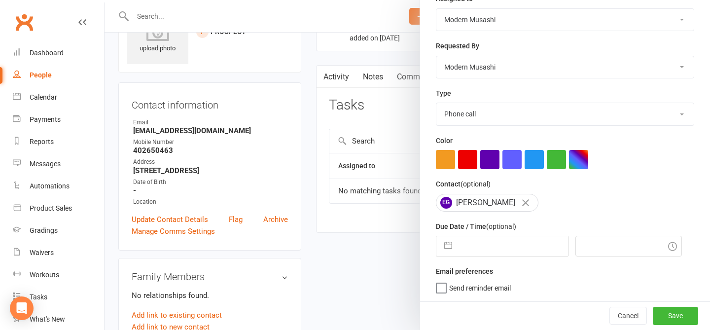
select select "8"
select select "2025"
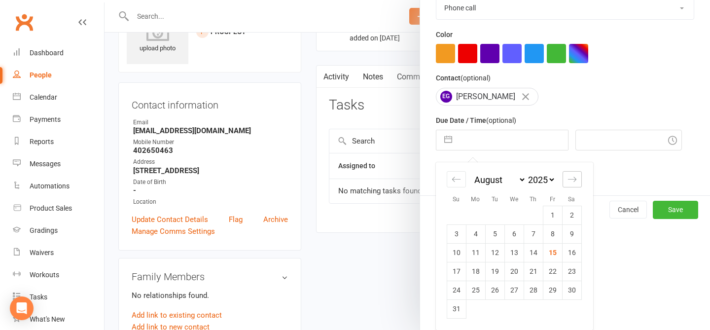
click at [567, 184] on div "Move forward to switch to the next month." at bounding box center [571, 179] width 19 height 16
select select "9"
select select "2025"
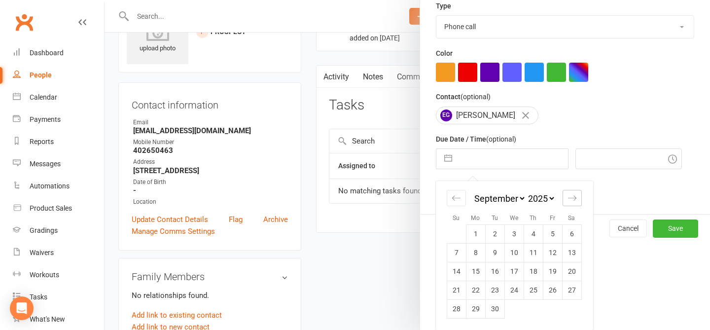
scroll to position [227, 0]
click at [481, 235] on td "1" at bounding box center [475, 233] width 19 height 19
type input "01 Sep 2025"
type input "11:15am"
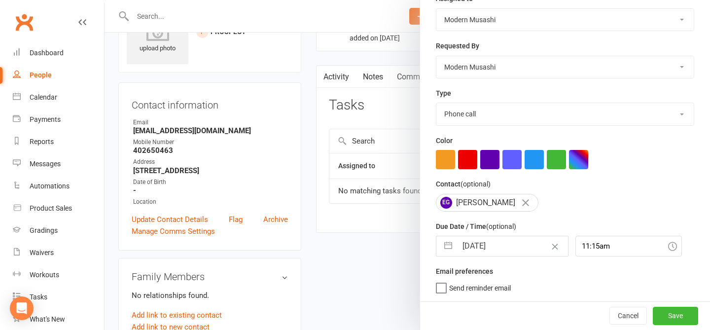
scroll to position [140, 0]
click at [671, 314] on button "Save" at bounding box center [674, 316] width 45 height 18
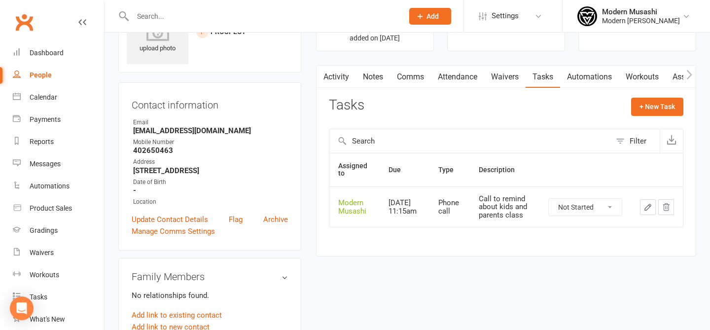
click at [192, 11] on input "text" at bounding box center [263, 16] width 267 height 14
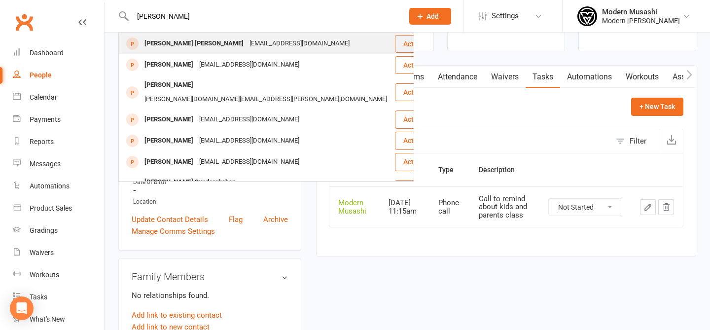
type input "akshara"
click at [246, 43] on div "jishnu62@gmail.com" at bounding box center [299, 43] width 106 height 14
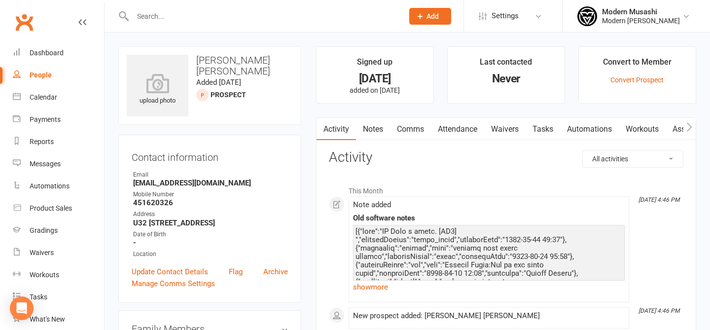
click at [380, 132] on link "Notes" at bounding box center [373, 129] width 34 height 23
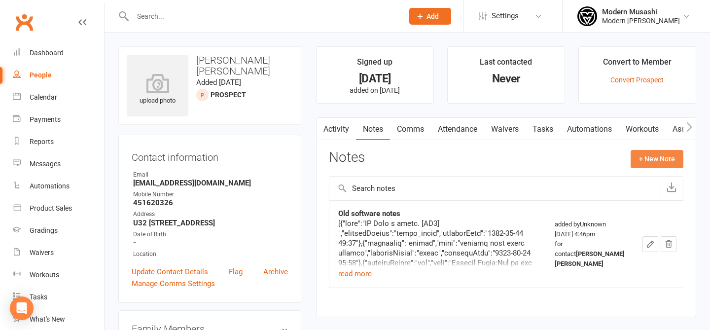
click at [641, 162] on button "+ New Note" at bounding box center [656, 159] width 53 height 18
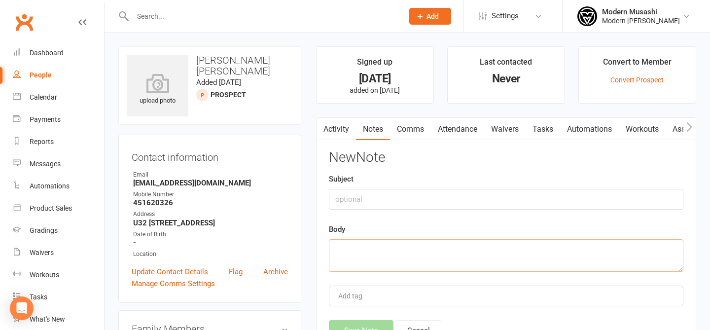
click at [348, 243] on textarea at bounding box center [506, 255] width 354 height 33
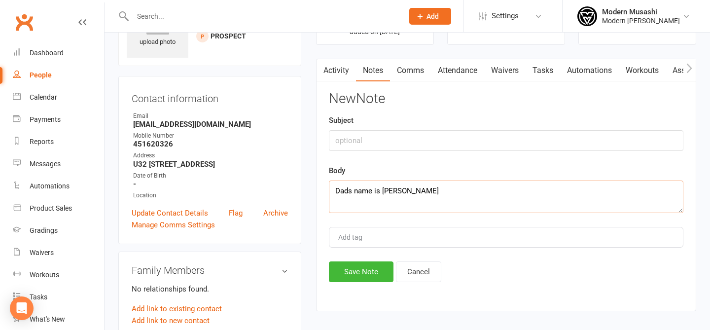
scroll to position [72, 0]
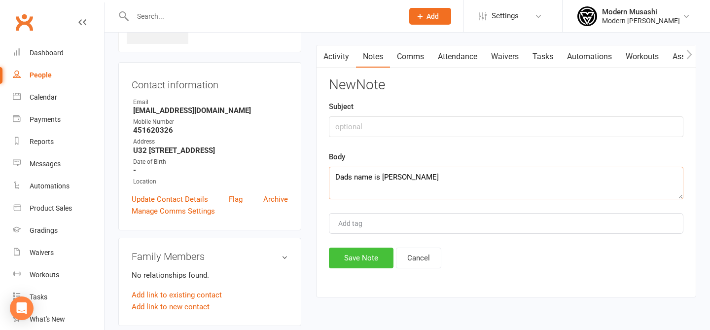
type textarea "Dads name is Jishnu"
click at [376, 249] on button "Save Note" at bounding box center [361, 257] width 65 height 21
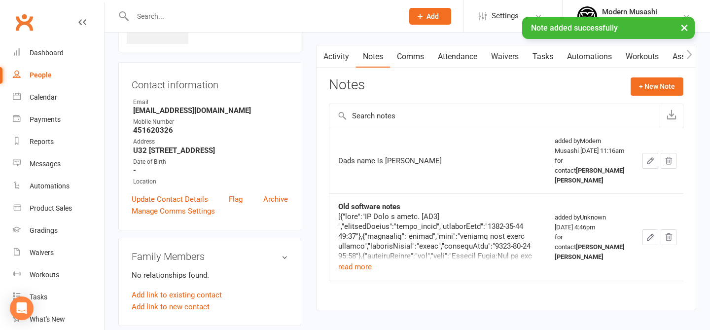
click at [653, 96] on div "Notes + New Note" at bounding box center [506, 90] width 354 height 26
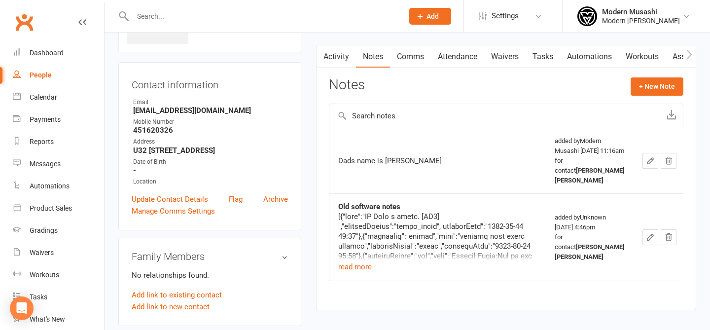
click at [551, 62] on link "Tasks" at bounding box center [542, 56] width 34 height 23
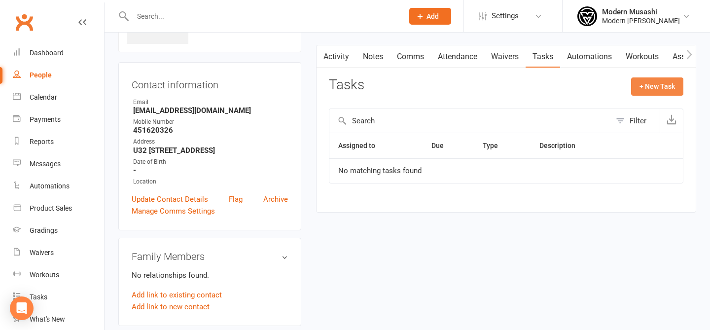
click at [651, 82] on button "+ New Task" at bounding box center [657, 86] width 52 height 18
select select "53179"
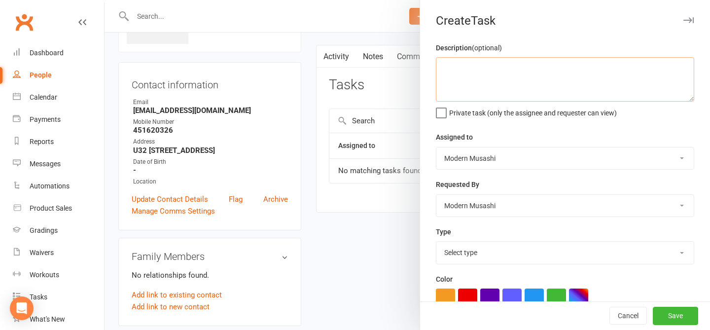
click at [523, 75] on textarea at bounding box center [565, 79] width 258 height 44
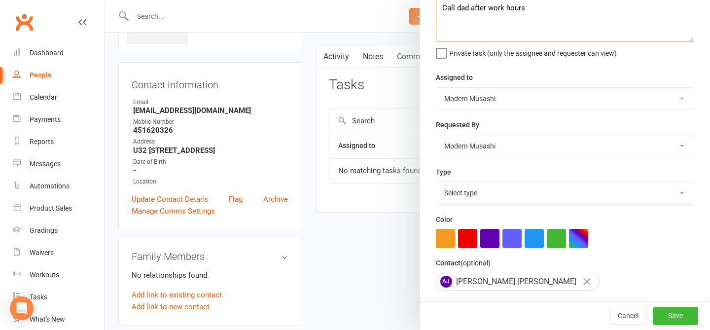
scroll to position [72, 0]
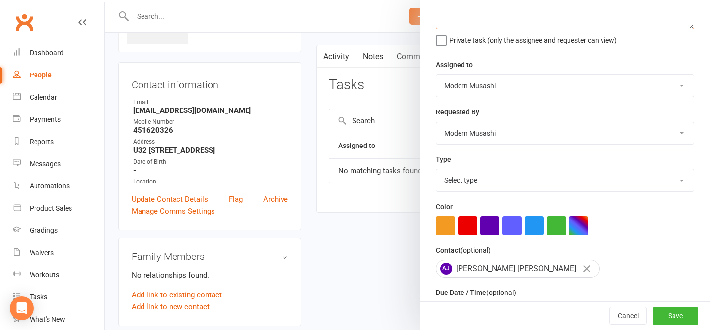
type textarea "Call dad after work hours"
click at [546, 175] on select "Select type E-mail Meeting Phone call Sms Add new task type" at bounding box center [564, 180] width 257 height 22
select select "35117"
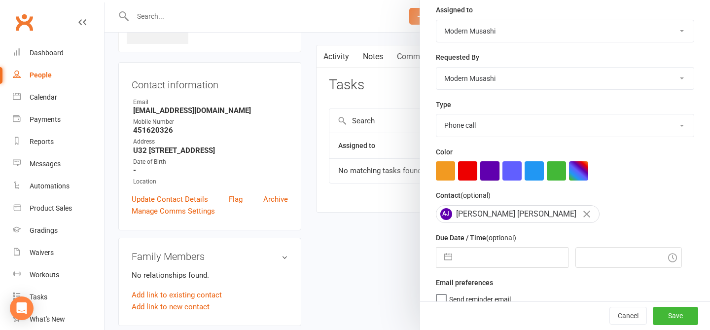
scroll to position [140, 0]
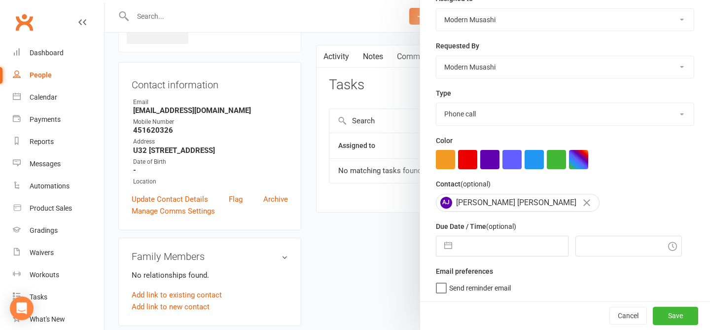
click at [506, 241] on input "text" at bounding box center [512, 246] width 111 height 20
select select "6"
select select "2025"
select select "7"
select select "2025"
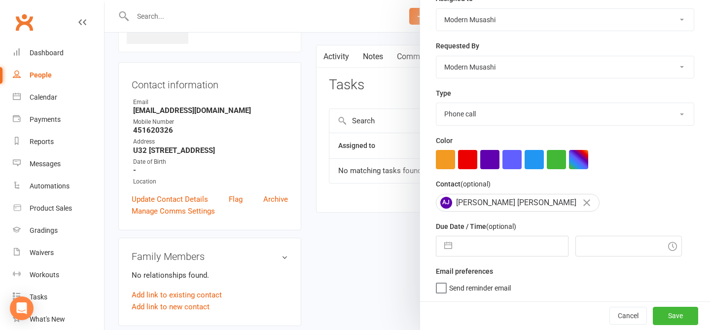
select select "8"
select select "2025"
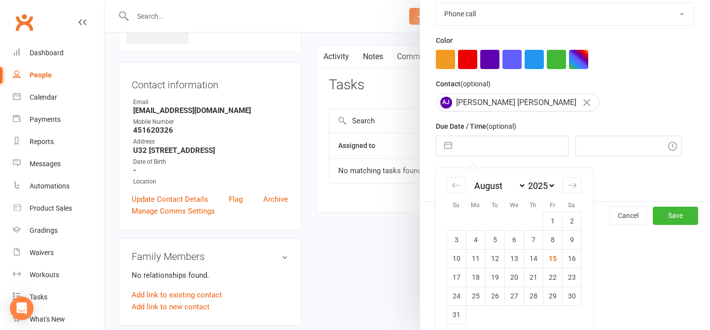
scroll to position [246, 0]
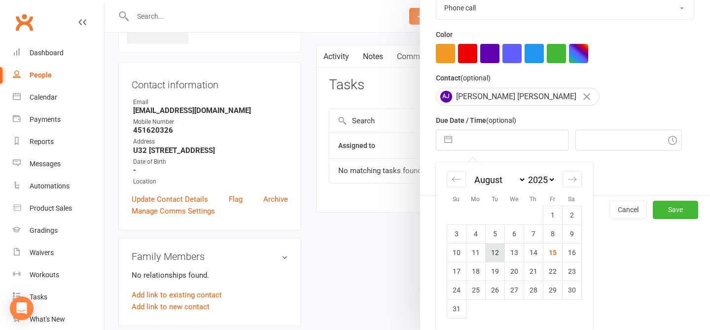
click at [490, 257] on td "12" at bounding box center [494, 252] width 19 height 19
type input "12 Aug 2025"
type input "11:30am"
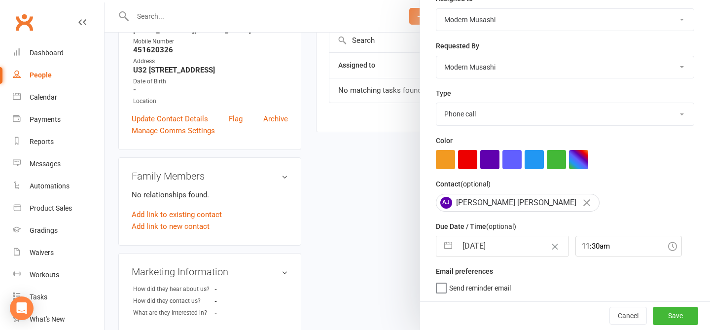
scroll to position [164, 0]
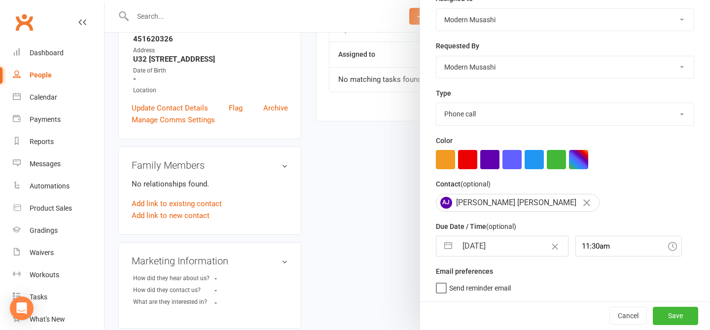
click at [688, 327] on div "Cancel Save" at bounding box center [565, 315] width 290 height 28
click at [669, 310] on button "Save" at bounding box center [674, 316] width 45 height 18
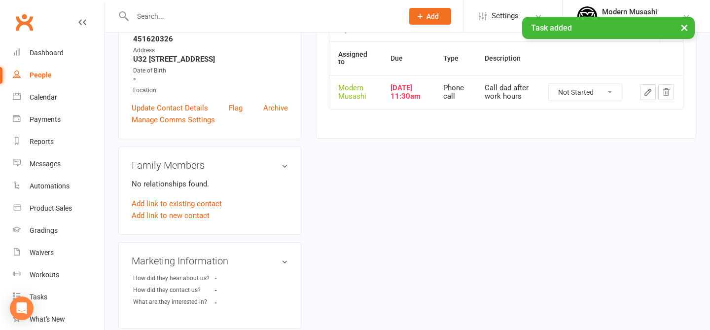
scroll to position [0, 0]
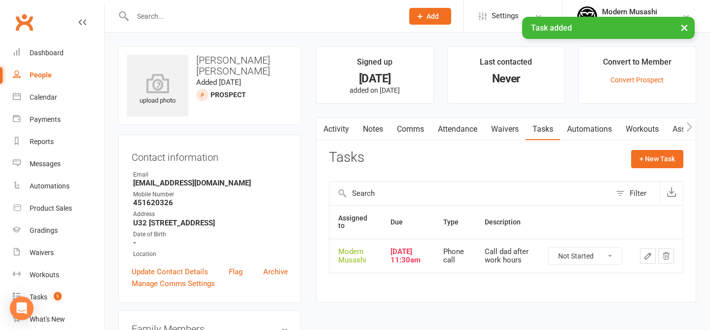
click at [645, 259] on icon "button" at bounding box center [648, 256] width 6 height 6
type textarea "Call dad after work hours"
select select "53179"
type input "12 Aug 2025"
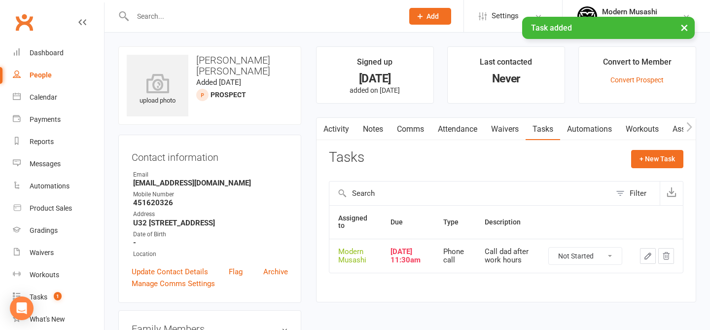
type input "11:30am"
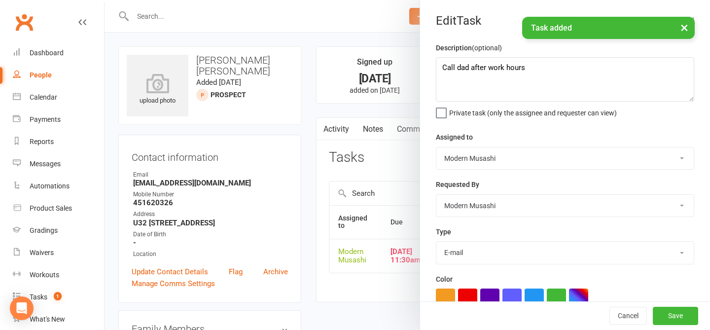
select select "35117"
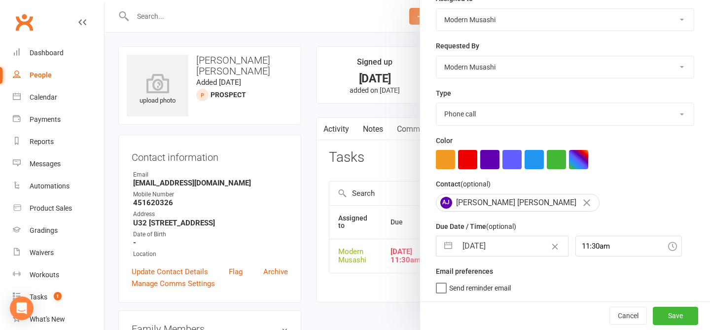
click at [492, 253] on input "12 Aug 2025" at bounding box center [512, 246] width 111 height 20
select select "6"
select select "2025"
select select "7"
select select "2025"
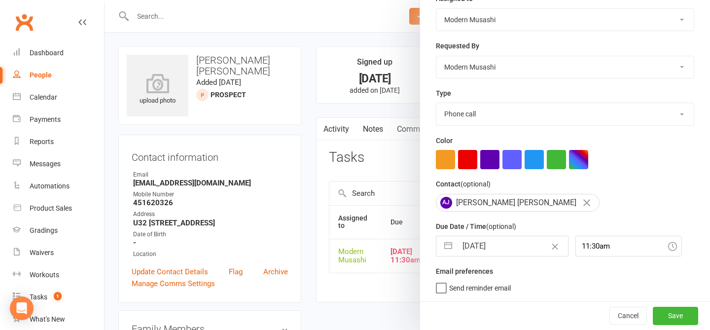
select select "8"
select select "2025"
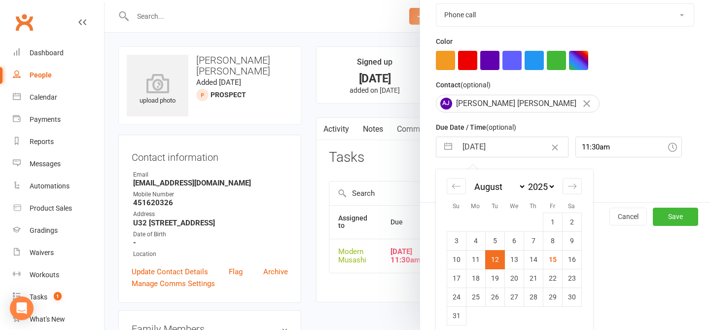
scroll to position [246, 0]
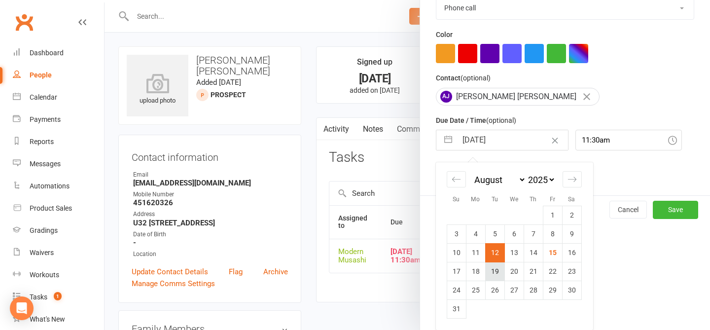
click at [493, 274] on td "19" at bounding box center [494, 271] width 19 height 19
type input "19 Aug 2025"
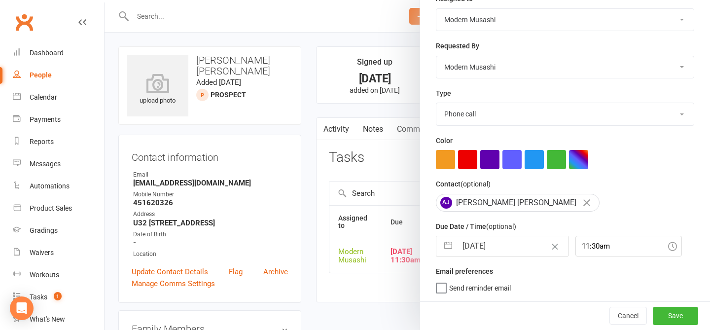
scroll to position [140, 0]
click at [673, 313] on button "Save" at bounding box center [674, 316] width 45 height 18
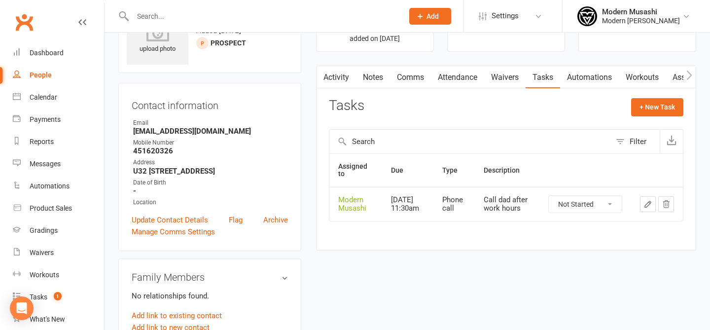
scroll to position [61, 0]
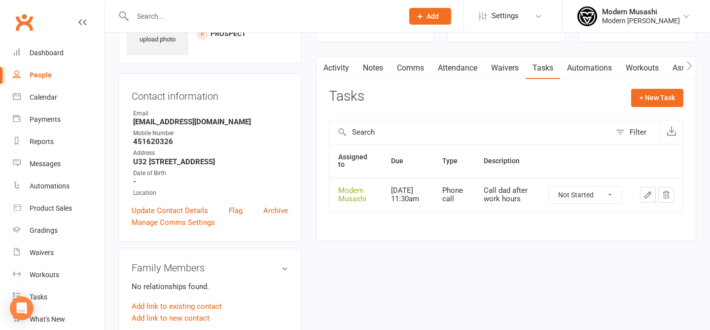
click at [219, 14] on input "text" at bounding box center [263, 16] width 267 height 14
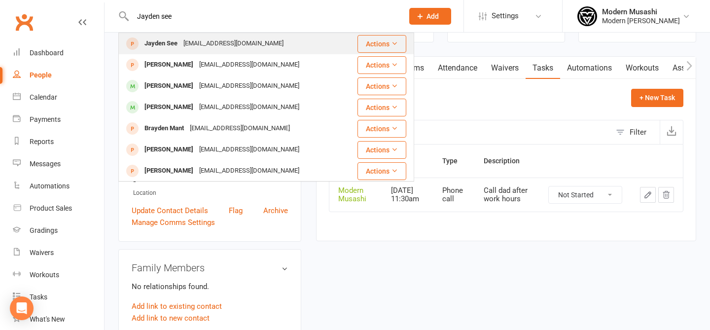
type input "Jayden see"
click at [237, 46] on div "yueding_sunny@hotmail.com" at bounding box center [233, 43] width 106 height 14
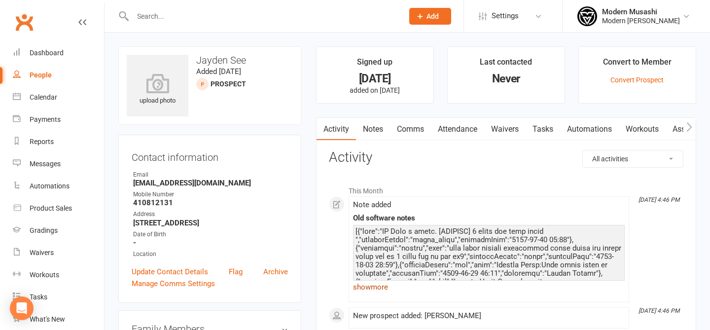
click at [379, 286] on link "show more" at bounding box center [489, 287] width 272 height 14
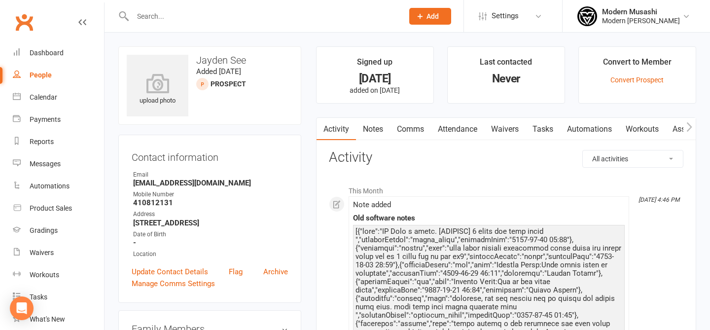
click at [541, 135] on link "Tasks" at bounding box center [542, 129] width 34 height 23
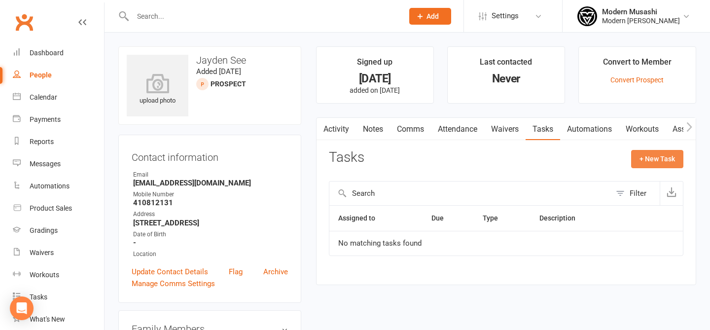
click at [682, 157] on button "+ New Task" at bounding box center [657, 159] width 52 height 18
select select "53179"
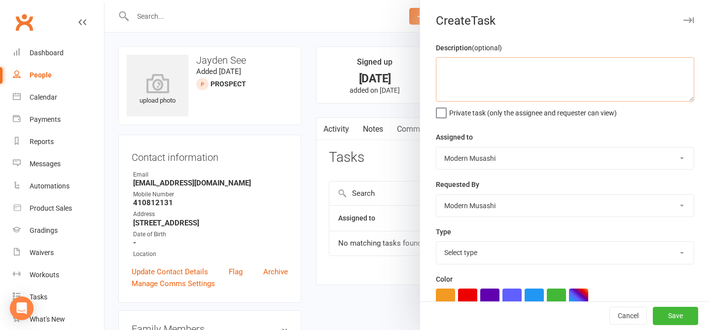
click at [510, 62] on textarea at bounding box center [565, 79] width 258 height 44
type textarea "O"
click at [447, 247] on select "Select type E-mail Meeting Phone call Sms Add new task type" at bounding box center [564, 252] width 257 height 22
select select "35117"
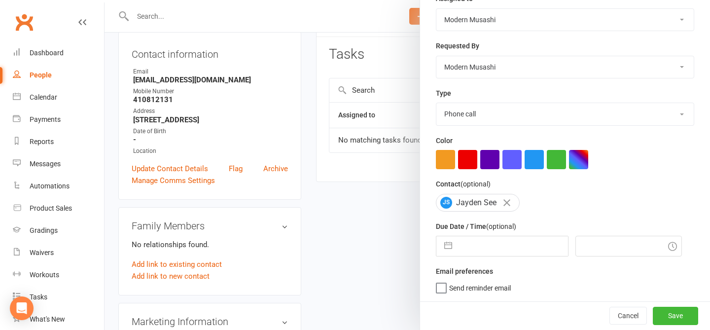
scroll to position [149, 0]
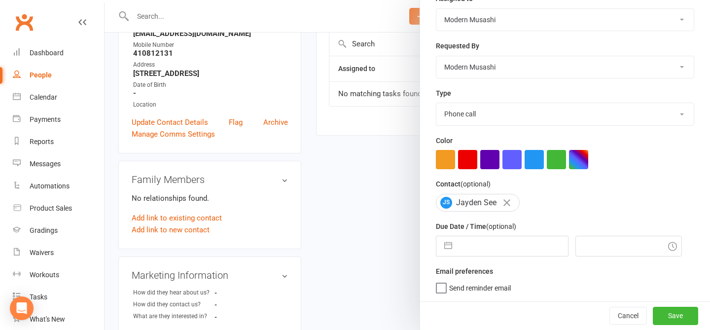
click at [479, 242] on input "text" at bounding box center [512, 246] width 111 height 20
select select "6"
select select "2025"
select select "7"
select select "2025"
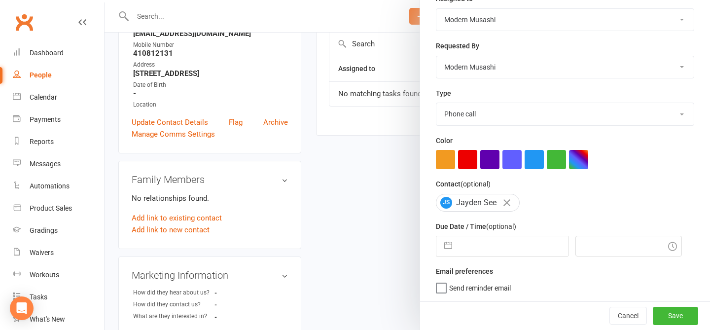
select select "8"
select select "2025"
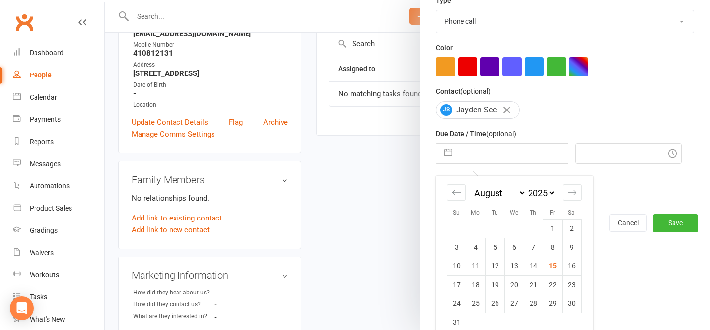
scroll to position [246, 0]
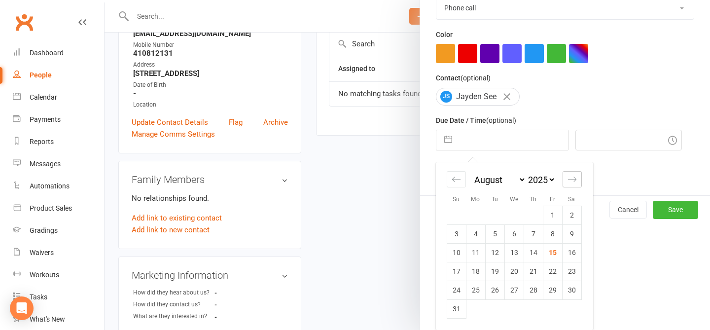
click at [572, 178] on icon "Move forward to switch to the next month." at bounding box center [571, 178] width 9 height 9
select select "9"
select select "2025"
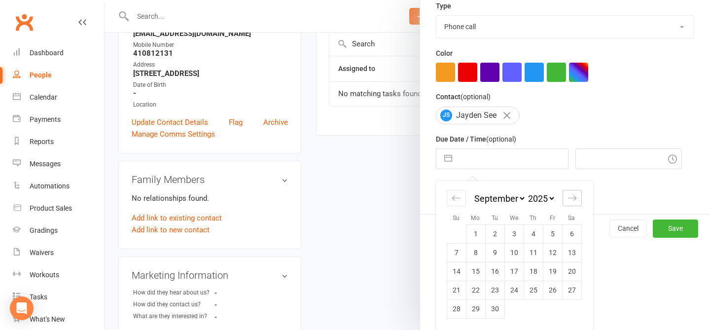
scroll to position [227, 0]
click at [477, 284] on td "22" at bounding box center [475, 289] width 19 height 19
type input "22 Sep 2025"
type input "11:30am"
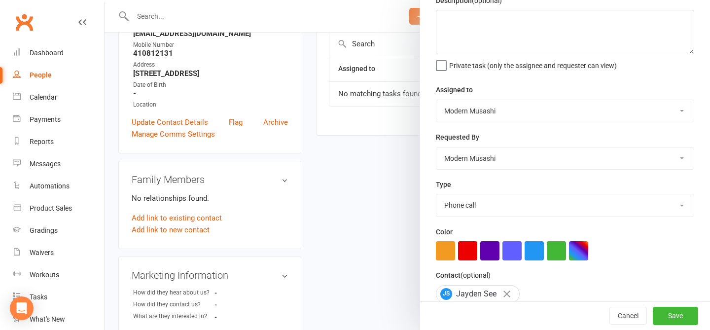
scroll to position [0, 0]
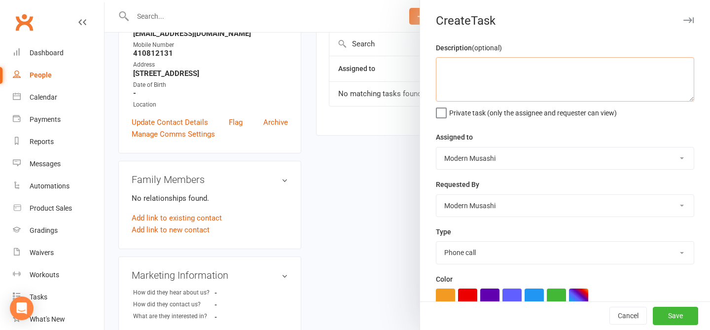
click at [513, 74] on textarea at bounding box center [565, 79] width 258 height 44
type textarea "D"
type textarea "S"
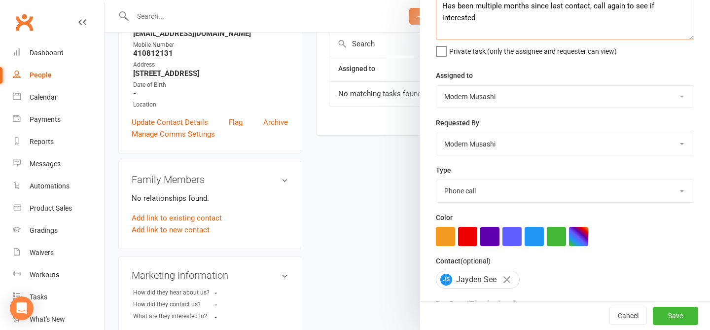
scroll to position [140, 0]
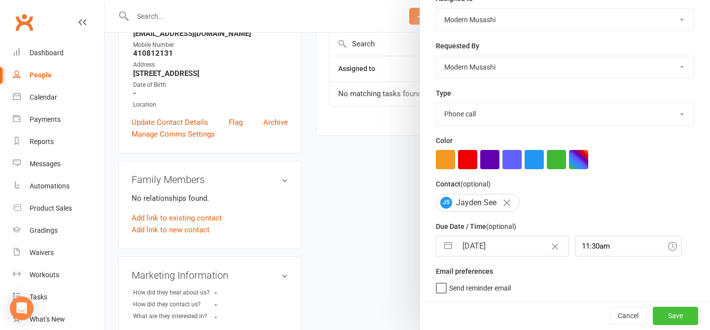
type textarea "Has been multiple months since last contact, call again to see if interested"
click at [667, 320] on button "Save" at bounding box center [674, 316] width 45 height 18
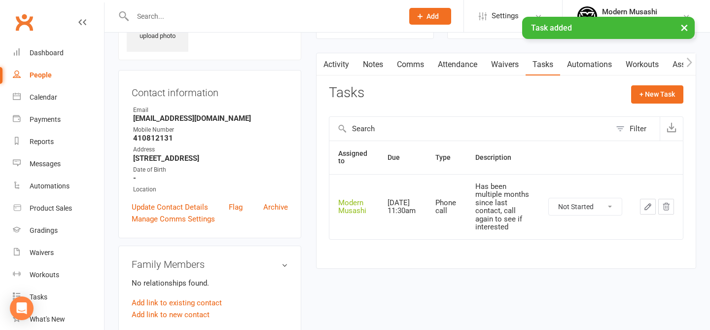
scroll to position [0, 0]
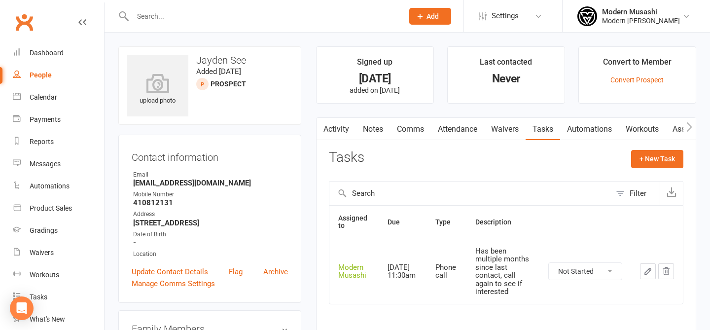
click at [236, 24] on div at bounding box center [257, 16] width 278 height 32
click at [217, 15] on input "text" at bounding box center [263, 16] width 267 height 14
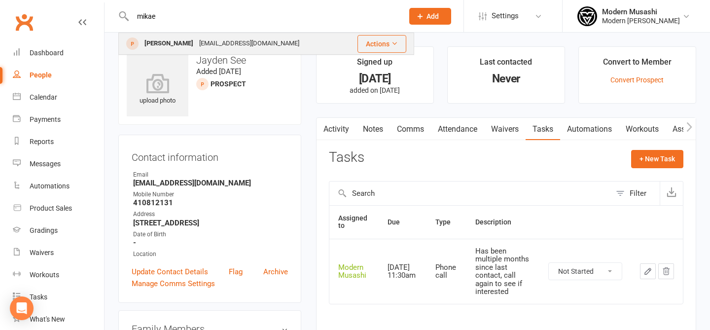
type input "mikae"
click at [249, 45] on div "mikaelaclarke0@gmail.com" at bounding box center [249, 43] width 106 height 14
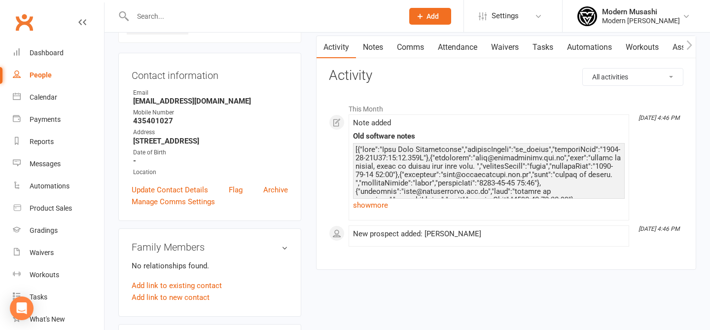
scroll to position [82, 0]
click at [366, 203] on link "show more" at bounding box center [489, 205] width 272 height 14
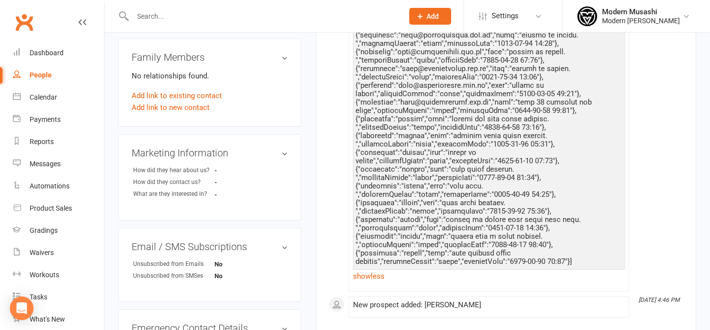
scroll to position [271, 0]
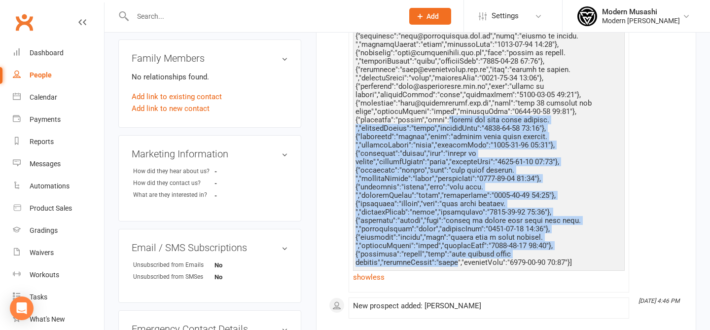
drag, startPoint x: 442, startPoint y: 137, endPoint x: 468, endPoint y: 280, distance: 144.7
click at [466, 267] on div at bounding box center [488, 112] width 267 height 310
click at [468, 267] on div at bounding box center [488, 112] width 267 height 310
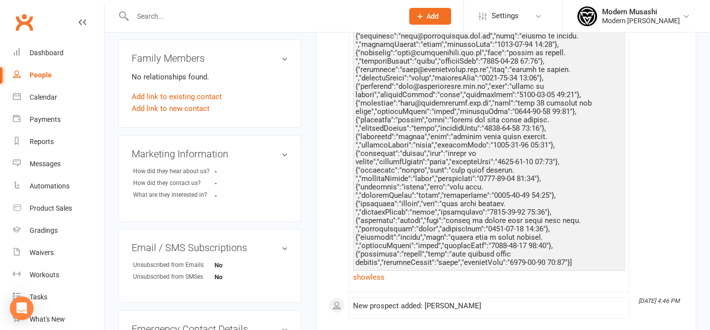
scroll to position [0, 0]
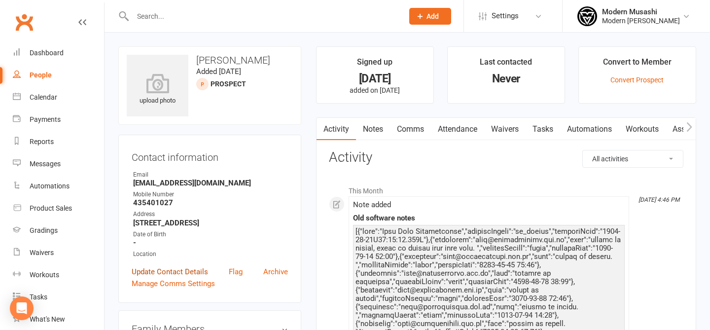
click at [181, 277] on link "Update Contact Details" at bounding box center [170, 272] width 76 height 12
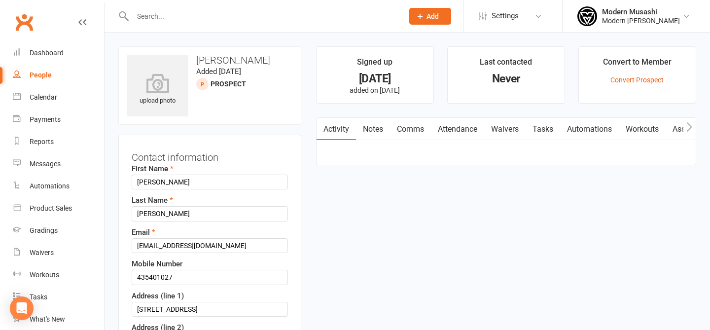
scroll to position [46, 0]
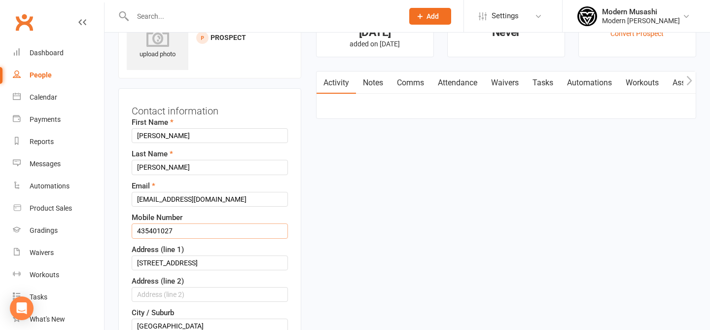
click at [136, 230] on input "435401027" at bounding box center [210, 230] width 156 height 15
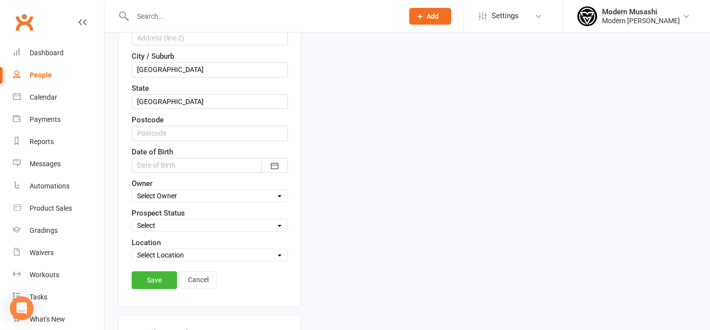
scroll to position [313, 0]
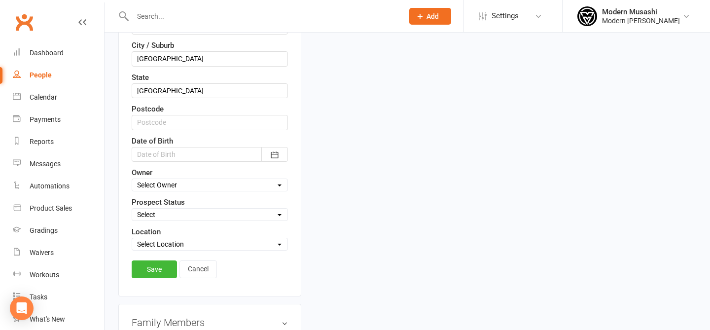
type input "0435401027"
click at [155, 281] on div "Save Cancel" at bounding box center [210, 271] width 156 height 23
click at [155, 270] on link "Save" at bounding box center [154, 269] width 45 height 18
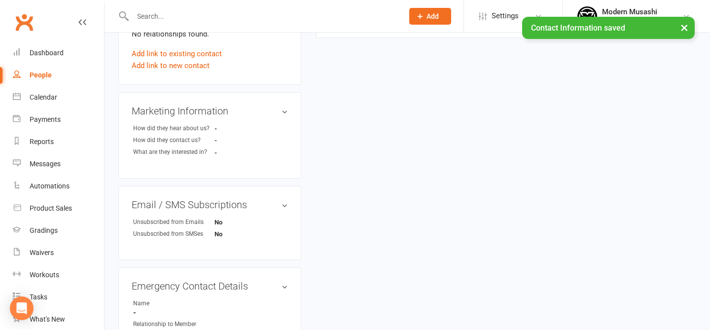
scroll to position [0, 0]
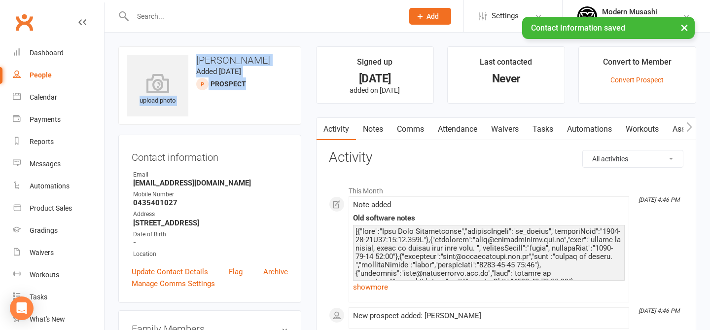
drag, startPoint x: 277, startPoint y: 115, endPoint x: 258, endPoint y: 45, distance: 72.6
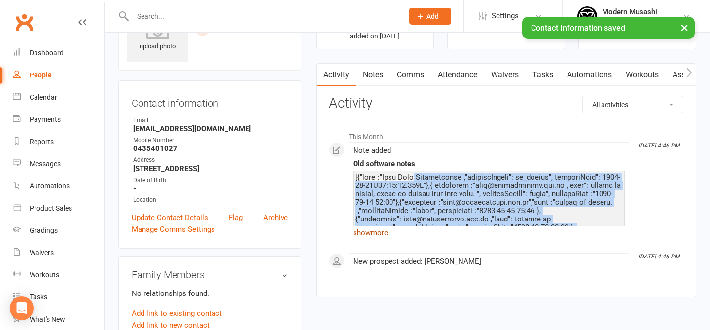
drag, startPoint x: 454, startPoint y: 177, endPoint x: 464, endPoint y: 228, distance: 52.2
click at [464, 228] on div "show more" at bounding box center [489, 205] width 272 height 69
click at [475, 222] on div at bounding box center [488, 328] width 267 height 310
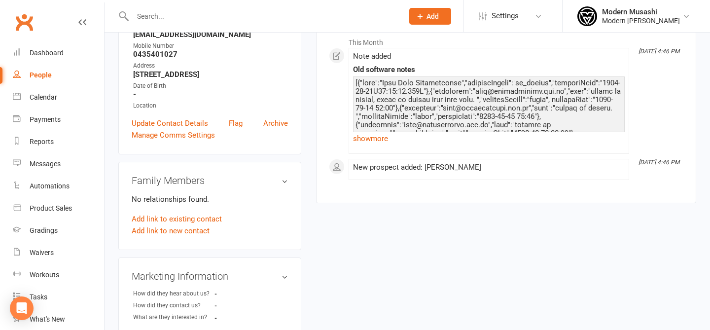
scroll to position [0, 0]
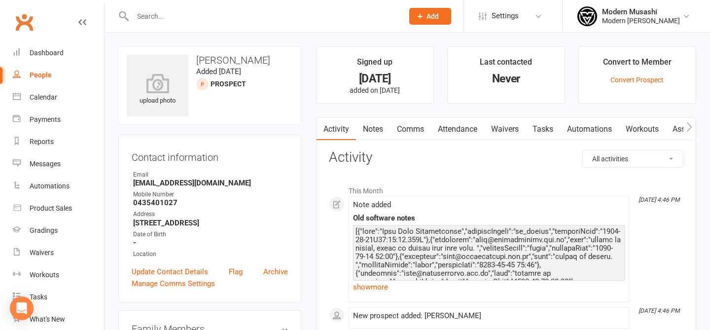
click at [539, 134] on link "Tasks" at bounding box center [542, 129] width 34 height 23
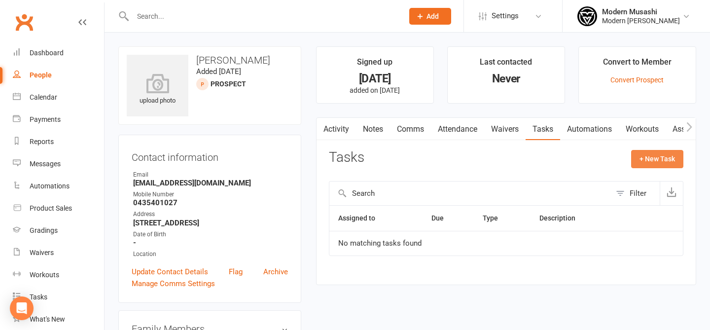
click at [666, 165] on button "+ New Task" at bounding box center [657, 159] width 52 height 18
select select "53179"
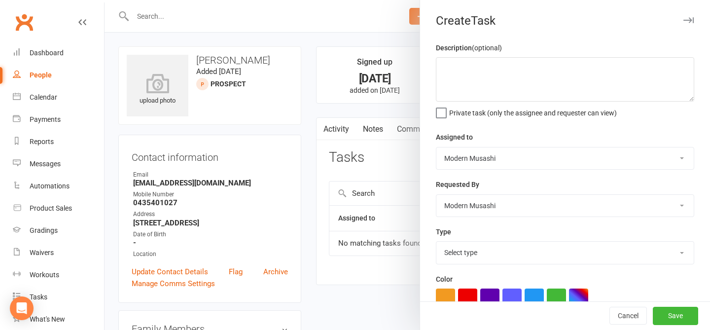
click at [448, 256] on select "Select type E-mail Meeting Phone call Sms Add new task type" at bounding box center [564, 252] width 257 height 22
select select "35117"
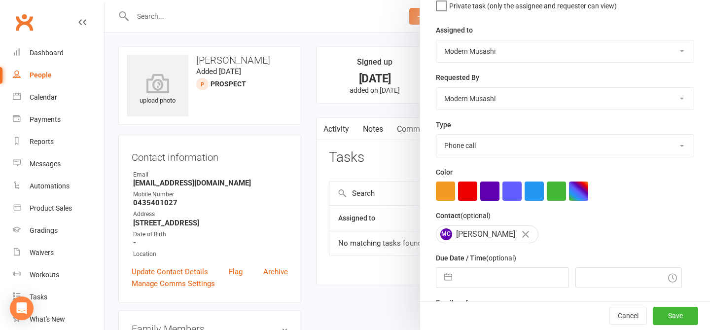
scroll to position [140, 0]
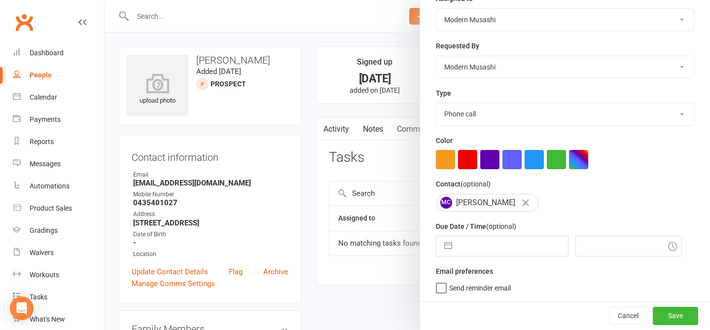
select select "6"
select select "2025"
select select "7"
select select "2025"
select select "8"
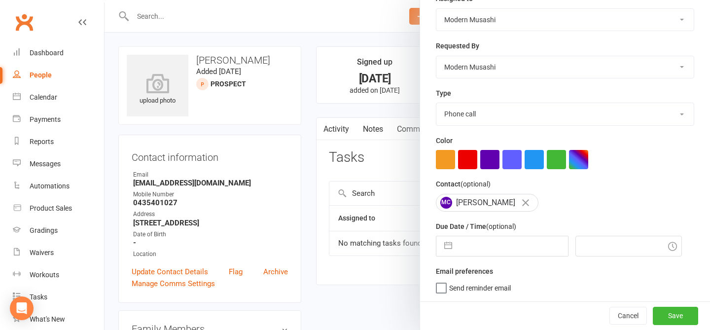
select select "2025"
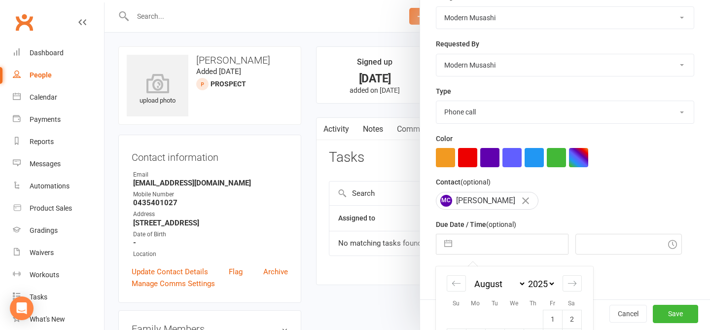
click at [493, 244] on input "text" at bounding box center [512, 244] width 111 height 20
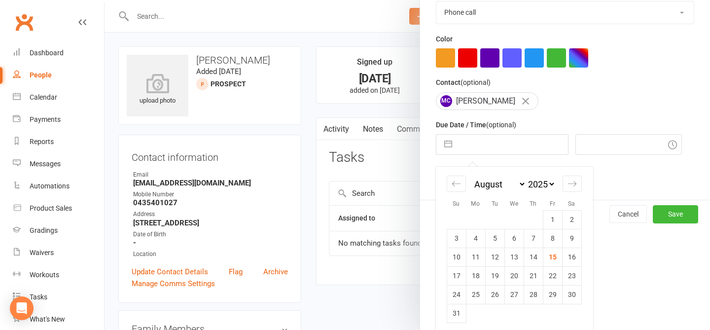
scroll to position [246, 0]
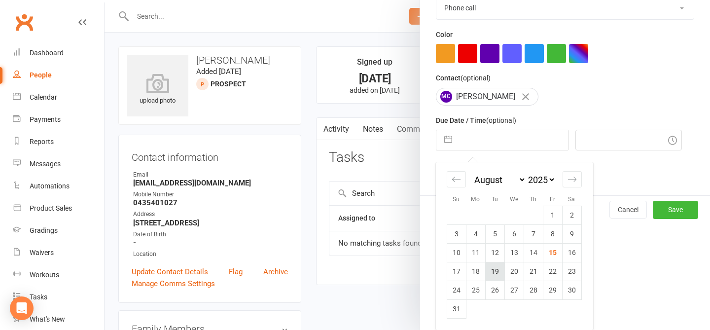
click at [494, 273] on td "19" at bounding box center [494, 271] width 19 height 19
type input "19 Aug 2025"
type input "11:30am"
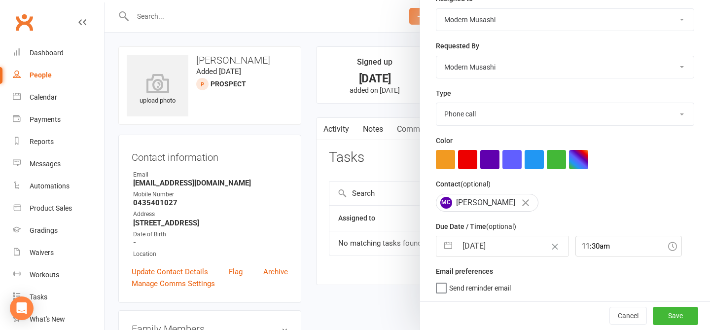
scroll to position [140, 0]
click at [678, 319] on button "Save" at bounding box center [674, 316] width 45 height 18
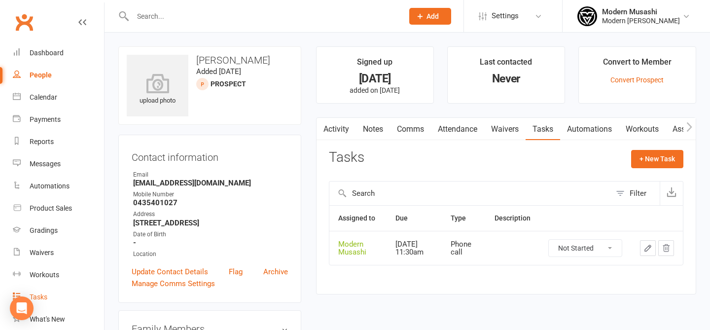
scroll to position [122, 0]
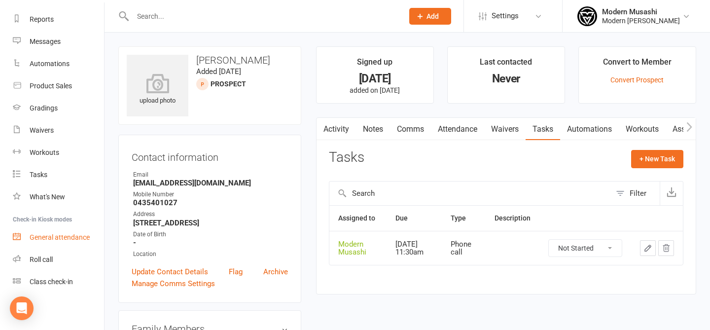
click at [60, 244] on link "General attendance" at bounding box center [58, 237] width 91 height 22
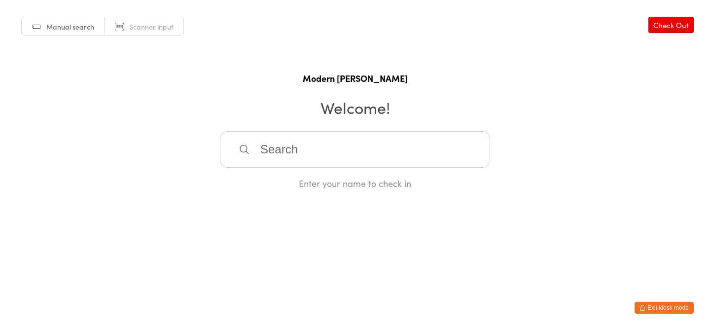
click at [656, 308] on button "Exit kiosk mode" at bounding box center [663, 308] width 59 height 12
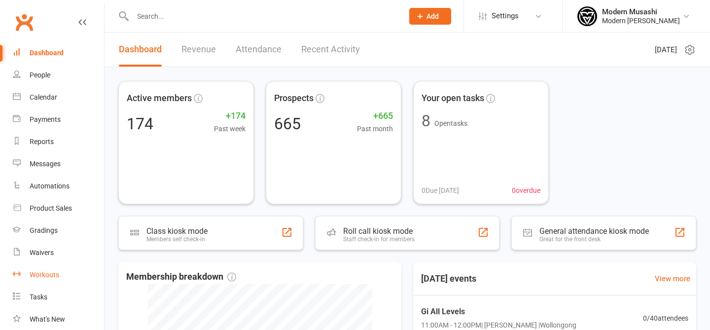
scroll to position [122, 0]
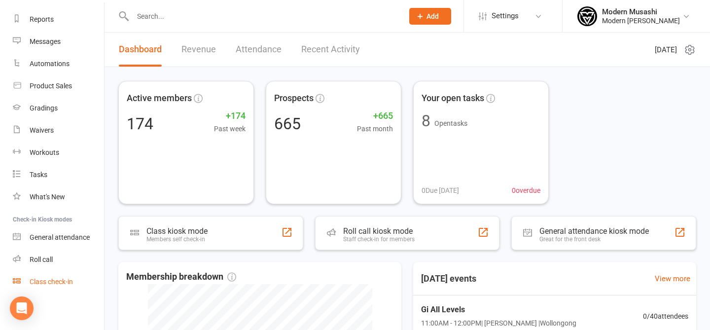
click at [57, 282] on div "Class check-in" at bounding box center [51, 281] width 43 height 8
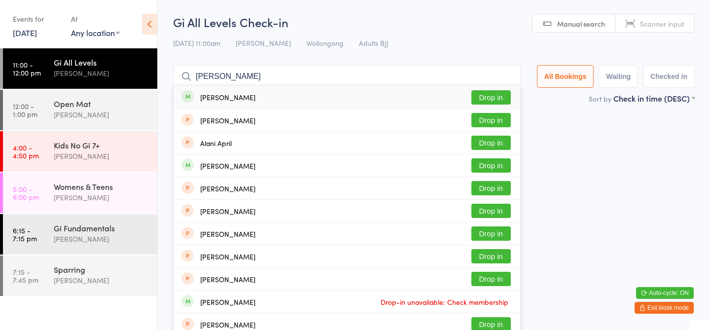
type input "[PERSON_NAME]"
click at [500, 99] on button "Drop in" at bounding box center [490, 97] width 39 height 14
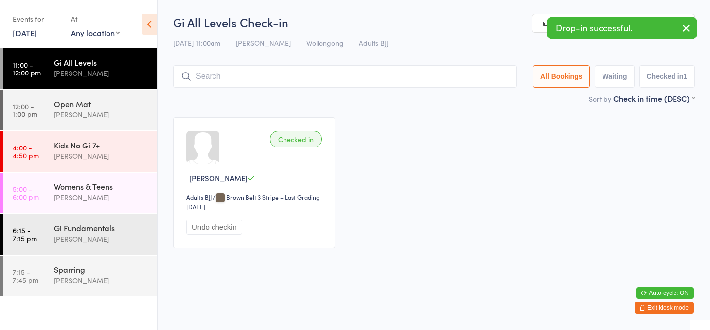
click at [343, 80] on input "search" at bounding box center [344, 76] width 343 height 23
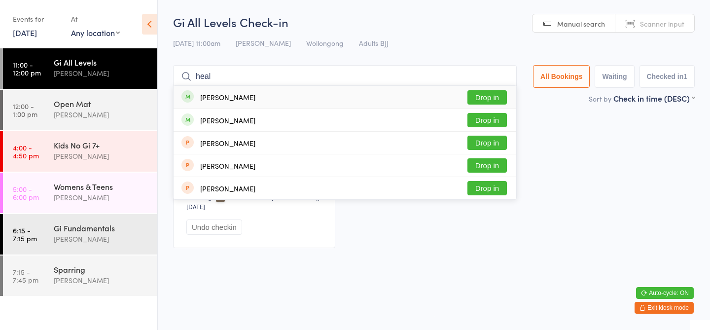
type input "heal"
click at [488, 100] on button "Drop in" at bounding box center [486, 97] width 39 height 14
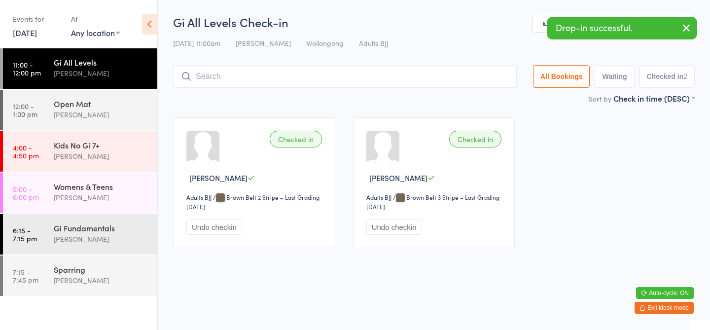
click at [421, 54] on div "Gi All Levels Check-in 15 Aug 11:00am Gabriel Oliveira Wollongong Adults BJJ Ma…" at bounding box center [433, 53] width 521 height 79
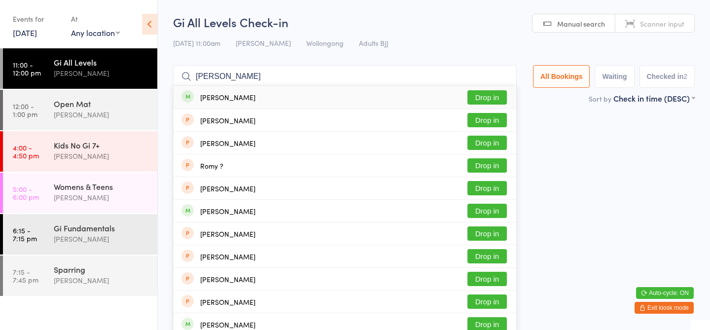
type input "robin"
click at [474, 94] on button "Drop in" at bounding box center [486, 97] width 39 height 14
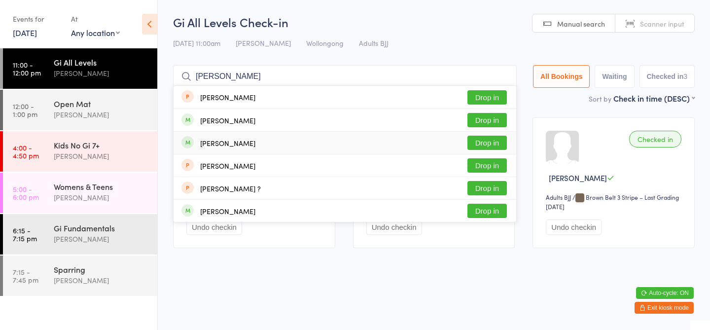
type input "anthony"
click at [495, 144] on button "Drop in" at bounding box center [486, 143] width 39 height 14
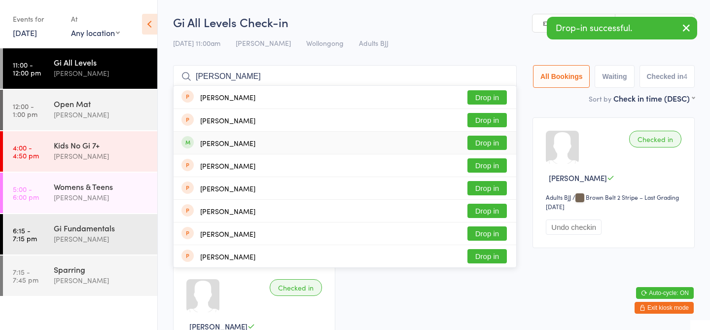
type input "jake"
click at [487, 141] on button "Drop in" at bounding box center [486, 143] width 39 height 14
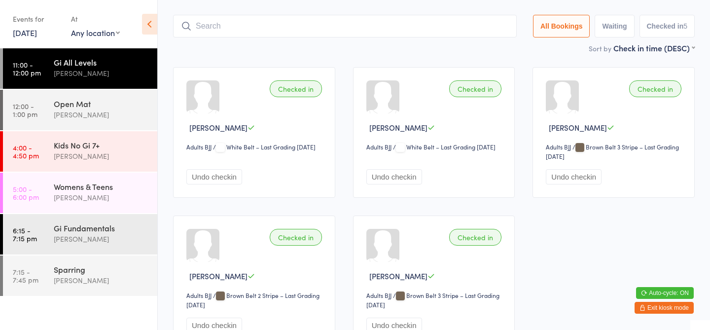
scroll to position [30, 0]
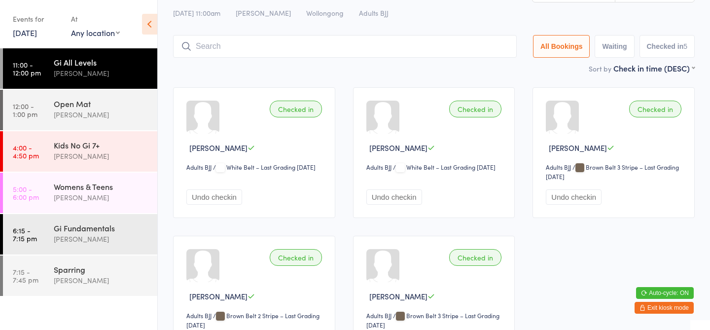
click at [657, 306] on button "Exit kiosk mode" at bounding box center [663, 308] width 59 height 12
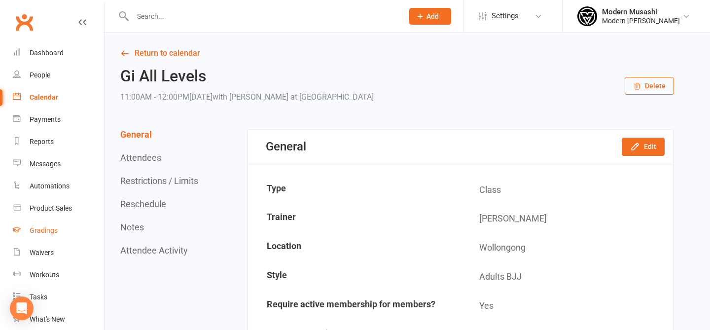
click at [51, 229] on div "Gradings" at bounding box center [44, 230] width 28 height 8
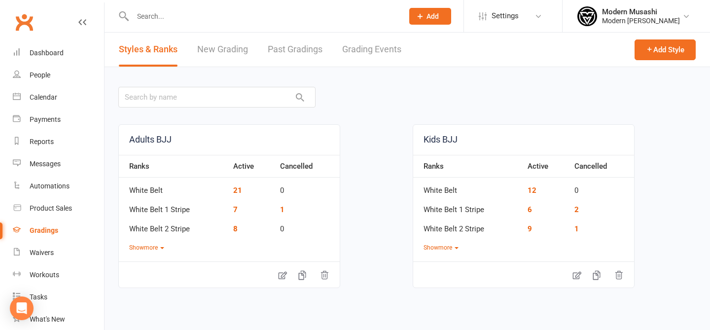
click at [228, 52] on link "New Grading" at bounding box center [222, 50] width 51 height 34
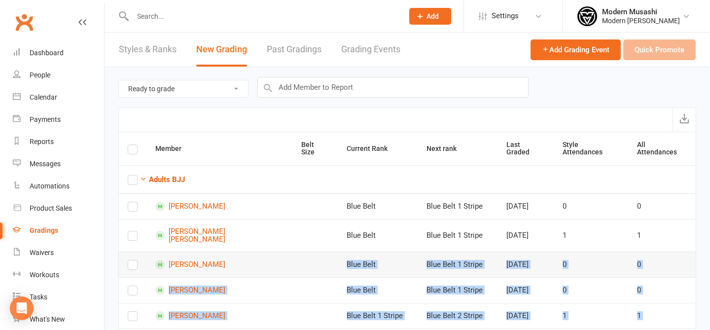
drag, startPoint x: 237, startPoint y: 252, endPoint x: 273, endPoint y: 243, distance: 37.1
click at [292, 251] on td at bounding box center [314, 264] width 45 height 26
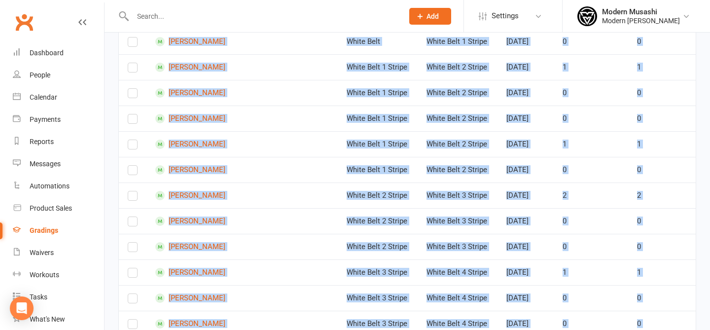
scroll to position [1140, 0]
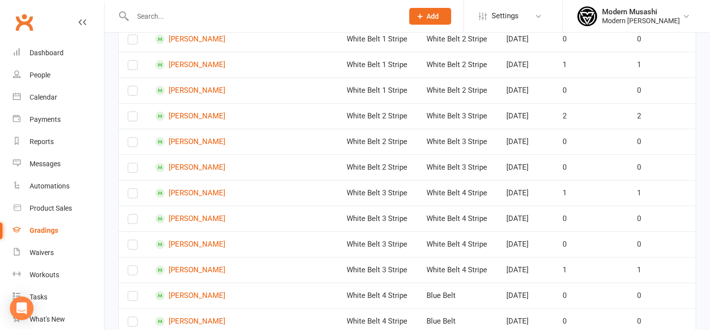
drag, startPoint x: 248, startPoint y: 78, endPoint x: 266, endPoint y: 353, distance: 276.0
click at [339, 282] on td "White Belt 4 Stripe" at bounding box center [378, 295] width 80 height 26
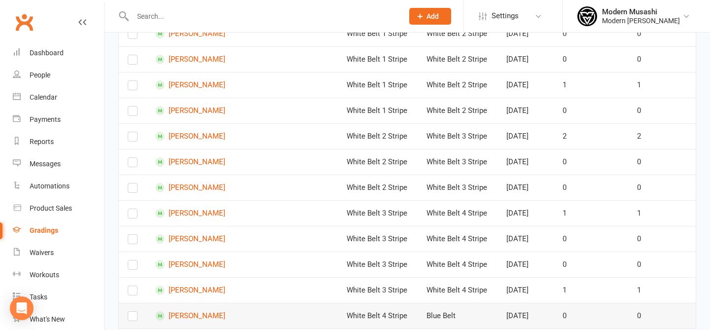
scroll to position [1118, 0]
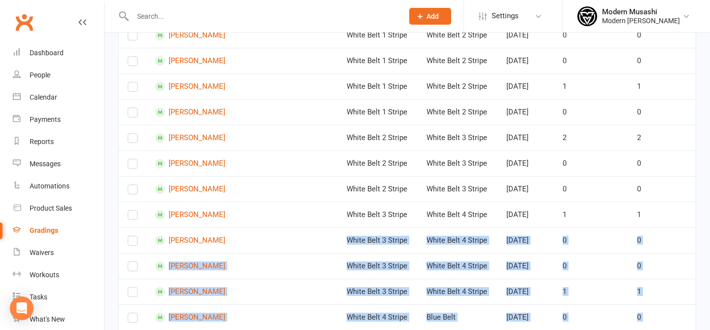
drag, startPoint x: 294, startPoint y: 156, endPoint x: 333, endPoint y: 290, distance: 139.7
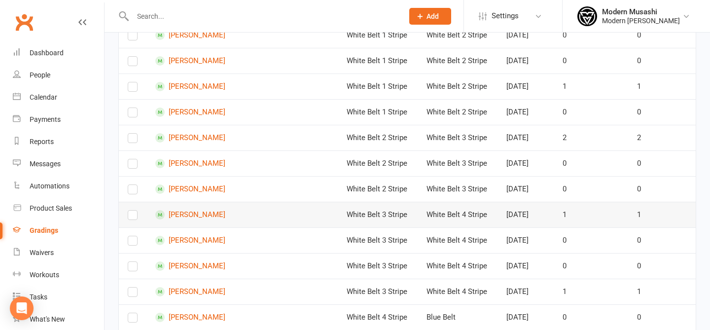
click at [338, 202] on td "White Belt 3 Stripe" at bounding box center [378, 215] width 80 height 26
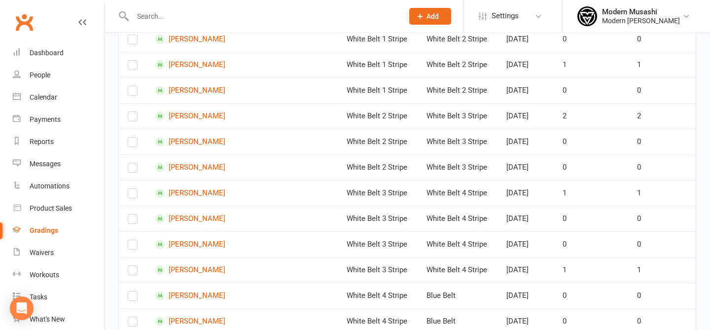
scroll to position [0, 0]
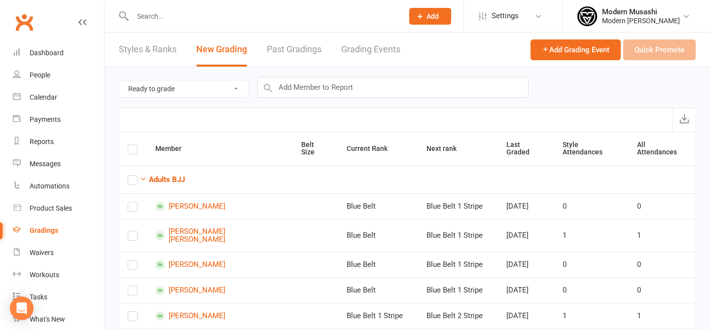
click at [151, 42] on link "Styles & Ranks" at bounding box center [148, 50] width 58 height 34
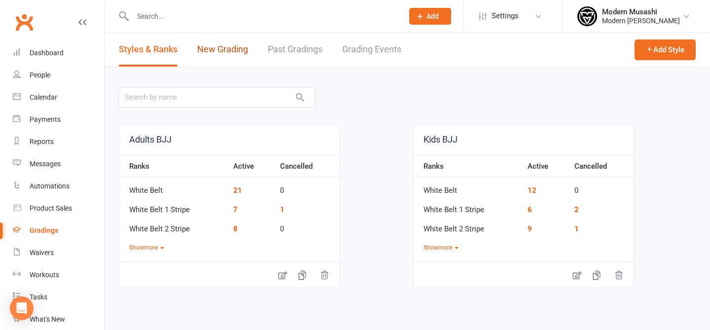
click at [210, 42] on link "New Grading" at bounding box center [222, 50] width 51 height 34
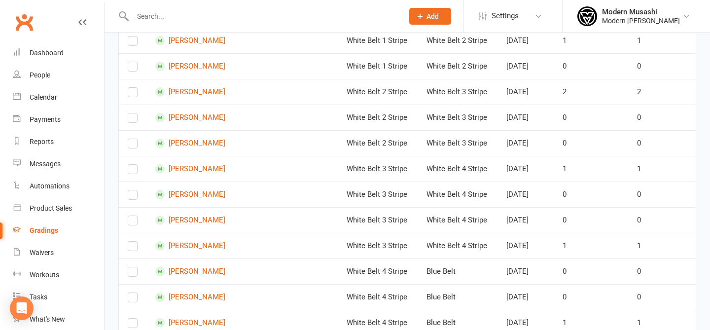
scroll to position [1140, 0]
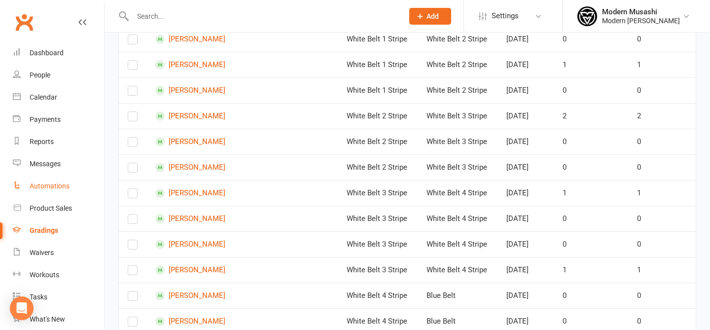
click at [57, 182] on div "Automations" at bounding box center [50, 186] width 40 height 8
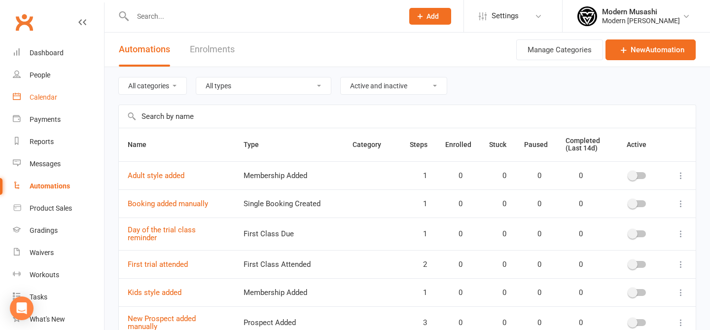
click at [56, 104] on link "Calendar" at bounding box center [58, 97] width 91 height 22
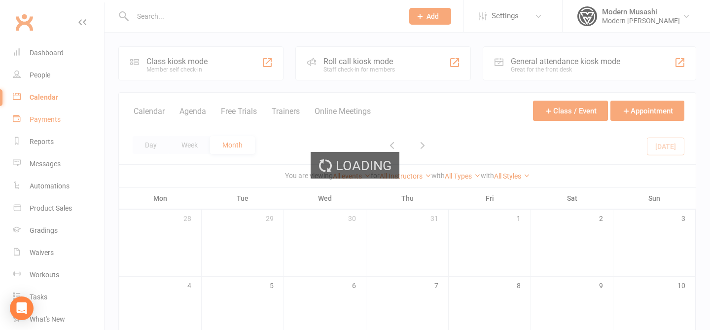
click at [53, 123] on div "Loading" at bounding box center [355, 165] width 710 height 330
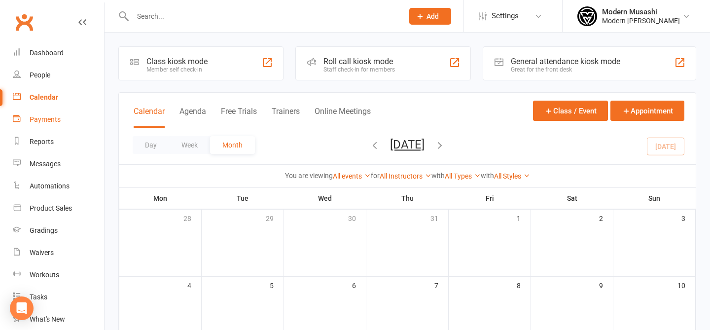
click at [55, 119] on div "Payments" at bounding box center [45, 119] width 31 height 8
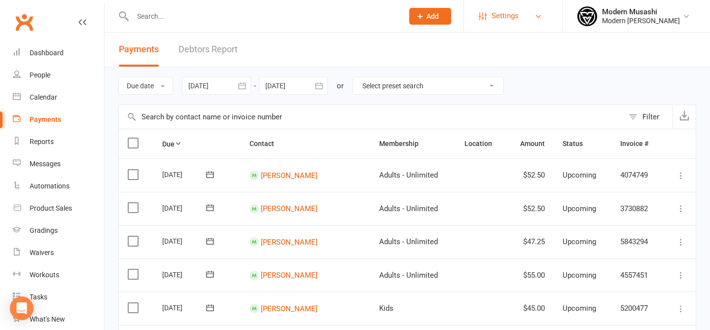
click at [507, 22] on span "Settings" at bounding box center [504, 16] width 27 height 22
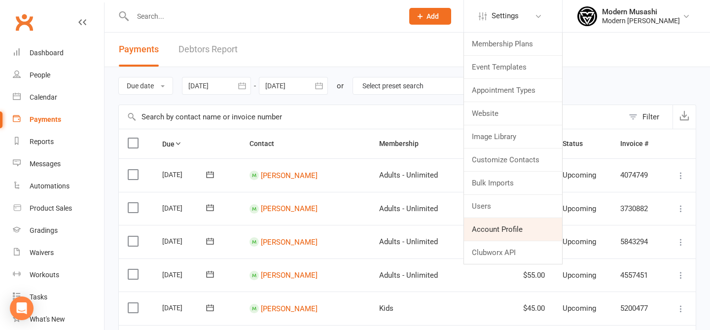
click at [508, 226] on link "Account Profile" at bounding box center [513, 229] width 98 height 23
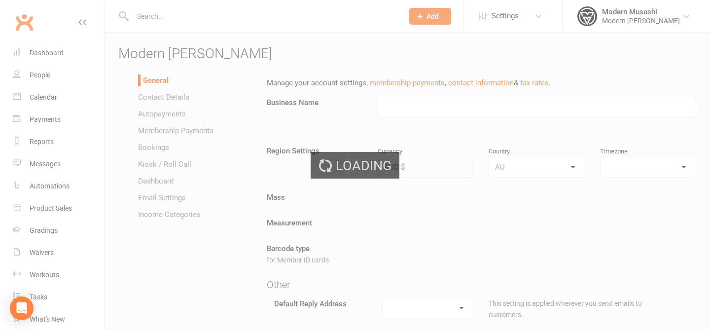
type input "Modern [PERSON_NAME]"
select select "[GEOGRAPHIC_DATA]/[GEOGRAPHIC_DATA]"
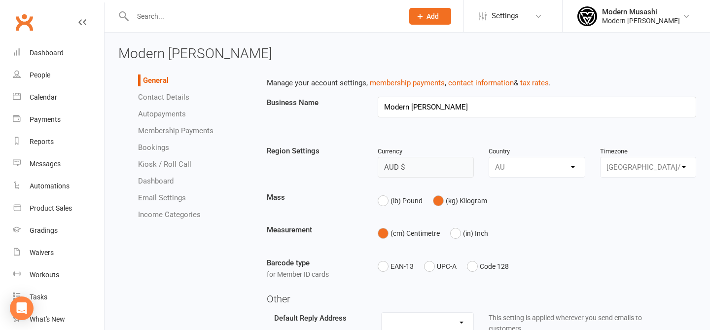
click at [168, 114] on link "Autopayments" at bounding box center [162, 113] width 48 height 9
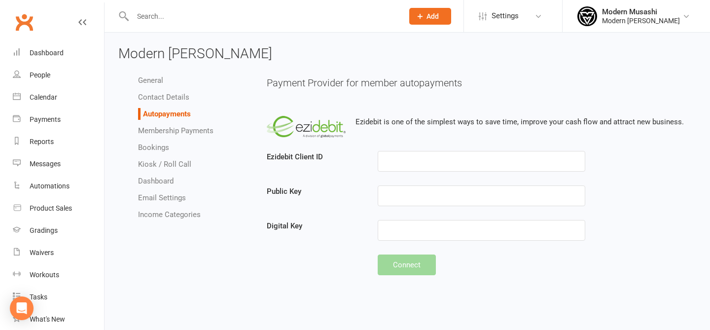
click at [678, 146] on div "Ezidebit is one of the simplest ways to save time, improve your cash flow and a…" at bounding box center [482, 128] width 430 height 45
click at [240, 148] on li "Bookings" at bounding box center [195, 147] width 114 height 12
click at [145, 24] on div at bounding box center [257, 16] width 278 height 32
click at [170, 15] on input "text" at bounding box center [263, 16] width 267 height 14
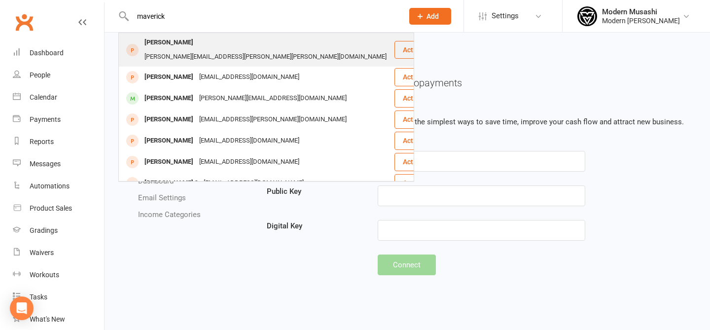
type input "maverick"
click at [177, 40] on div "[PERSON_NAME]" at bounding box center [168, 42] width 55 height 14
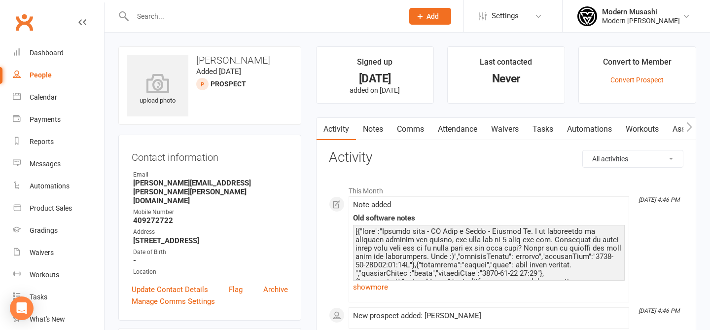
click at [570, 132] on link "Automations" at bounding box center [589, 129] width 59 height 23
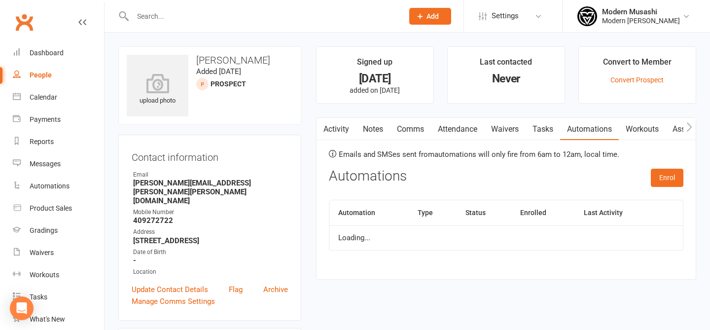
click at [540, 125] on link "Tasks" at bounding box center [542, 129] width 34 height 23
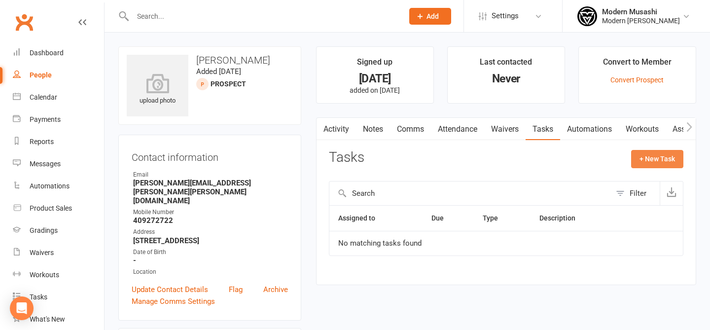
click at [656, 162] on button "+ New Task" at bounding box center [657, 159] width 52 height 18
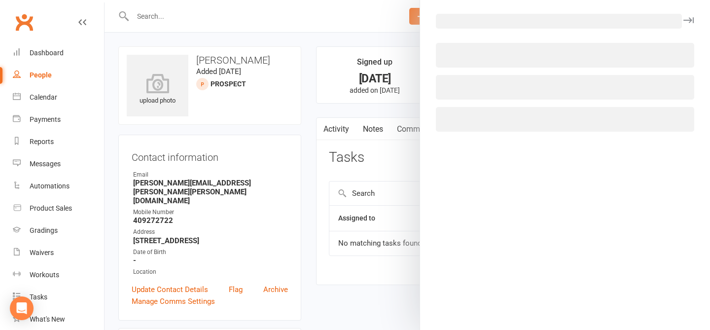
select select "53179"
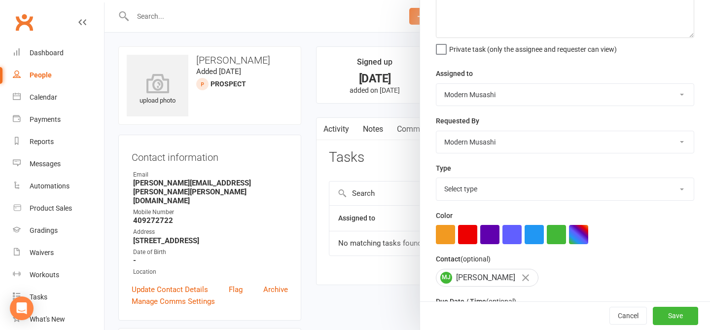
scroll to position [73, 0]
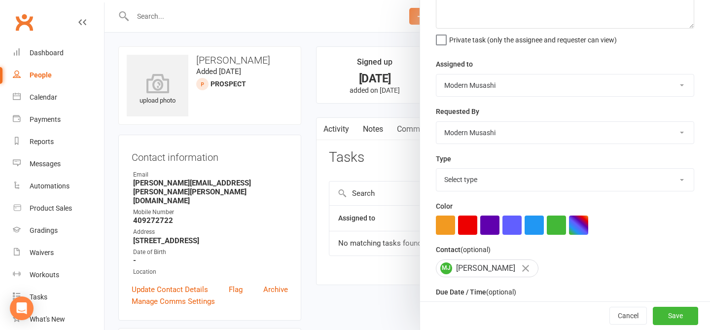
drag, startPoint x: 526, startPoint y: 160, endPoint x: 526, endPoint y: 178, distance: 18.2
click at [526, 172] on div "Type Select type E-mail Meeting Phone call Sms Add new task type" at bounding box center [565, 172] width 258 height 38
click at [526, 178] on select "Select type E-mail Meeting Phone call Sms Add new task type" at bounding box center [564, 180] width 257 height 22
select select "35117"
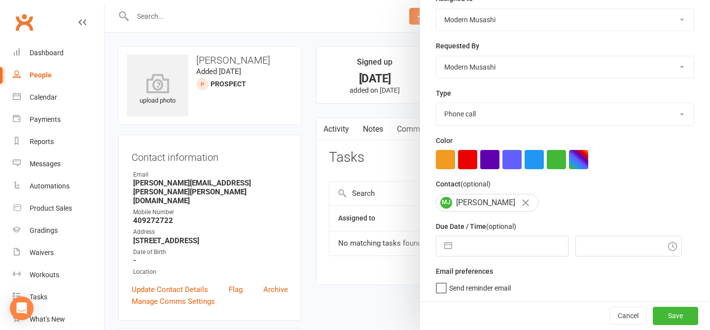
select select "6"
select select "2025"
select select "7"
select select "2025"
select select "8"
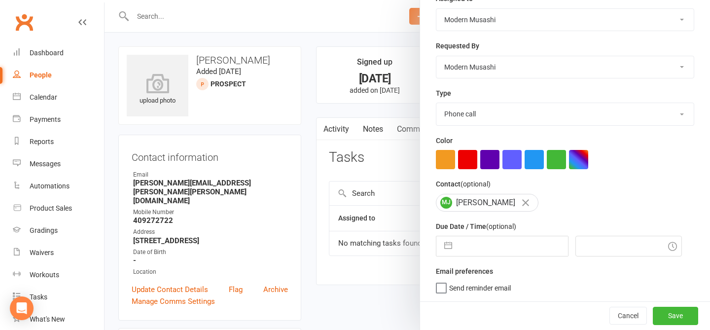
select select "2025"
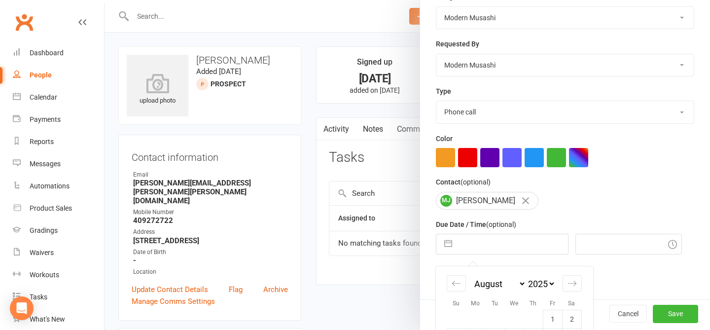
click at [504, 251] on input "text" at bounding box center [512, 244] width 111 height 20
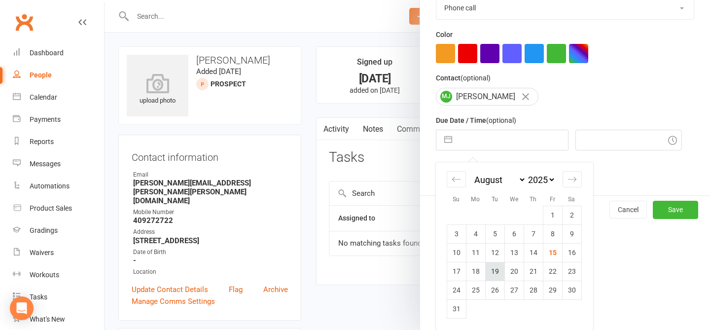
click at [493, 273] on td "19" at bounding box center [494, 271] width 19 height 19
type input "19 Aug 2025"
type input "11:45am"
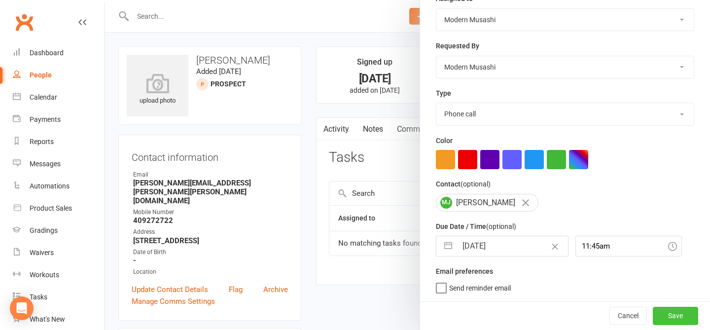
click at [664, 319] on button "Save" at bounding box center [674, 316] width 45 height 18
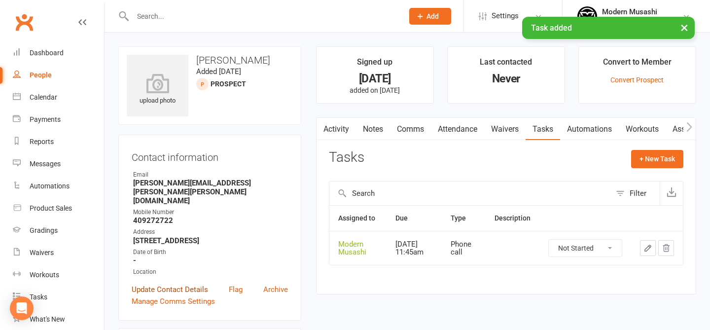
click at [169, 283] on link "Update Contact Details" at bounding box center [170, 289] width 76 height 12
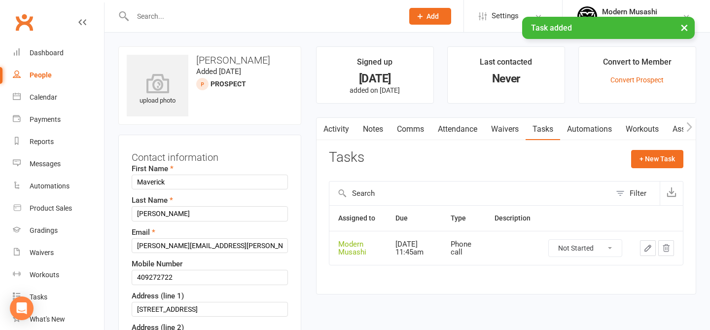
scroll to position [46, 0]
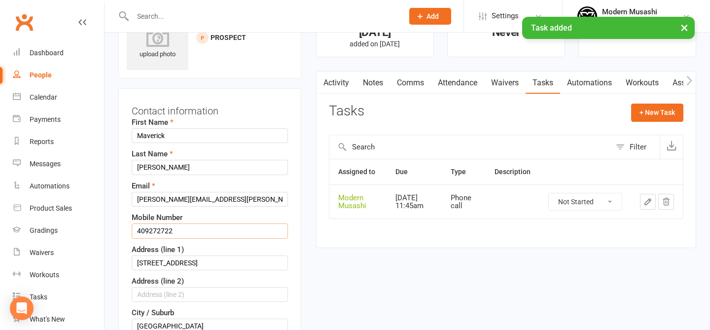
click at [135, 227] on input "409272722" at bounding box center [210, 230] width 156 height 15
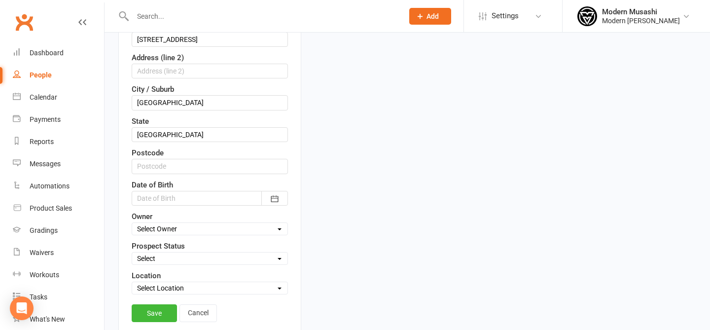
scroll to position [341, 0]
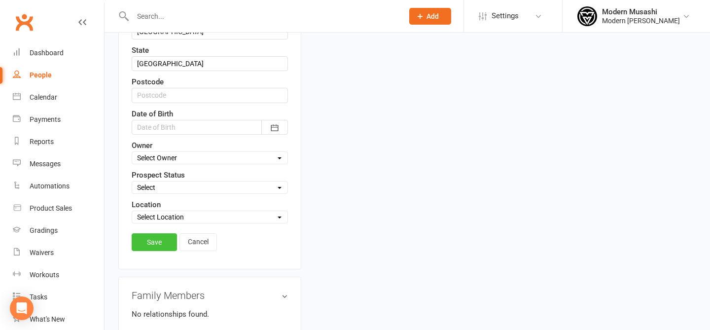
type input "0409272722"
click at [143, 236] on link "Save" at bounding box center [154, 242] width 45 height 18
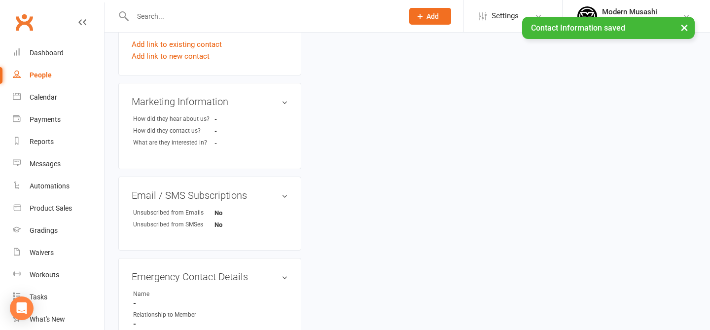
scroll to position [0, 0]
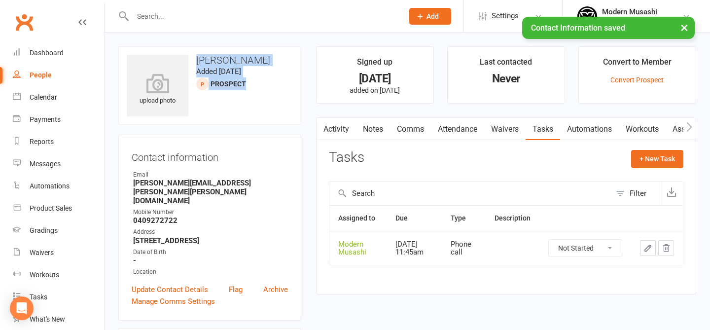
drag, startPoint x: 258, startPoint y: 47, endPoint x: 286, endPoint y: 116, distance: 74.5
click at [286, 116] on div "upload photo Maverick Johnston Added 11 August, 2025 prospect" at bounding box center [209, 85] width 183 height 78
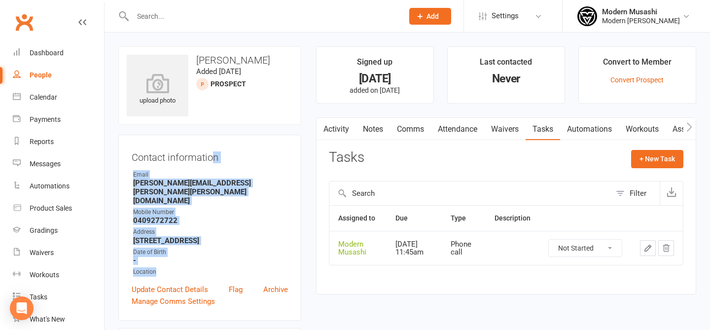
drag, startPoint x: 215, startPoint y: 161, endPoint x: 260, endPoint y: 250, distance: 99.8
click at [260, 250] on div "Contact information Owner Email lucy.ellen.johnston@gmail.com Mobile Number 040…" at bounding box center [209, 228] width 183 height 186
click at [260, 267] on div "Location" at bounding box center [210, 271] width 155 height 9
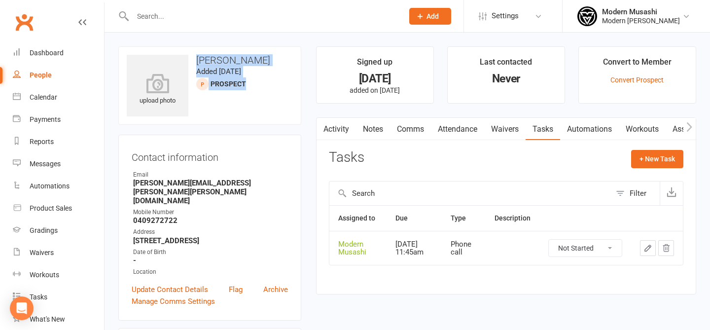
drag, startPoint x: 270, startPoint y: 49, endPoint x: 274, endPoint y: 121, distance: 72.1
click at [274, 121] on div "upload photo Maverick Johnston Added 11 August, 2025 prospect" at bounding box center [209, 85] width 183 height 78
click at [510, 16] on link "Settings" at bounding box center [512, 16] width 68 height 22
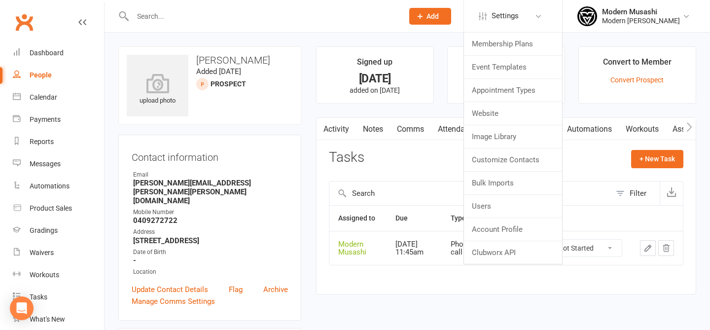
click at [151, 227] on div "Address" at bounding box center [210, 231] width 155 height 9
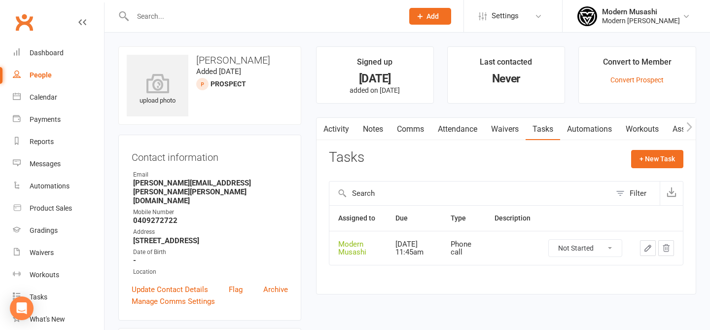
click at [164, 9] on input "text" at bounding box center [263, 16] width 267 height 14
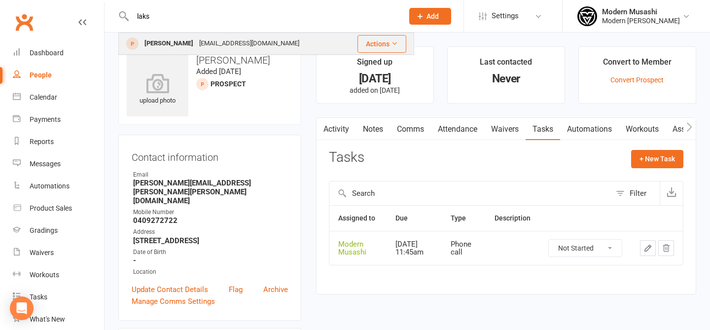
type input "laks"
click at [181, 47] on div "Lakshya Saraf" at bounding box center [168, 43] width 55 height 14
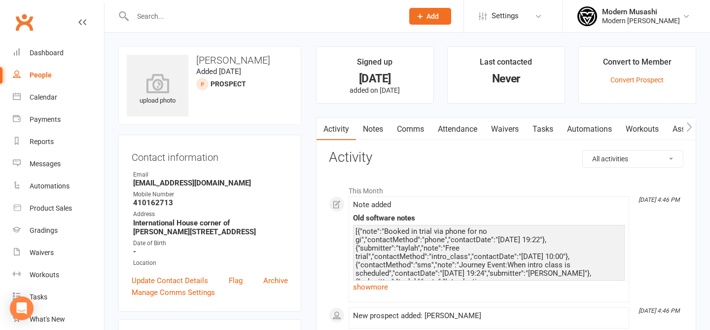
scroll to position [103, 0]
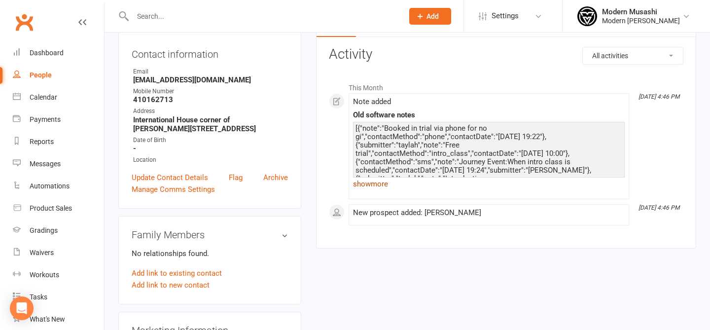
click at [378, 181] on link "show more" at bounding box center [489, 184] width 272 height 14
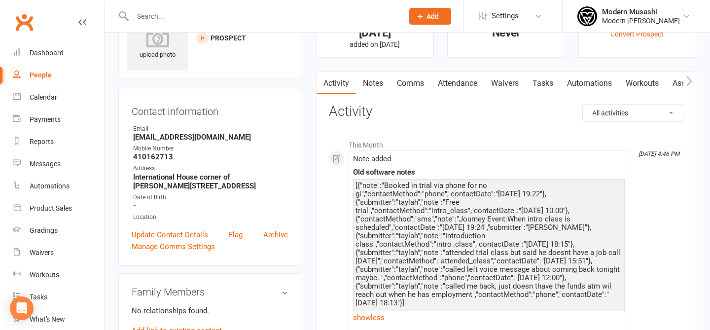
scroll to position [43, 0]
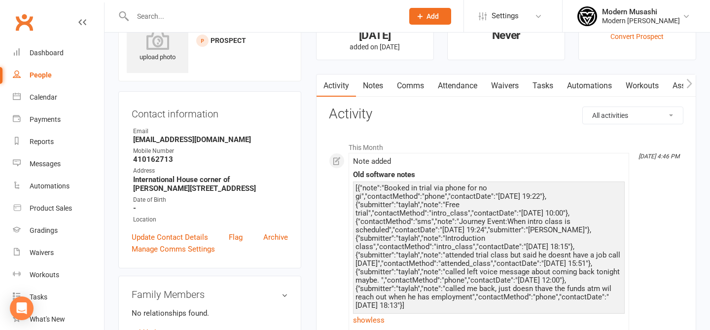
click at [379, 87] on link "Notes" at bounding box center [373, 85] width 34 height 23
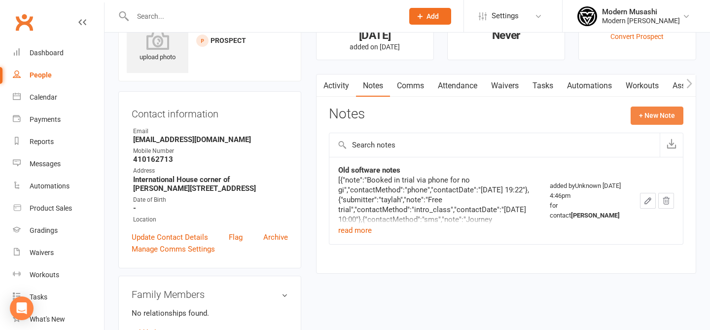
click at [661, 123] on button "+ New Note" at bounding box center [656, 115] width 53 height 18
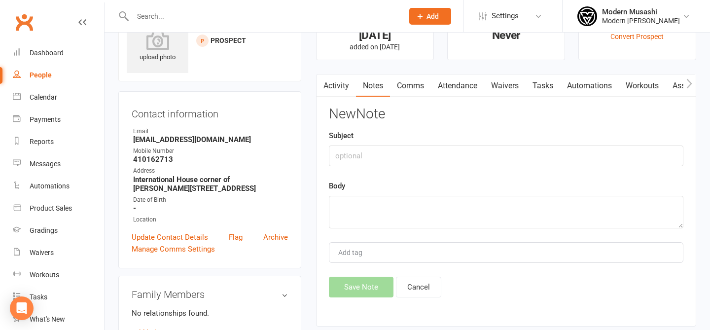
click at [456, 169] on div "New Note Subject Body Add tag Save Note Cancel" at bounding box center [506, 201] width 354 height 191
click at [545, 77] on link "Tasks" at bounding box center [542, 85] width 34 height 23
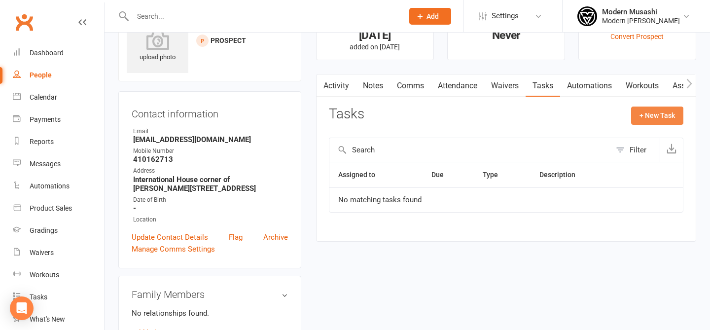
click at [668, 109] on button "+ New Task" at bounding box center [657, 115] width 52 height 18
select select "53179"
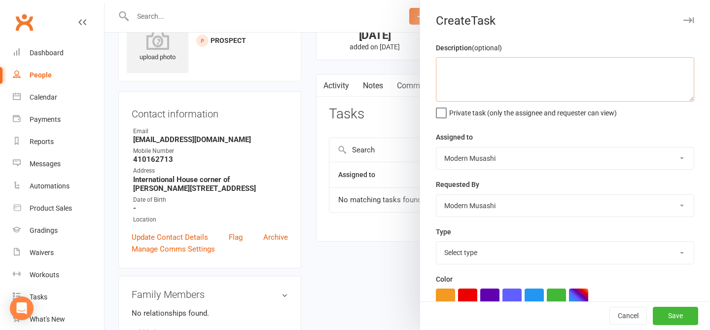
click at [495, 62] on textarea at bounding box center [565, 79] width 258 height 44
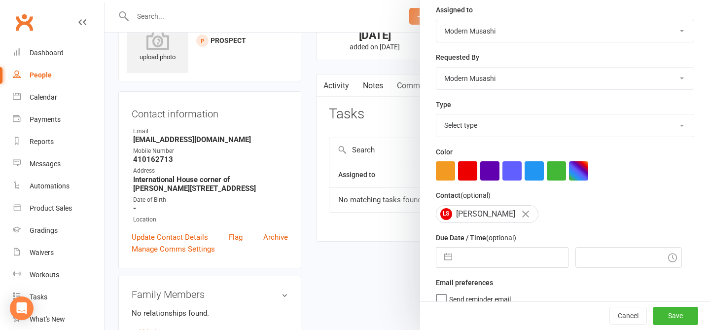
scroll to position [140, 0]
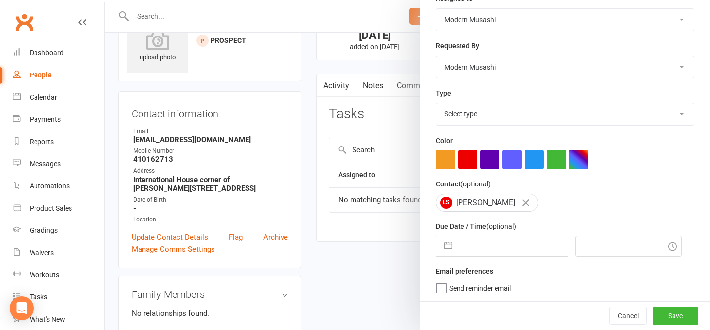
type textarea "Call to see if he has found employment and can now afford membership"
click at [483, 114] on select "Select type E-mail Meeting Phone call Sms Add new task type" at bounding box center [564, 114] width 257 height 22
select select "35117"
click at [481, 239] on input "text" at bounding box center [512, 246] width 111 height 20
select select "6"
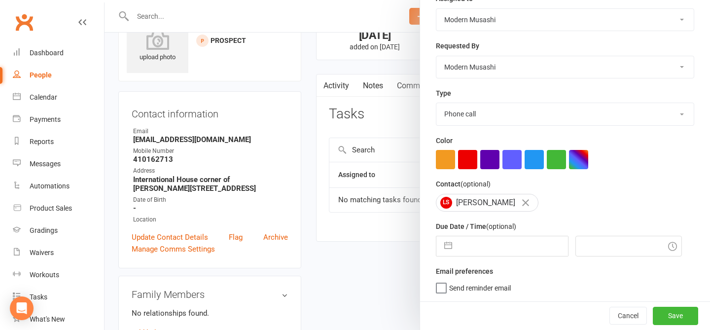
select select "2025"
select select "7"
select select "2025"
select select "8"
select select "2025"
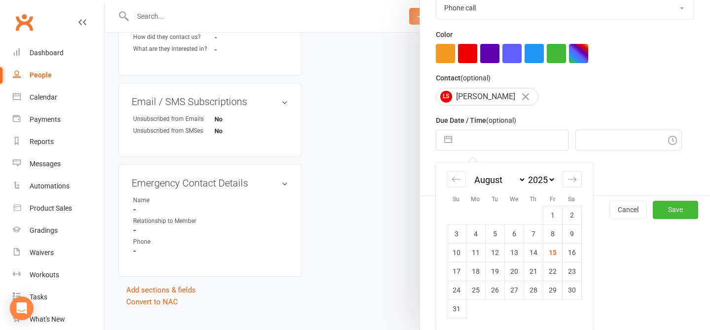
scroll to position [440, 0]
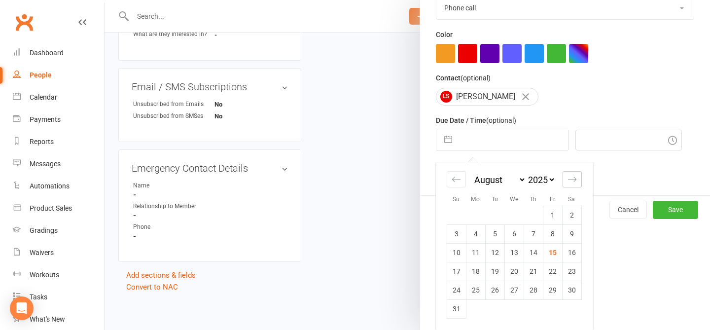
click at [568, 179] on icon "Move forward to switch to the next month." at bounding box center [571, 178] width 8 height 5
select select "9"
select select "2025"
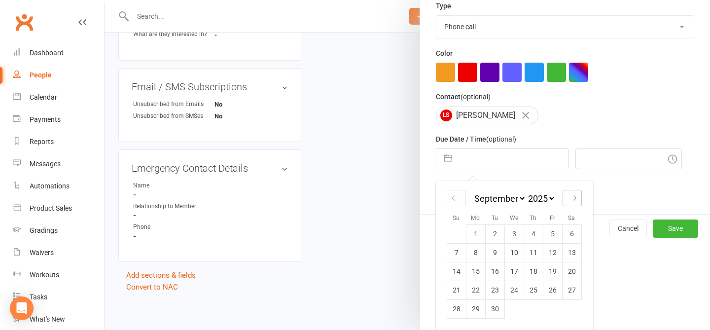
scroll to position [227, 0]
click at [483, 268] on td "15" at bounding box center [475, 271] width 19 height 19
type input "15 Sep 2025"
type input "11:45am"
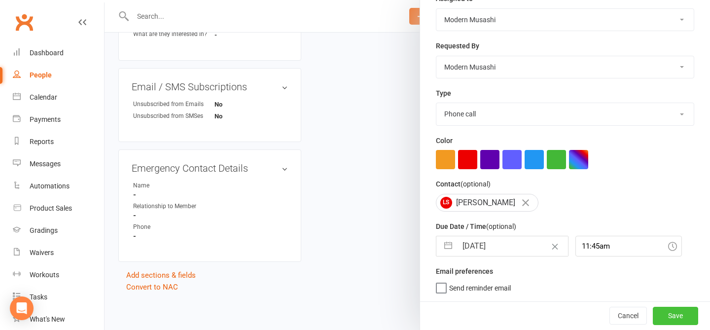
click at [678, 315] on button "Save" at bounding box center [674, 316] width 45 height 18
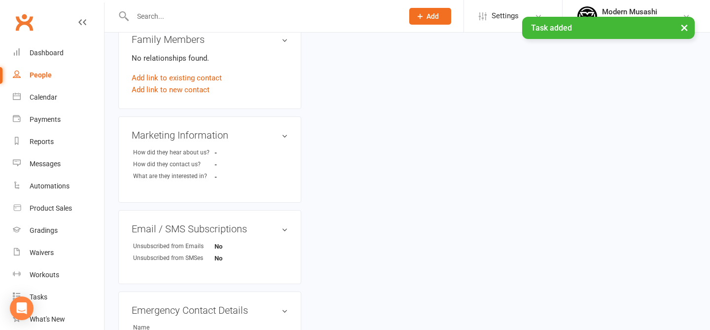
scroll to position [0, 0]
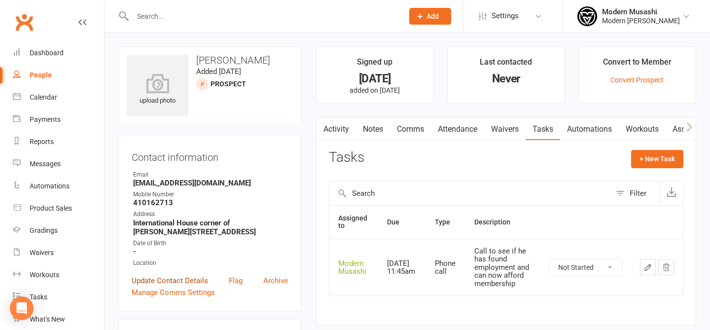
click at [183, 280] on link "Update Contact Details" at bounding box center [170, 280] width 76 height 12
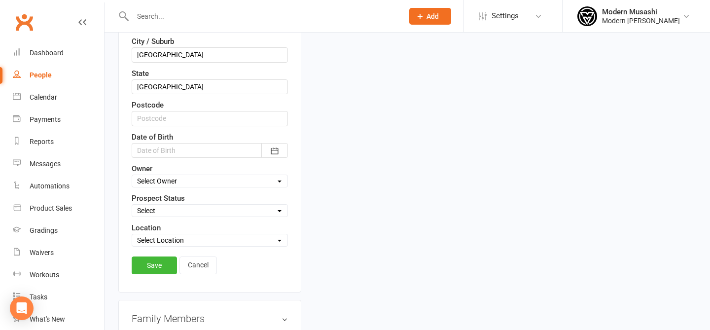
scroll to position [350, 0]
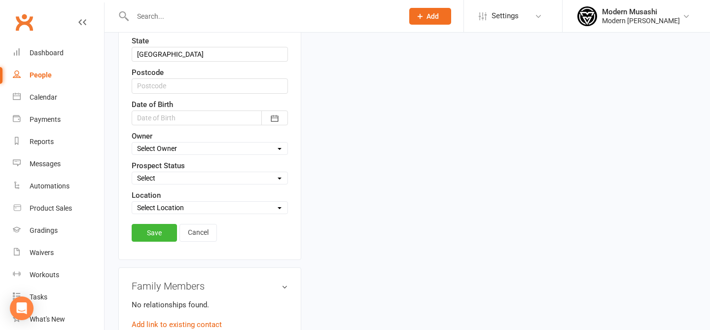
click at [153, 174] on select "Select Inquiry Free Trial Link Sent Trial Booked Trial Attended Interested Not …" at bounding box center [209, 177] width 155 height 11
select select "Not Ready"
click at [151, 230] on link "Save" at bounding box center [154, 233] width 45 height 18
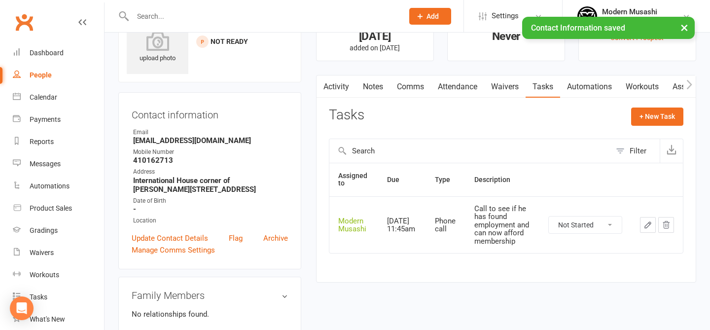
scroll to position [0, 0]
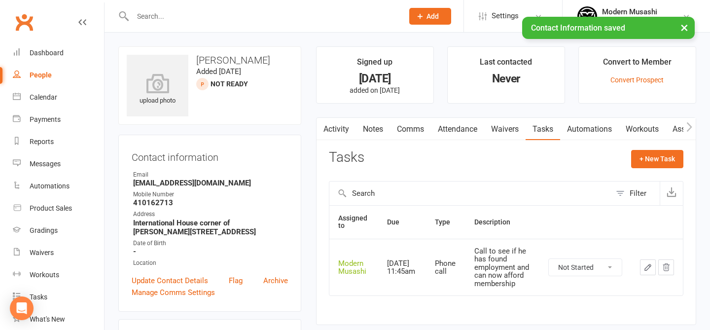
drag, startPoint x: 245, startPoint y: 172, endPoint x: 267, endPoint y: 216, distance: 49.4
click at [267, 216] on ul "Owner Email lakshyasaraf.lakshya@gmail.com Mobile Number 410162713 Address Inte…" at bounding box center [210, 219] width 156 height 98
click at [171, 277] on link "Update Contact Details" at bounding box center [170, 280] width 76 height 12
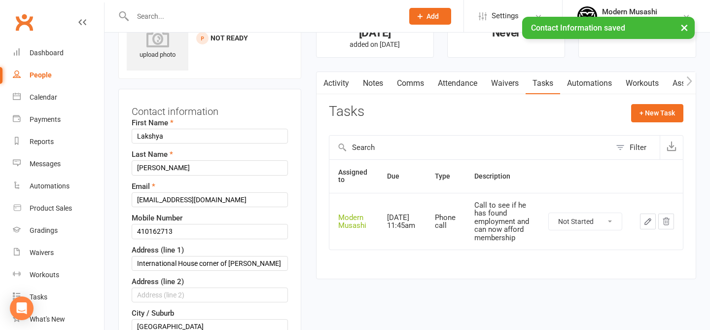
scroll to position [46, 0]
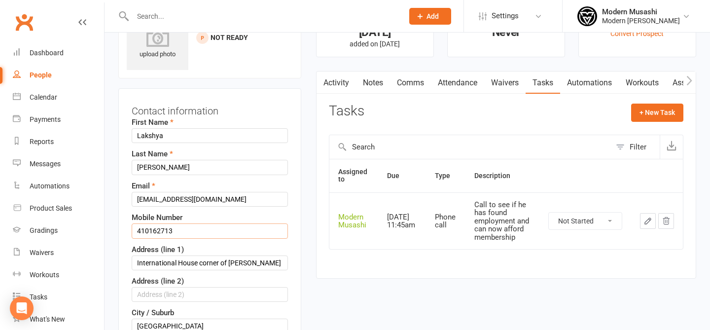
click at [135, 227] on input "410162713" at bounding box center [210, 230] width 156 height 15
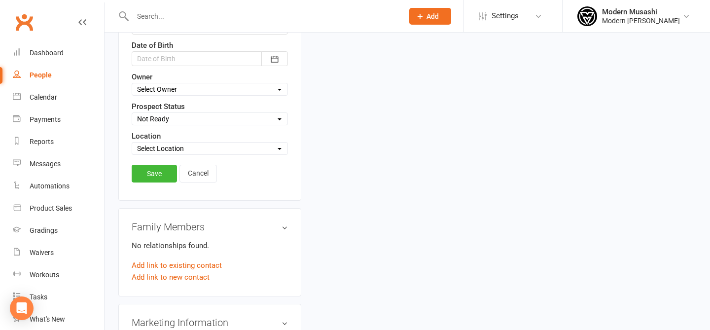
scroll to position [372, 0]
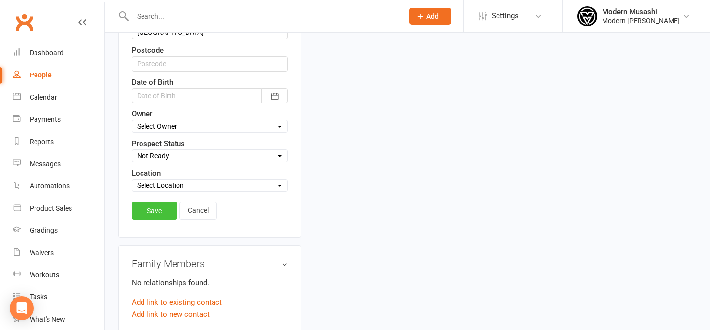
type input "0410162713"
click at [159, 217] on link "Save" at bounding box center [154, 211] width 45 height 18
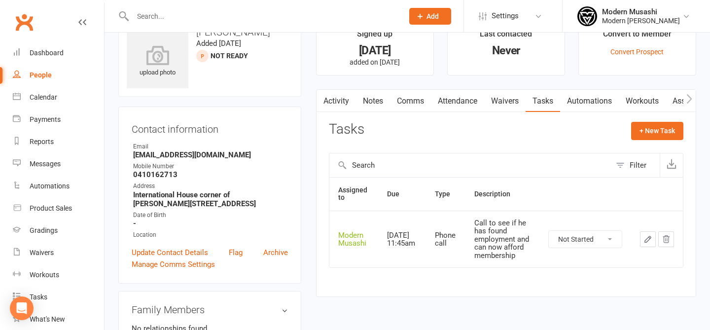
scroll to position [0, 0]
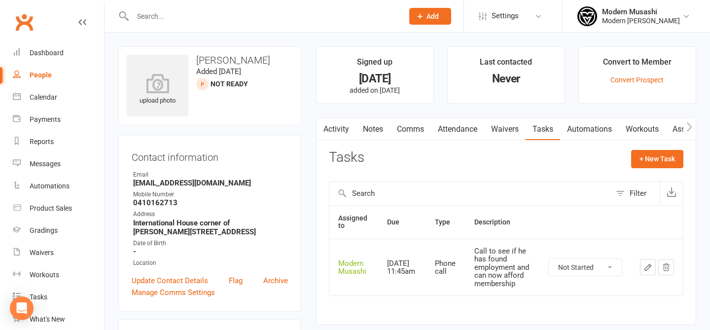
click at [228, 25] on div at bounding box center [257, 16] width 278 height 32
click at [222, 22] on div at bounding box center [257, 16] width 278 height 32
click at [222, 22] on input "text" at bounding box center [263, 16] width 267 height 14
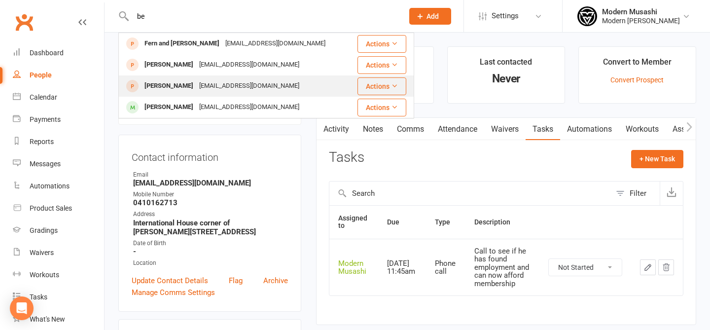
type input "b"
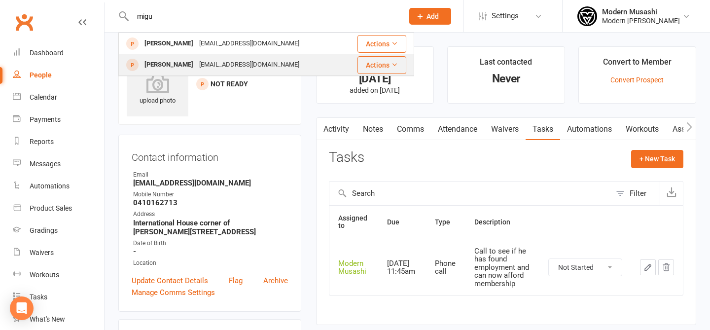
type input "migu"
click at [210, 62] on div "[EMAIL_ADDRESS][DOMAIN_NAME]" at bounding box center [249, 65] width 106 height 14
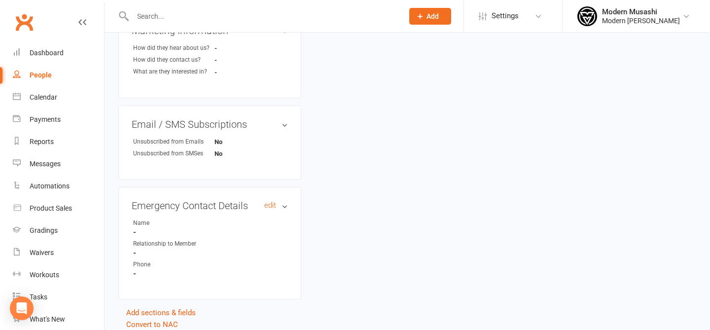
click at [285, 204] on h3 "Emergency Contact Details edit" at bounding box center [210, 205] width 156 height 11
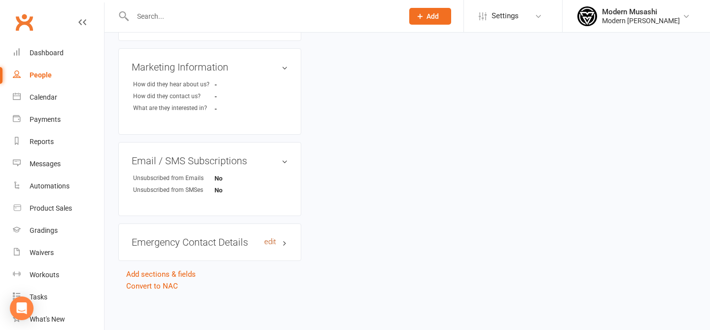
click at [272, 239] on link "edit" at bounding box center [270, 242] width 12 height 8
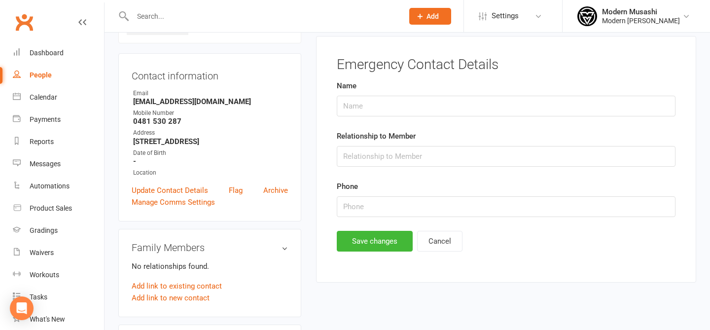
scroll to position [68, 0]
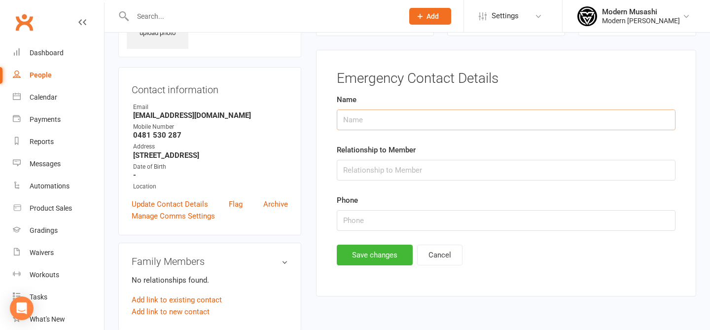
click at [381, 113] on input "text" at bounding box center [506, 119] width 339 height 21
paste input "[PERSON_NAME]"
type input "[PERSON_NAME]"
click at [383, 174] on input "text" at bounding box center [506, 170] width 339 height 21
type input "Mother"
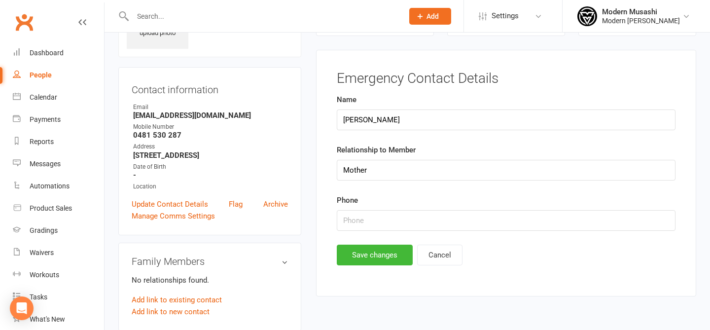
click at [351, 274] on div "Emergency Contact Details Name Bernadet Relationship to Member Mother Phone Sav…" at bounding box center [506, 173] width 380 height 247
click at [352, 268] on div "Emergency Contact Details Name Bernadet Relationship to Member Mother Phone Sav…" at bounding box center [506, 173] width 380 height 247
click at [360, 260] on button "Save changes" at bounding box center [375, 254] width 76 height 21
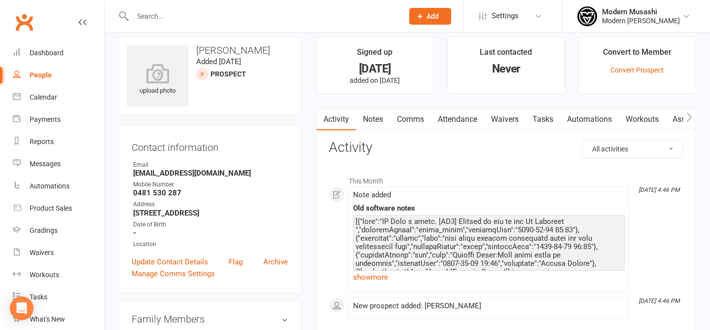
scroll to position [0, 0]
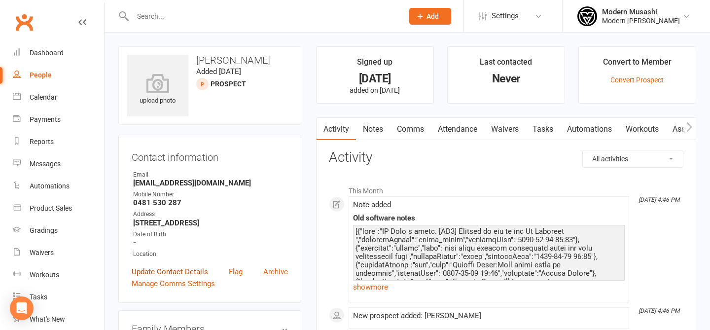
click at [188, 271] on link "Update Contact Details" at bounding box center [170, 272] width 76 height 12
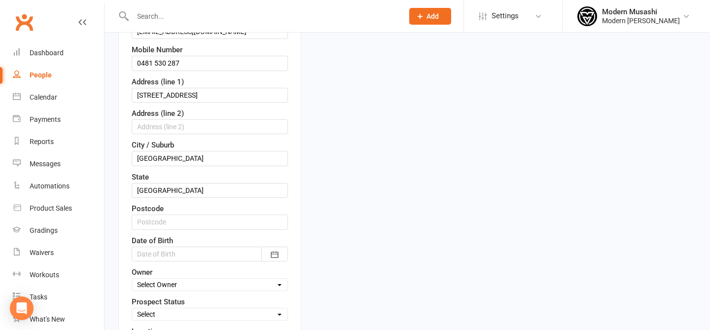
scroll to position [218, 0]
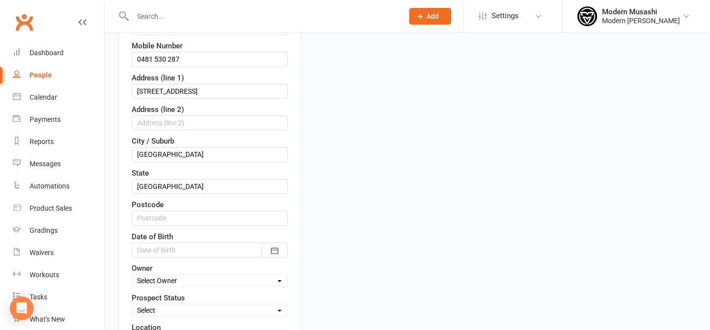
click at [180, 315] on select "Select Inquiry Free Trial Link Sent Trial Booked Trial Attended Interested Not …" at bounding box center [209, 310] width 155 height 11
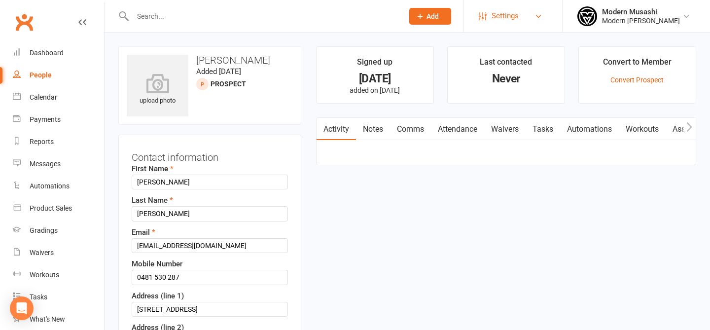
click at [492, 11] on span "Settings" at bounding box center [504, 16] width 27 height 22
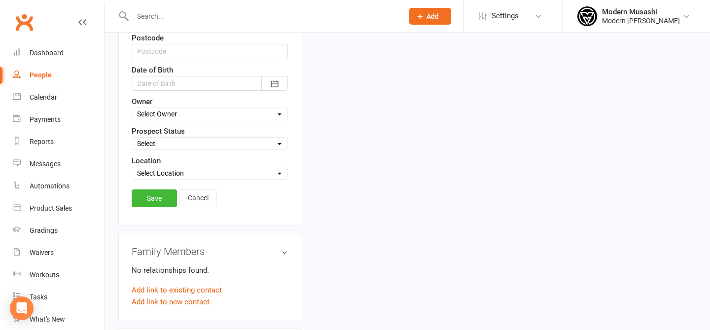
scroll to position [375, 0]
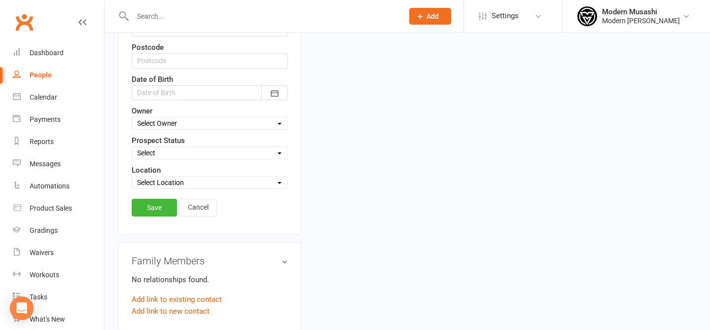
click at [173, 184] on select "Select Location Wollongong" at bounding box center [209, 182] width 155 height 11
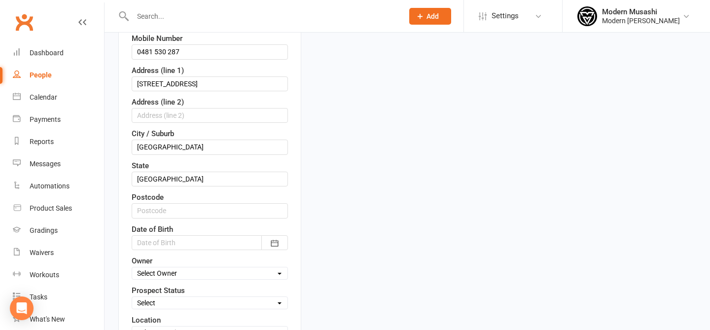
scroll to position [0, 0]
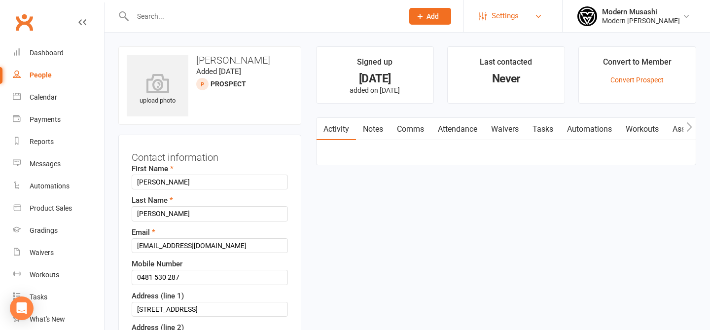
click at [503, 18] on span "Settings" at bounding box center [504, 16] width 27 height 22
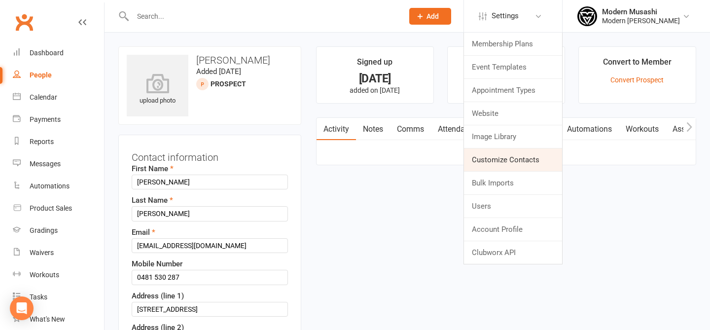
click at [502, 164] on link "Customize Contacts" at bounding box center [513, 159] width 98 height 23
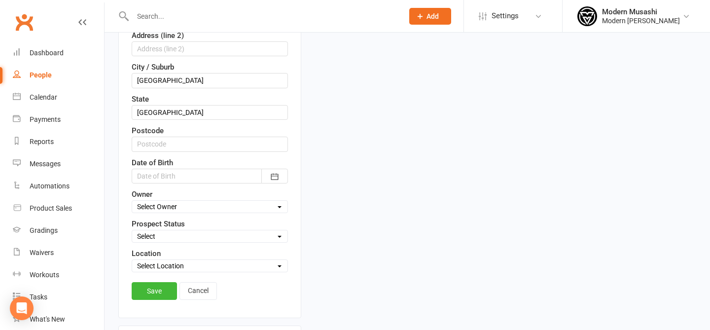
scroll to position [307, 0]
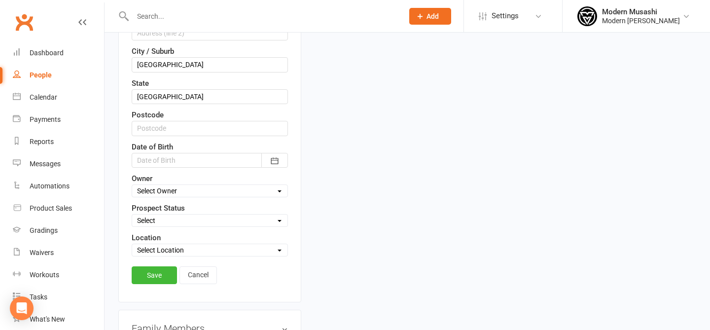
click at [159, 216] on select "Select Inquiry Free Trial Link Sent Trial Booked Trial Attended Interested Not …" at bounding box center [209, 220] width 155 height 11
click at [195, 278] on link "Cancel" at bounding box center [197, 275] width 37 height 18
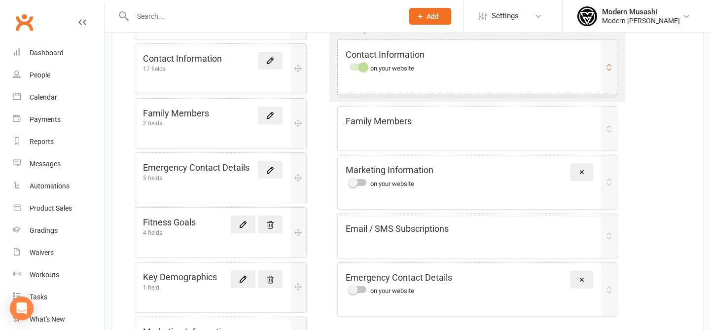
scroll to position [182, 0]
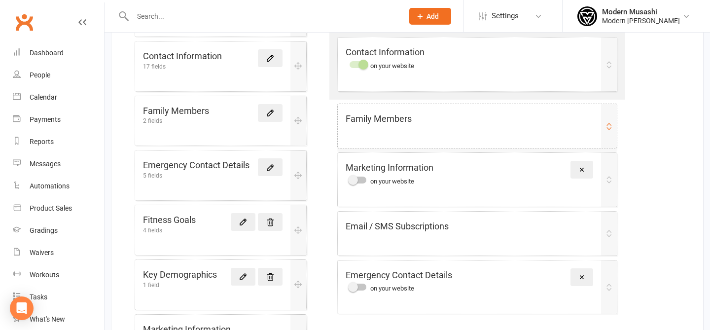
click at [463, 125] on div "Family Members" at bounding box center [469, 119] width 248 height 14
click at [499, 123] on div "Family Members" at bounding box center [469, 119] width 248 height 14
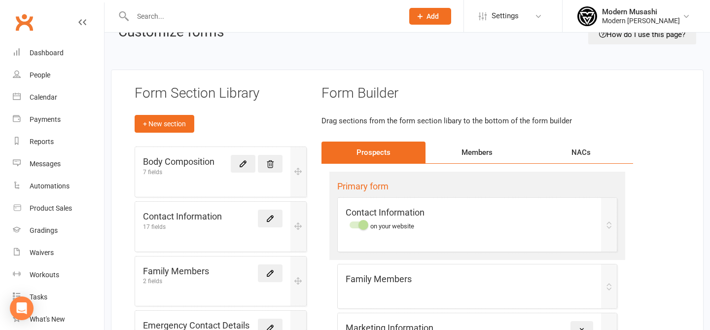
scroll to position [18, 0]
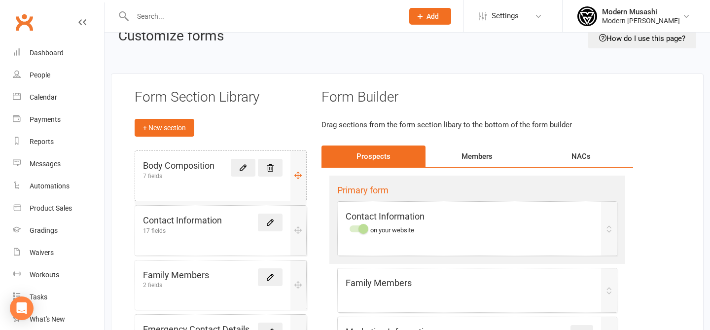
click at [187, 169] on h5 "Body Composition" at bounding box center [178, 166] width 71 height 14
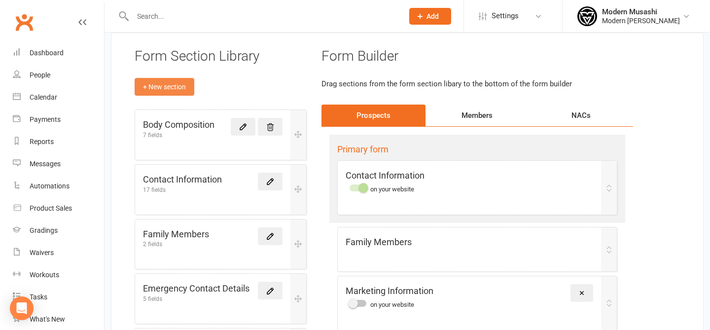
scroll to position [61, 0]
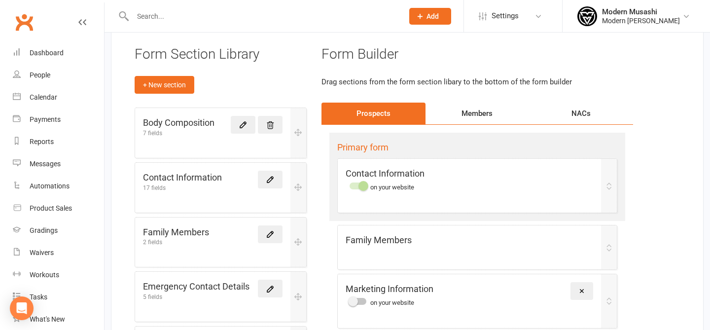
click at [486, 113] on div "Members" at bounding box center [477, 113] width 104 height 22
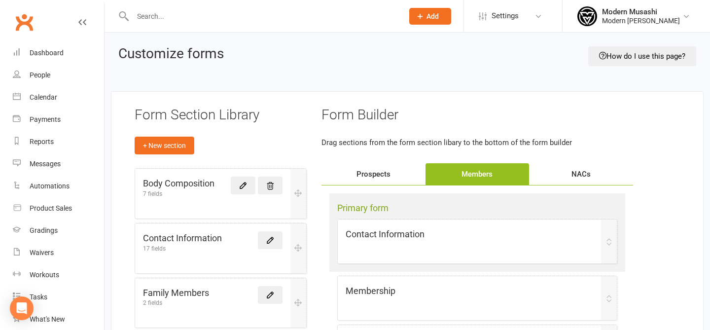
click at [402, 166] on div "Prospects" at bounding box center [373, 174] width 104 height 22
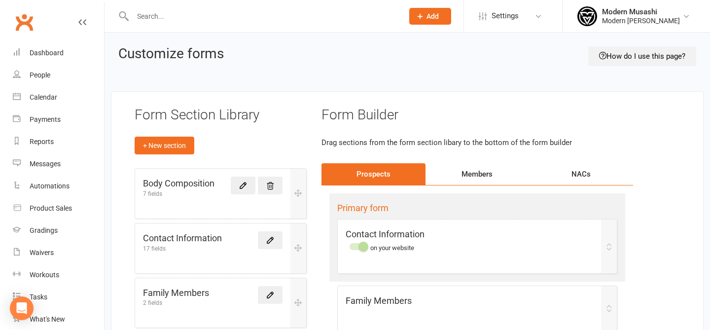
click at [652, 54] on link "How do I use this page?" at bounding box center [642, 56] width 108 height 20
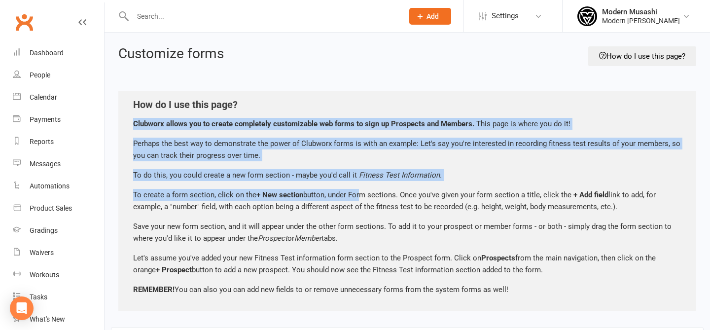
drag, startPoint x: 352, startPoint y: 105, endPoint x: 356, endPoint y: 196, distance: 90.2
click at [356, 196] on div "How do I use this page? Clubworx allows you to create completely customizable w…" at bounding box center [407, 201] width 578 height 220
click at [306, 115] on div "How do I use this page? Clubworx allows you to create completely customizable w…" at bounding box center [407, 201] width 578 height 220
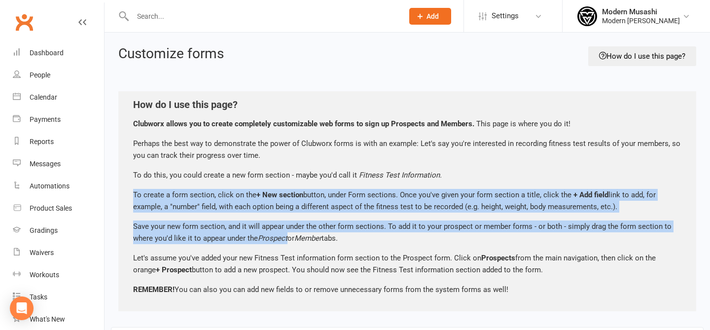
drag, startPoint x: 257, startPoint y: 186, endPoint x: 287, endPoint y: 236, distance: 57.5
click at [287, 236] on div "How do I use this page? Clubworx allows you to create completely customizable w…" at bounding box center [407, 201] width 578 height 220
click at [287, 236] on icon "Prospect" at bounding box center [273, 238] width 30 height 9
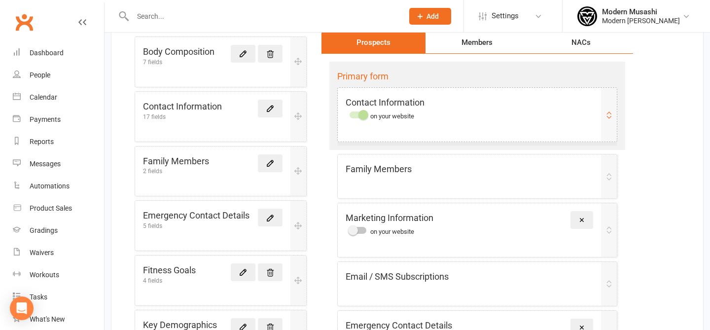
scroll to position [362, 0]
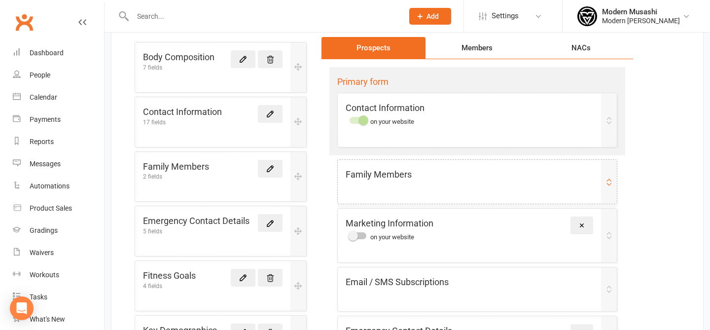
click at [606, 175] on div at bounding box center [609, 182] width 16 height 44
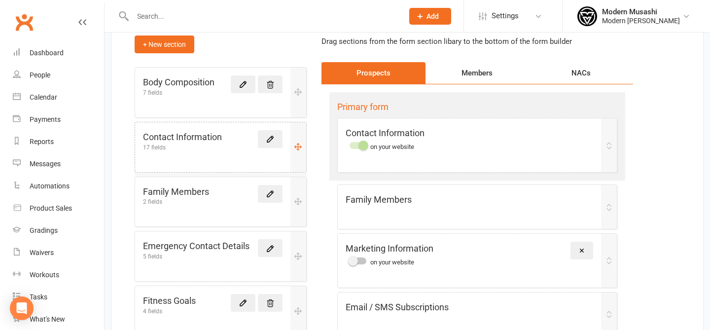
scroll to position [336, 0]
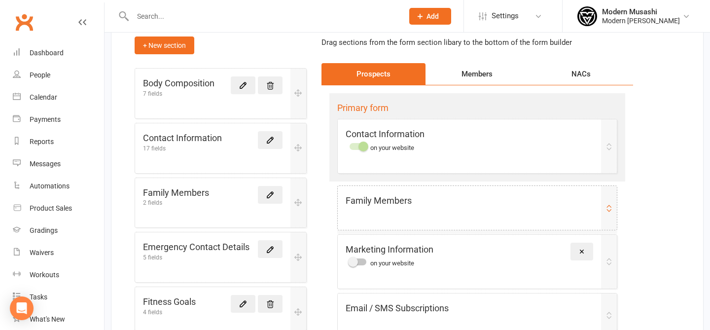
click at [400, 213] on div "Family Members" at bounding box center [477, 208] width 279 height 44
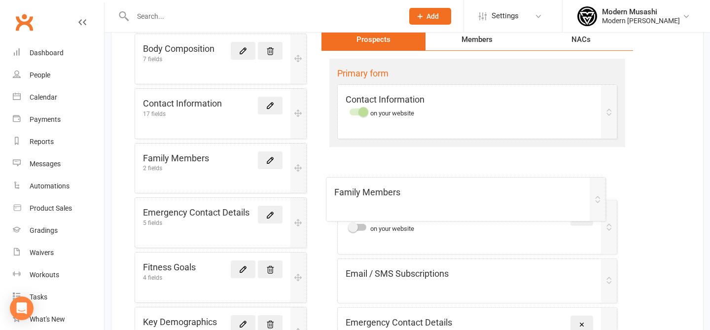
scroll to position [373, 0]
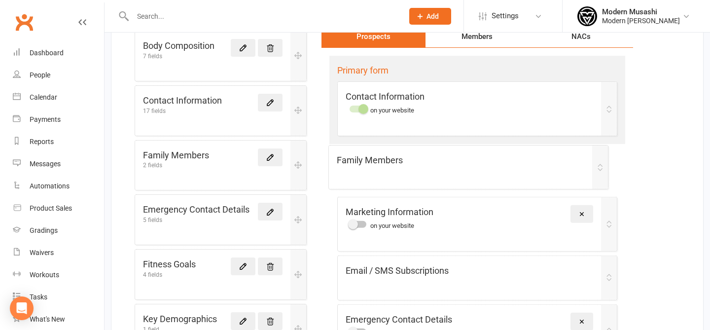
drag, startPoint x: 608, startPoint y: 205, endPoint x: 599, endPoint y: 167, distance: 39.0
click at [599, 167] on div "Primary form Contact Information on your website Family Members Marketing Infor…" at bounding box center [477, 208] width 312 height 321
click at [182, 72] on div "Body Composition 7 fields" at bounding box center [220, 56] width 171 height 50
click at [233, 131] on div "Contact Information 17 fields" at bounding box center [220, 111] width 171 height 50
click at [256, 104] on div "Contact Information 17 fields" at bounding box center [212, 104] width 139 height 20
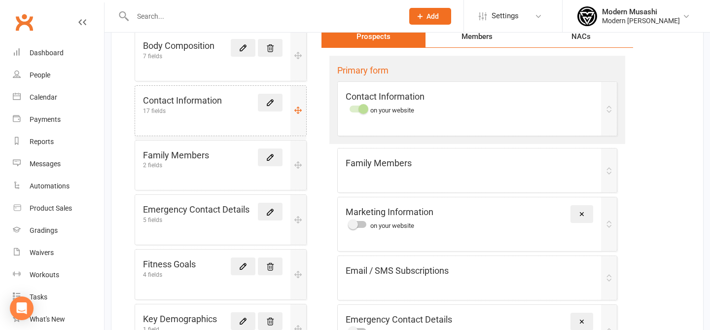
click at [256, 104] on div "Contact Information 17 fields" at bounding box center [212, 104] width 139 height 20
click at [264, 103] on link at bounding box center [270, 103] width 25 height 18
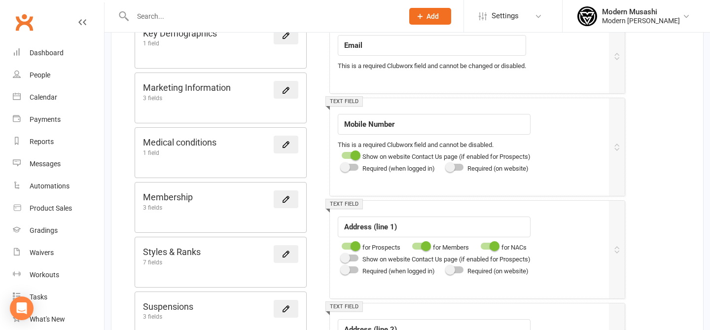
scroll to position [408, 0]
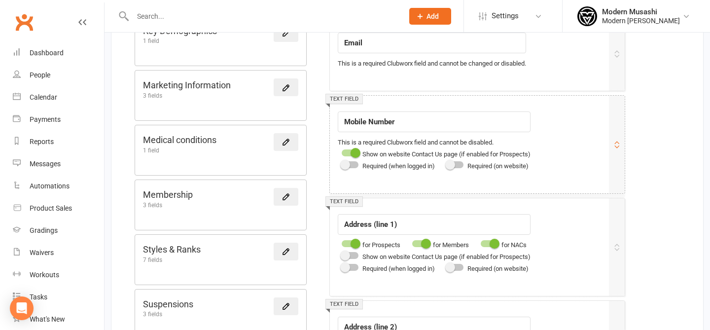
click at [451, 164] on span at bounding box center [450, 165] width 10 height 10
click at [446, 163] on input "checkbox" at bounding box center [446, 163] width 0 height 0
click at [458, 166] on div at bounding box center [454, 164] width 17 height 7
click at [446, 163] on input "checkbox" at bounding box center [446, 163] width 0 height 0
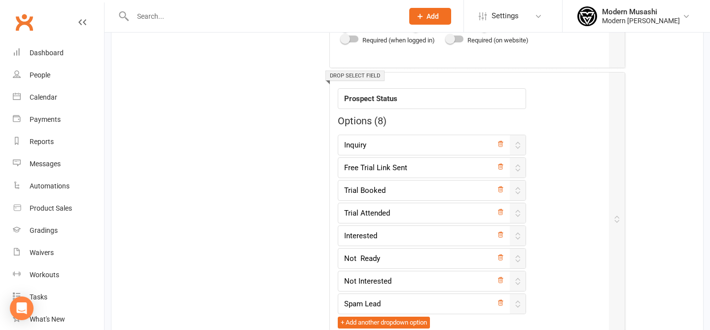
scroll to position [1564, 0]
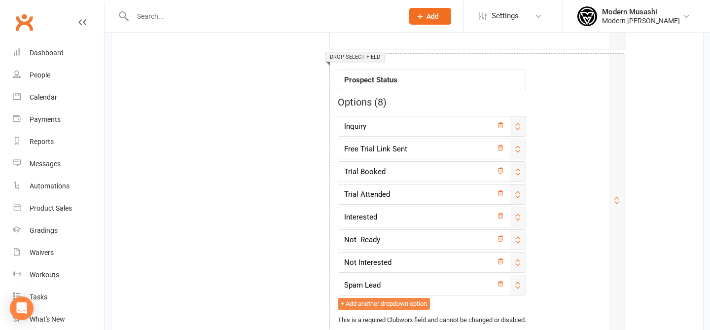
click at [399, 305] on button "+ Add another dropdown option" at bounding box center [384, 304] width 92 height 12
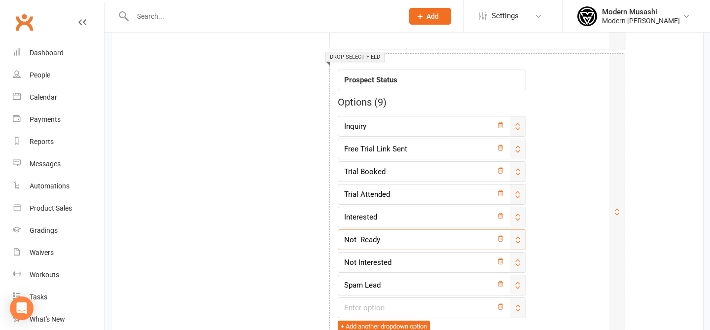
click at [359, 240] on input "Not Ready" at bounding box center [432, 239] width 188 height 21
type input "Not Ready"
click at [376, 308] on input "text" at bounding box center [432, 307] width 188 height 21
type input "Trial No Show"
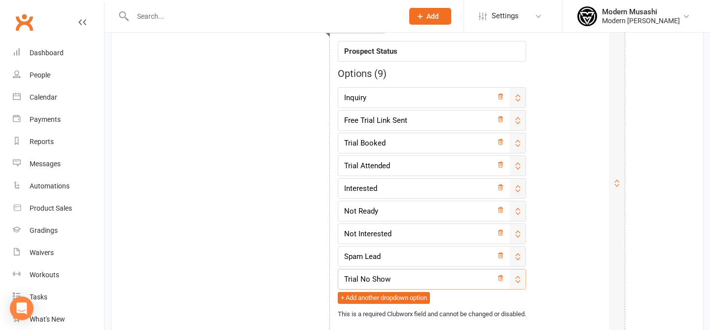
scroll to position [1594, 0]
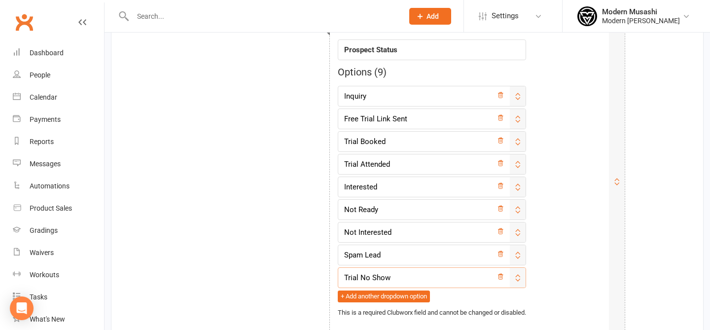
click at [399, 304] on div "Field label Prospect Status Options ( 9 ) Inquiry Free Trial Link Sent Trial Bo…" at bounding box center [432, 175] width 188 height 286
click at [398, 297] on button "+ Add another dropdown option" at bounding box center [384, 296] width 92 height 12
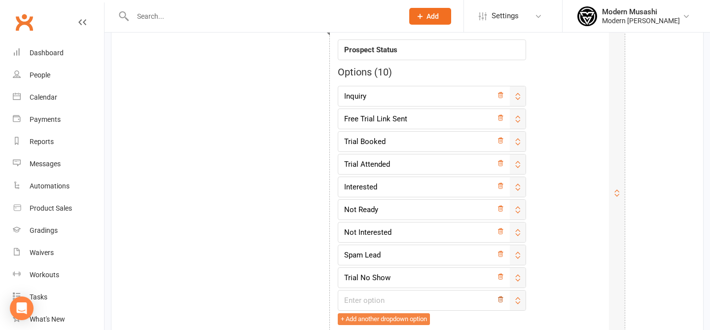
click at [503, 298] on icon at bounding box center [500, 299] width 7 height 7
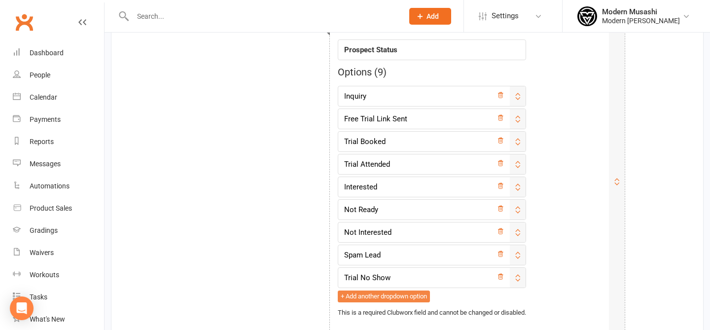
scroll to position [2085, 0]
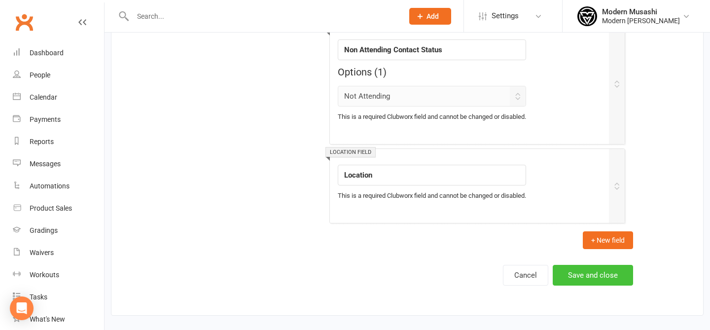
click at [574, 278] on button "Save and close" at bounding box center [592, 275] width 80 height 21
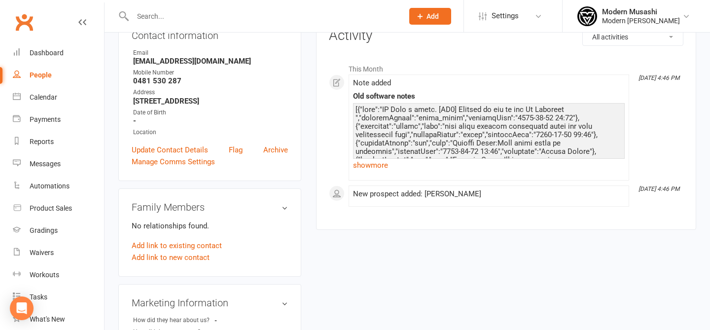
scroll to position [121, 0]
click at [167, 150] on link "Update Contact Details" at bounding box center [170, 151] width 76 height 12
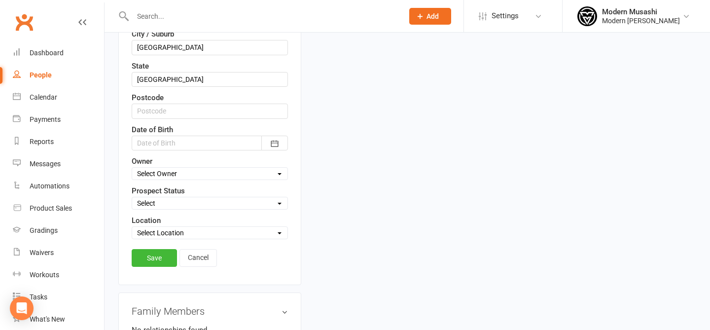
scroll to position [324, 0]
click at [177, 201] on select "Select Inquiry Free Trial Link Sent Trial Booked Trial Attended Interested Not …" at bounding box center [209, 203] width 155 height 11
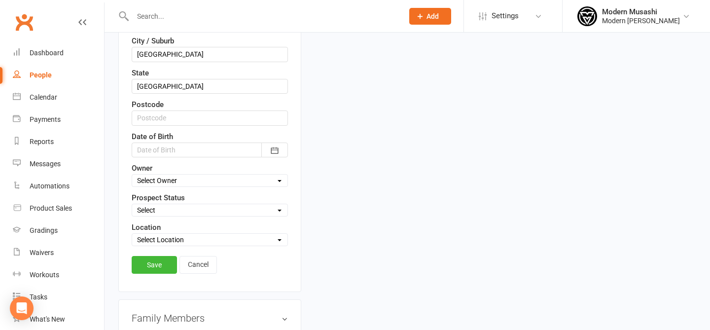
scroll to position [0, 0]
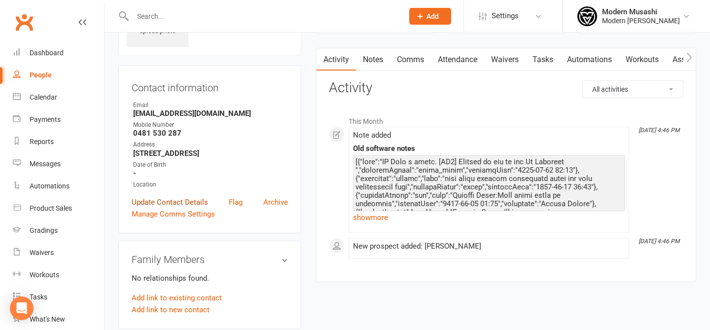
click at [173, 197] on link "Update Contact Details" at bounding box center [170, 202] width 76 height 12
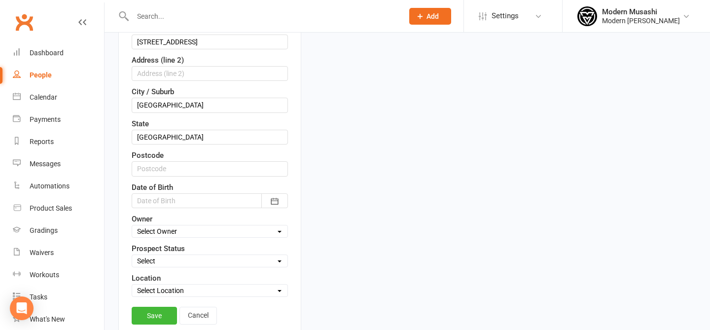
scroll to position [280, 0]
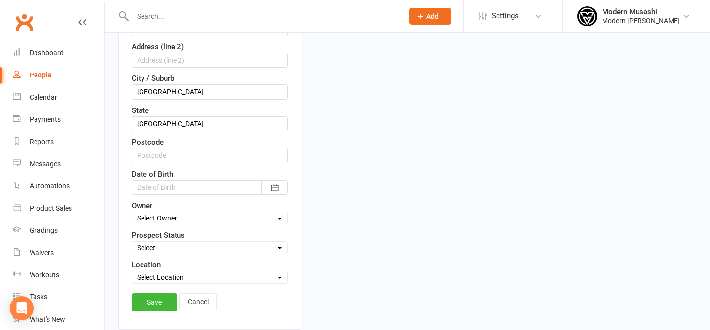
click at [160, 253] on div "Select Inquiry Free Trial Link Sent Trial Booked Trial Attended Interested Not …" at bounding box center [210, 247] width 156 height 13
click at [160, 247] on select "Select Inquiry Free Trial Link Sent Trial Booked Trial Attended Interested Not …" at bounding box center [209, 247] width 155 height 11
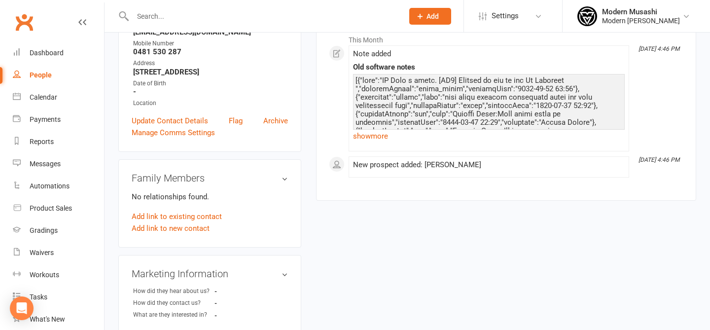
scroll to position [169, 0]
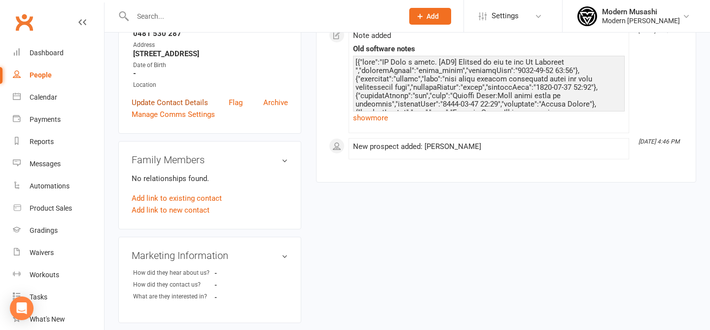
click at [160, 105] on link "Update Contact Details" at bounding box center [170, 103] width 76 height 12
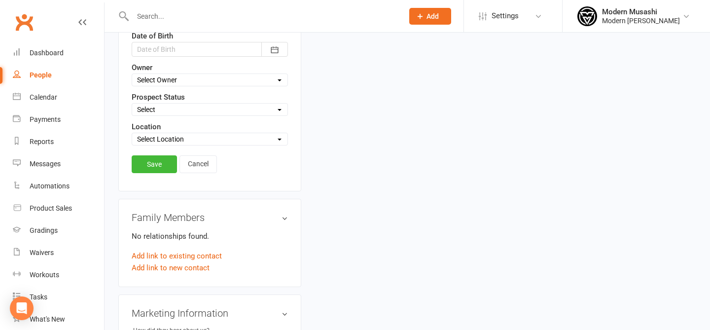
scroll to position [401, 0]
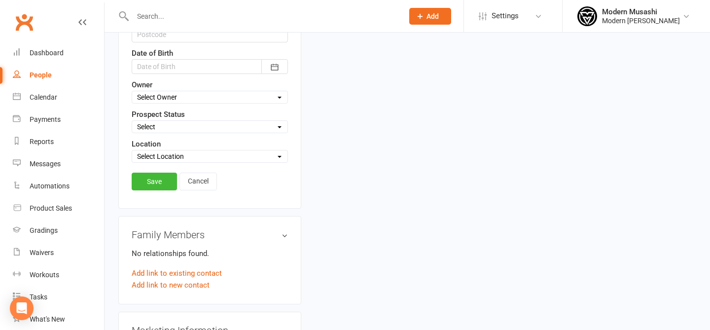
click at [166, 122] on select "Select Inquiry Free Trial Link Sent Trial Booked Trial Attended Interested Not …" at bounding box center [209, 126] width 155 height 11
select select "Trial No Show"
click at [146, 184] on link "Save" at bounding box center [154, 181] width 45 height 18
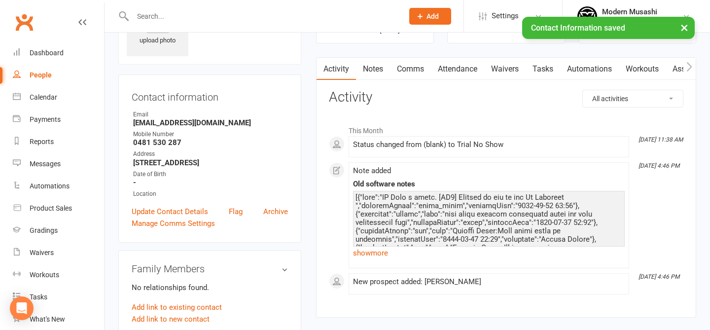
scroll to position [0, 0]
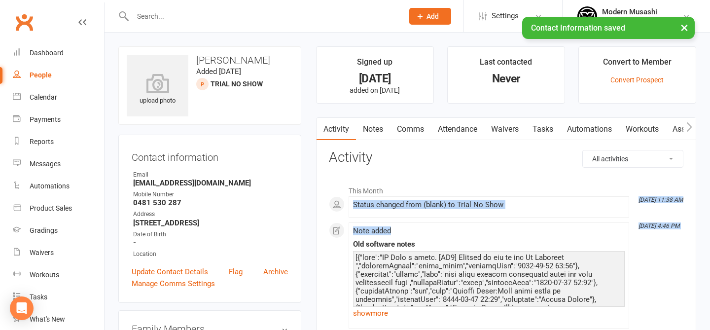
drag, startPoint x: 423, startPoint y: 185, endPoint x: 450, endPoint y: 231, distance: 53.0
click at [450, 231] on div "This Month [DATE] 11:38 AM Status changed from (blank) to Trial No Show [DATE] …" at bounding box center [506, 267] width 354 height 174
click at [450, 231] on div "Note added" at bounding box center [489, 231] width 272 height 8
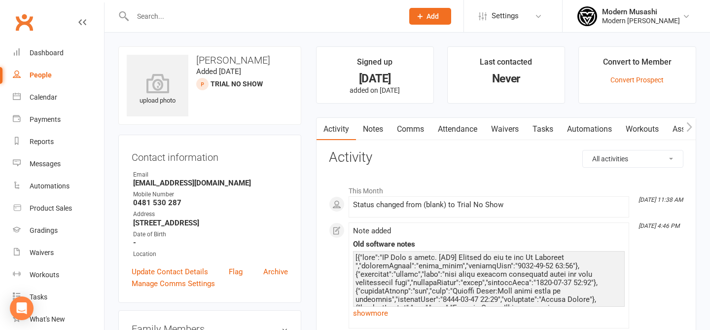
click at [539, 127] on link "Tasks" at bounding box center [542, 129] width 34 height 23
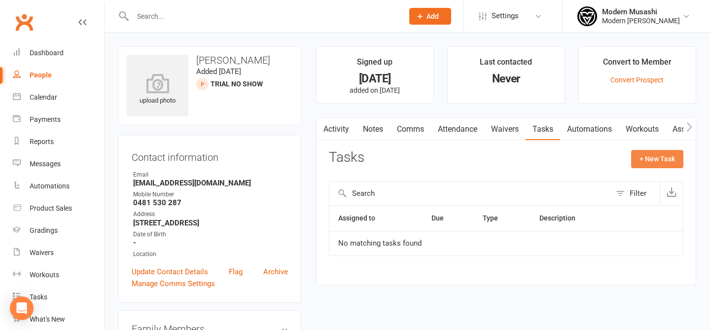
click at [659, 159] on button "+ New Task" at bounding box center [657, 159] width 52 height 18
select select "53179"
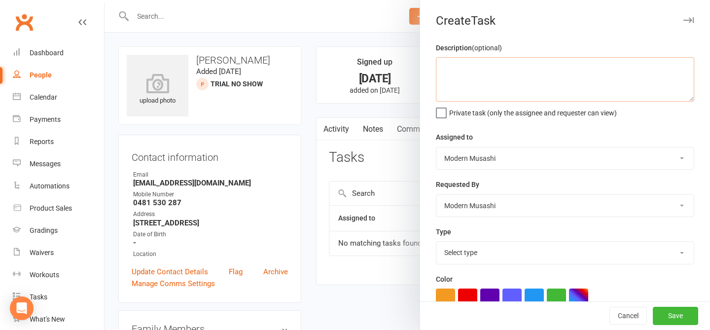
click at [495, 84] on textarea at bounding box center [565, 79] width 258 height 44
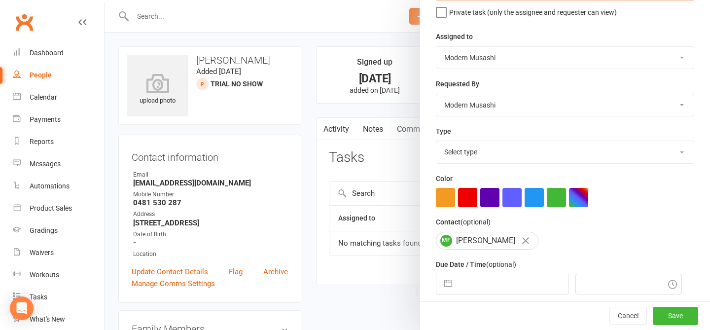
scroll to position [140, 0]
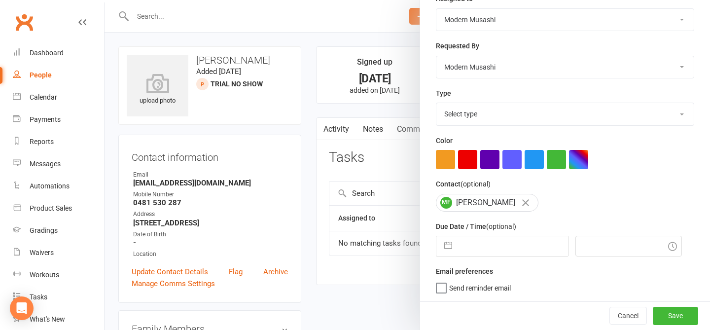
click at [471, 238] on input "text" at bounding box center [512, 246] width 111 height 20
select select "6"
select select "2025"
select select "7"
select select "2025"
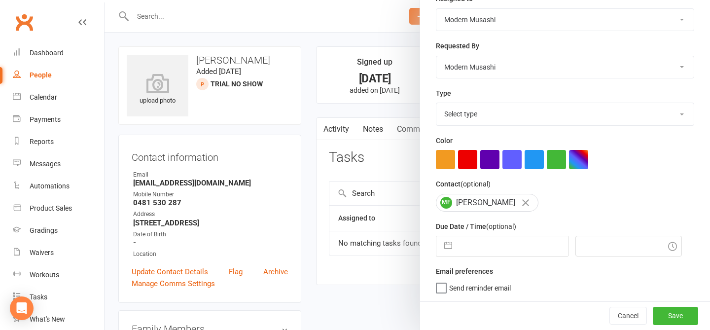
select select "8"
select select "2025"
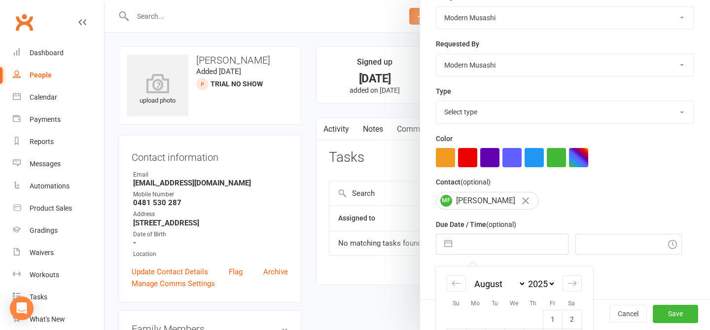
scroll to position [240, 0]
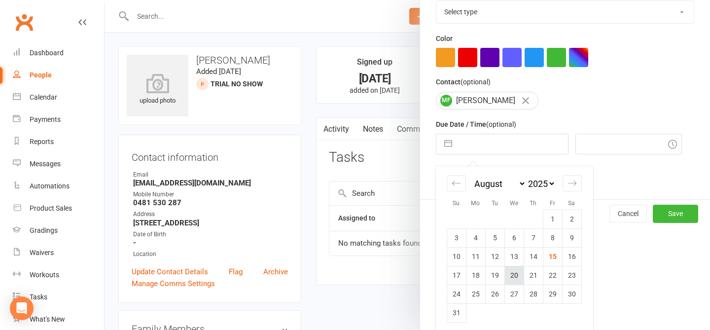
click at [513, 279] on td "20" at bounding box center [513, 275] width 19 height 19
type input "[DATE]"
type input "11:45am"
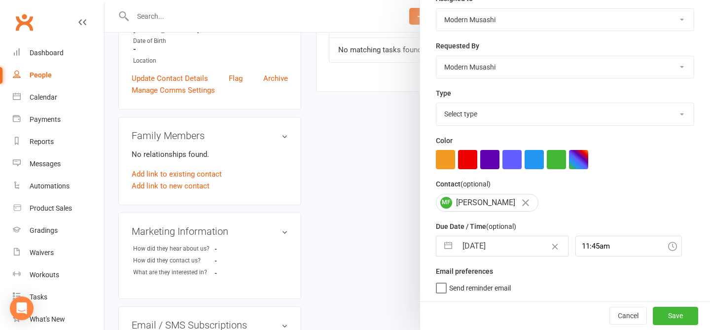
scroll to position [0, 0]
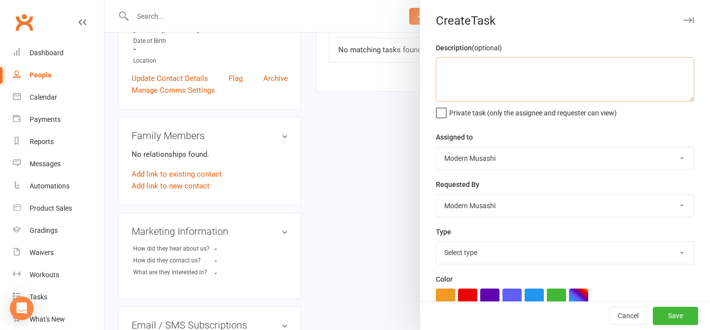
click at [519, 68] on textarea at bounding box center [565, 79] width 258 height 44
type textarea "o"
drag, startPoint x: 551, startPoint y: 82, endPoint x: 446, endPoint y: 67, distance: 106.1
click at [446, 67] on textarea "no show follow up" at bounding box center [565, 79] width 258 height 44
type textarea "n"
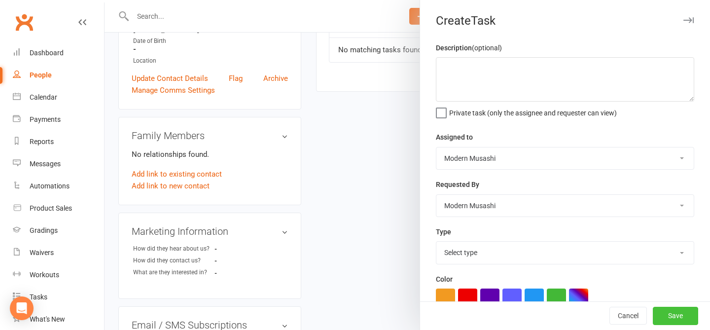
click at [673, 322] on button "Save" at bounding box center [674, 316] width 45 height 18
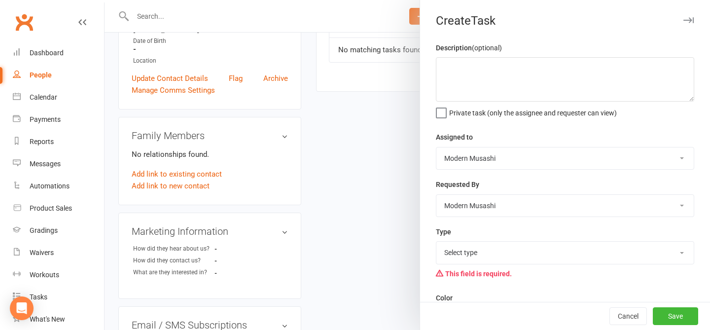
click at [522, 254] on select "Select type E-mail Meeting Phone call Sms Add new task type" at bounding box center [564, 252] width 257 height 22
select select "35117"
click at [684, 309] on button "Save" at bounding box center [674, 316] width 45 height 18
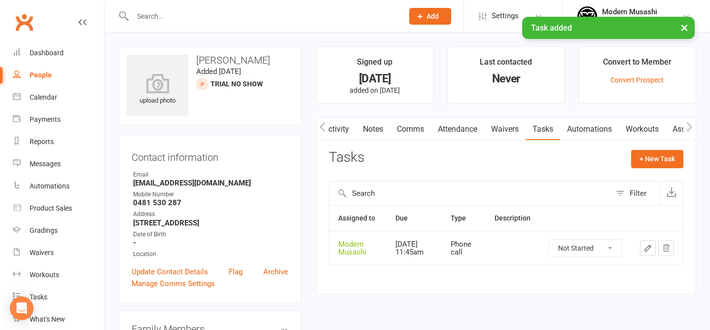
click at [335, 127] on link "Activity" at bounding box center [335, 129] width 39 height 23
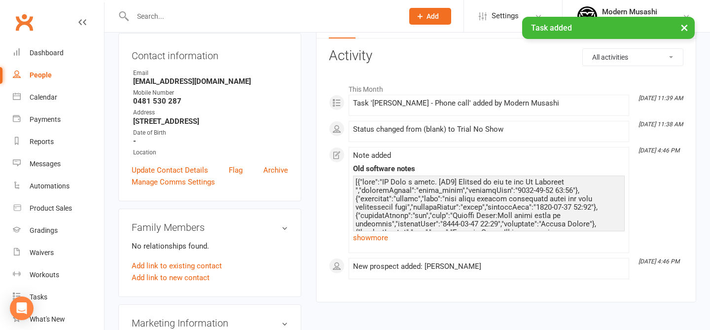
scroll to position [106, 0]
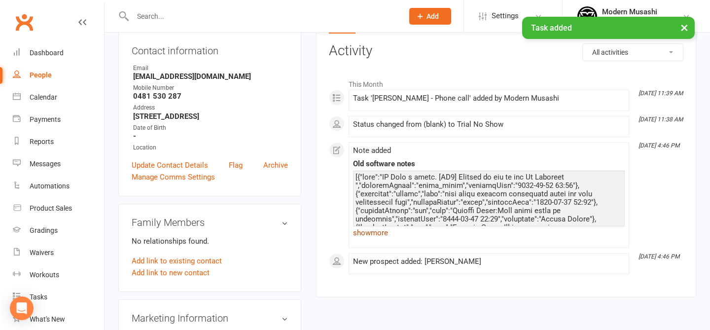
click at [367, 231] on link "show more" at bounding box center [489, 233] width 272 height 14
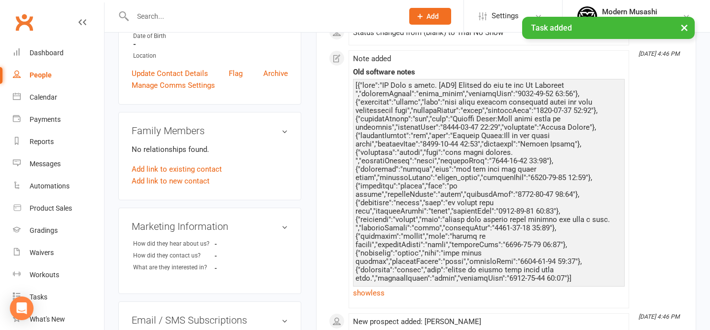
scroll to position [215, 0]
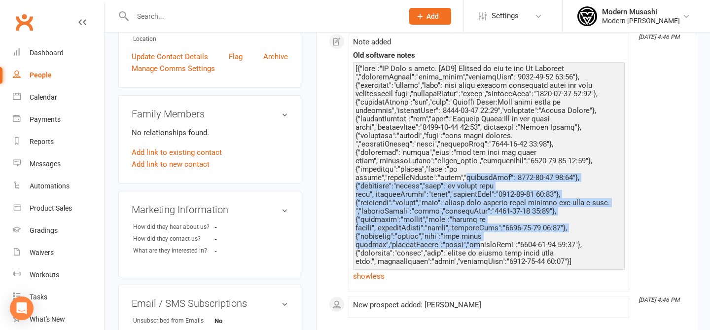
drag, startPoint x: 469, startPoint y: 209, endPoint x: 479, endPoint y: 247, distance: 39.3
click at [479, 247] on div at bounding box center [488, 165] width 267 height 201
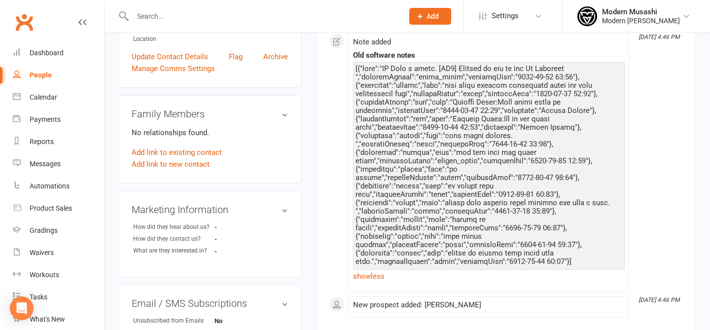
click at [460, 128] on div at bounding box center [488, 165] width 267 height 201
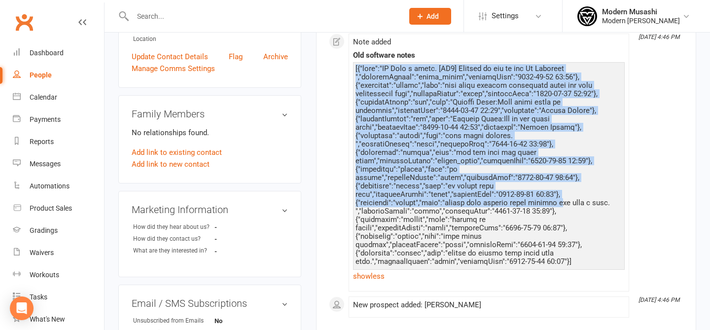
drag, startPoint x: 354, startPoint y: 67, endPoint x: 560, endPoint y: 207, distance: 249.4
click at [560, 207] on div "show less" at bounding box center [489, 172] width 272 height 221
click at [560, 207] on div at bounding box center [488, 165] width 267 height 201
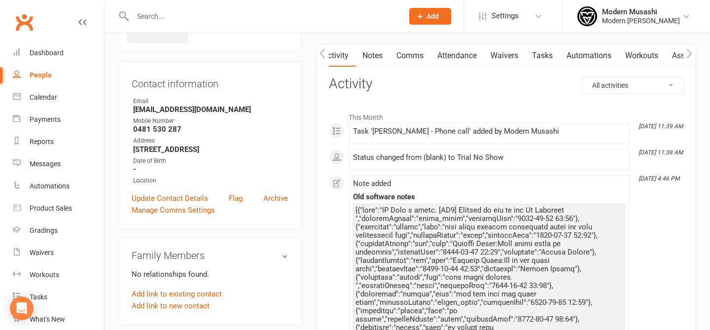
scroll to position [0, 0]
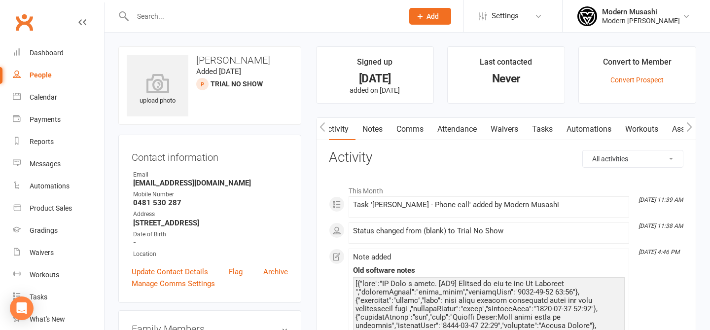
click at [165, 10] on input "text" at bounding box center [263, 16] width 267 height 14
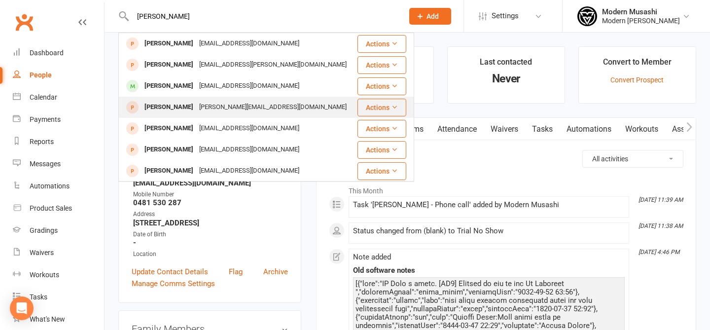
type input "[PERSON_NAME]"
click at [197, 110] on div "[PERSON_NAME][EMAIL_ADDRESS][DOMAIN_NAME]" at bounding box center [272, 107] width 153 height 14
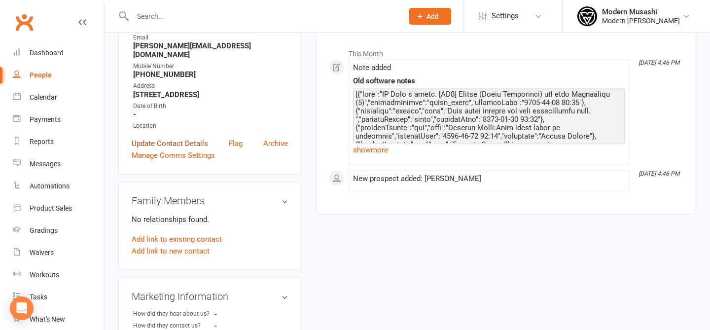
click at [153, 137] on link "Update Contact Details" at bounding box center [170, 143] width 76 height 12
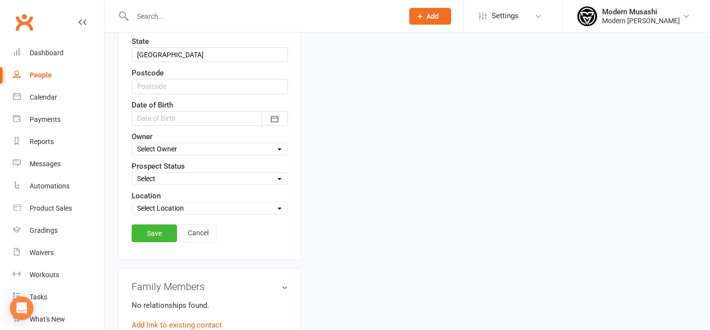
scroll to position [354, 0]
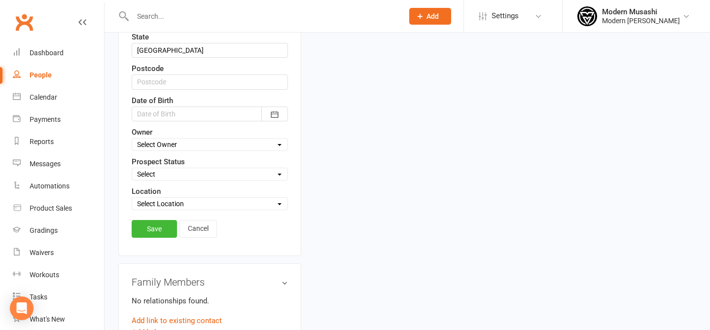
click at [165, 176] on select "Select Inquiry Free Trial Link Sent Trial Booked Trial Attended Interested Not …" at bounding box center [209, 174] width 155 height 11
select select "Trial No Show"
click at [148, 223] on link "Save" at bounding box center [154, 229] width 45 height 18
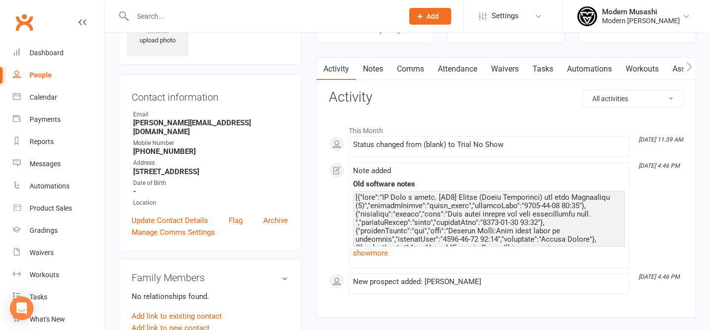
scroll to position [64, 0]
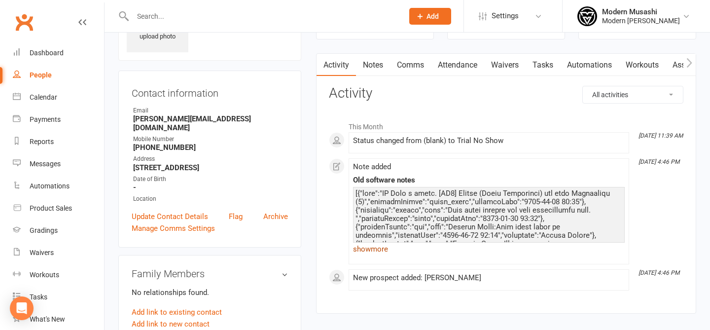
click at [367, 244] on link "show more" at bounding box center [489, 249] width 272 height 14
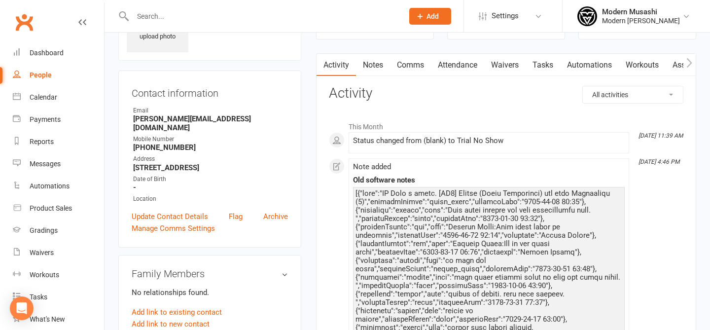
click at [361, 54] on link "Notes" at bounding box center [373, 65] width 34 height 23
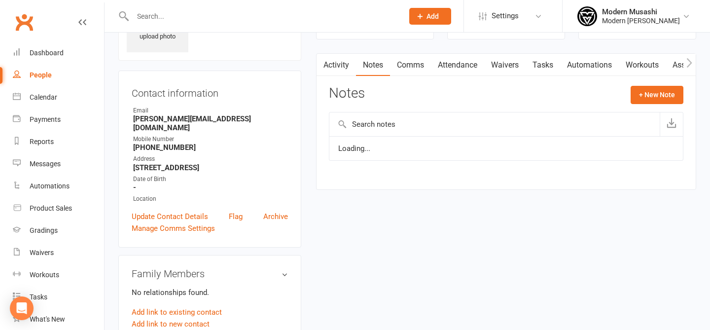
click at [361, 59] on link "Notes" at bounding box center [373, 65] width 34 height 23
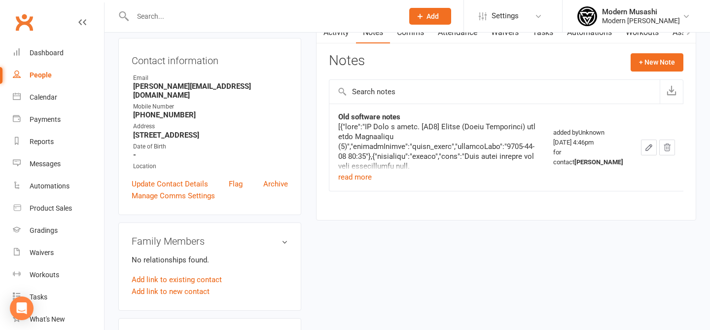
scroll to position [100, 0]
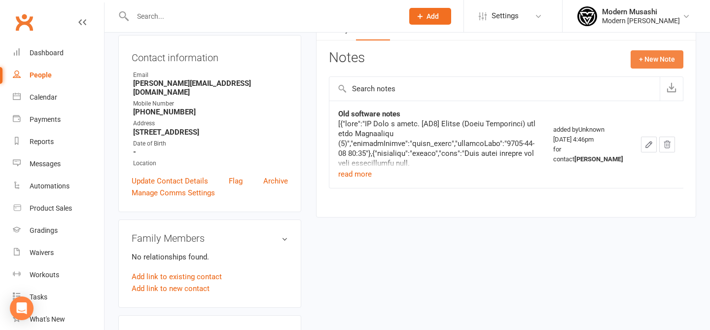
click at [659, 53] on button "+ New Note" at bounding box center [656, 59] width 53 height 18
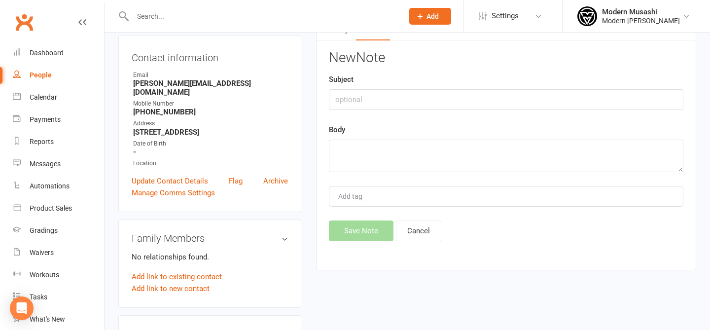
click at [383, 138] on div "Body" at bounding box center [506, 148] width 354 height 48
click at [365, 153] on textarea at bounding box center [506, 155] width 354 height 33
type textarea "w"
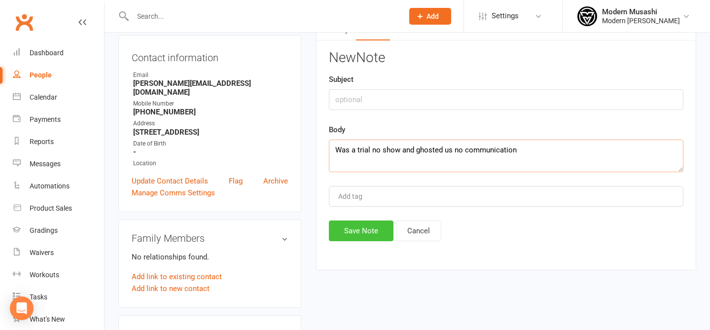
type textarea "Was a trial no show and ghosted us no communication"
click at [339, 233] on button "Save Note" at bounding box center [361, 230] width 65 height 21
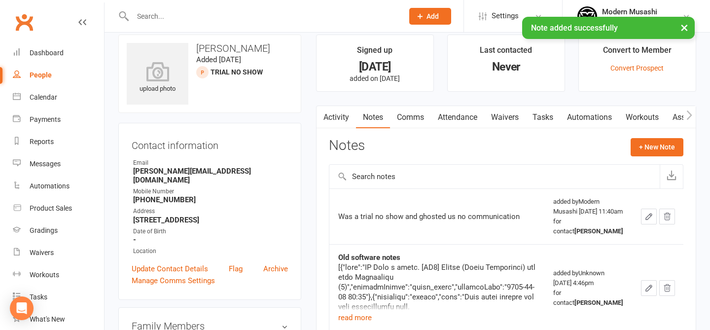
scroll to position [0, 0]
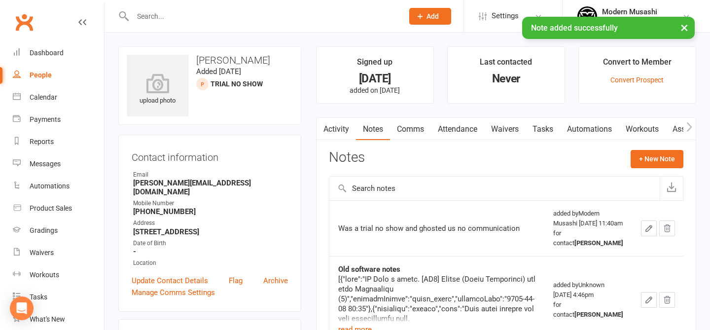
click at [549, 137] on link "Tasks" at bounding box center [542, 129] width 34 height 23
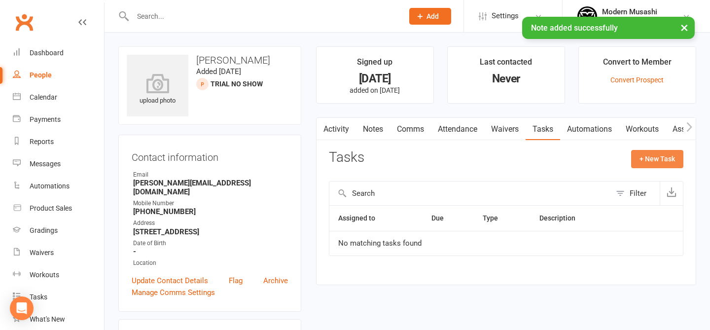
click at [660, 159] on button "+ New Task" at bounding box center [657, 159] width 52 height 18
select select "53179"
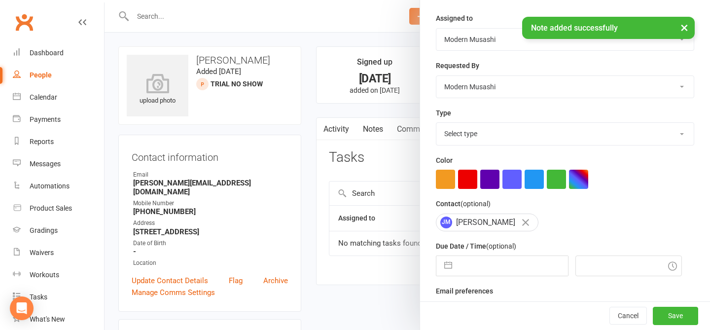
scroll to position [140, 0]
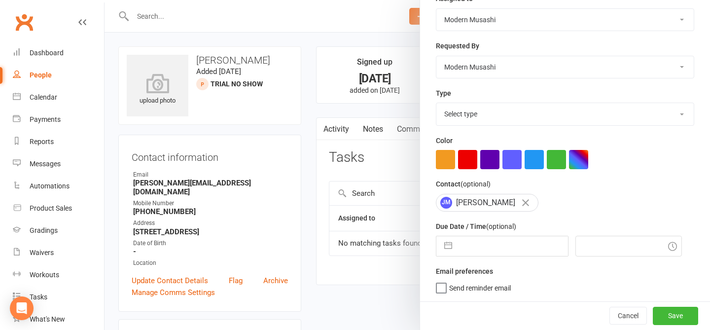
click at [460, 111] on select "Select type E-mail Meeting Phone call Sms Add new task type" at bounding box center [564, 114] width 257 height 22
select select "35117"
click at [471, 255] on input "text" at bounding box center [512, 246] width 111 height 20
select select "6"
select select "2025"
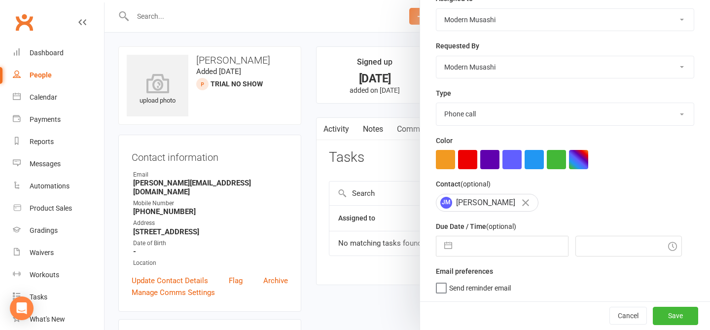
select select "7"
select select "2025"
select select "8"
select select "2025"
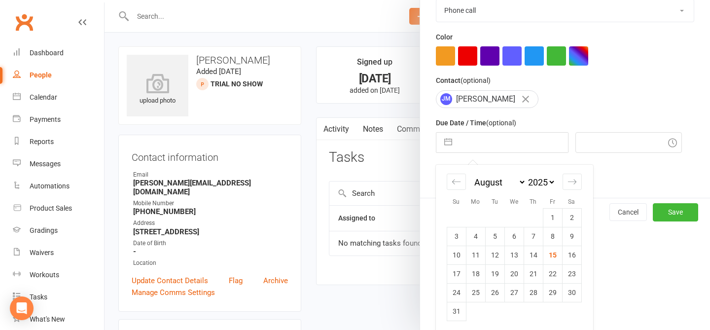
scroll to position [246, 0]
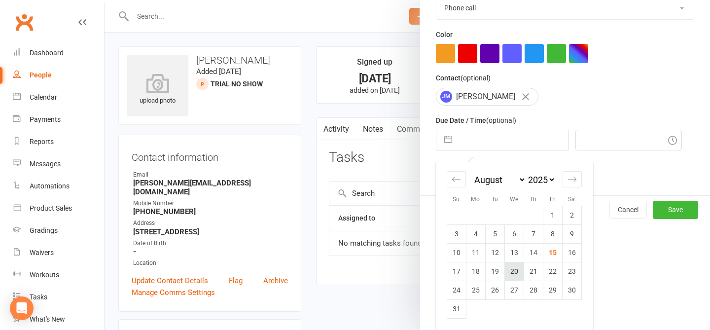
click at [516, 271] on td "20" at bounding box center [513, 271] width 19 height 19
type input "[DATE]"
type input "11:45am"
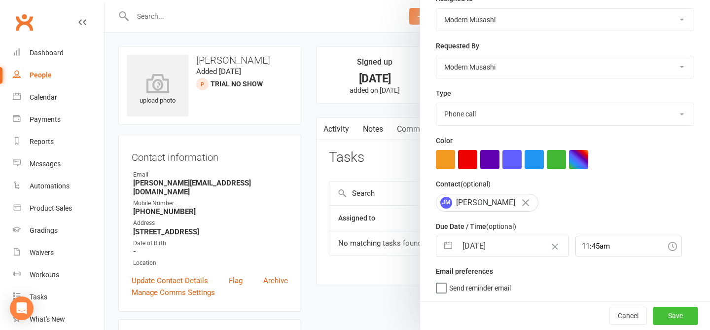
click at [678, 324] on button "Save" at bounding box center [674, 316] width 45 height 18
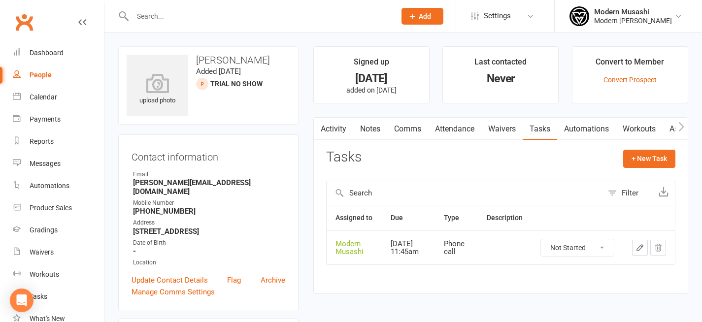
click at [168, 9] on input "text" at bounding box center [259, 16] width 259 height 14
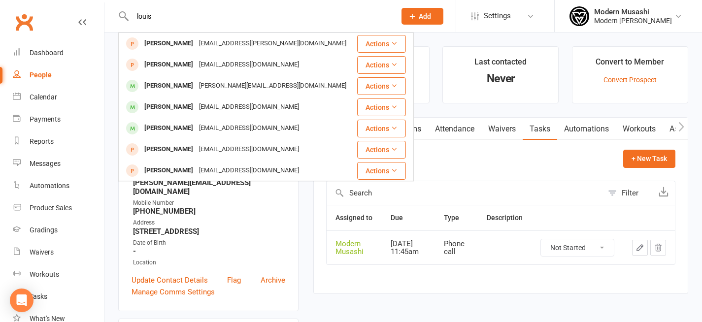
type input "louis"
click at [306, 224] on main "Signed up [DATE] added on [DATE] Last contacted Never Convert to Member Convert…" at bounding box center [501, 175] width 390 height 258
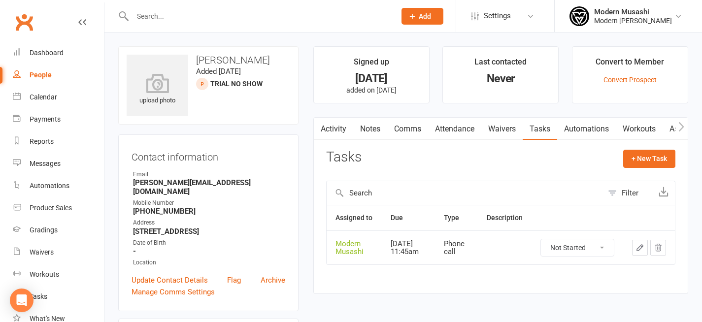
click at [412, 23] on button "Add" at bounding box center [423, 16] width 42 height 17
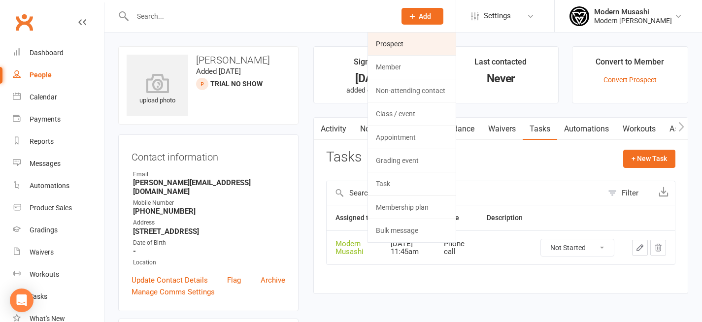
click at [394, 39] on link "Prospect" at bounding box center [412, 44] width 88 height 23
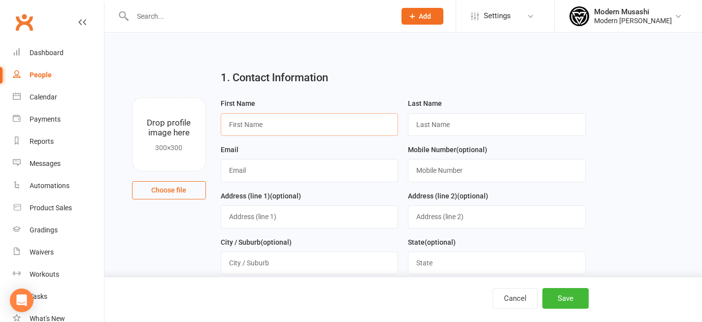
click at [307, 123] on input "text" at bounding box center [310, 124] width 178 height 23
type input "l"
type input "Louis"
type input ">"
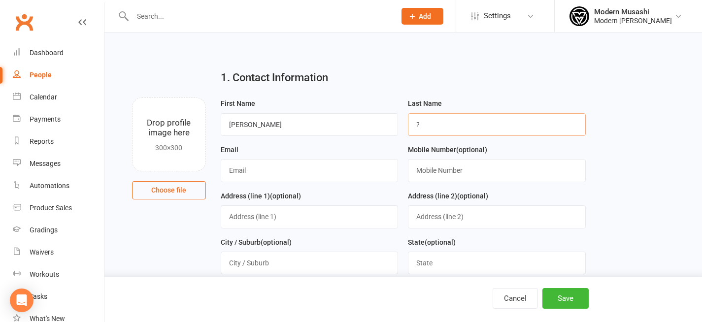
type input "?"
click at [447, 169] on input "text" at bounding box center [497, 170] width 178 height 23
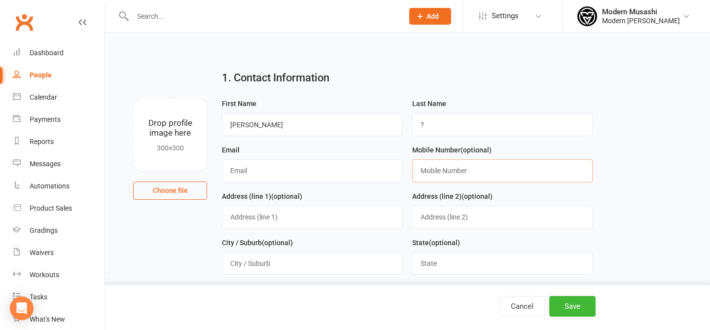
paste input "0431415144"
type input "0431415144"
click at [599, 203] on div "First Name Louis Last Name ? Email Mobile Number (optional) 0431415144 Address …" at bounding box center [406, 259] width 385 height 323
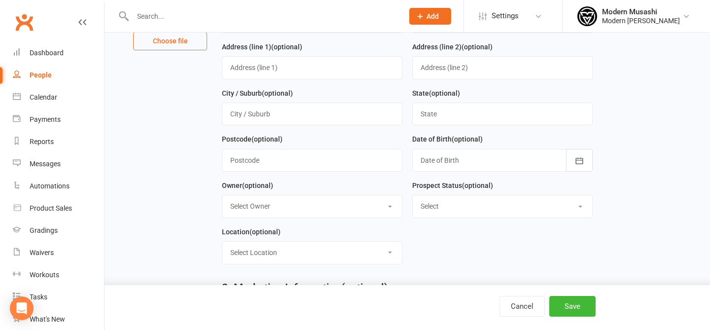
scroll to position [157, 0]
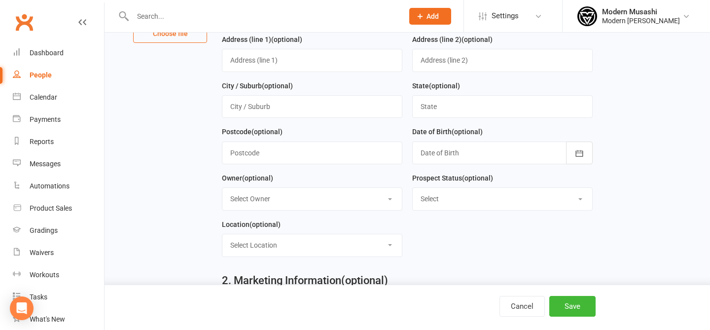
click at [453, 204] on select "Select Inquiry Free Trial Link Sent Trial Booked Trial Attended Interested Not …" at bounding box center [501, 199] width 179 height 22
select select "Not Ready"
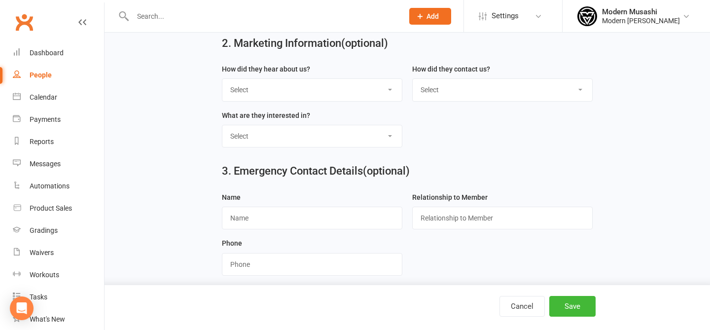
scroll to position [405, 0]
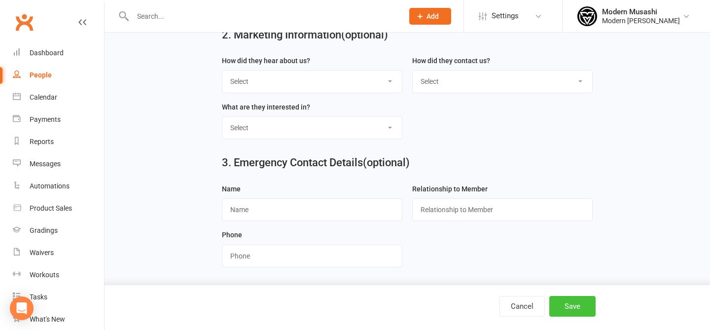
click at [578, 304] on button "Save" at bounding box center [572, 306] width 46 height 21
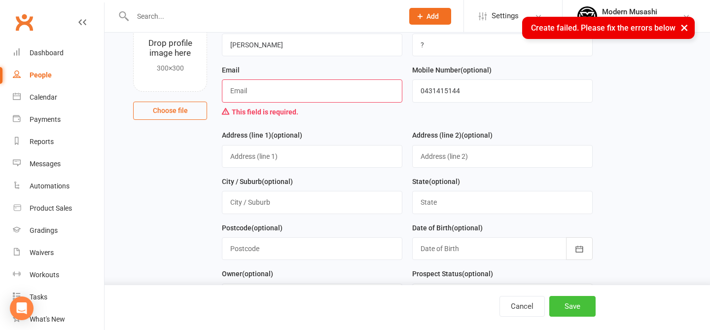
scroll to position [0, 0]
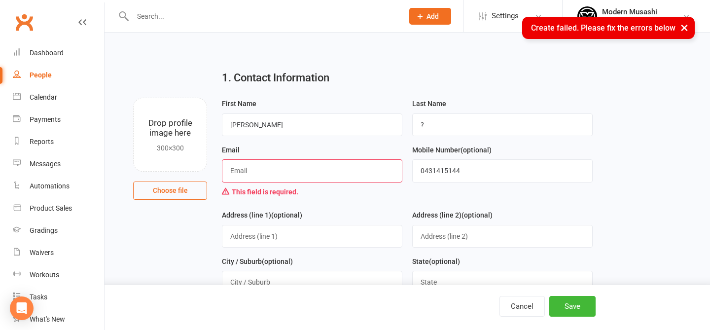
click at [299, 178] on input "text" at bounding box center [312, 170] width 180 height 23
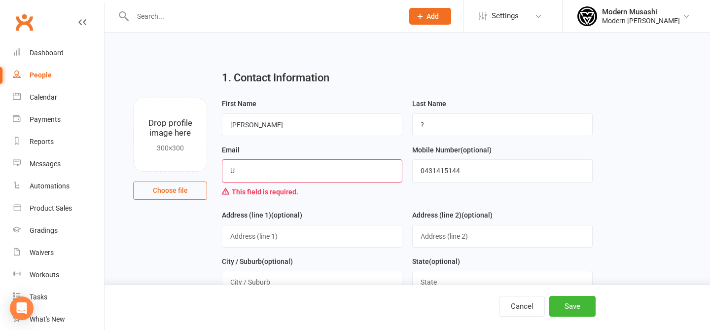
type input "unknown@unknown.com"
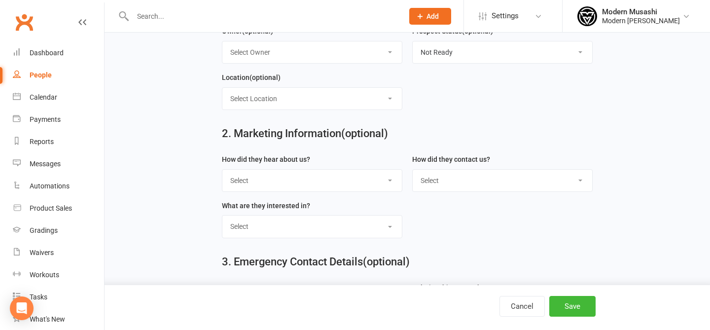
scroll to position [424, 0]
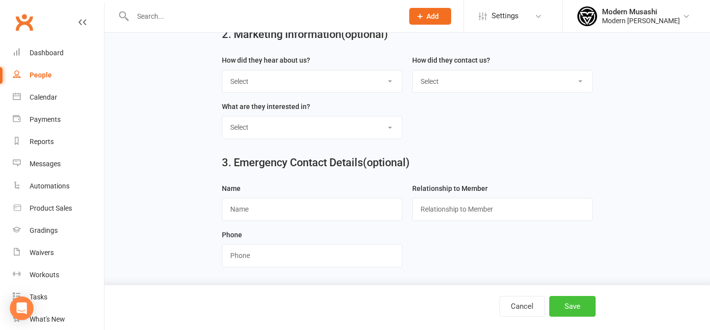
click at [568, 308] on button "Save" at bounding box center [572, 306] width 46 height 21
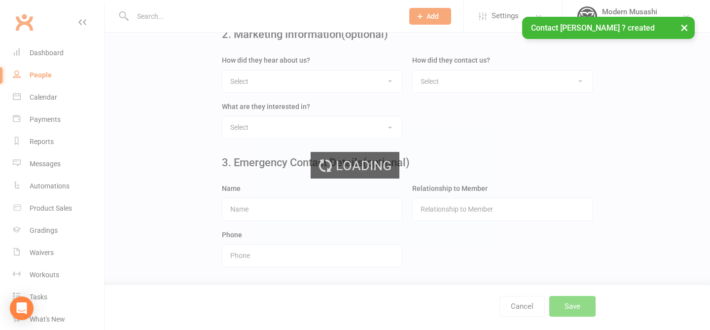
scroll to position [0, 0]
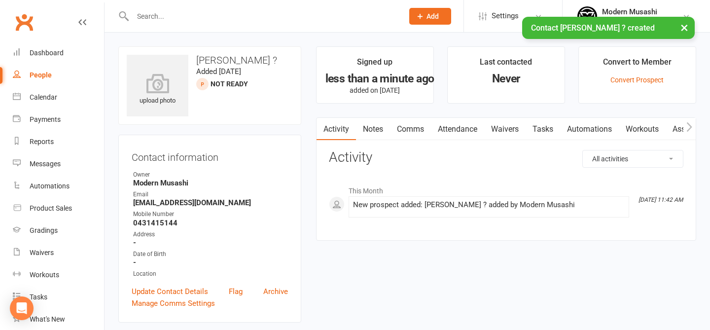
click at [386, 120] on link "Notes" at bounding box center [373, 129] width 34 height 23
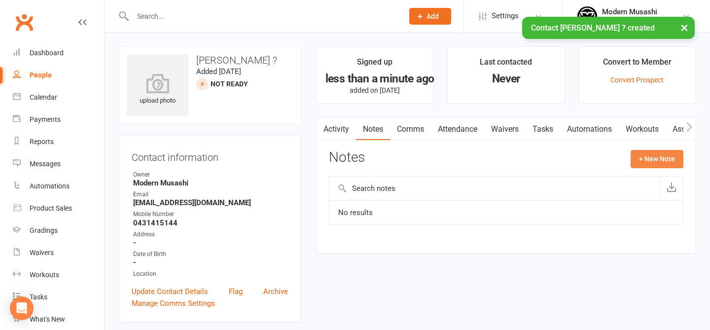
click at [662, 151] on button "+ New Note" at bounding box center [656, 159] width 53 height 18
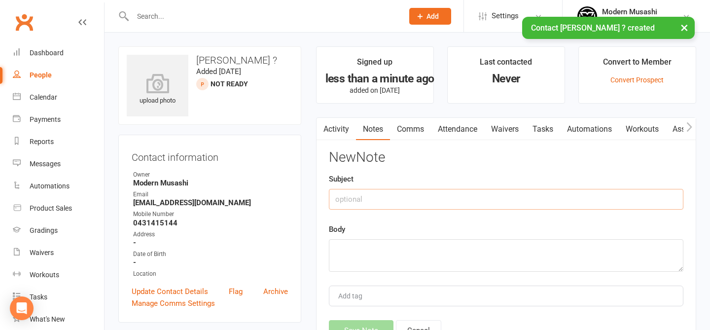
click at [447, 191] on input "text" at bounding box center [506, 199] width 354 height 21
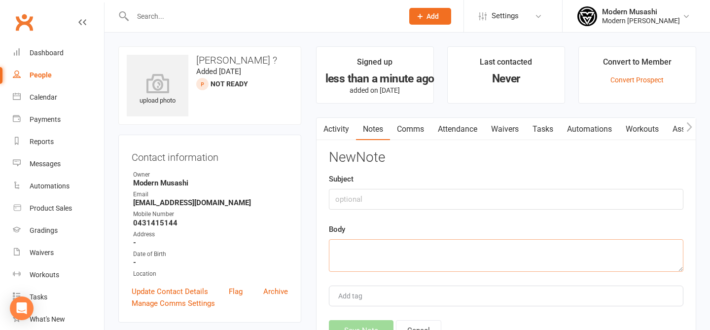
click at [367, 263] on textarea at bounding box center [506, 255] width 354 height 33
type textarea "w"
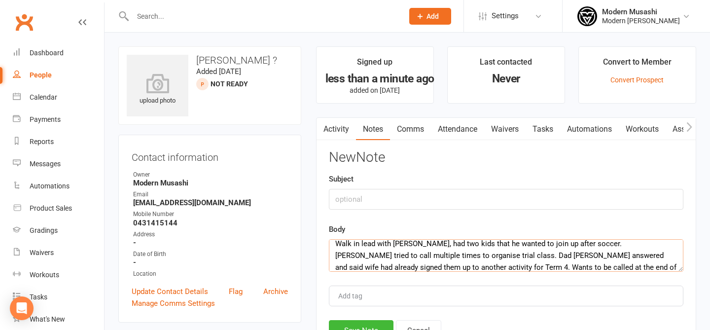
scroll to position [12, 0]
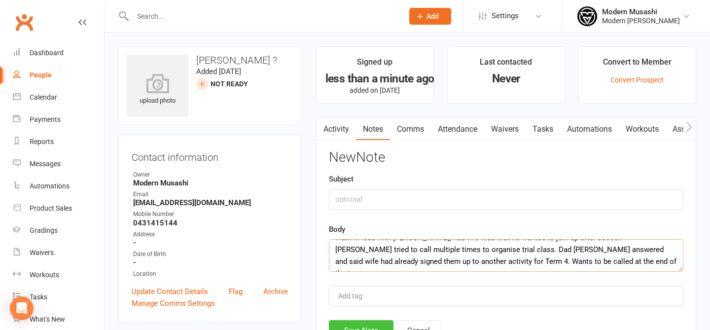
type textarea "Walk in lead with Gabriel, had two kids that he wanted to join up after soccer.…"
click at [356, 321] on button "Save Note" at bounding box center [361, 330] width 65 height 21
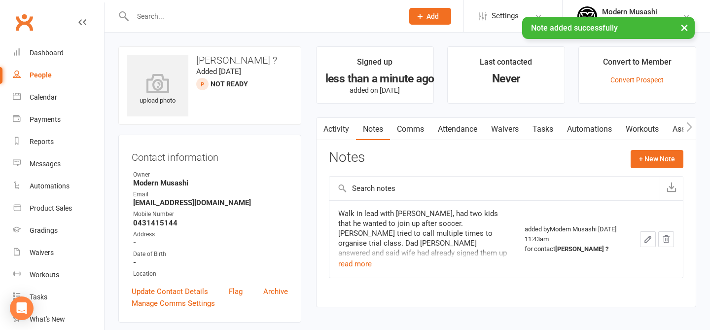
click at [532, 132] on link "Tasks" at bounding box center [542, 129] width 34 height 23
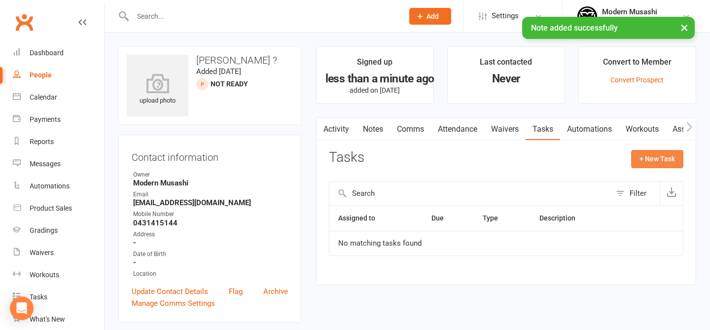
click at [653, 165] on button "+ New Task" at bounding box center [657, 159] width 52 height 18
select select "53179"
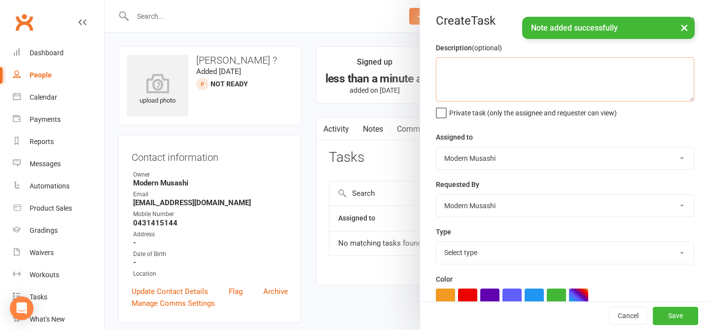
click at [506, 75] on textarea at bounding box center [565, 79] width 258 height 44
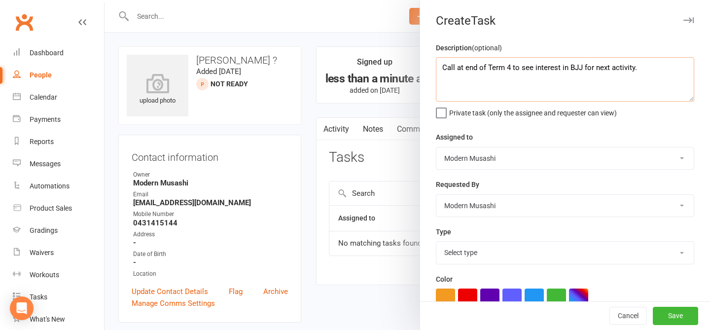
type textarea "Call at end of Term 4 to see interest in BJJ for next activity."
click at [490, 257] on select "Select type E-mail Meeting Phone call Sms Add new task type" at bounding box center [564, 252] width 257 height 22
select select "35117"
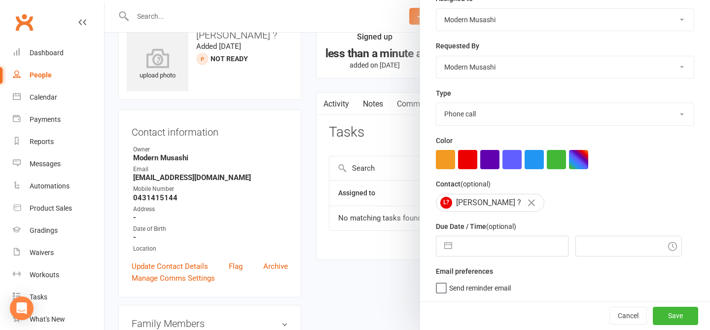
scroll to position [28, 0]
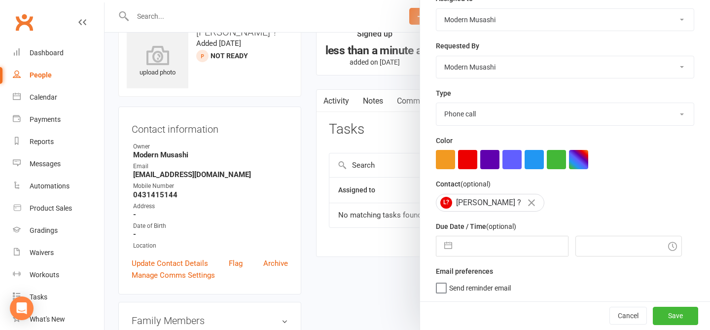
select select "6"
select select "2025"
select select "7"
select select "2025"
select select "8"
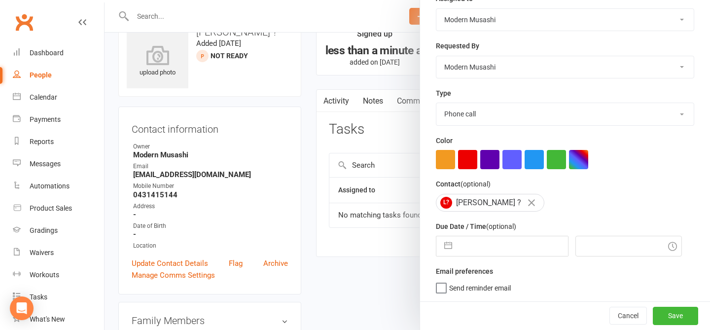
select select "2025"
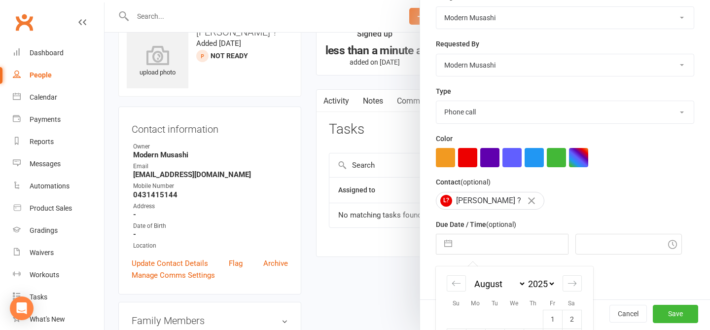
click at [493, 244] on input "text" at bounding box center [512, 244] width 111 height 20
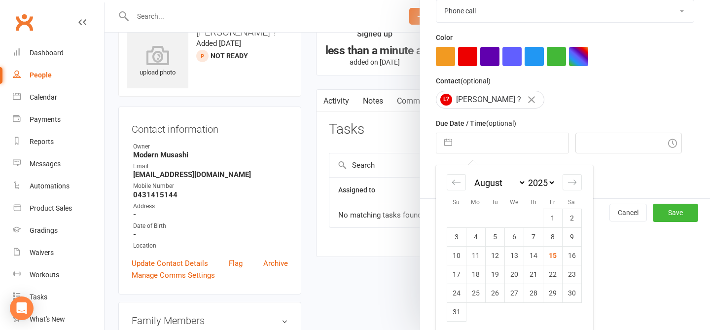
scroll to position [246, 0]
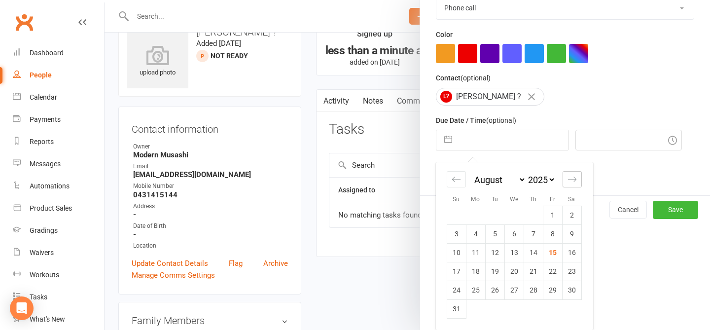
click at [570, 176] on icon "Move forward to switch to the next month." at bounding box center [571, 178] width 9 height 9
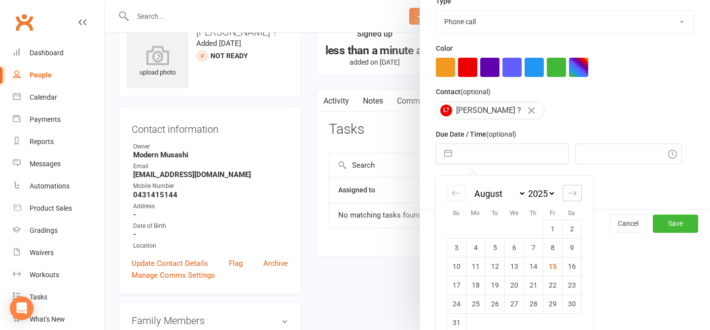
click at [570, 176] on div "Description (optional) Call at end of Term 4 to see interest in BJJ for next ac…" at bounding box center [565, 10] width 290 height 398
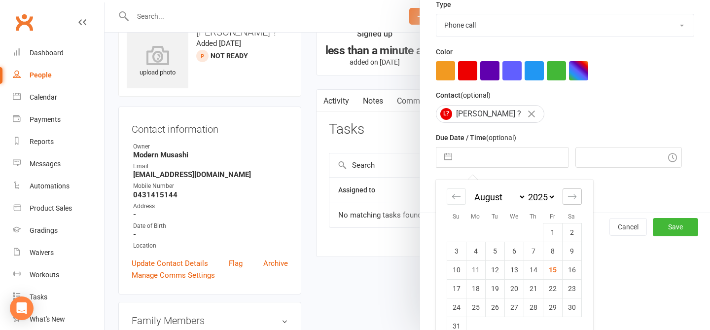
select select "9"
select select "2025"
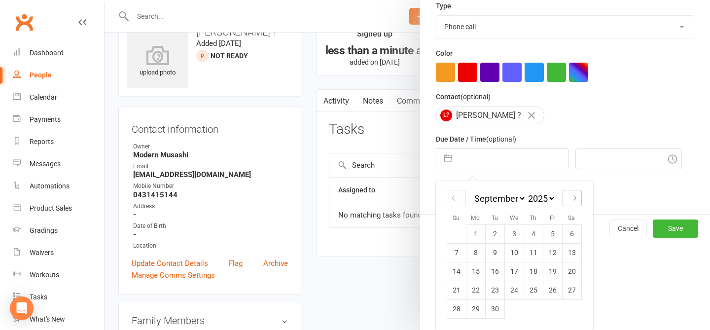
click at [572, 193] on div "Move forward to switch to the next month." at bounding box center [571, 198] width 19 height 16
select select "10"
select select "2025"
click at [572, 193] on div "Move forward to switch to the next month." at bounding box center [571, 198] width 19 height 16
select select "11"
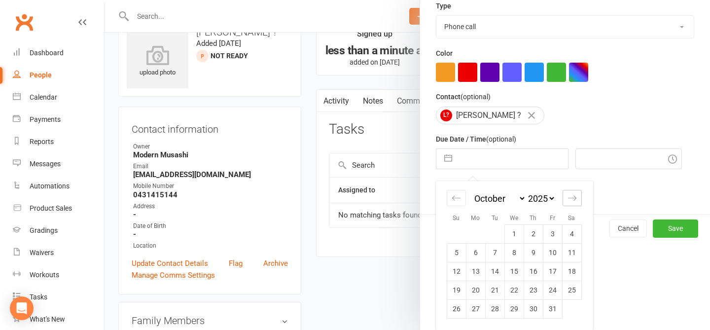
select select "2025"
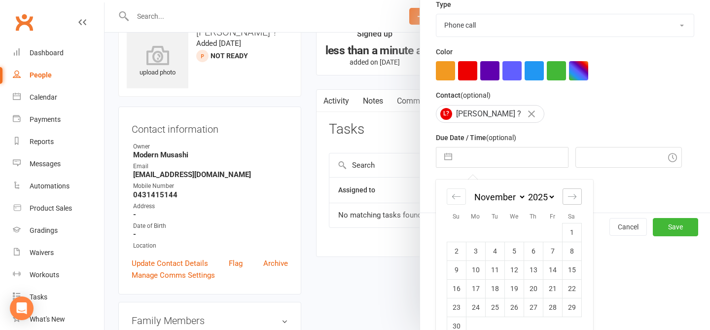
click at [572, 193] on div "Move forward to switch to the next month." at bounding box center [571, 196] width 19 height 16
select select "2026"
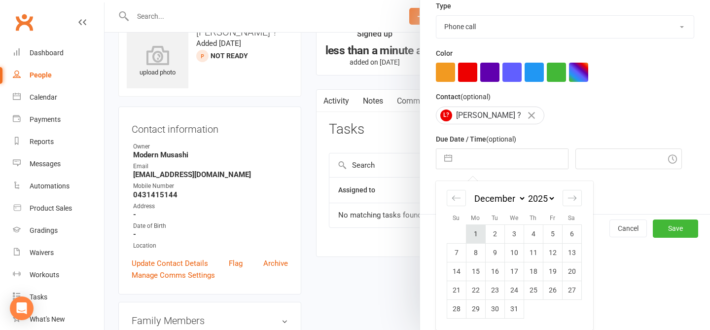
click at [475, 233] on td "1" at bounding box center [475, 233] width 19 height 19
type input "01 Dec 2025"
type input "11:45am"
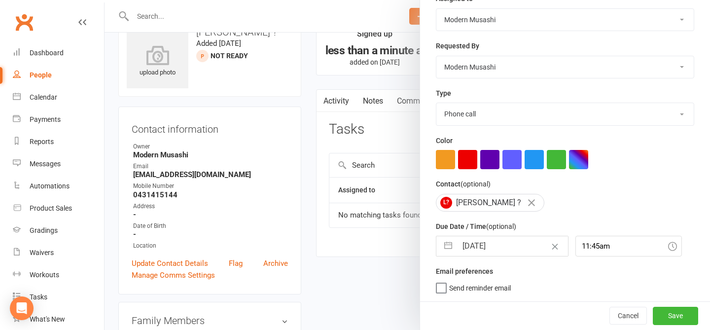
scroll to position [140, 0]
click at [669, 318] on button "Save" at bounding box center [674, 316] width 45 height 18
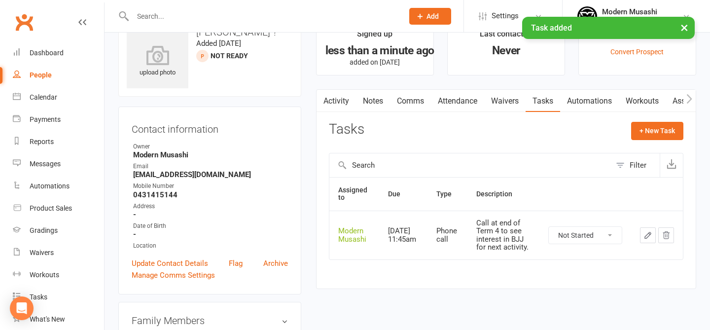
scroll to position [0, 0]
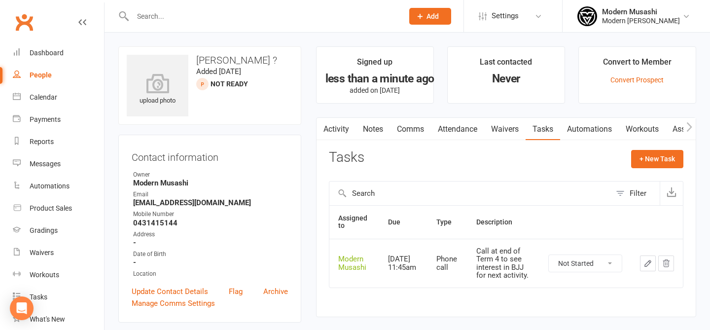
click at [186, 17] on input "text" at bounding box center [263, 16] width 267 height 14
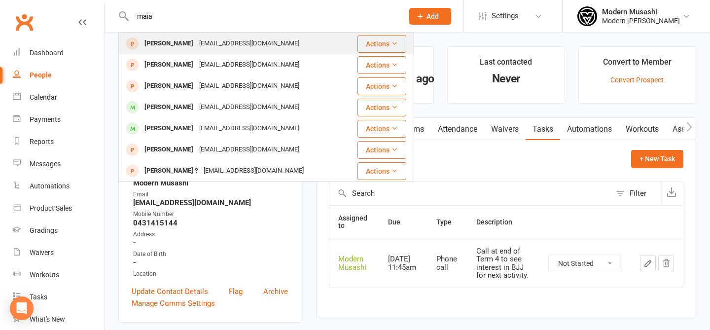
type input "maia"
click at [196, 40] on div "campbell_wilson@hotmail.com" at bounding box center [249, 43] width 106 height 14
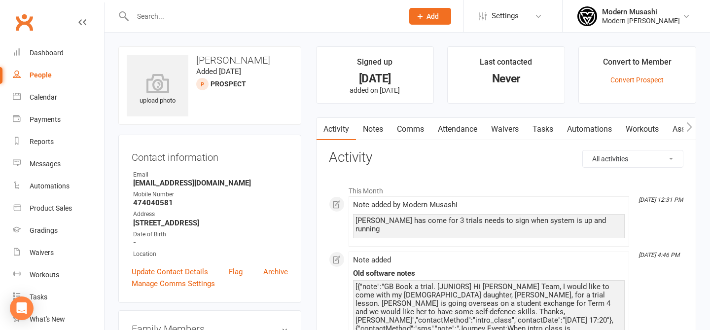
click at [558, 135] on link "Tasks" at bounding box center [542, 129] width 34 height 23
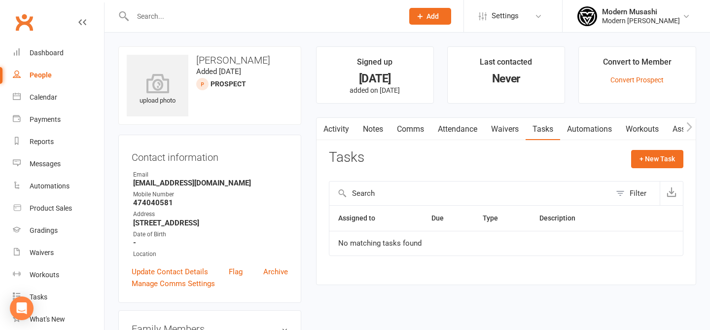
click at [664, 148] on div "Activity Notes Comms Attendance Waivers Tasks Automations Workouts Assessments …" at bounding box center [506, 201] width 380 height 168
click at [642, 166] on button "+ New Task" at bounding box center [657, 159] width 52 height 18
select select "53179"
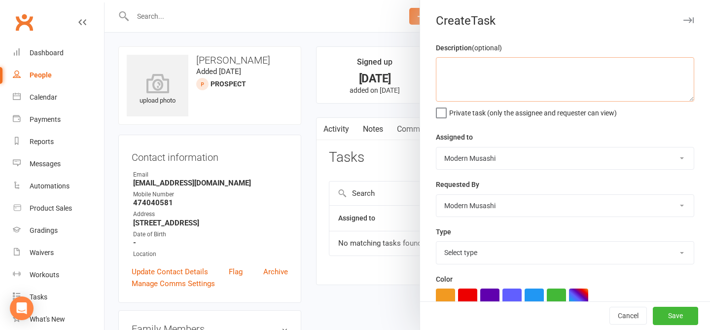
click at [484, 70] on textarea at bounding box center [565, 79] width 258 height 44
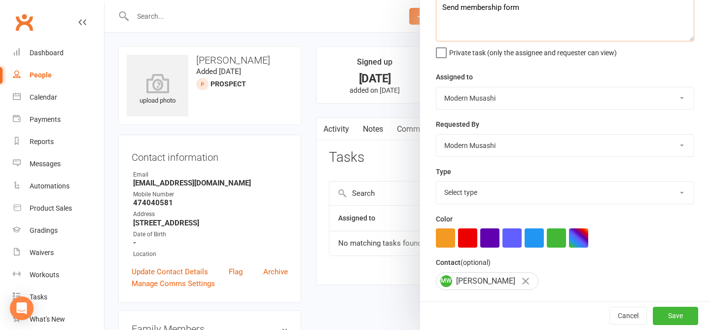
scroll to position [64, 0]
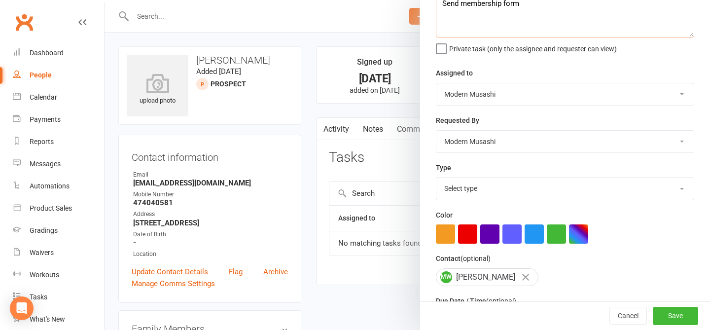
type textarea "Send membership form"
click at [474, 191] on select "Select type E-mail Meeting Phone call Sms Add new task type" at bounding box center [564, 188] width 257 height 22
select select "35116"
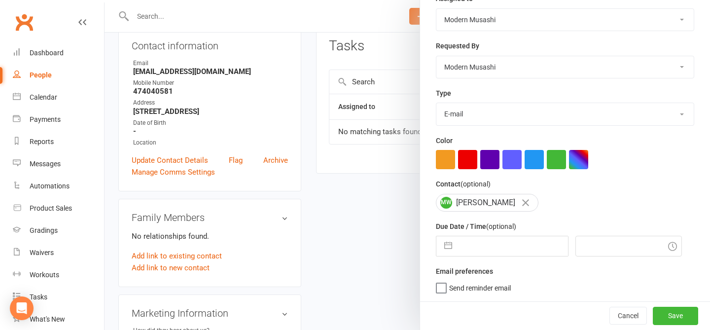
scroll to position [144, 0]
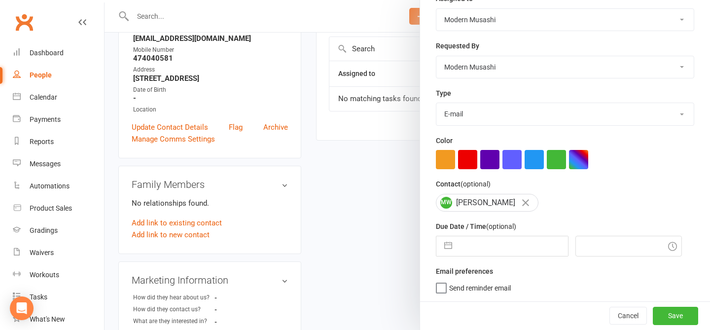
click at [497, 258] on div "Description (optional) Send membership form Private task (only the assignee and…" at bounding box center [565, 102] width 290 height 398
click at [485, 245] on input "text" at bounding box center [512, 246] width 111 height 20
select select "6"
select select "2025"
select select "7"
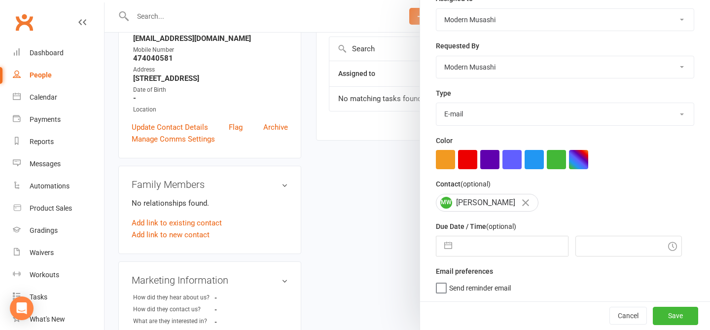
select select "2025"
select select "8"
select select "2025"
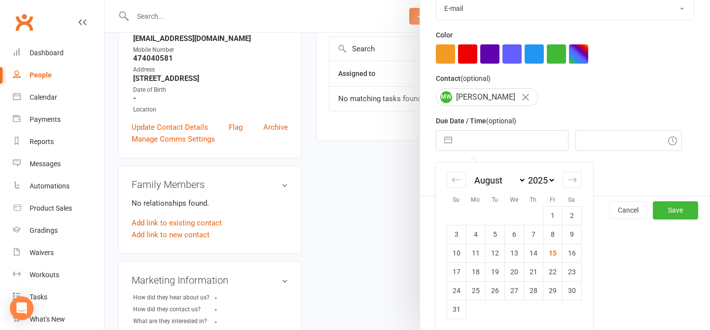
scroll to position [246, 0]
click at [479, 273] on td "18" at bounding box center [475, 271] width 19 height 19
type input "18 Aug 2025"
type input "11:45am"
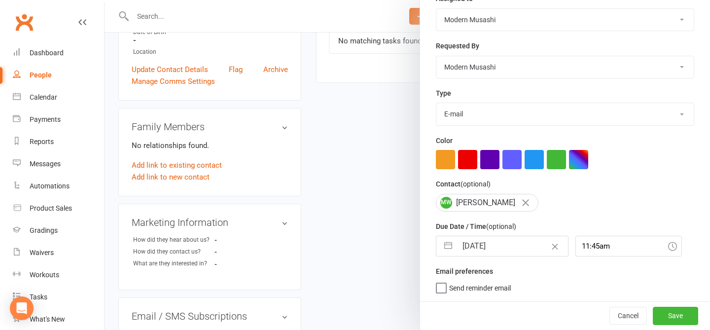
scroll to position [432, 0]
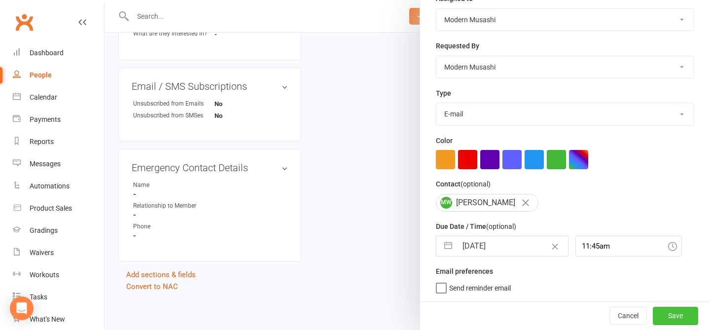
click at [672, 312] on button "Save" at bounding box center [674, 316] width 45 height 18
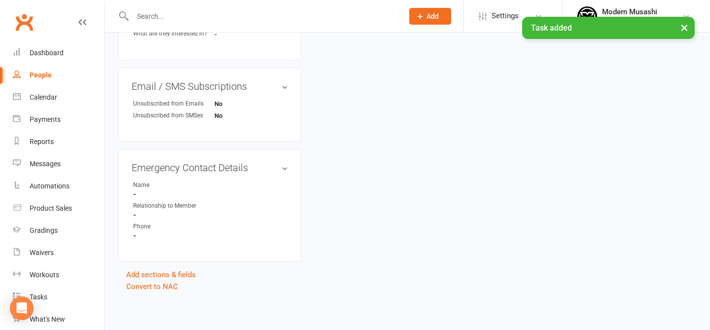
click at [177, 17] on div "× Task added" at bounding box center [348, 17] width 697 height 0
click at [158, 11] on input "text" at bounding box center [263, 16] width 267 height 14
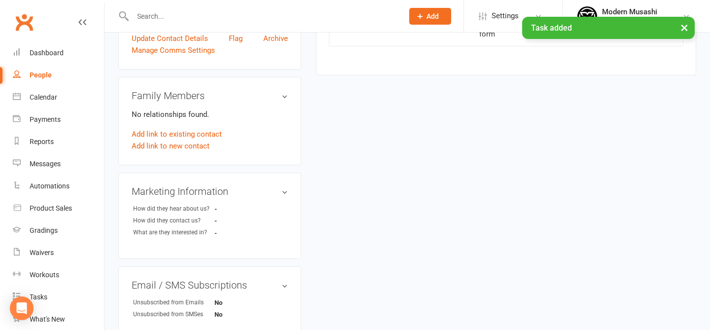
scroll to position [0, 0]
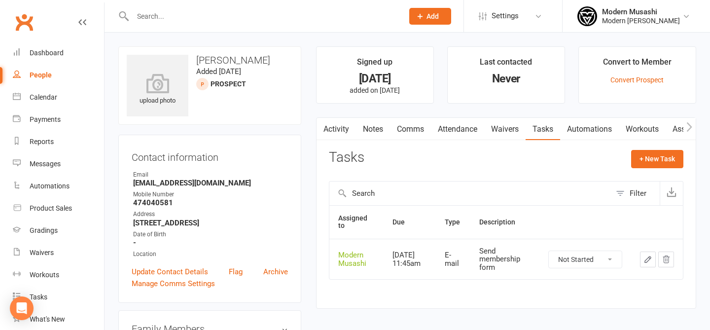
click at [223, 21] on input "text" at bounding box center [263, 16] width 267 height 14
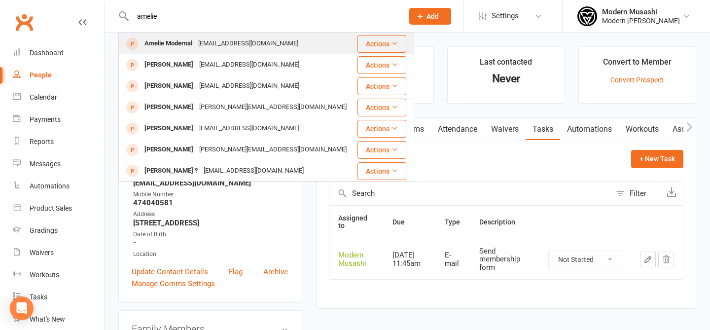
type input "amelie"
click at [244, 45] on div "Jeremiah_mod@hotmail.com" at bounding box center [248, 43] width 106 height 14
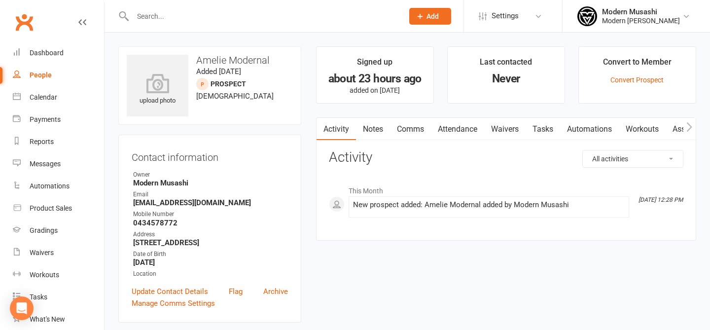
click at [369, 126] on link "Notes" at bounding box center [373, 129] width 34 height 23
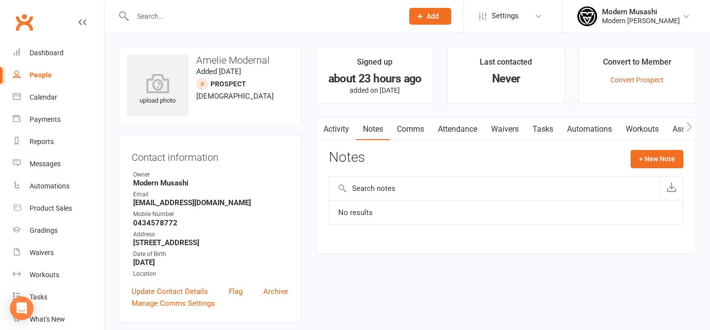
click at [407, 202] on td "No results" at bounding box center [505, 212] width 353 height 25
click at [662, 161] on button "+ New Note" at bounding box center [656, 159] width 53 height 18
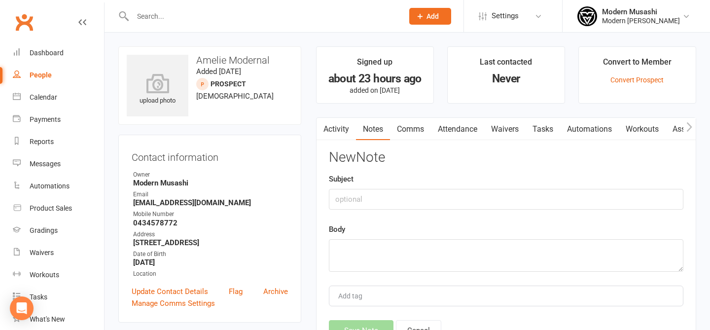
click at [445, 176] on div "Subject" at bounding box center [506, 191] width 354 height 36
click at [364, 269] on textarea at bounding box center [506, 255] width 354 height 33
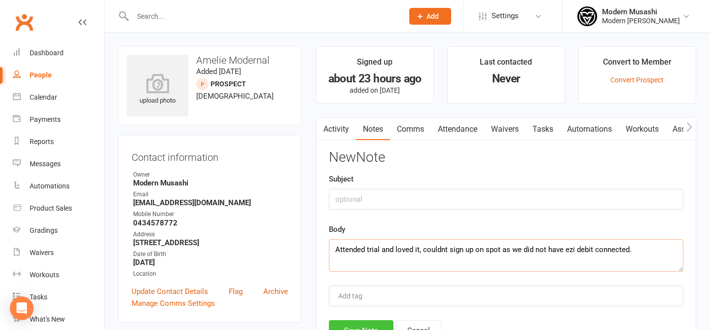
type textarea "Attended trial and loved it, couldnt sign up on spot as we did not have ezi deb…"
click at [360, 323] on button "Save Note" at bounding box center [361, 330] width 65 height 21
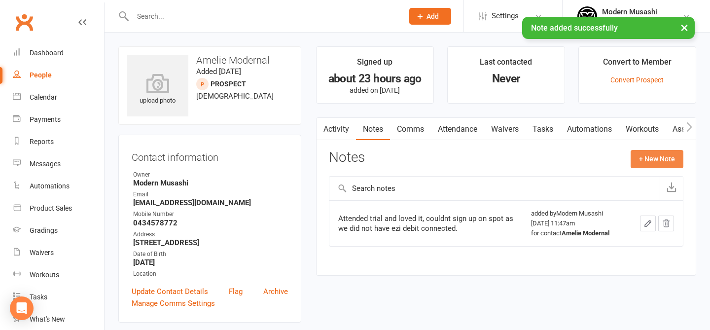
click at [664, 161] on button "+ New Note" at bounding box center [656, 159] width 53 height 18
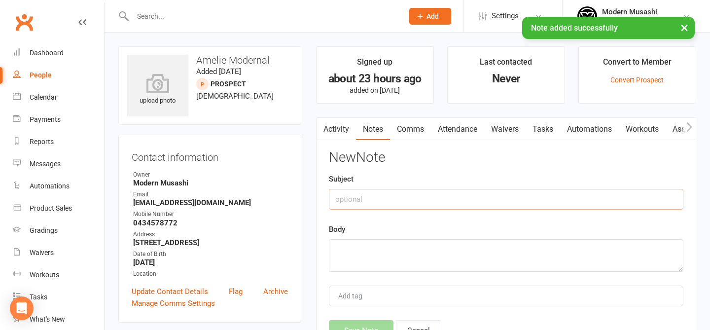
click at [393, 197] on input "text" at bounding box center [506, 199] width 354 height 21
type input "p"
type input "Phone call"
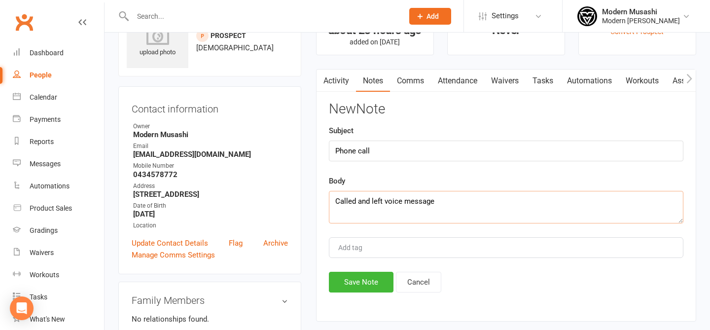
scroll to position [50, 0]
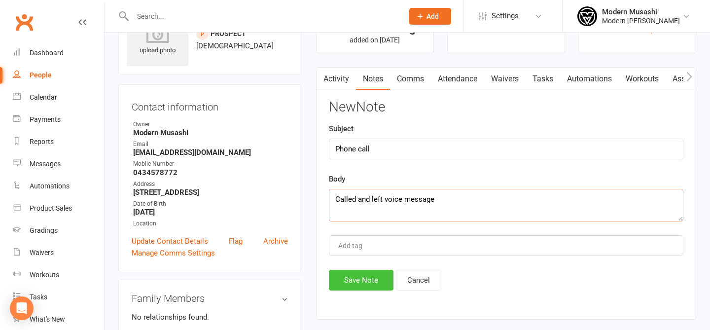
type textarea "Called and left voice message"
click at [358, 286] on button "Save Note" at bounding box center [361, 280] width 65 height 21
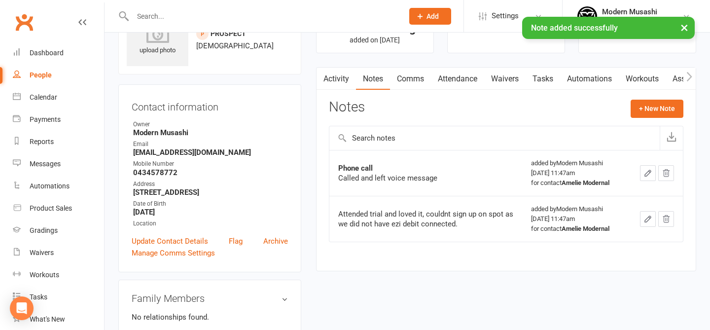
click at [550, 82] on link "Tasks" at bounding box center [542, 79] width 34 height 23
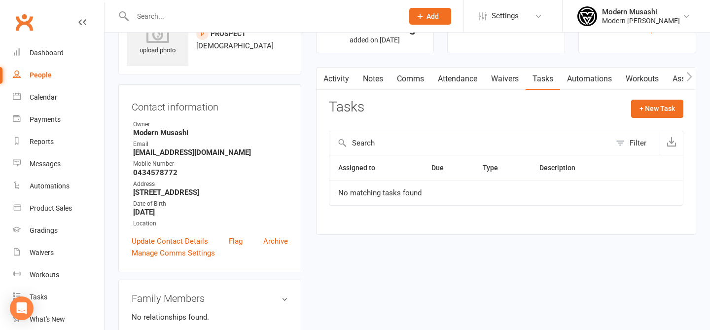
click at [380, 71] on link "Notes" at bounding box center [373, 79] width 34 height 23
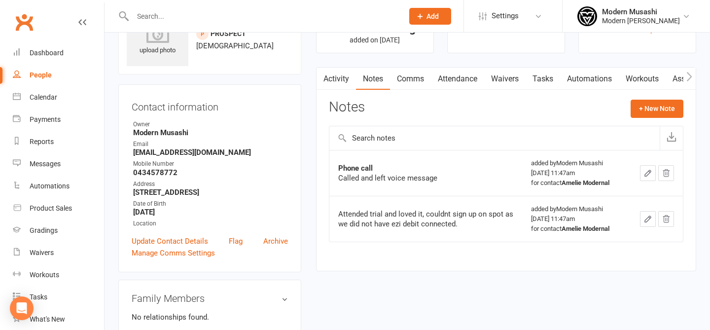
click at [155, 241] on div "Contact information Owner Modern Musashi Email Jeremiah_mod@hotmail.com Mobile …" at bounding box center [209, 178] width 183 height 188
click at [180, 243] on link "Update Contact Details" at bounding box center [170, 241] width 76 height 12
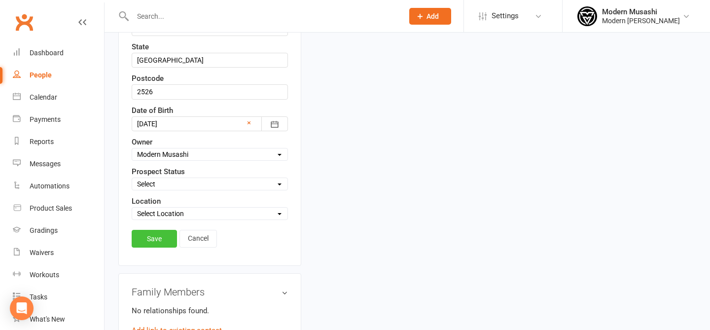
scroll to position [347, 0]
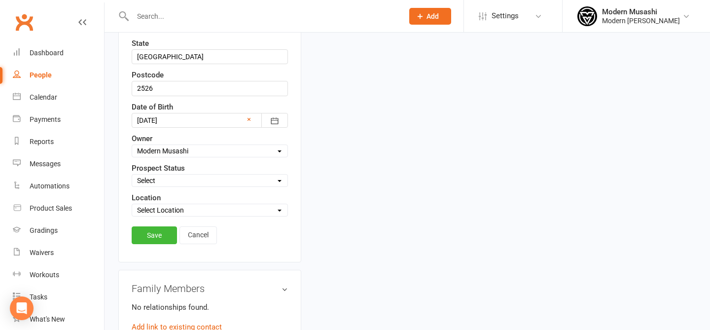
click at [152, 178] on select "Select Inquiry Free Trial Link Sent Trial Booked Trial Attended Interested Not …" at bounding box center [209, 180] width 155 height 11
select select "Trial Attended"
click at [420, 232] on div "upload photo Amelie Modernal Added 14 August, 2025 prospect 4 years old Contact…" at bounding box center [407, 191] width 592 height 985
click at [149, 232] on link "Save" at bounding box center [154, 235] width 45 height 18
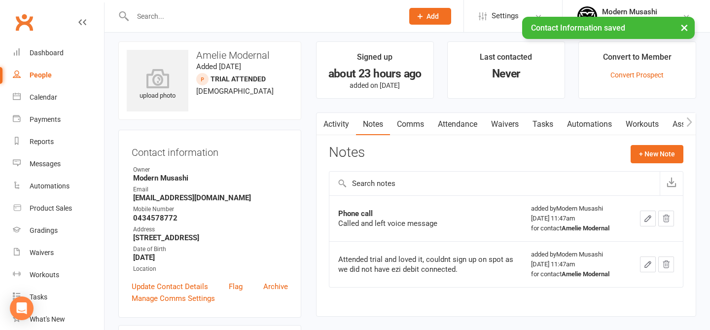
scroll to position [4, 0]
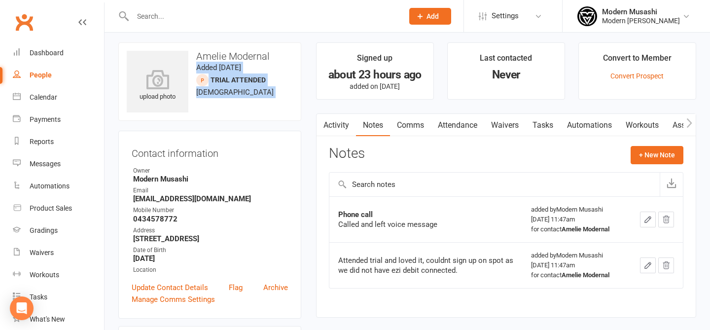
drag, startPoint x: 268, startPoint y: 56, endPoint x: 268, endPoint y: 122, distance: 66.0
click at [268, 122] on contact-information "upload photo Amelie Modernal Added 14 August, 2025 Trial Attended prospect 4 ye…" at bounding box center [209, 180] width 183 height 276
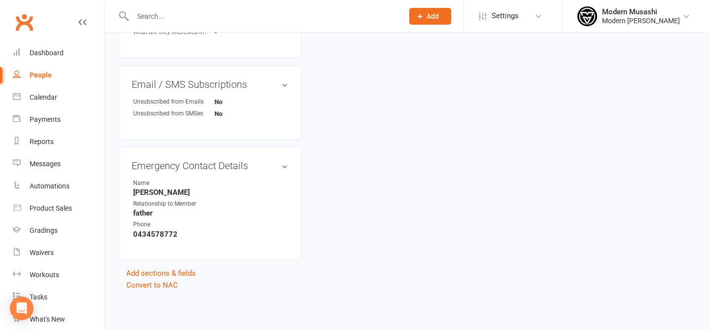
scroll to position [0, 0]
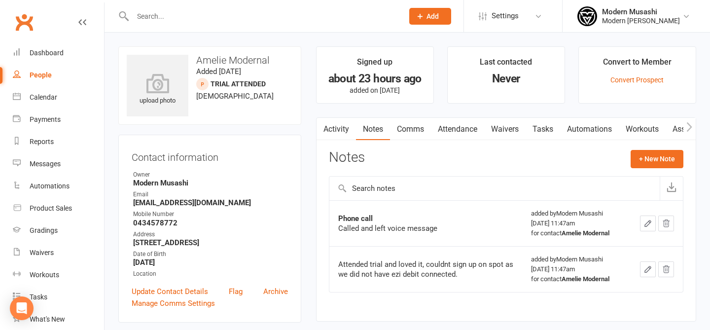
click at [540, 133] on link "Tasks" at bounding box center [542, 129] width 34 height 23
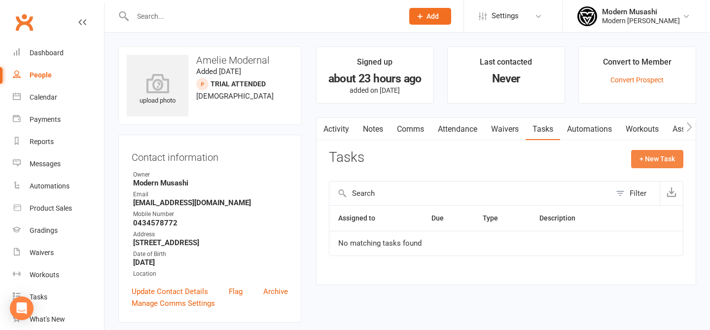
click at [658, 155] on button "+ New Task" at bounding box center [657, 159] width 52 height 18
select select "53179"
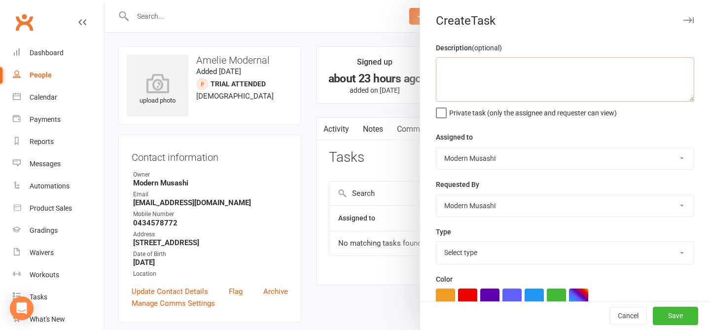
click at [479, 73] on textarea at bounding box center [565, 79] width 258 height 44
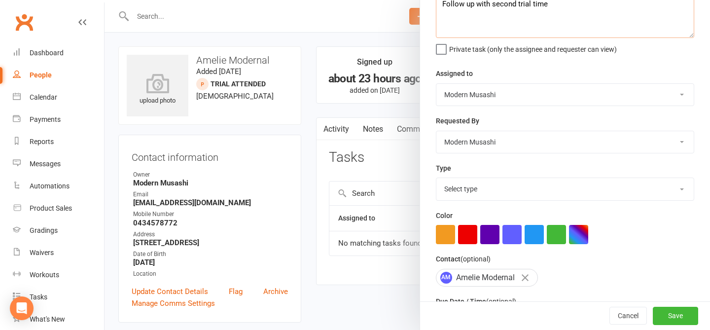
scroll to position [81, 0]
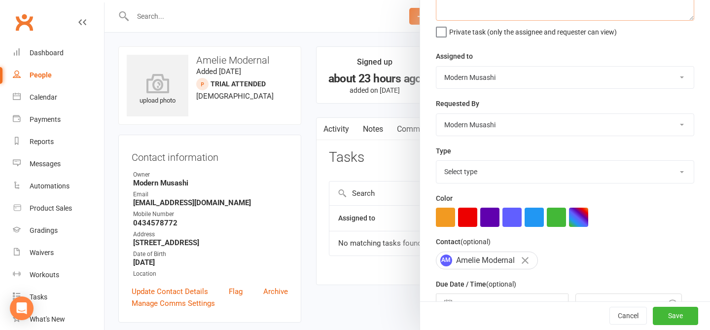
type textarea "Follow up with second trial time"
click at [442, 170] on select "Select type E-mail Meeting Phone call Sms Add new task type" at bounding box center [564, 172] width 257 height 22
select select "35117"
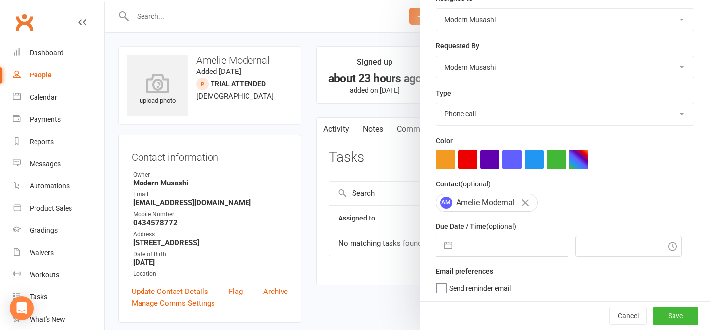
click at [486, 240] on input "text" at bounding box center [512, 246] width 111 height 20
select select "6"
select select "2025"
select select "7"
select select "2025"
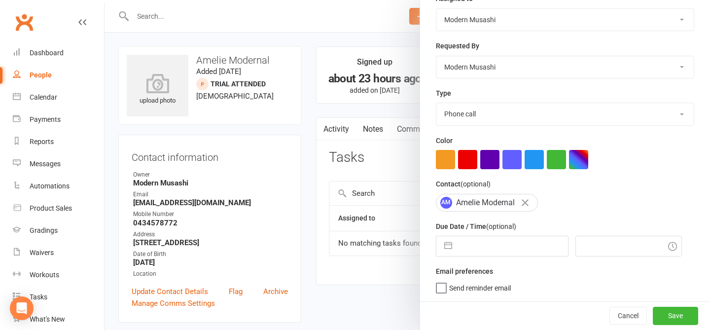
select select "8"
select select "2025"
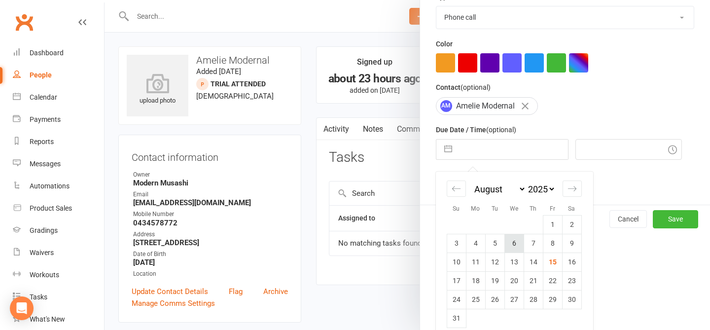
scroll to position [238, 0]
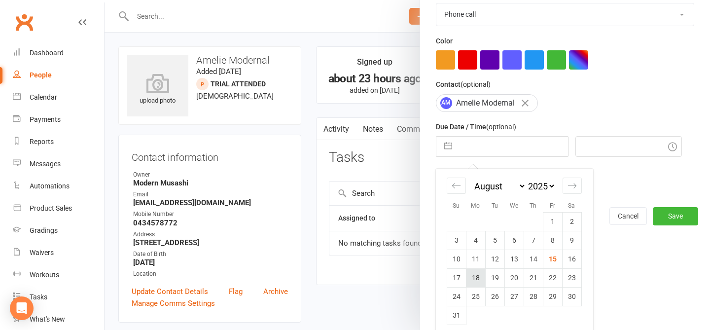
click at [476, 283] on td "18" at bounding box center [475, 277] width 19 height 19
type input "18 Aug 2025"
type input "12:00pm"
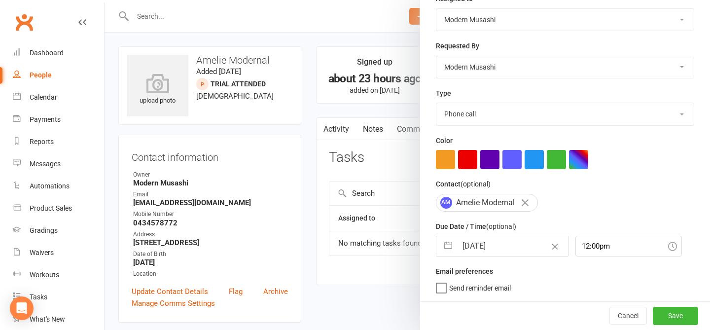
scroll to position [140, 0]
click at [666, 320] on button "Save" at bounding box center [674, 316] width 45 height 18
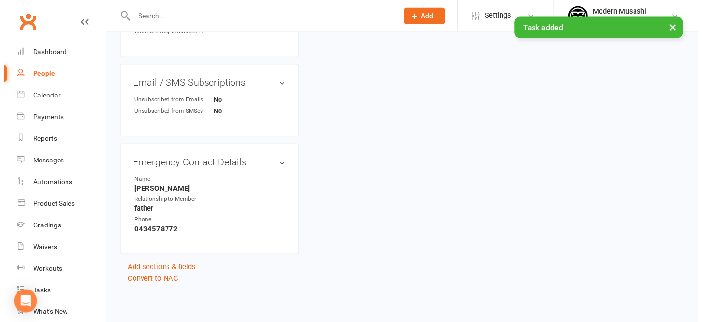
scroll to position [0, 0]
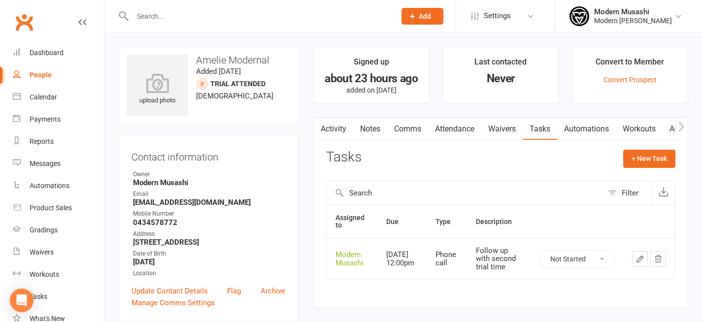
click at [233, 17] on input "text" at bounding box center [259, 16] width 259 height 14
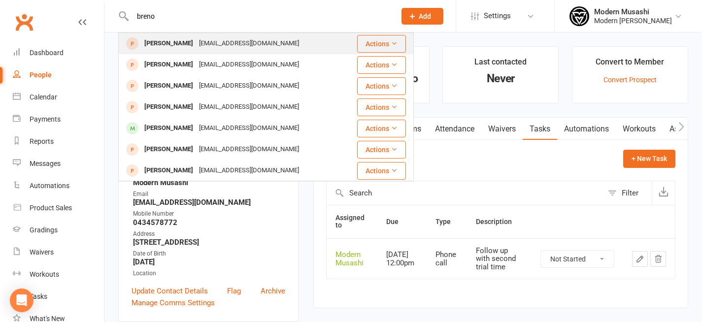
type input "breno"
click at [248, 42] on div "otavio.rey.martins@gmail.com" at bounding box center [249, 43] width 106 height 14
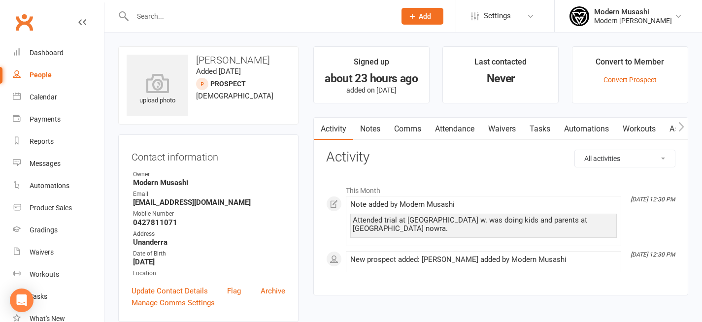
click at [377, 142] on div "Activity Notes Comms Attendance Waivers Tasks Automations Workouts Assessments …" at bounding box center [500, 206] width 375 height 179
click at [373, 126] on link "Notes" at bounding box center [370, 129] width 34 height 23
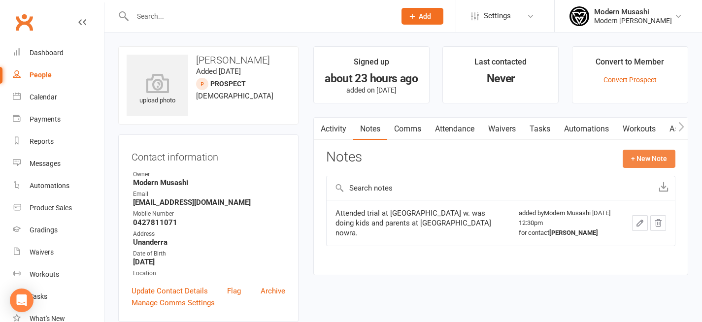
click at [651, 160] on button "+ New Note" at bounding box center [649, 159] width 53 height 18
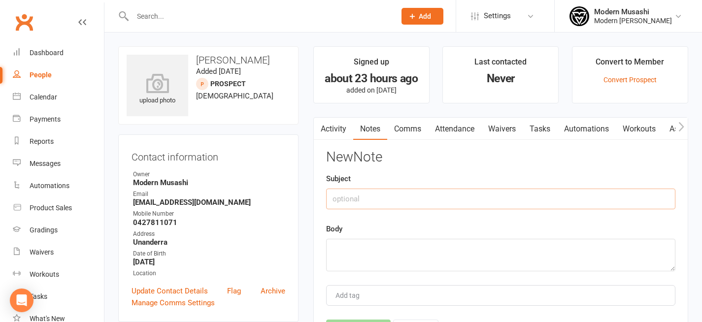
click at [413, 193] on input "text" at bounding box center [500, 199] width 349 height 21
click at [333, 126] on link "Activity" at bounding box center [333, 129] width 39 height 23
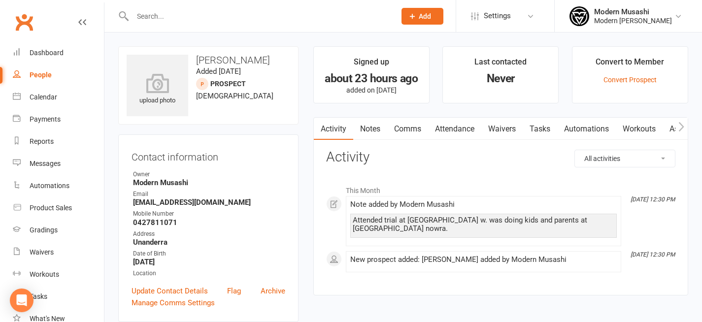
click at [391, 128] on link "Comms" at bounding box center [407, 129] width 41 height 23
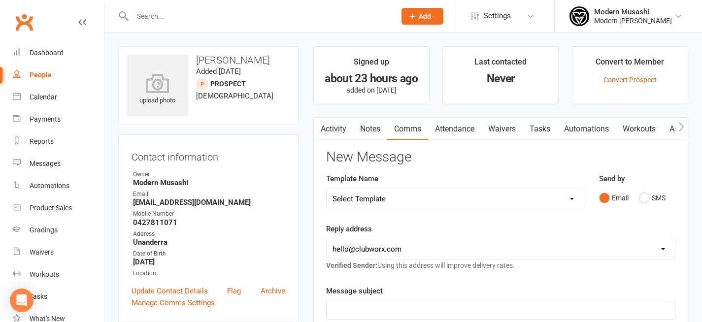
click at [370, 128] on link "Notes" at bounding box center [370, 129] width 34 height 23
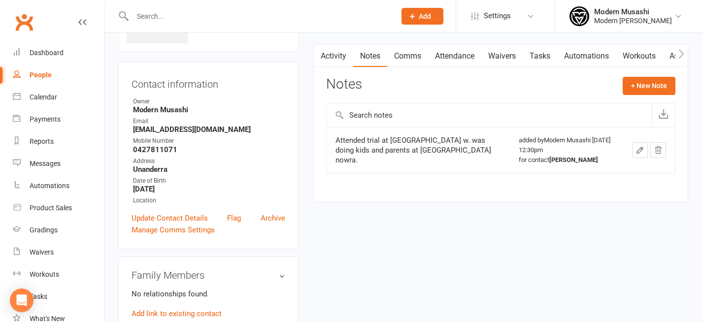
scroll to position [73, 0]
click at [175, 214] on link "Update Contact Details" at bounding box center [170, 218] width 76 height 12
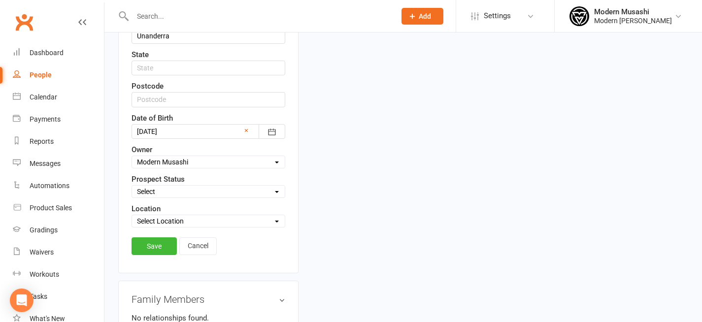
scroll to position [344, 0]
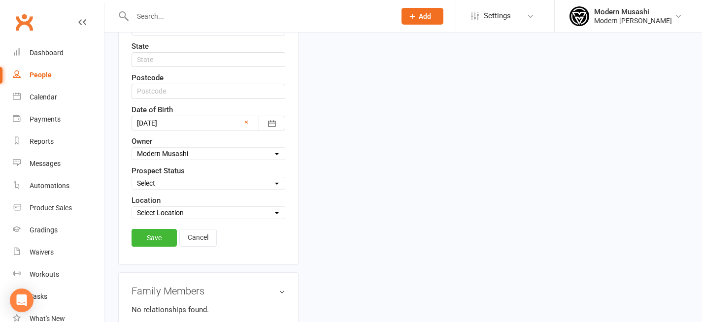
click at [164, 180] on select "Select Inquiry Free Trial Link Sent Trial Booked Trial Attended Interested Not …" at bounding box center [208, 183] width 153 height 11
select select "Trial Attended"
click at [148, 234] on link "Save" at bounding box center [154, 238] width 45 height 18
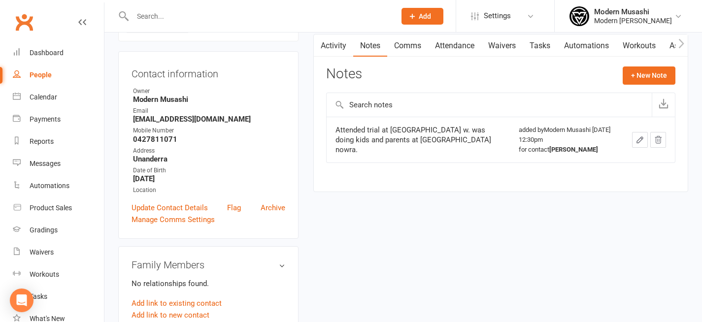
scroll to position [84, 0]
drag, startPoint x: 221, startPoint y: 107, endPoint x: 252, endPoint y: 173, distance: 73.0
click at [252, 173] on ul "Owner Modern Musashi Email otavio.rey.martins@gmail.com Mobile Number 042781107…" at bounding box center [209, 140] width 154 height 108
click at [252, 174] on strong "February 28, 2022" at bounding box center [209, 178] width 152 height 9
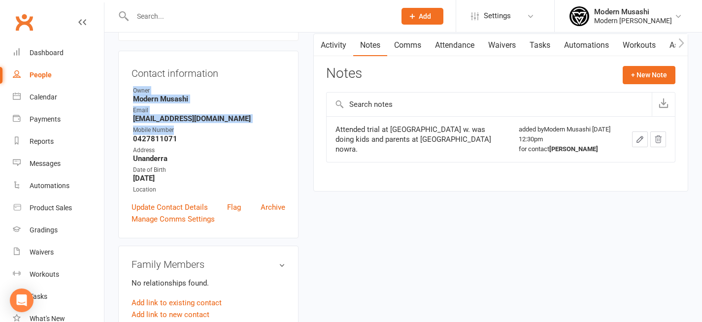
drag, startPoint x: 207, startPoint y: 81, endPoint x: 238, endPoint y: 133, distance: 59.9
click at [238, 133] on div "Contact information Owner Modern Musashi Email otavio.rey.martins@gmail.com Mob…" at bounding box center [208, 145] width 180 height 188
click at [238, 133] on div "Mobile Number" at bounding box center [209, 130] width 152 height 9
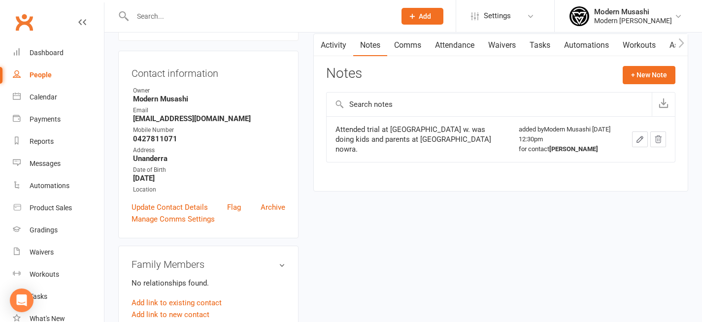
scroll to position [0, 0]
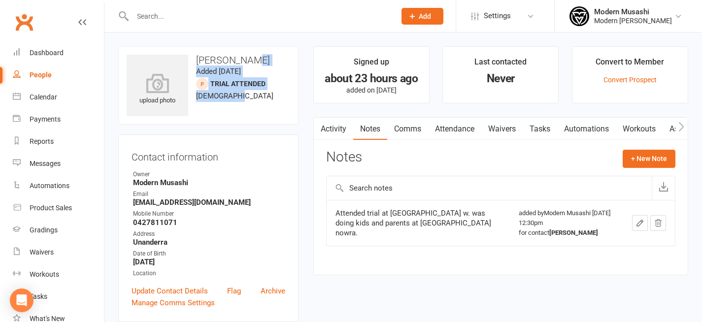
drag, startPoint x: 251, startPoint y: 54, endPoint x: 271, endPoint y: 124, distance: 72.4
click at [271, 124] on div "upload photo Breno Santos martins Added 14 August, 2025 Trial Attended prospect…" at bounding box center [208, 85] width 180 height 78
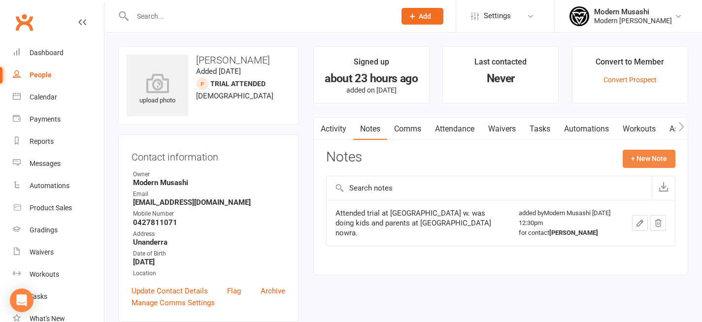
click at [650, 164] on button "+ New Note" at bounding box center [649, 159] width 53 height 18
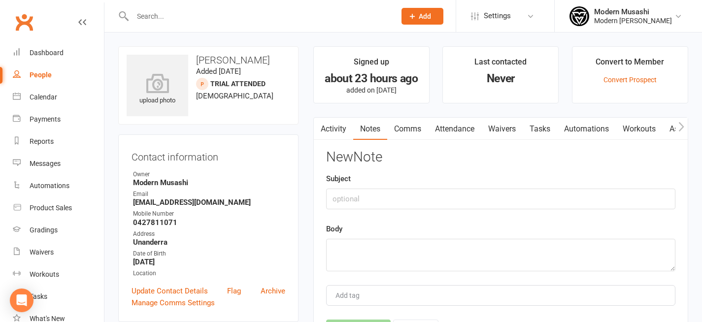
click at [362, 209] on div "New Note Subject Body Add tag Save Note Cancel" at bounding box center [500, 245] width 349 height 191
click at [361, 206] on input "text" at bounding box center [500, 199] width 349 height 21
type input "p"
type input "Phone call"
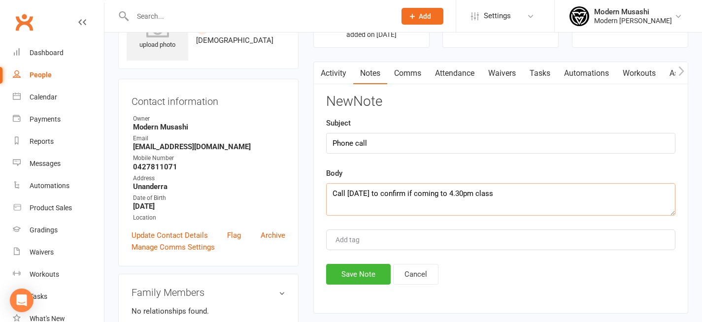
scroll to position [57, 0]
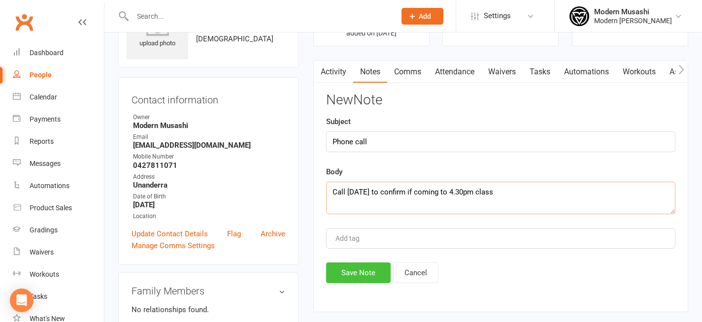
type textarea "Call on tuesday to confirm if coming to 4.30pm class"
click at [352, 279] on button "Save Note" at bounding box center [358, 273] width 65 height 21
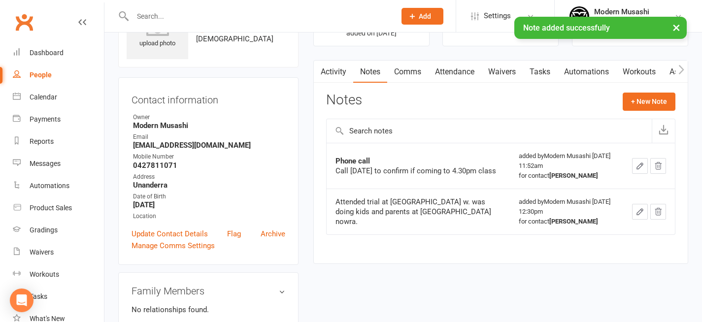
click at [523, 76] on link "Waivers" at bounding box center [501, 72] width 41 height 23
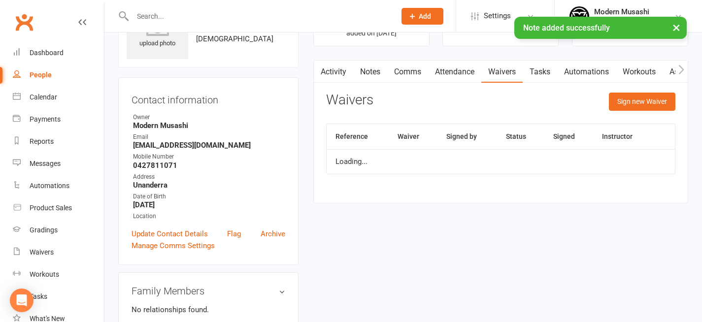
click at [534, 74] on link "Tasks" at bounding box center [540, 72] width 34 height 23
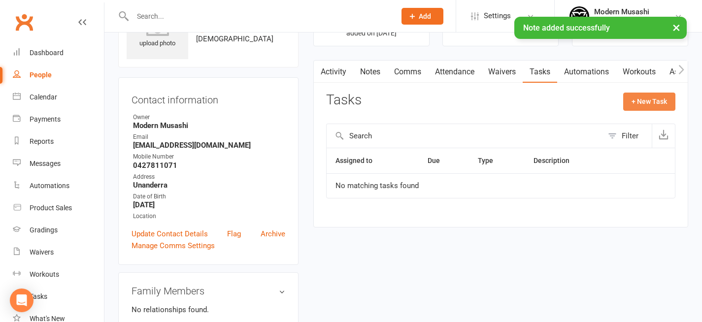
click at [644, 105] on button "+ New Task" at bounding box center [649, 102] width 52 height 18
select select "53179"
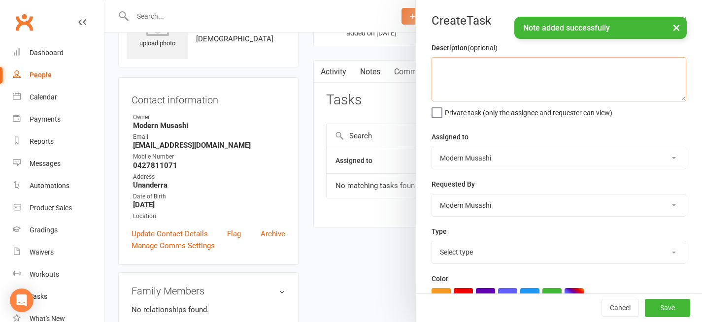
click at [486, 93] on textarea at bounding box center [559, 79] width 255 height 44
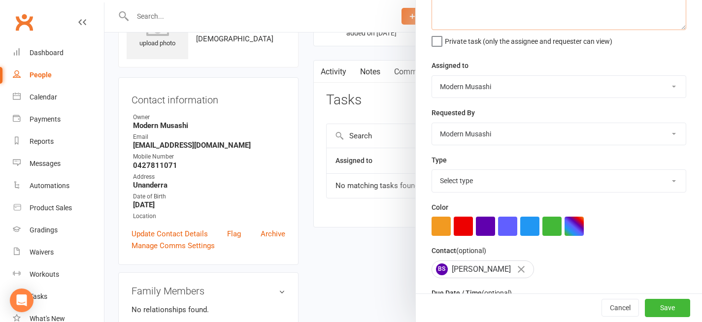
scroll to position [75, 0]
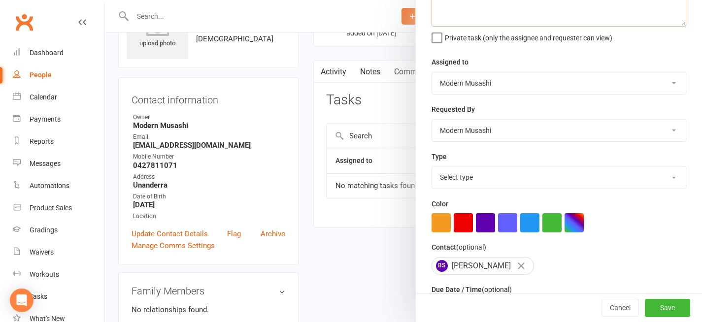
type textarea "Confirm trial attendance for 4.30pm"
click at [463, 169] on select "Select type E-mail Meeting Phone call Sms Add new task type" at bounding box center [559, 178] width 254 height 22
select select "35117"
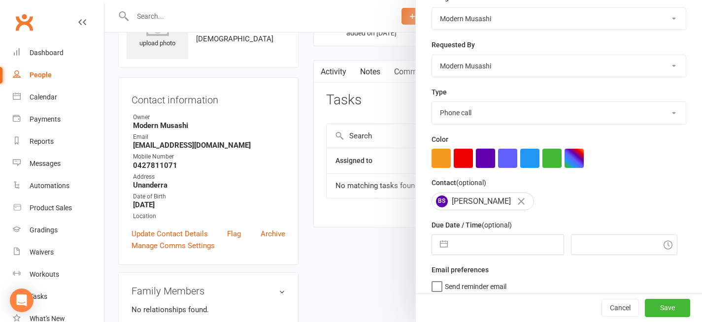
scroll to position [148, 0]
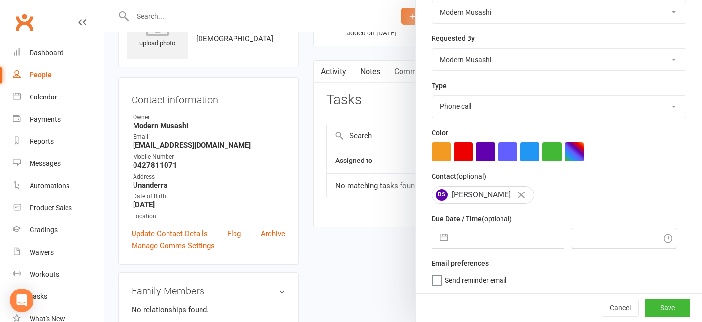
click at [498, 239] on input "text" at bounding box center [508, 239] width 111 height 20
select select "6"
select select "2025"
select select "7"
select select "2025"
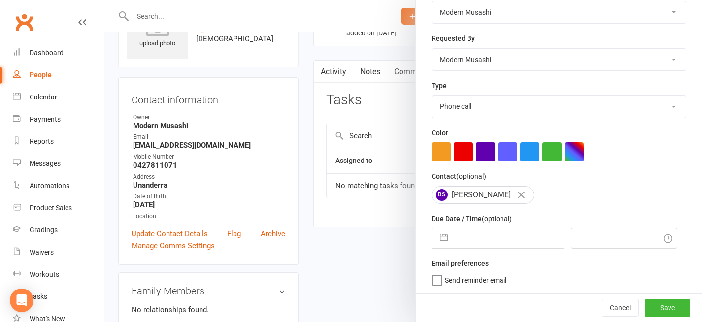
select select "8"
select select "2025"
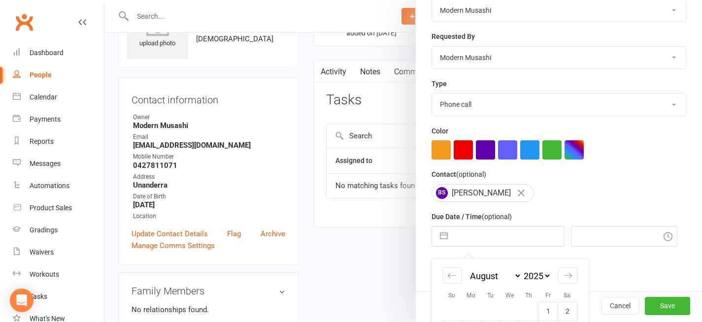
scroll to position [253, 0]
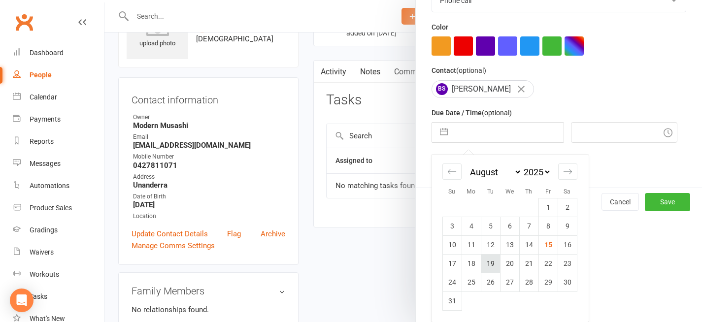
click at [486, 262] on td "19" at bounding box center [490, 263] width 19 height 19
type input "19 Aug 2025"
type input "12:00pm"
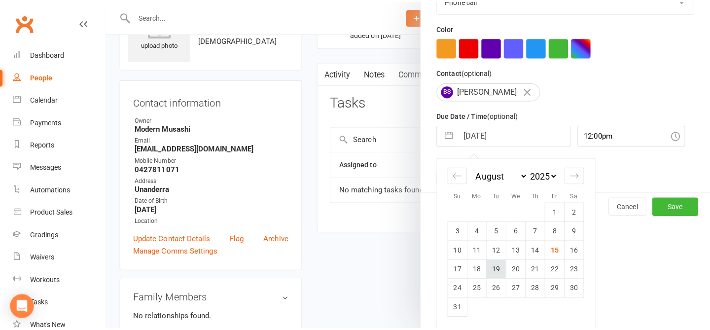
scroll to position [148, 0]
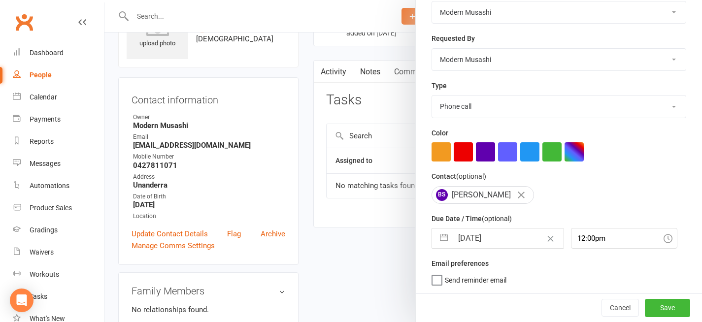
click at [660, 296] on div "Cancel Save" at bounding box center [559, 308] width 286 height 28
click at [664, 309] on button "Save" at bounding box center [667, 308] width 45 height 18
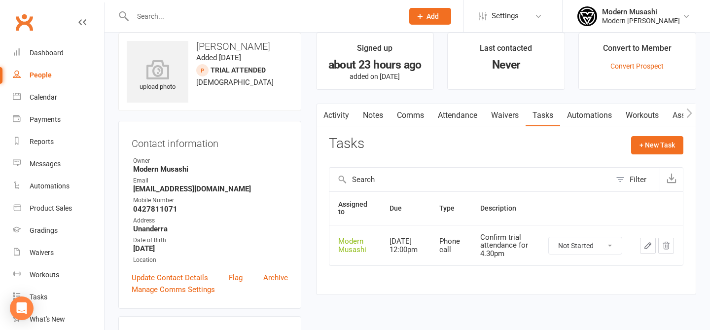
scroll to position [0, 0]
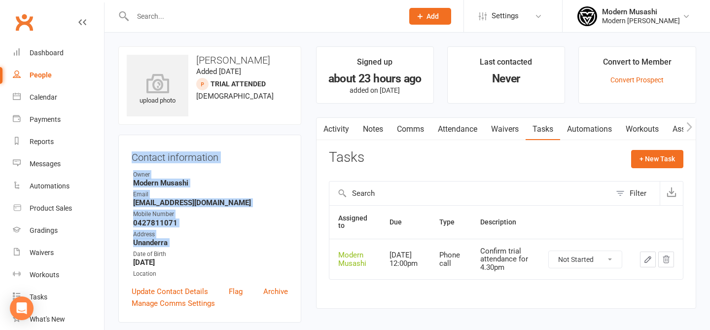
drag, startPoint x: 172, startPoint y: 169, endPoint x: 214, endPoint y: 247, distance: 89.3
click at [214, 247] on contact-information "upload photo Breno Santos martins Added 14 August, 2025 Trial Attended prospect…" at bounding box center [209, 184] width 183 height 276
click at [214, 247] on ul "Owner Modern Musashi Email otavio.rey.martins@gmail.com Mobile Number 042781107…" at bounding box center [210, 224] width 156 height 108
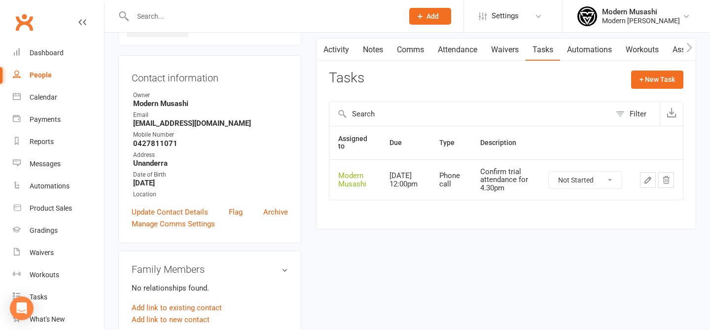
scroll to position [95, 0]
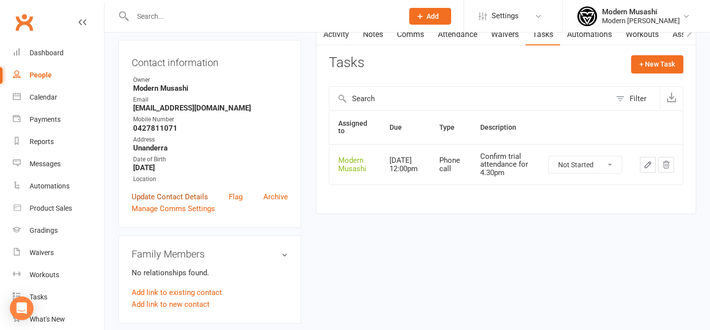
click at [173, 194] on link "Update Contact Details" at bounding box center [170, 197] width 76 height 12
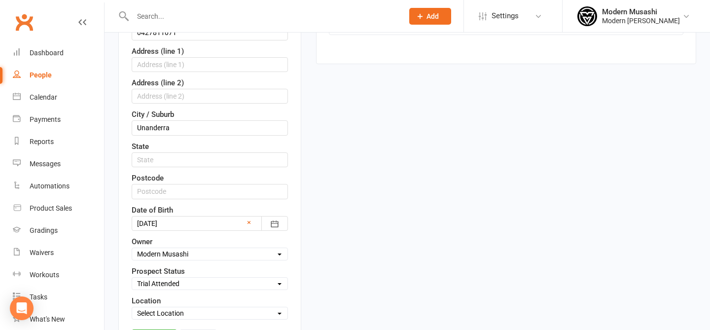
scroll to position [281, 0]
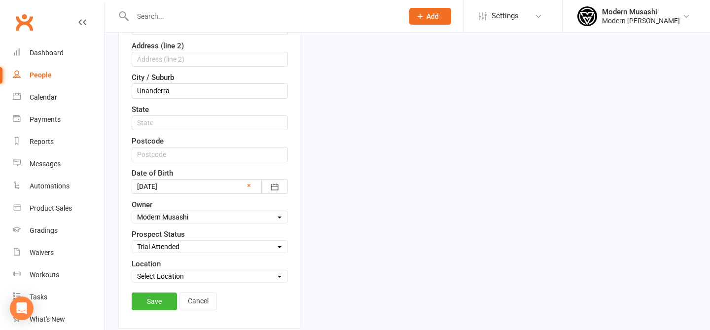
click at [165, 244] on select "Select Inquiry Free Trial Link Sent Trial Booked Trial Attended Interested Not …" at bounding box center [209, 246] width 155 height 11
click at [165, 304] on link "Save" at bounding box center [154, 301] width 45 height 18
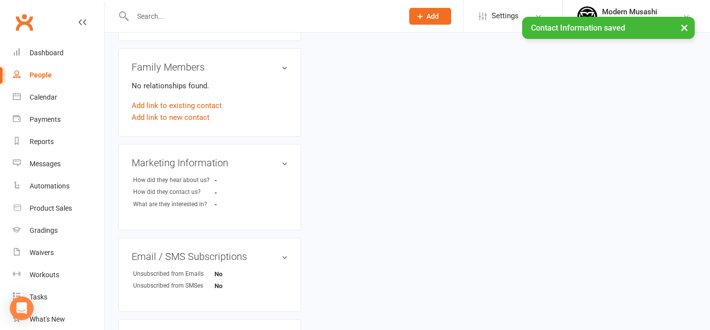
scroll to position [0, 0]
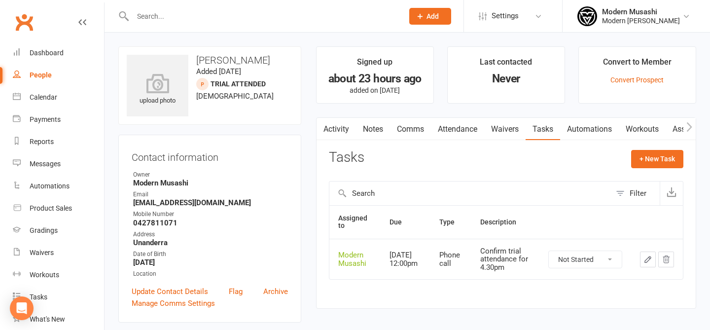
click at [177, 19] on input "text" at bounding box center [263, 16] width 267 height 14
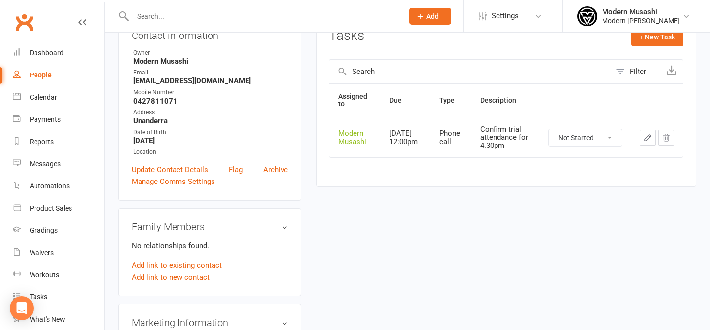
scroll to position [125, 0]
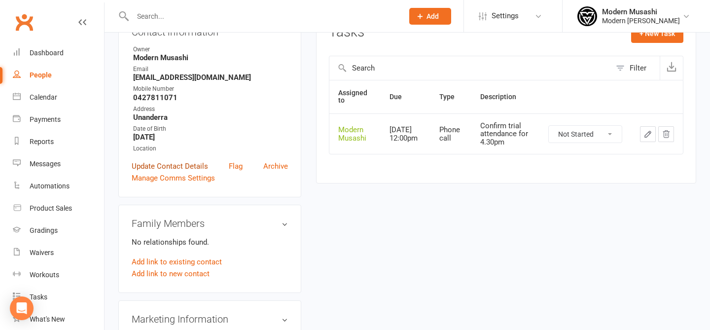
click at [157, 165] on link "Update Contact Details" at bounding box center [170, 166] width 76 height 12
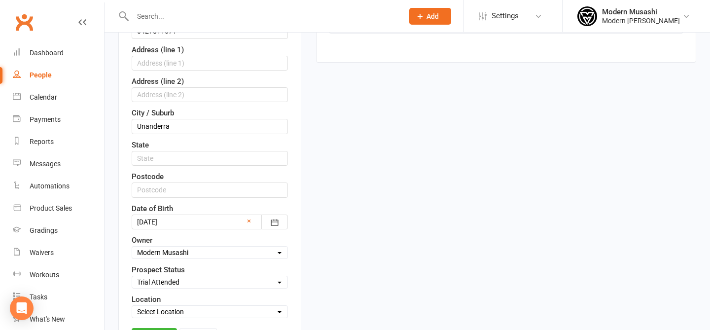
scroll to position [0, 0]
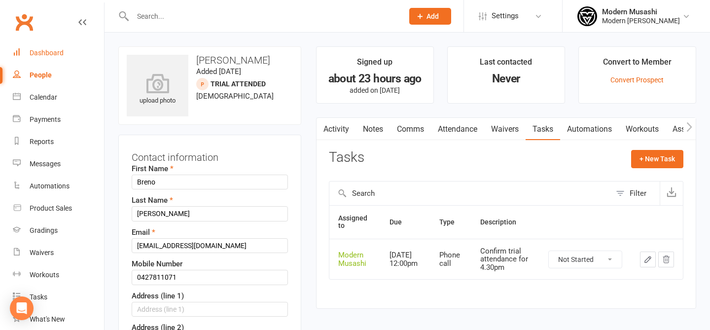
click at [57, 51] on div "Dashboard" at bounding box center [47, 53] width 34 height 8
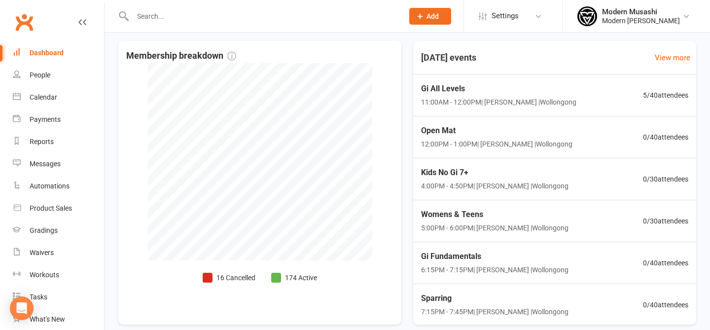
click at [208, 21] on input "text" at bounding box center [263, 16] width 267 height 14
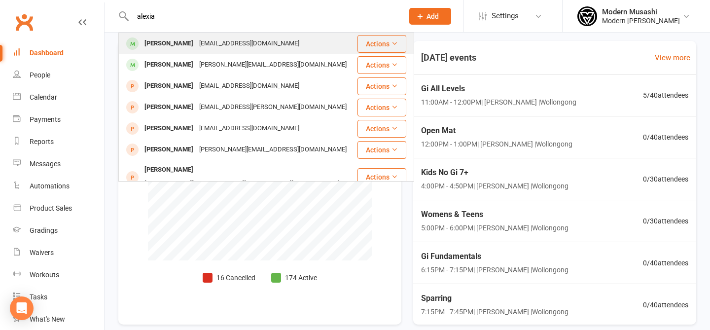
type input "alexia"
click at [215, 48] on div "bearjkaspar@gmail.com" at bounding box center [249, 43] width 106 height 14
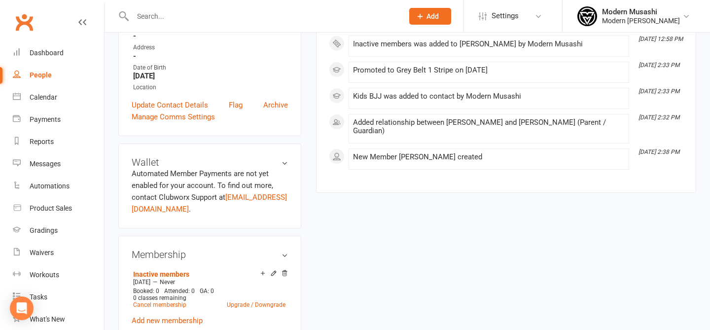
scroll to position [176, 0]
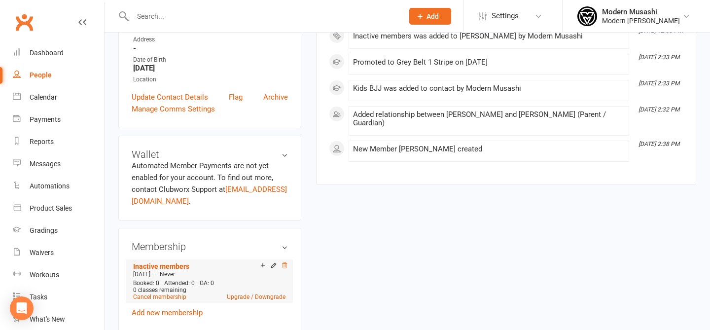
click at [283, 264] on icon at bounding box center [284, 264] width 5 height 5
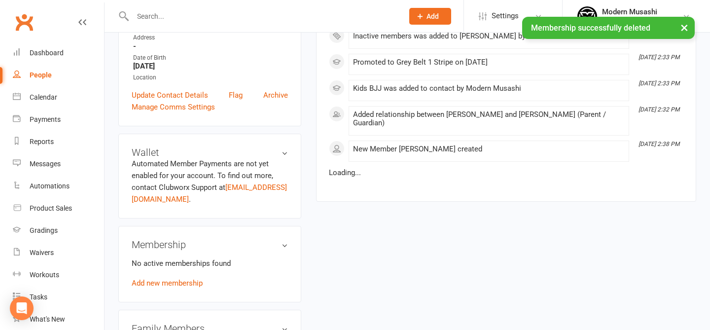
scroll to position [0, 0]
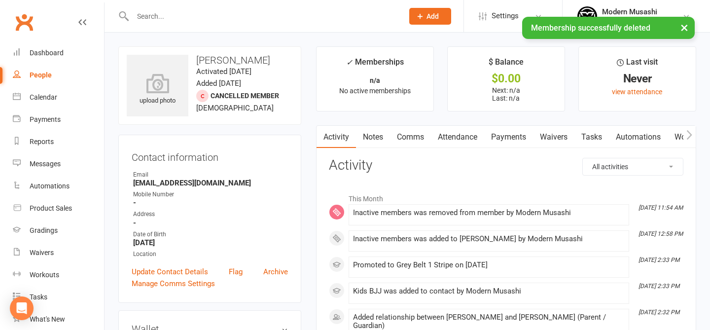
click at [208, 17] on div "× Membership successfully deleted" at bounding box center [348, 17] width 697 height 0
click at [179, 13] on input "text" at bounding box center [263, 16] width 267 height 14
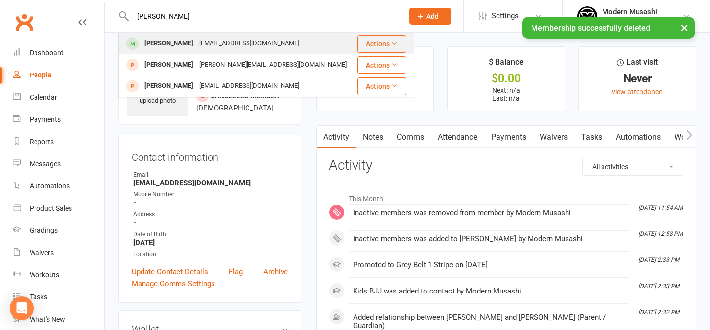
type input "sophia"
click at [199, 44] on div "bearjkaspar@gmail.com" at bounding box center [249, 43] width 106 height 14
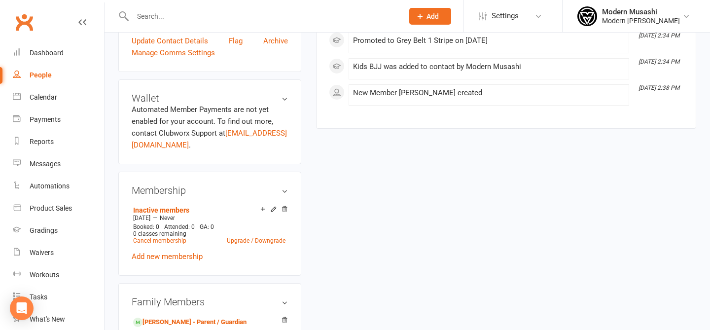
scroll to position [264, 0]
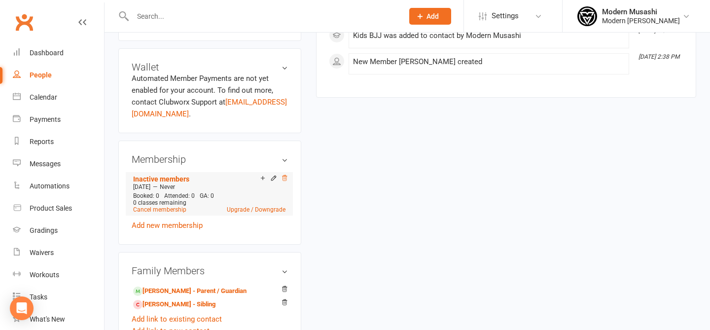
click at [284, 177] on icon at bounding box center [284, 177] width 5 height 5
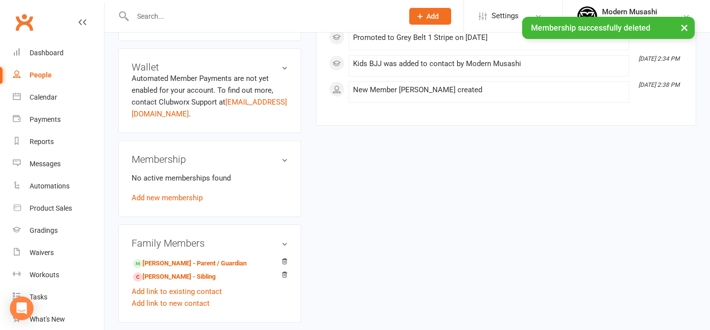
scroll to position [0, 0]
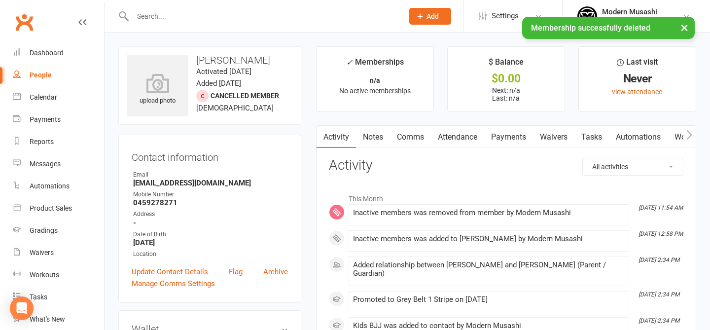
click at [145, 17] on div "× Membership successfully deleted" at bounding box center [348, 17] width 697 height 0
click at [146, 17] on div "× Membership successfully deleted" at bounding box center [348, 17] width 697 height 0
click at [49, 62] on link "Dashboard" at bounding box center [58, 53] width 91 height 22
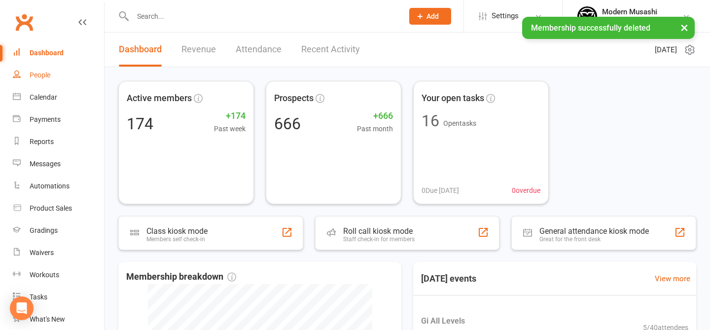
click at [49, 77] on div "People" at bounding box center [40, 75] width 21 height 8
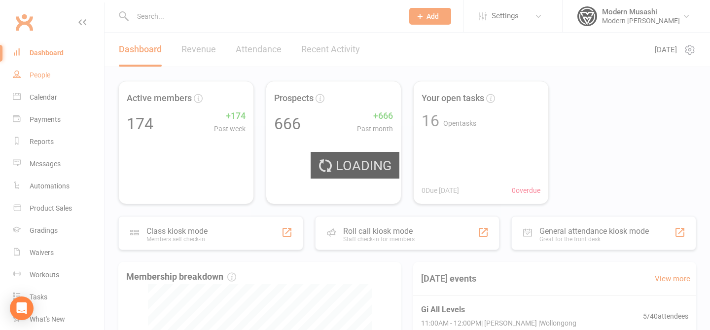
select select "50"
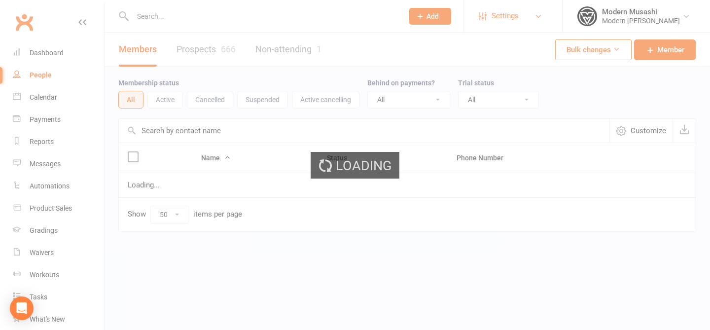
click at [491, 6] on span "Settings" at bounding box center [504, 16] width 27 height 22
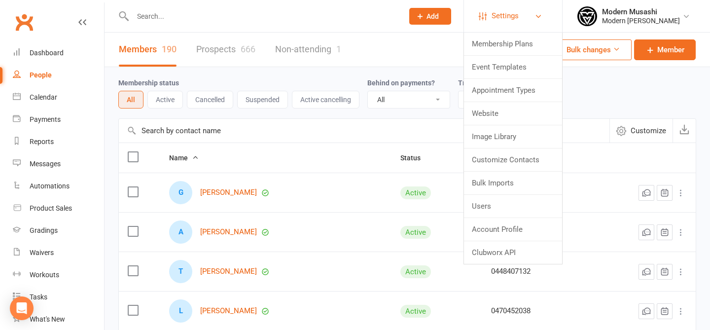
click at [497, 22] on span "Settings" at bounding box center [504, 16] width 27 height 22
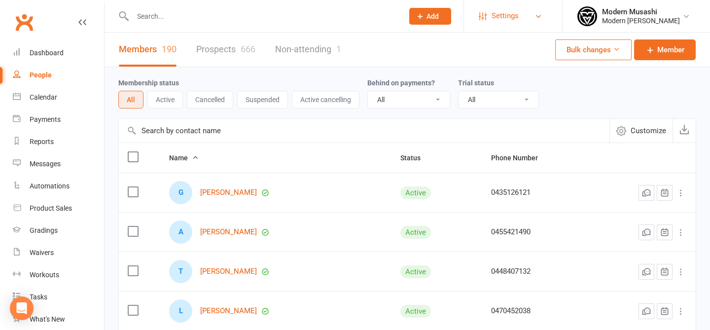
click at [491, 18] on span "Settings" at bounding box center [504, 16] width 27 height 22
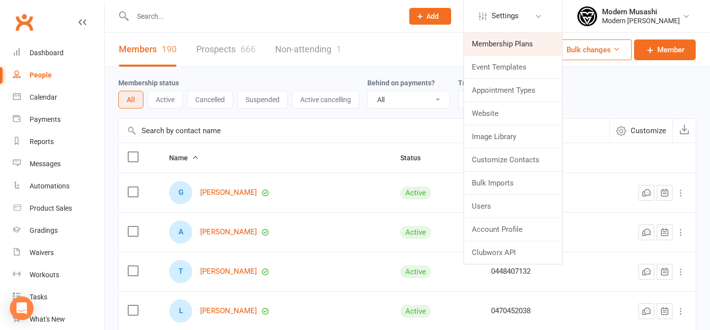
click at [509, 46] on link "Membership Plans" at bounding box center [513, 44] width 98 height 23
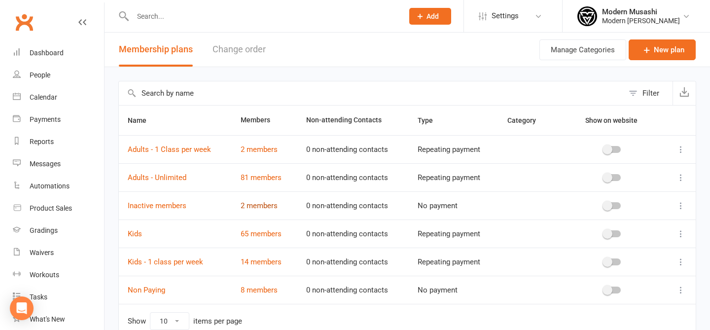
click at [258, 209] on link "2 members" at bounding box center [258, 205] width 37 height 9
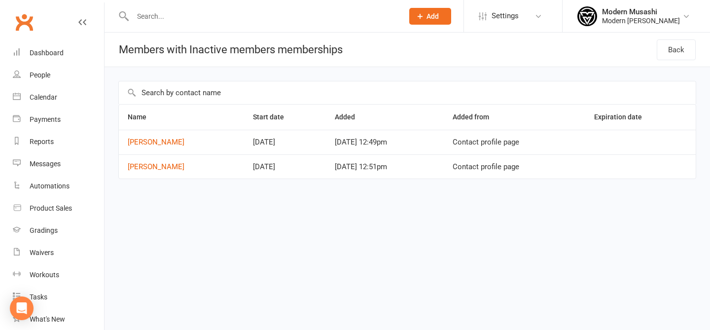
click at [164, 148] on td "[PERSON_NAME]" at bounding box center [181, 142] width 125 height 25
click at [164, 142] on link "[PERSON_NAME]" at bounding box center [156, 141] width 57 height 9
click at [164, 167] on link "[PERSON_NAME]" at bounding box center [156, 166] width 57 height 9
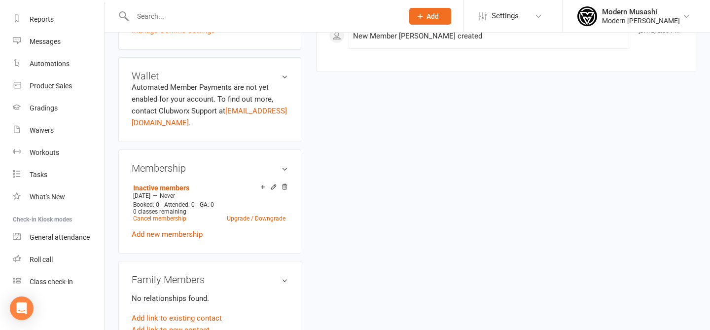
scroll to position [275, 0]
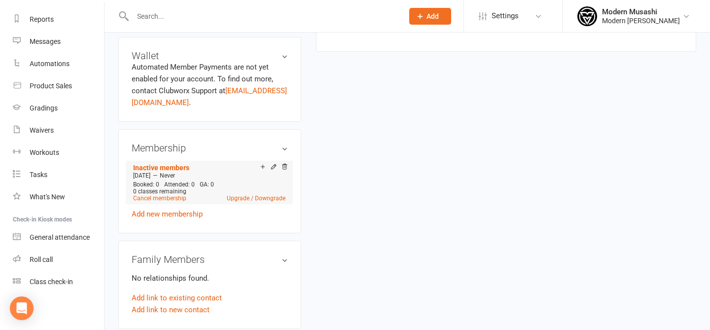
click at [283, 169] on icon at bounding box center [284, 168] width 7 height 8
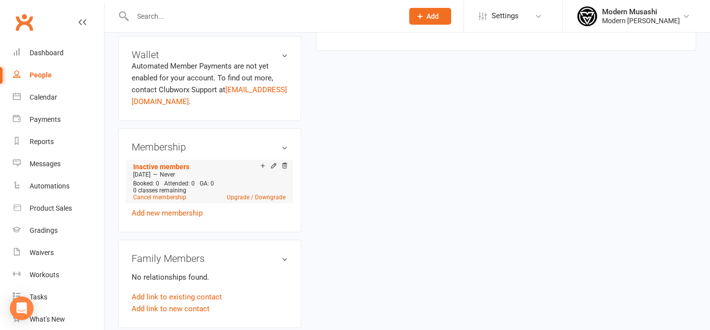
scroll to position [276, 0]
click at [283, 169] on icon at bounding box center [284, 165] width 7 height 7
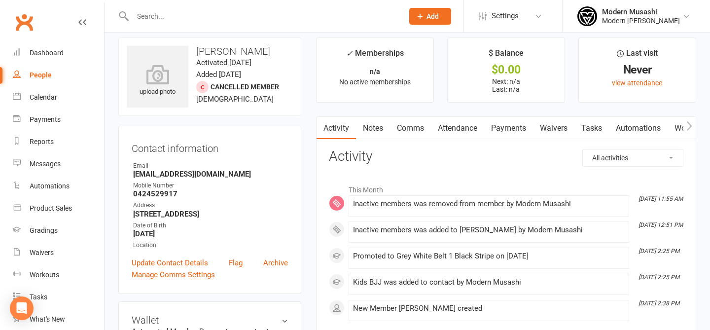
scroll to position [0, 0]
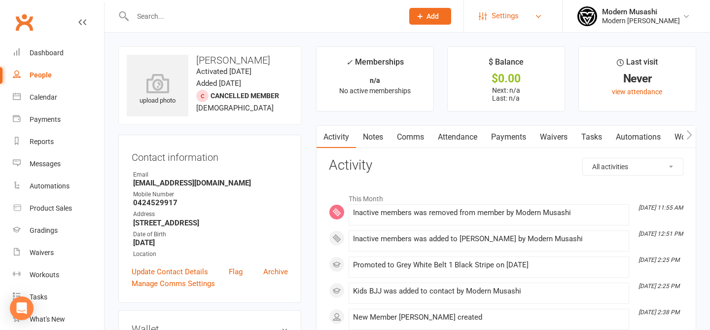
click at [521, 24] on link "Settings" at bounding box center [512, 16] width 68 height 22
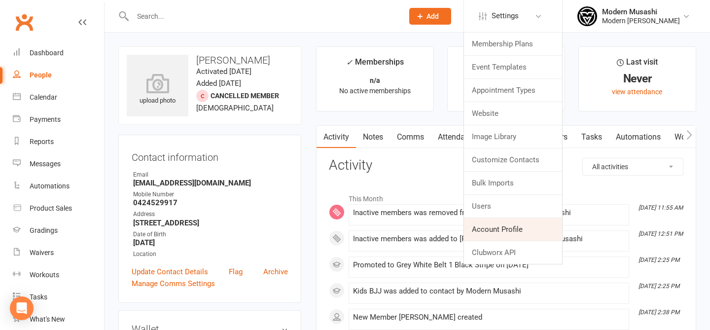
click at [499, 225] on link "Account Profile" at bounding box center [513, 229] width 98 height 23
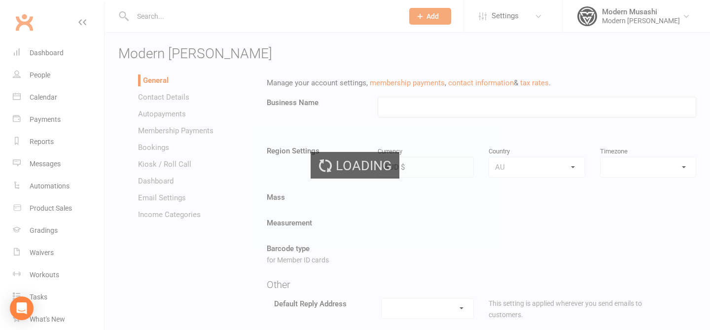
type input "Modern Musashi Wollongong"
select select "Australia/Sydney"
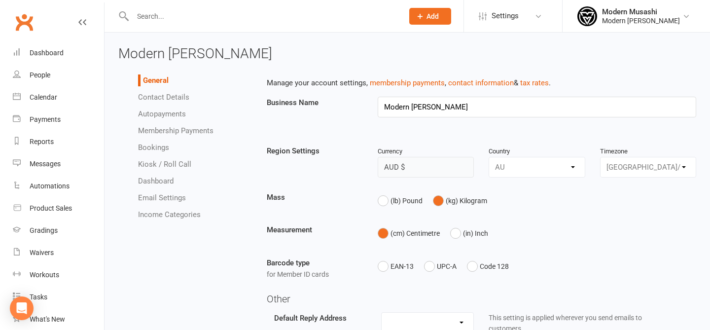
click at [162, 112] on link "Autopayments" at bounding box center [162, 113] width 48 height 9
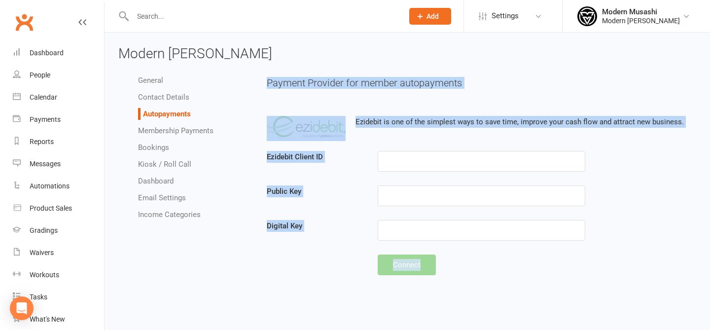
drag, startPoint x: 482, startPoint y: 76, endPoint x: 522, endPoint y: 266, distance: 194.4
click at [522, 266] on div "Payment Provider for member autopayments Ezidebit is one of the simplest ways t…" at bounding box center [481, 178] width 444 height 219
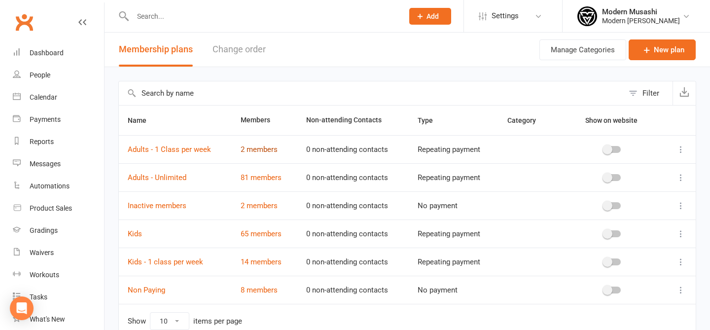
click at [269, 151] on link "2 members" at bounding box center [258, 149] width 37 height 9
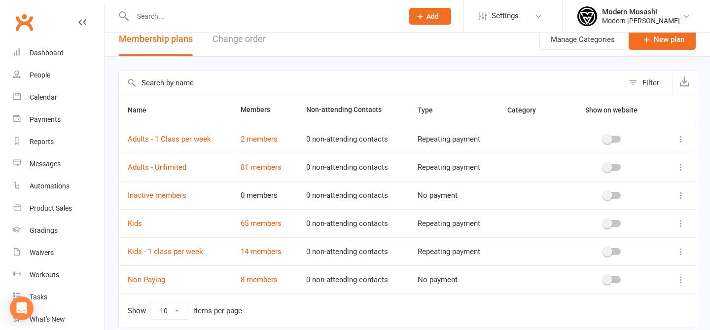
click at [670, 198] on td at bounding box center [678, 195] width 33 height 28
click at [685, 198] on icon at bounding box center [681, 195] width 10 height 10
click at [635, 244] on link "Delete" at bounding box center [637, 254] width 98 height 20
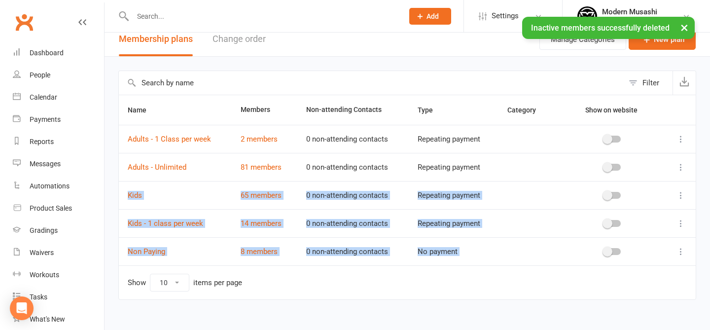
drag, startPoint x: 195, startPoint y: 182, endPoint x: 244, endPoint y: 279, distance: 109.3
click at [244, 279] on table "Name Members Non-attending Contacts Type Category Show on website Adults - 1 Cl…" at bounding box center [407, 197] width 578 height 205
click at [244, 279] on td "Show 10 25 50 100 items per page" at bounding box center [407, 282] width 577 height 34
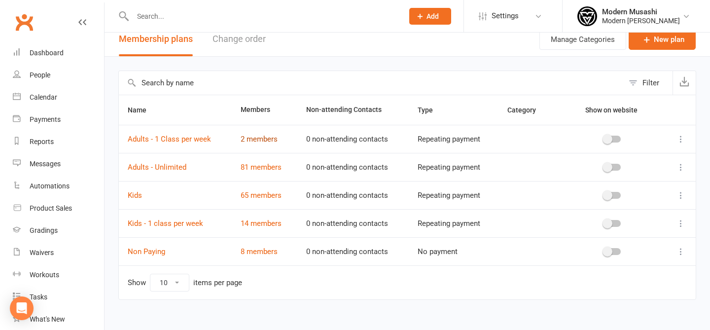
click at [260, 141] on link "2 members" at bounding box center [258, 139] width 37 height 9
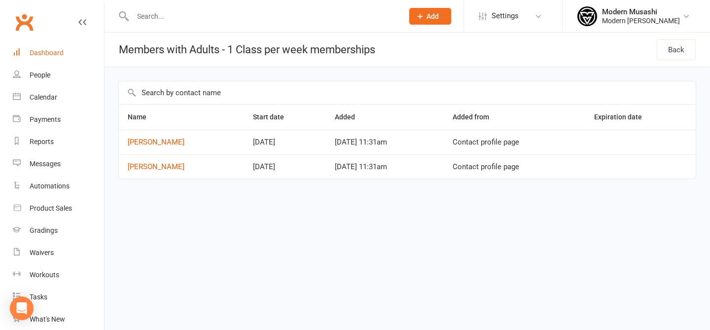
click at [55, 52] on div "Dashboard" at bounding box center [47, 53] width 34 height 8
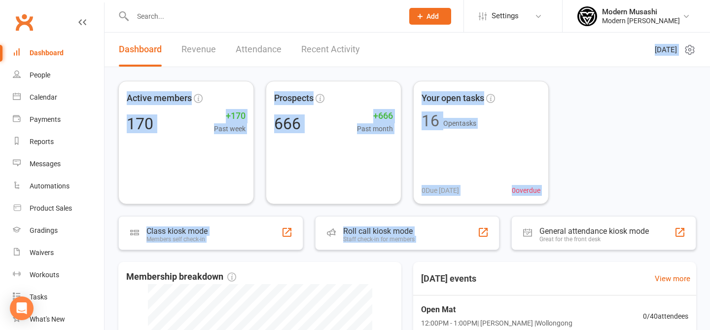
drag, startPoint x: 437, startPoint y: 59, endPoint x: 508, endPoint y: 227, distance: 182.4
click at [508, 227] on div "Dashboard Revenue Attendance Recent Activity Friday 15th, August 2025 Active me…" at bounding box center [406, 293] width 605 height 520
click at [599, 193] on div "Active members 170 +170 Past week Prospects 666 +666 Past month Your open tasks…" at bounding box center [407, 142] width 578 height 123
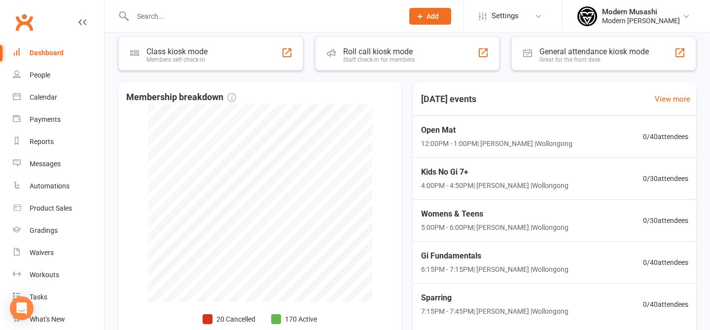
scroll to position [238, 0]
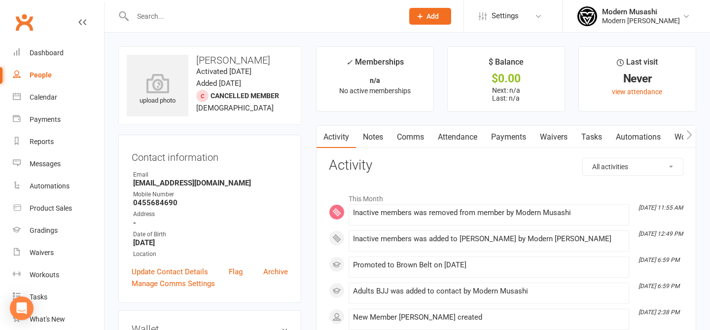
scroll to position [273, 0]
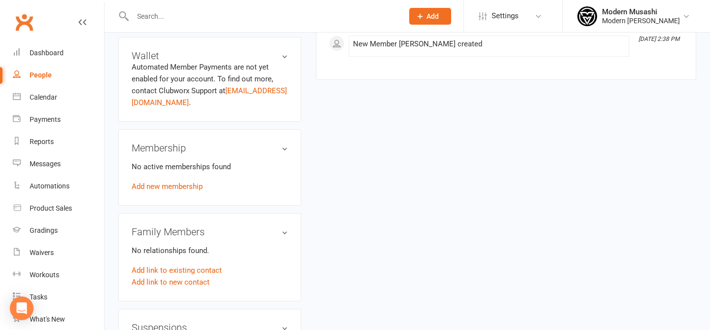
click at [621, 21] on div "Modern [PERSON_NAME]" at bounding box center [641, 20] width 78 height 9
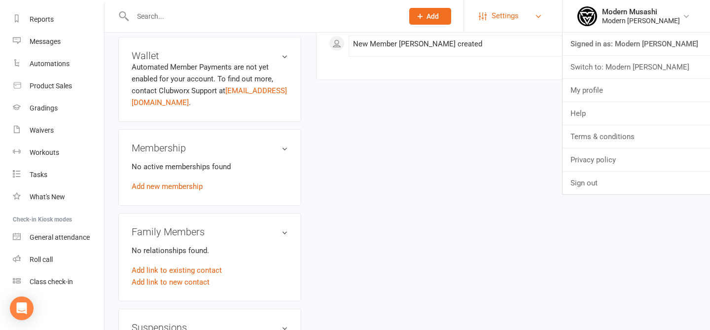
click at [512, 13] on link "Settings" at bounding box center [512, 16] width 68 height 22
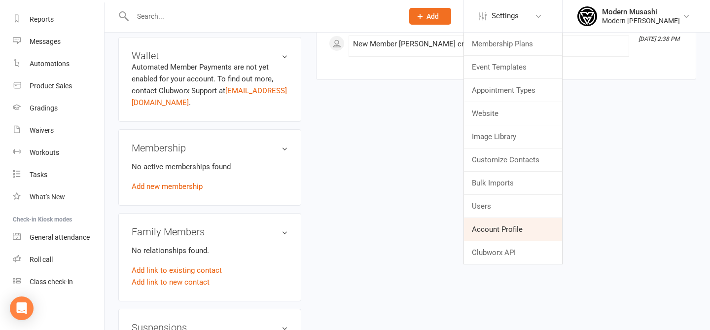
click at [495, 232] on link "Account Profile" at bounding box center [513, 229] width 98 height 23
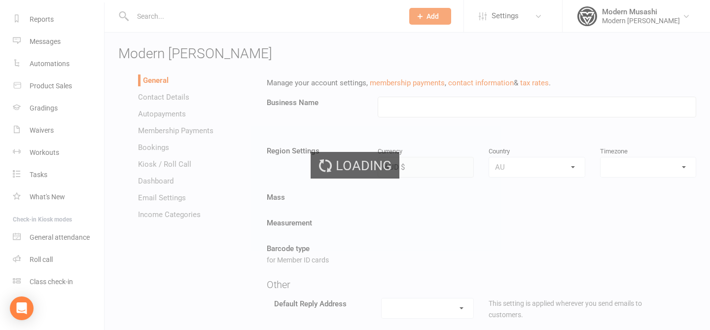
type input "Modern [PERSON_NAME]"
select select "[GEOGRAPHIC_DATA]/[GEOGRAPHIC_DATA]"
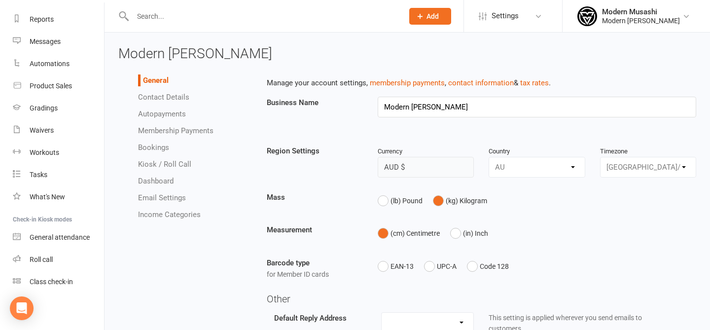
click at [170, 113] on link "Autopayments" at bounding box center [162, 113] width 48 height 9
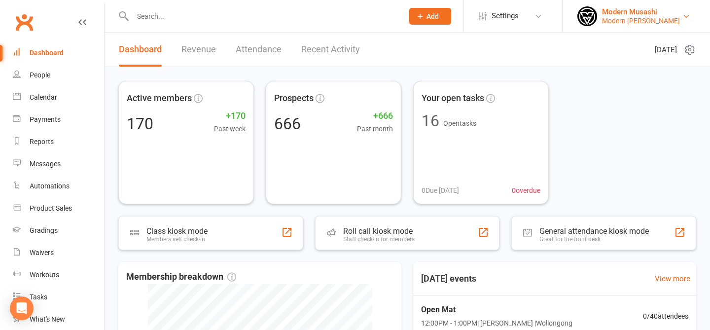
click at [658, 15] on div "Modern Musashi" at bounding box center [641, 11] width 78 height 9
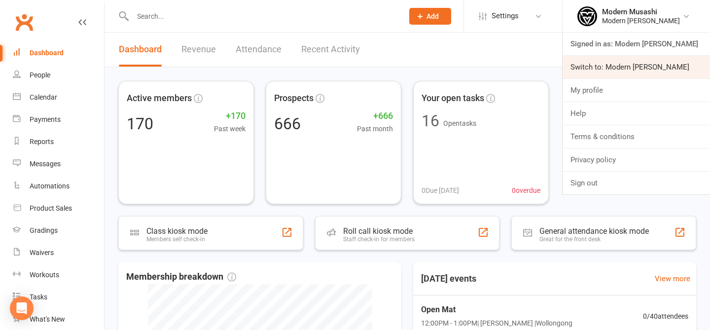
click at [614, 63] on link "Switch to: Modern [PERSON_NAME]" at bounding box center [635, 67] width 147 height 23
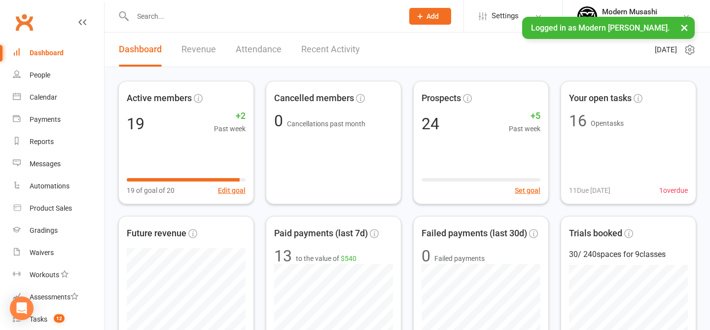
click at [186, 11] on input "text" at bounding box center [263, 16] width 267 height 14
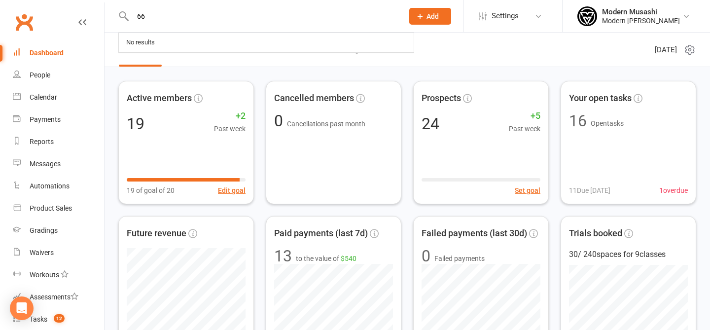
type input "6"
drag, startPoint x: 183, startPoint y: 18, endPoint x: 89, endPoint y: 4, distance: 94.6
click at [89, 2] on header "85993669 No results Prospect Member Non-attending contact Class / event Appoint…" at bounding box center [355, 2] width 710 height 0
type input "0"
type input "2"
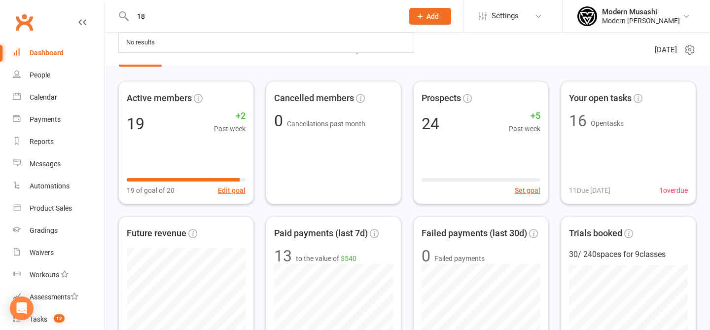
type input "1"
click at [63, 74] on link "People" at bounding box center [58, 75] width 91 height 22
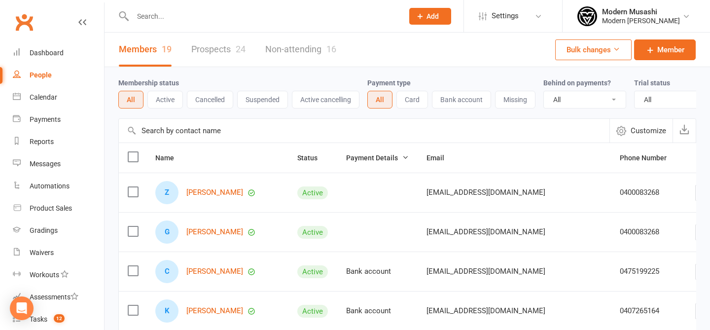
click at [290, 133] on input "text" at bounding box center [364, 131] width 490 height 24
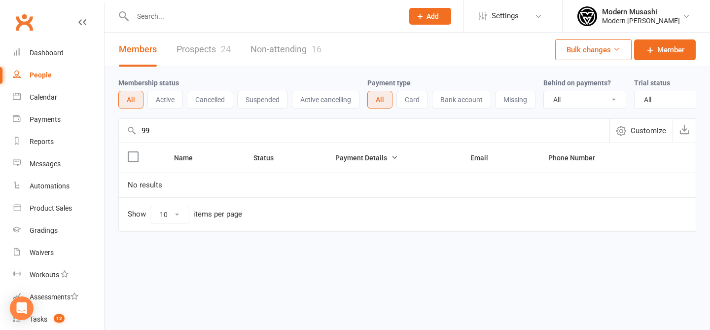
type input "9"
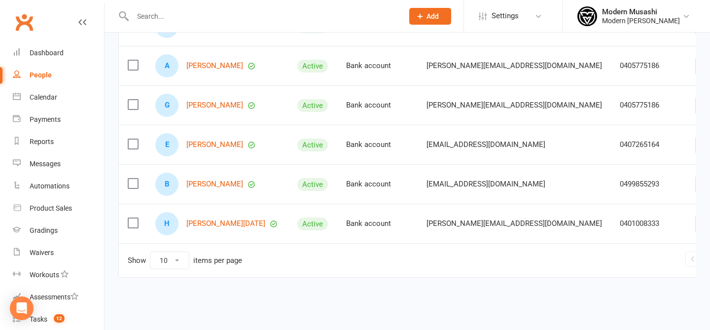
scroll to position [324, 0]
click at [709, 258] on link "2" at bounding box center [720, 259] width 12 height 14
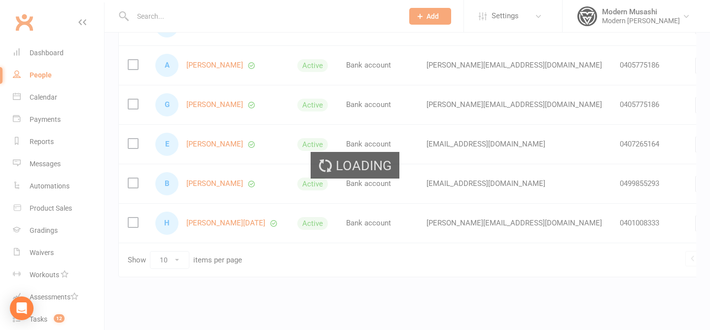
scroll to position [285, 0]
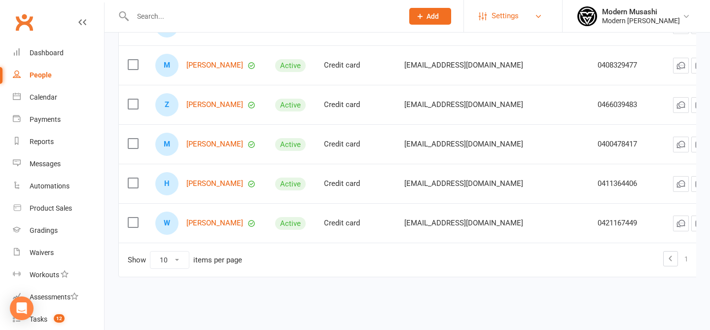
click at [521, 16] on link "Settings" at bounding box center [512, 16] width 68 height 22
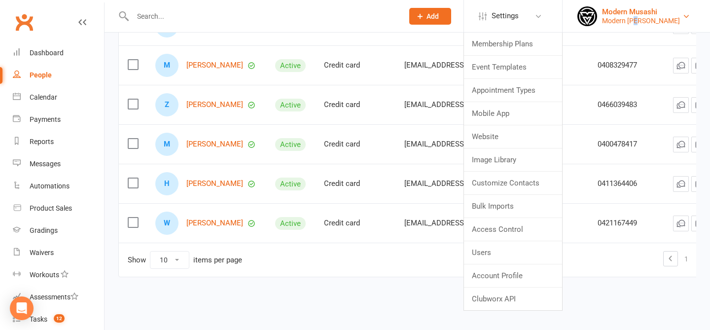
click at [638, 16] on div "Modern [PERSON_NAME]" at bounding box center [641, 20] width 78 height 9
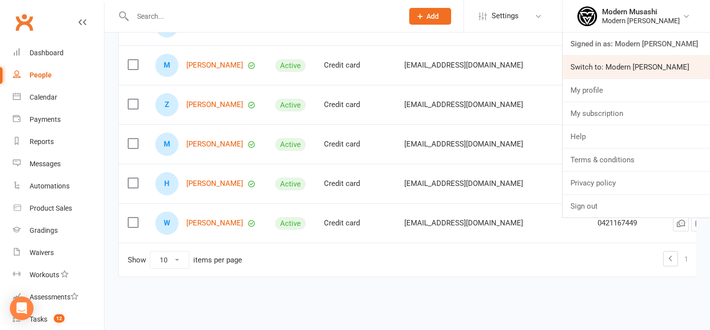
click at [626, 61] on link "Switch to: Modern [PERSON_NAME]" at bounding box center [635, 67] width 147 height 23
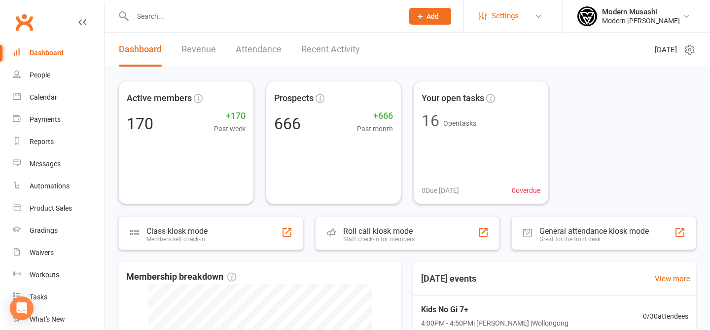
click at [491, 17] on span "Settings" at bounding box center [504, 16] width 27 height 22
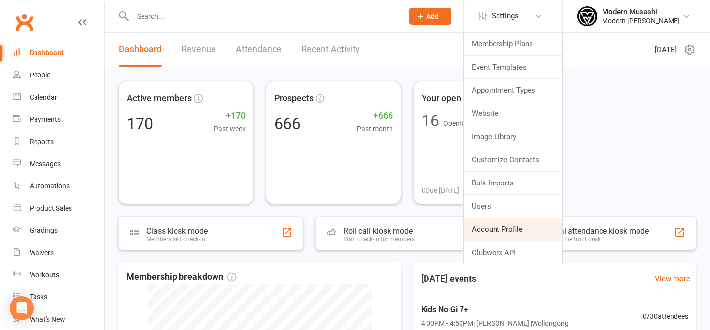
click at [509, 221] on link "Account Profile" at bounding box center [513, 229] width 98 height 23
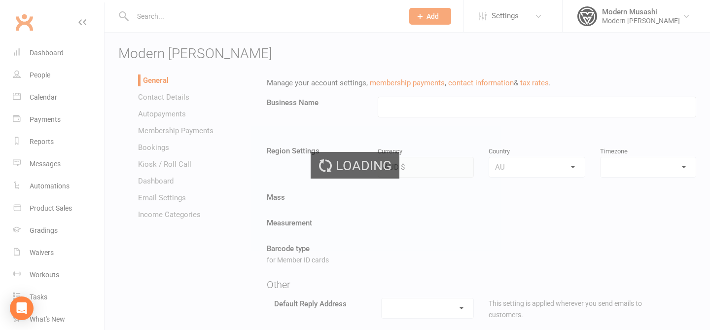
type input "Modern Musashi Wollongong"
select select "Australia/Sydney"
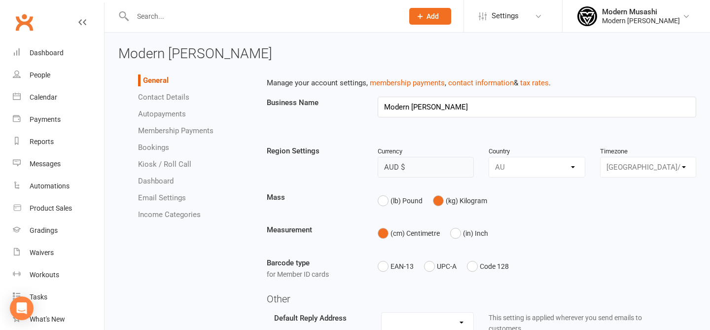
click at [175, 132] on link "Membership Payments" at bounding box center [175, 130] width 75 height 9
select select "1900"
select select "true"
select select "expire_class_packs_on_booking_creation"
select select "autofail_policy_process_manually"
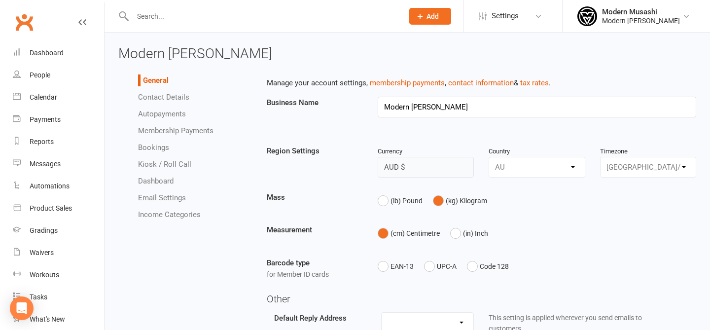
select select "reactivate_if_cancelled_yesterday_or_earlier"
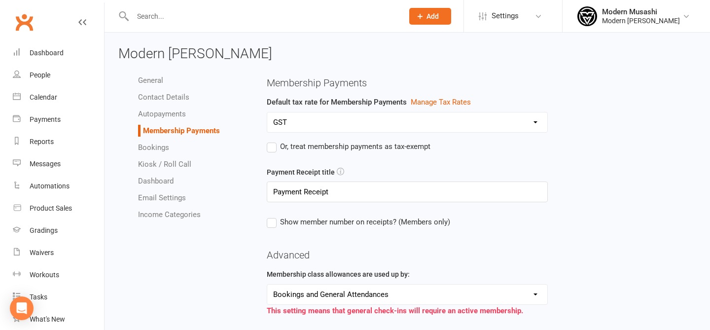
click at [170, 118] on link "Autopayments" at bounding box center [162, 113] width 48 height 9
